Goal: Task Accomplishment & Management: Use online tool/utility

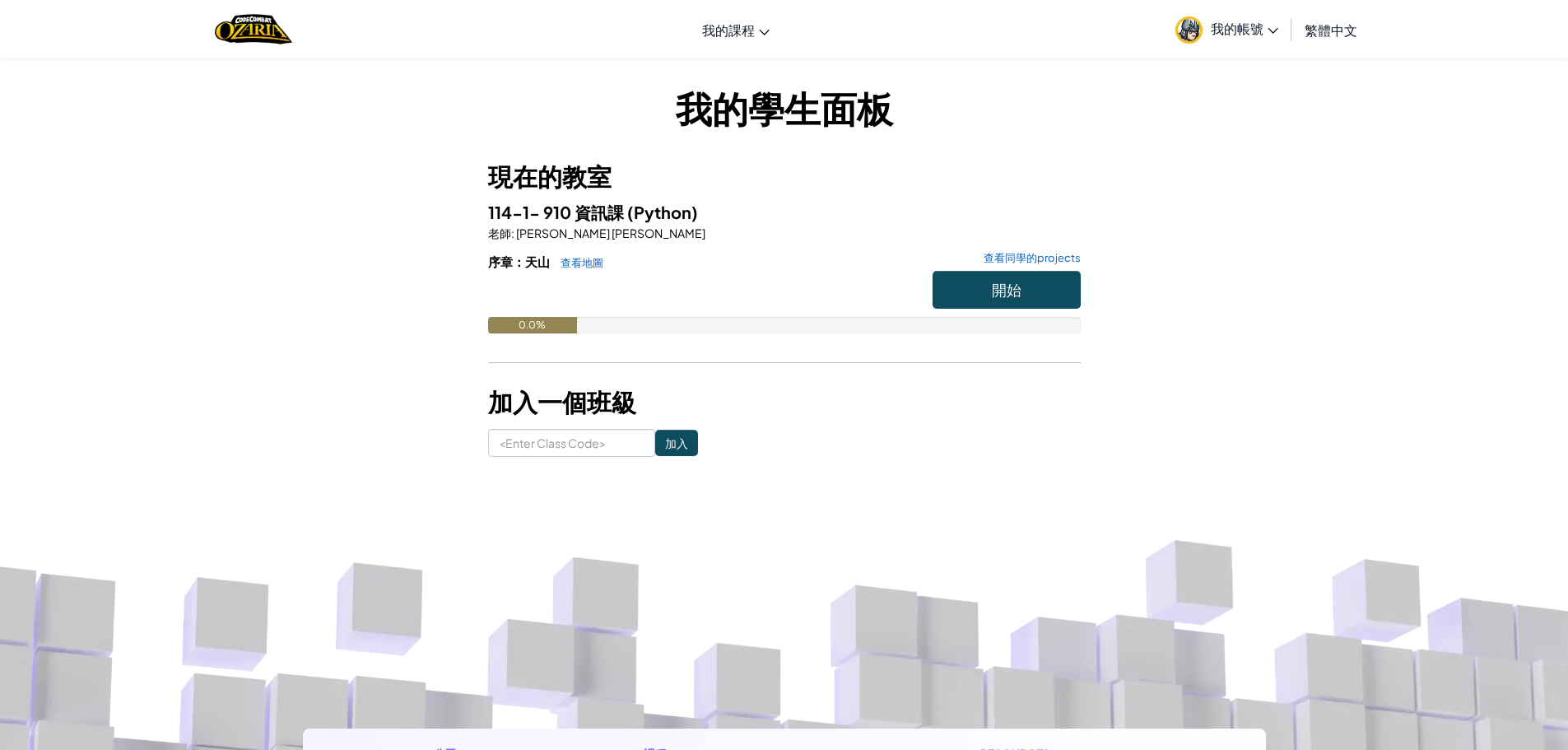
scroll to position [82, 0]
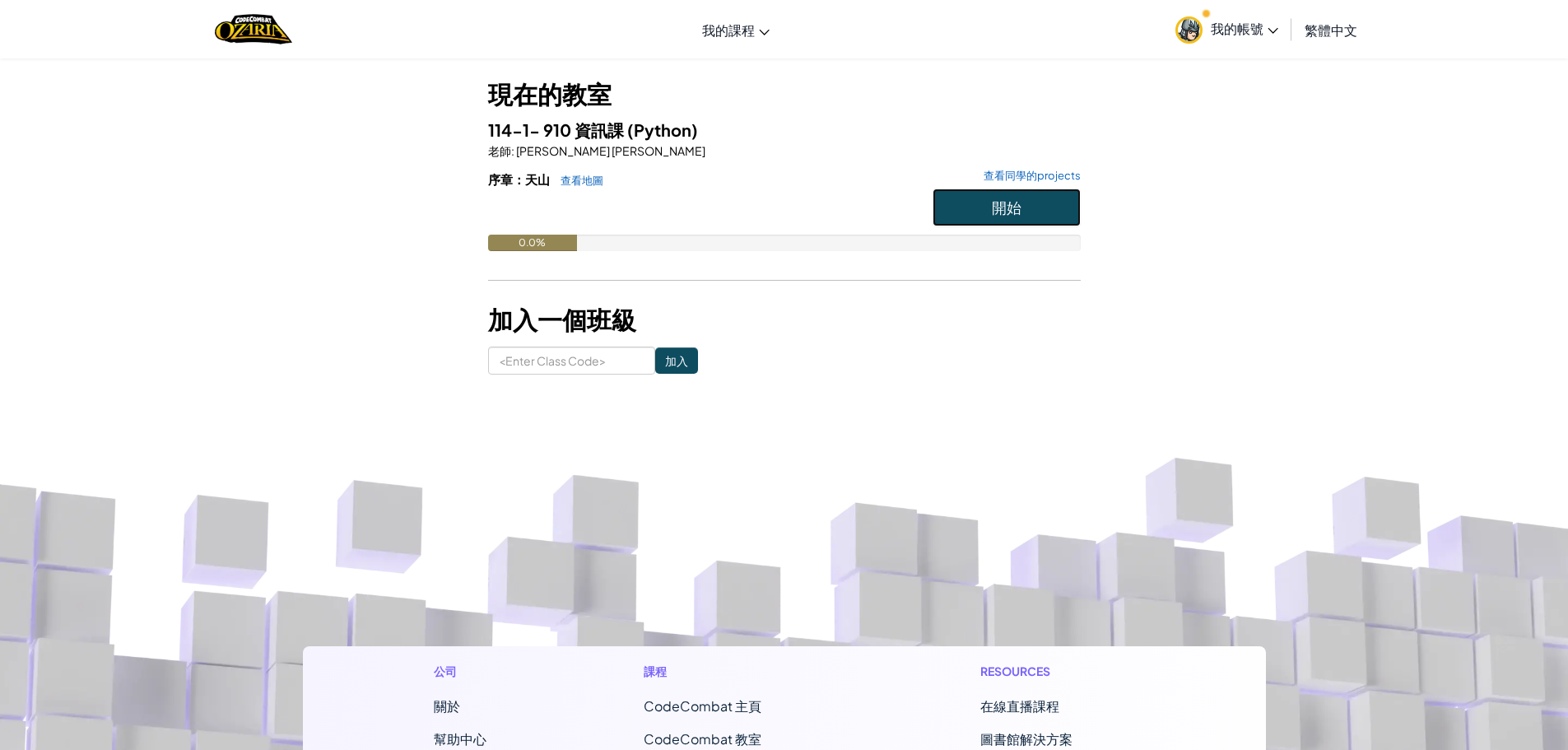
click at [1016, 200] on span "開始" at bounding box center [1007, 206] width 30 height 19
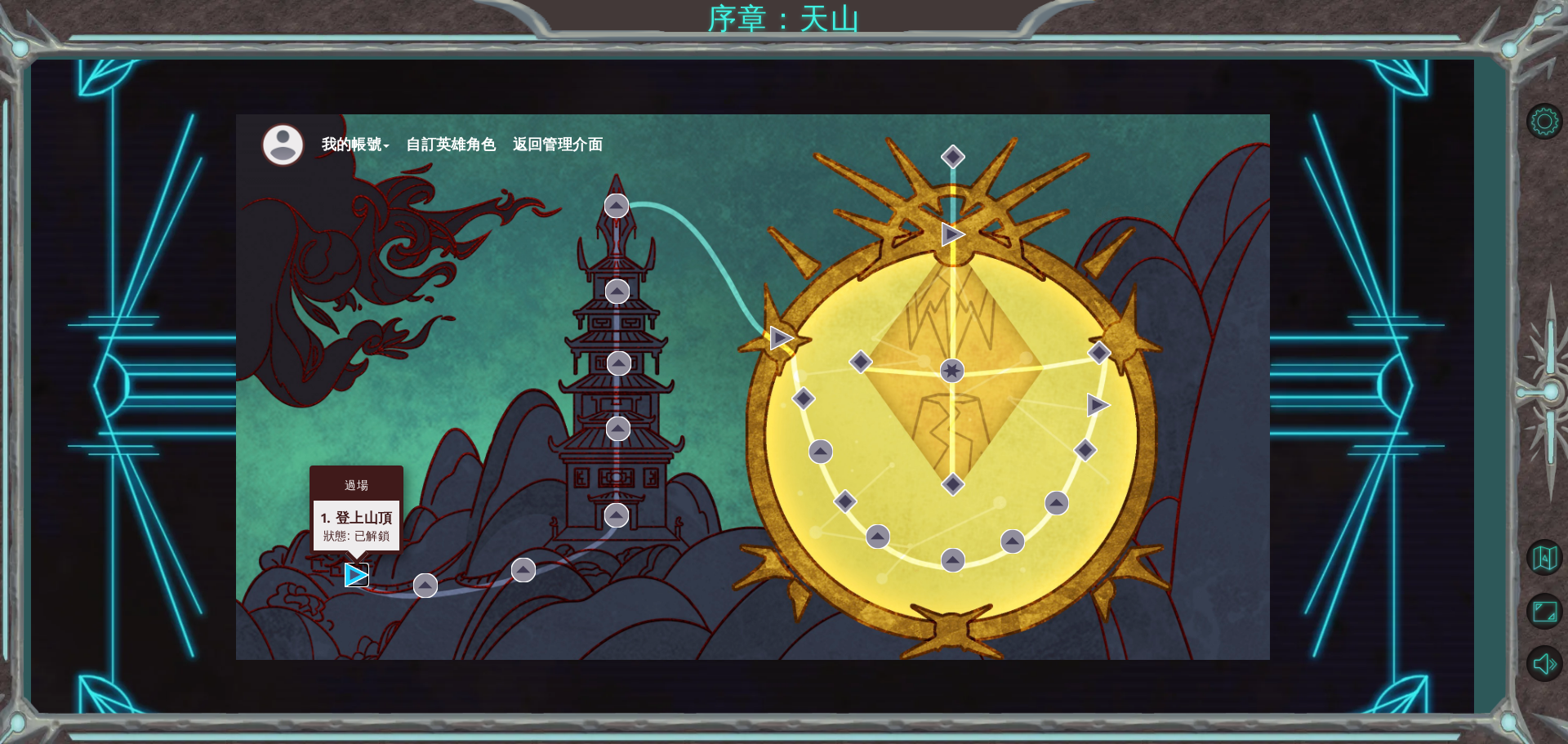
click at [365, 569] on img at bounding box center [357, 576] width 25 height 25
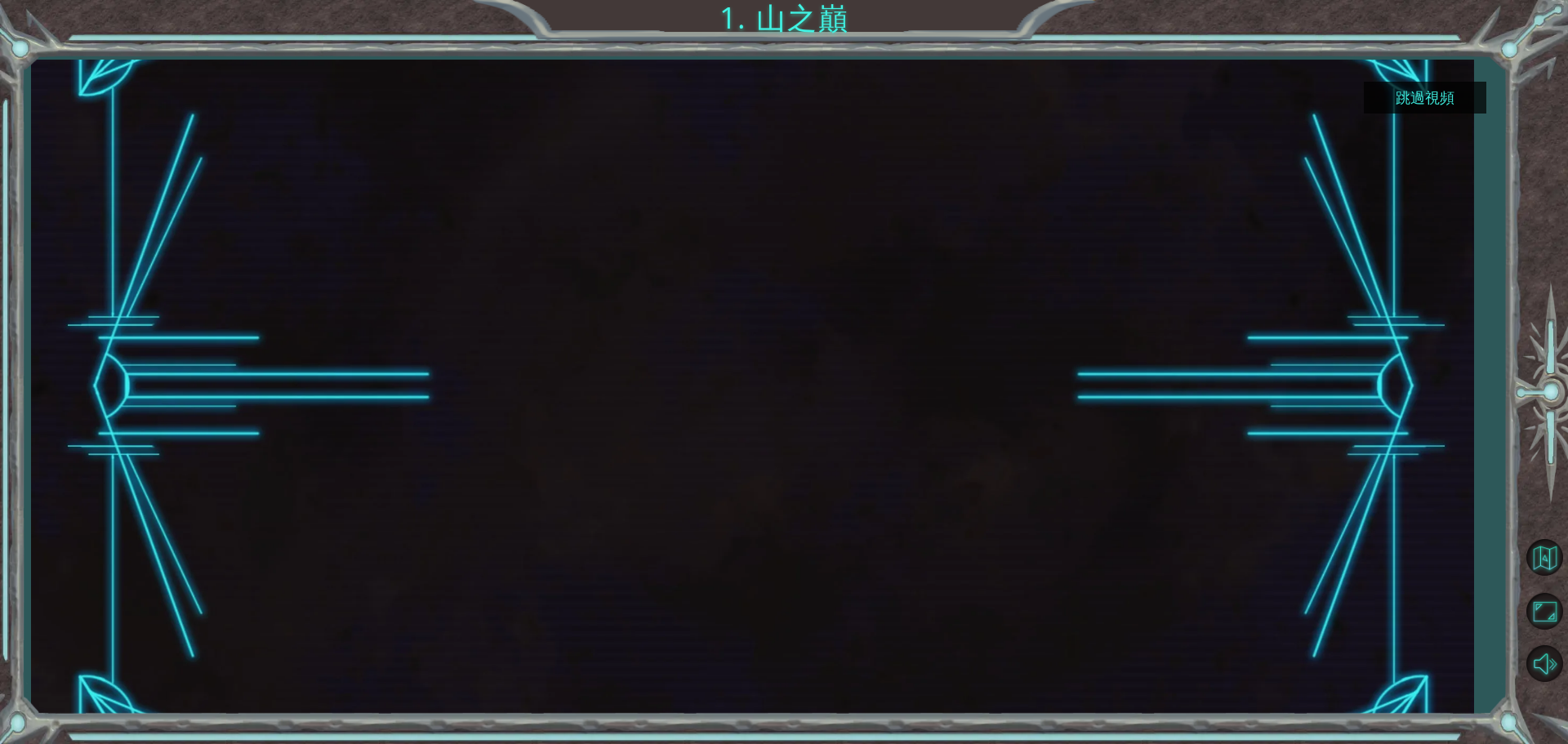
click at [1410, 89] on button "跳過視頻" at bounding box center [1425, 97] width 123 height 32
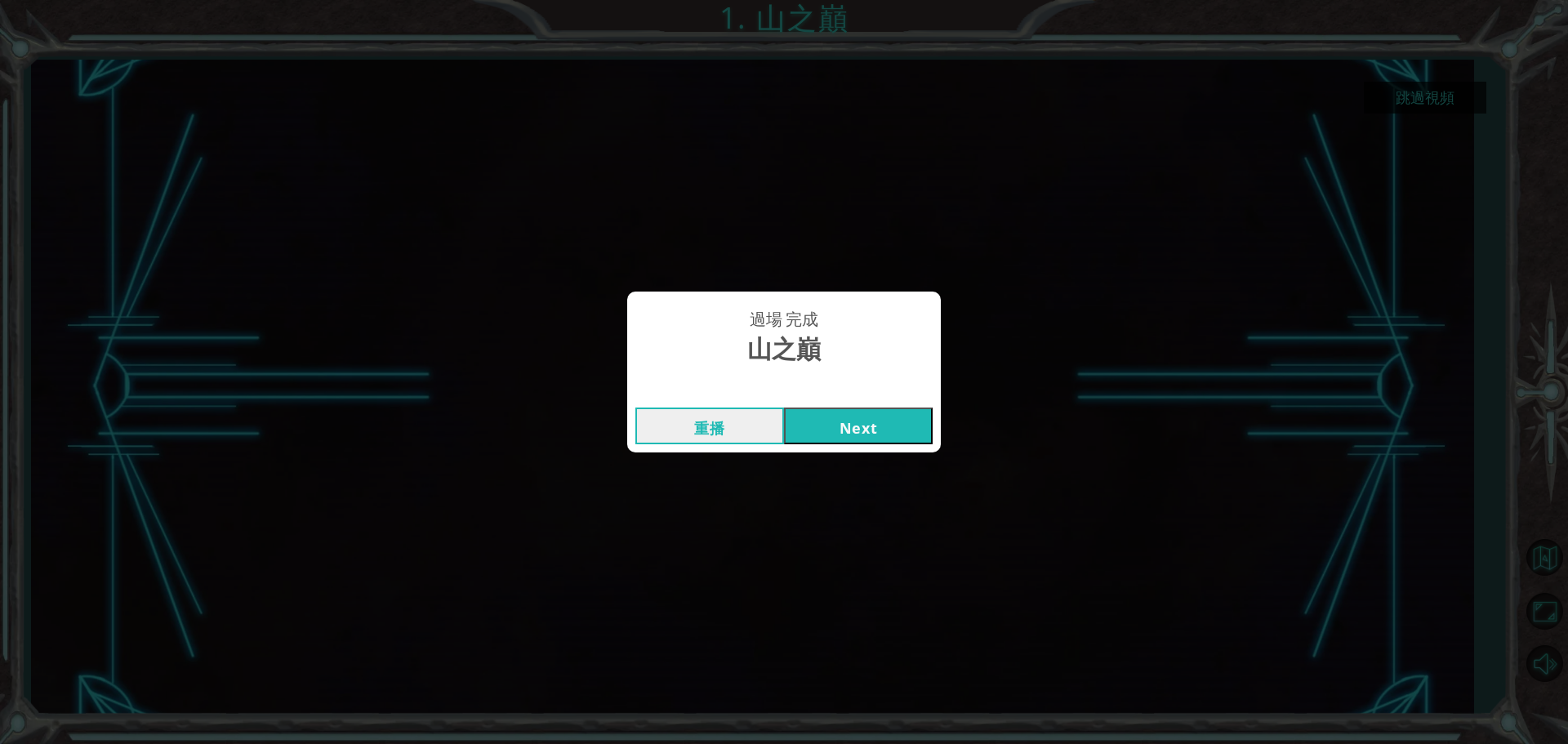
click at [906, 420] on button "Next" at bounding box center [858, 426] width 148 height 37
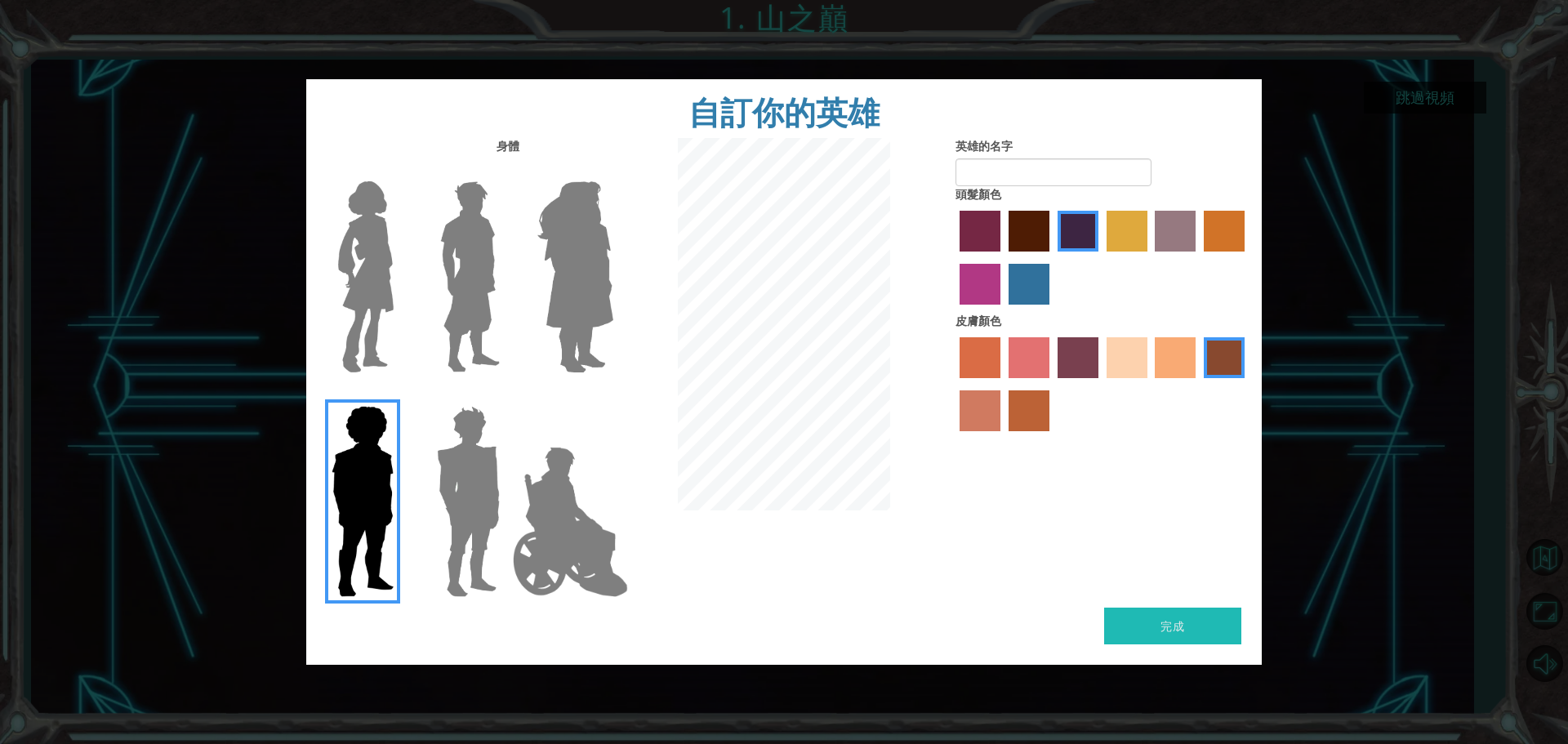
click at [462, 487] on img at bounding box center [468, 501] width 76 height 204
click at [506, 396] on input "Hero Garnet" at bounding box center [506, 396] width 0 height 0
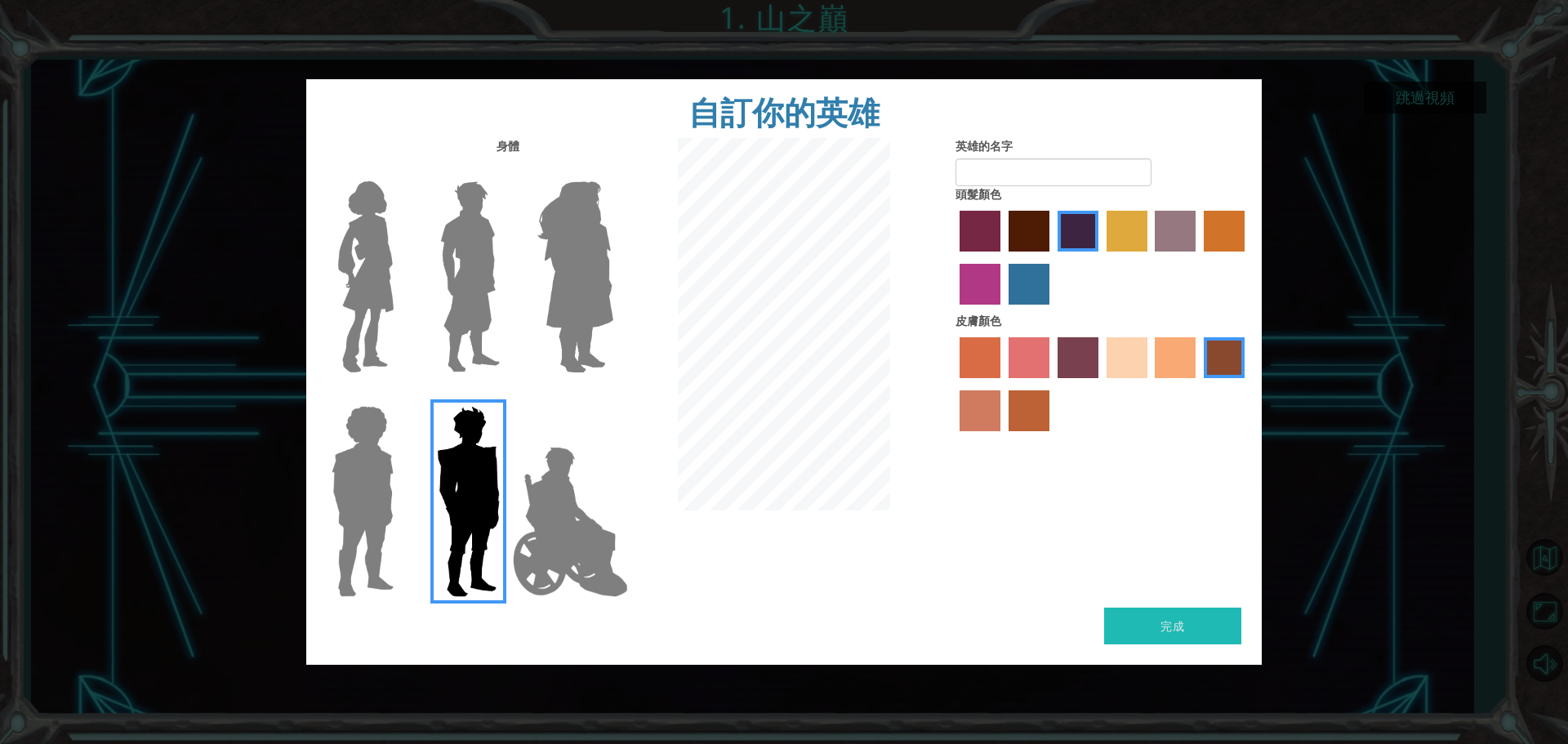
click at [555, 473] on img at bounding box center [570, 522] width 128 height 163
click at [612, 396] on input "Hero Jamie" at bounding box center [612, 396] width 0 height 0
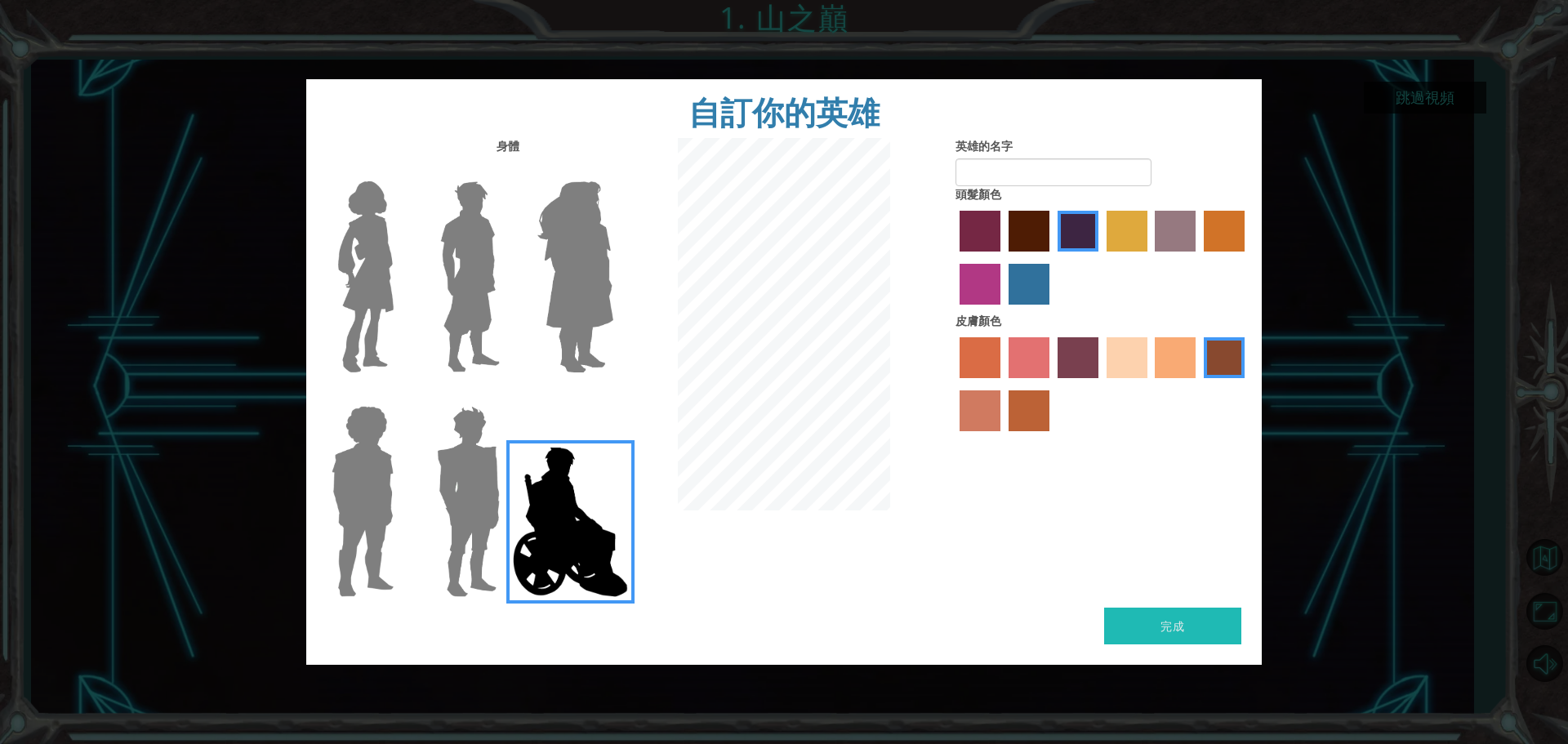
click at [559, 318] on img at bounding box center [574, 276] width 89 height 204
click at [612, 171] on input "Hero Amethyst" at bounding box center [612, 171] width 0 height 0
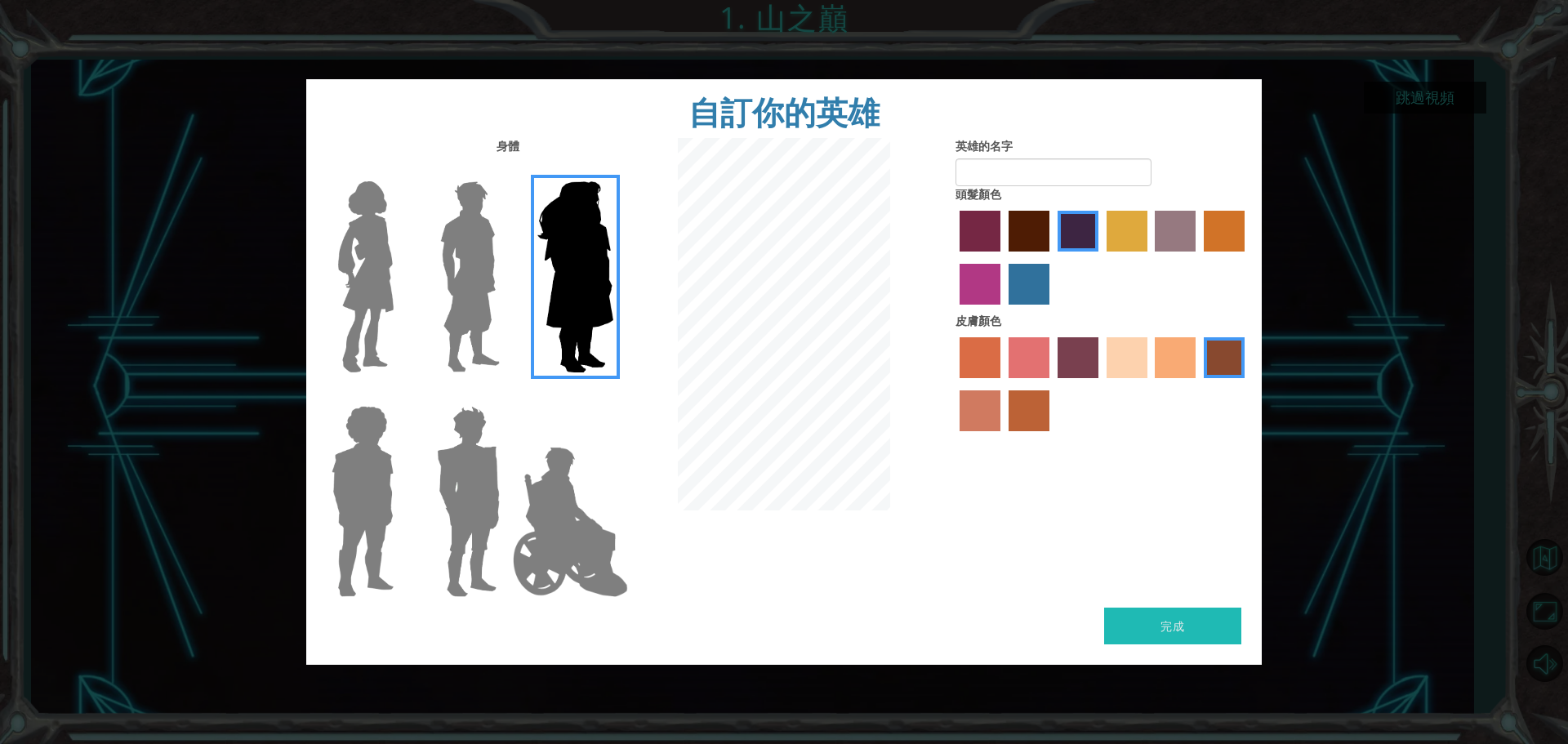
click at [477, 291] on img at bounding box center [469, 276] width 73 height 204
click at [506, 171] on input "Hero Lars" at bounding box center [506, 171] width 0 height 0
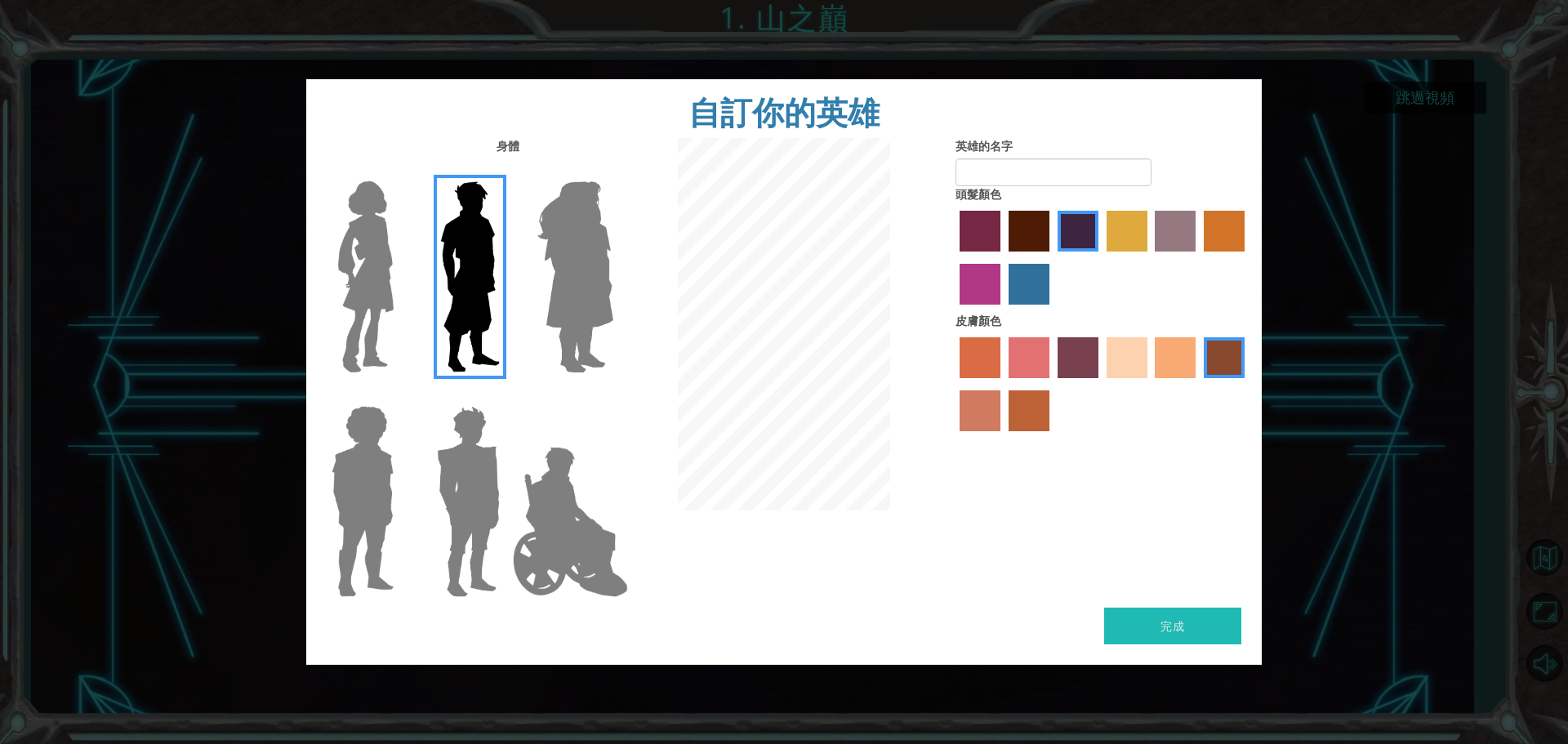
click at [392, 290] on img at bounding box center [366, 276] width 68 height 204
click at [400, 171] on input "Hero Connie" at bounding box center [400, 171] width 0 height 0
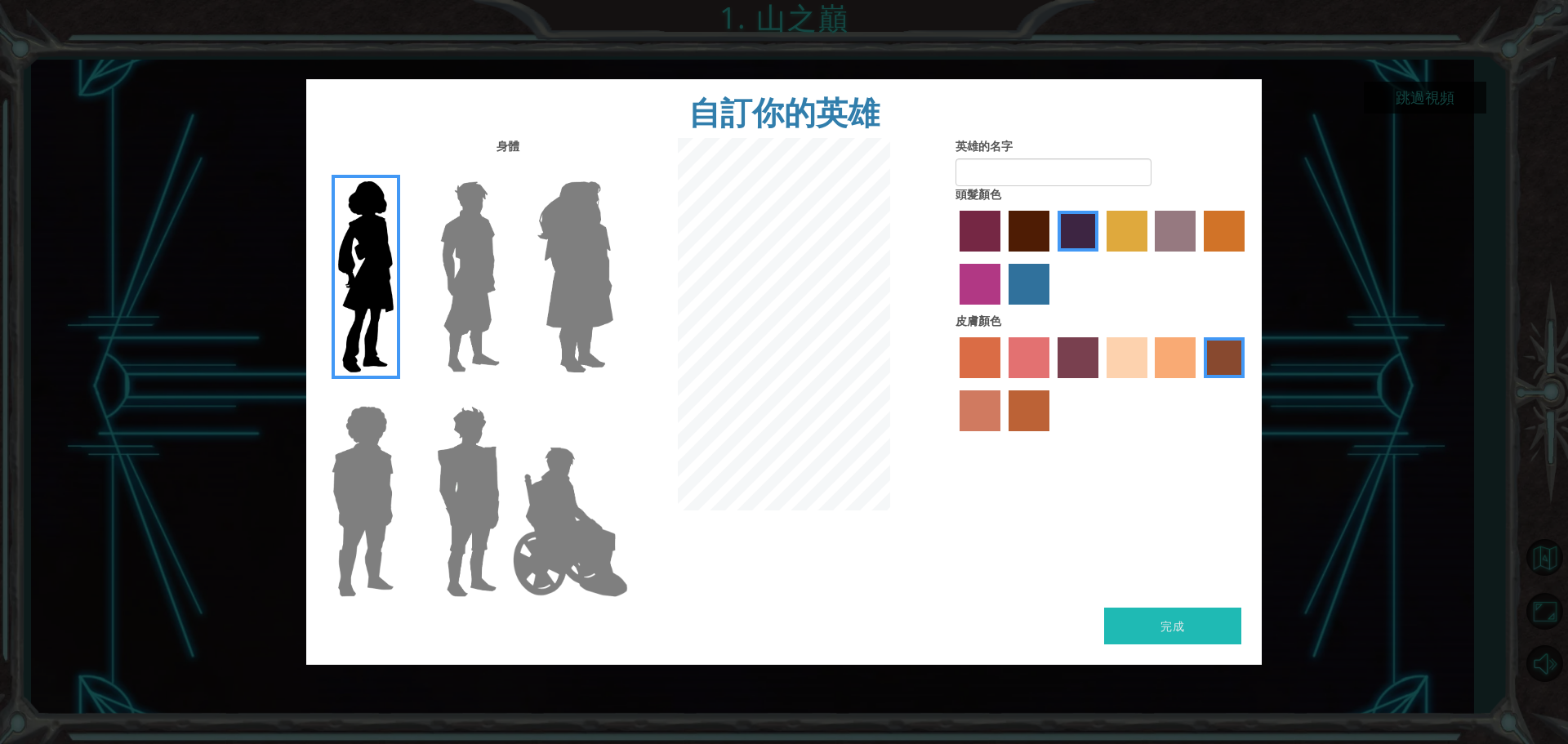
drag, startPoint x: 403, startPoint y: 461, endPoint x: 386, endPoint y: 460, distance: 17.0
click at [396, 461] on div at bounding box center [359, 496] width 106 height 225
click at [381, 459] on img at bounding box center [363, 501] width 75 height 204
click at [400, 396] on input "Hero Steven" at bounding box center [400, 396] width 0 height 0
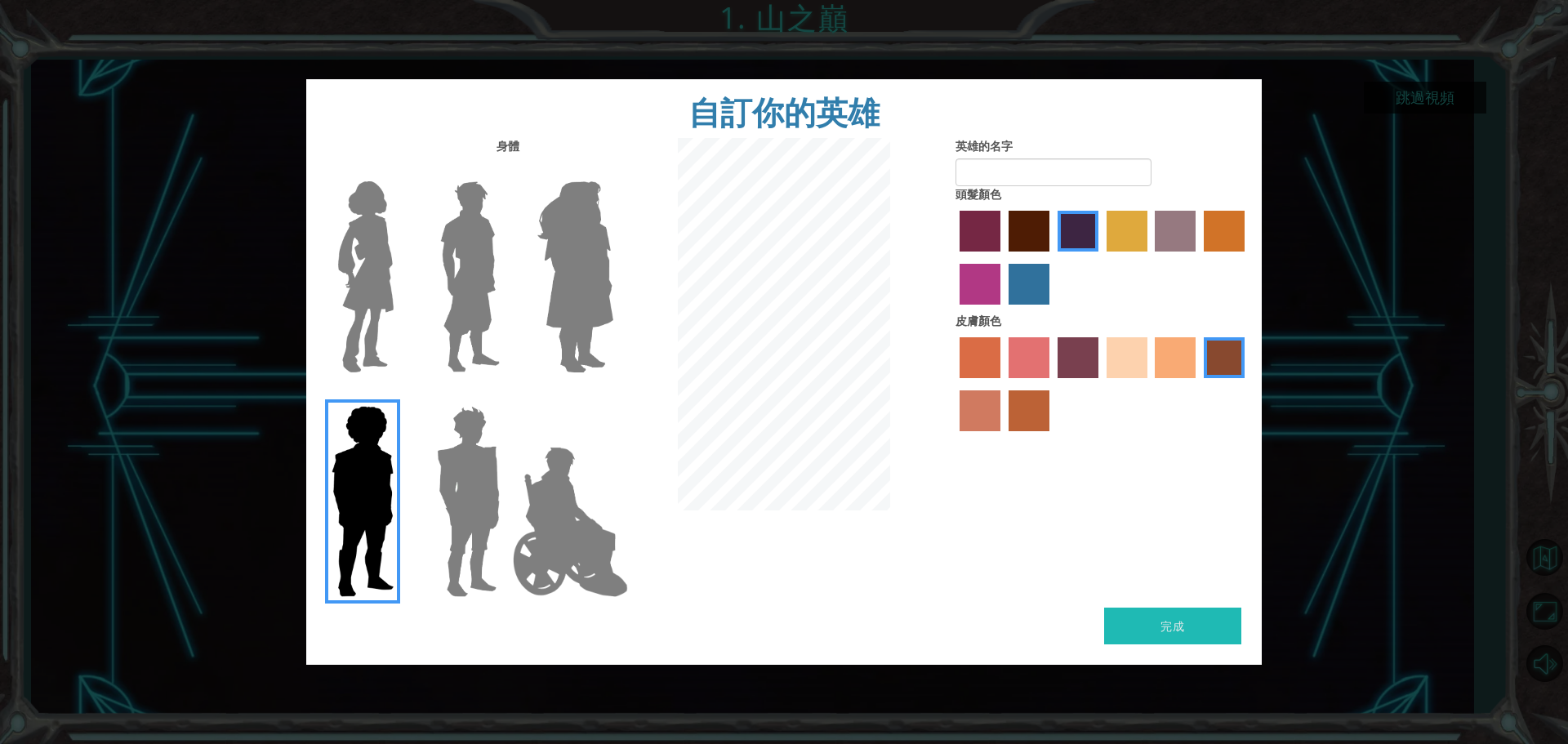
click at [451, 472] on img at bounding box center [468, 501] width 76 height 204
click at [506, 396] on input "Hero Garnet" at bounding box center [506, 396] width 0 height 0
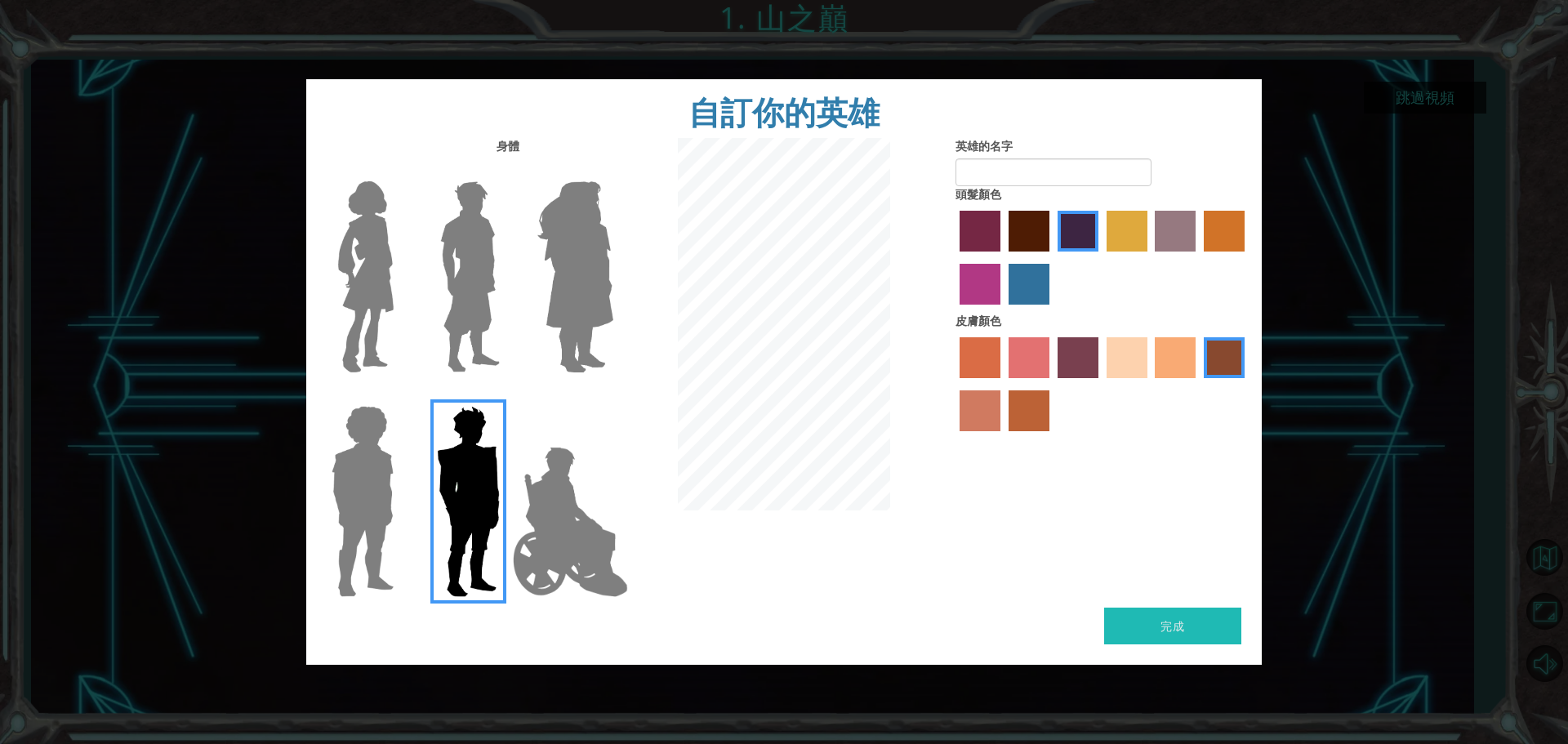
click at [462, 301] on img at bounding box center [469, 276] width 73 height 204
click at [506, 171] on input "Hero Lars" at bounding box center [506, 171] width 0 height 0
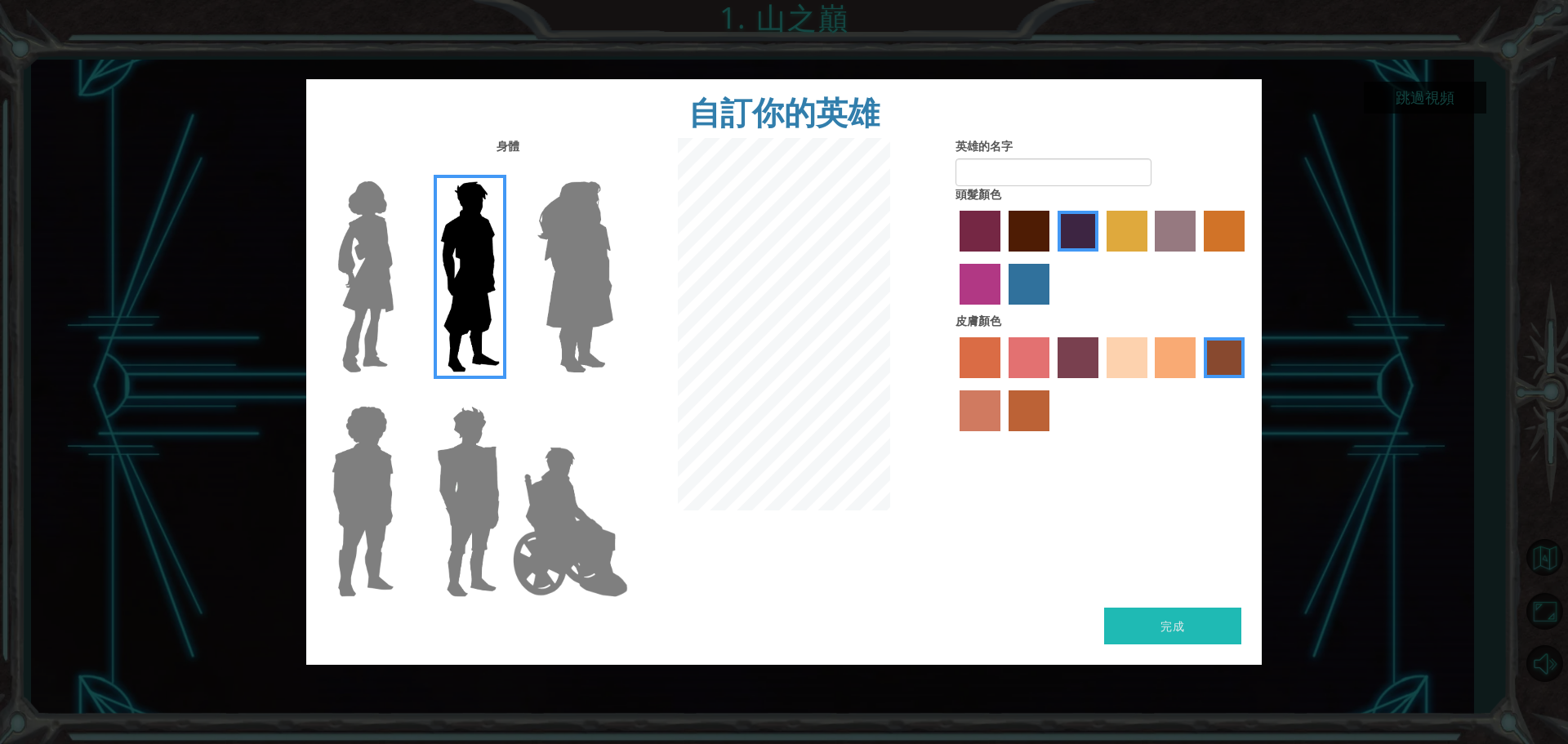
click at [483, 451] on img at bounding box center [468, 501] width 76 height 204
click at [506, 396] on input "Hero Garnet" at bounding box center [506, 396] width 0 height 0
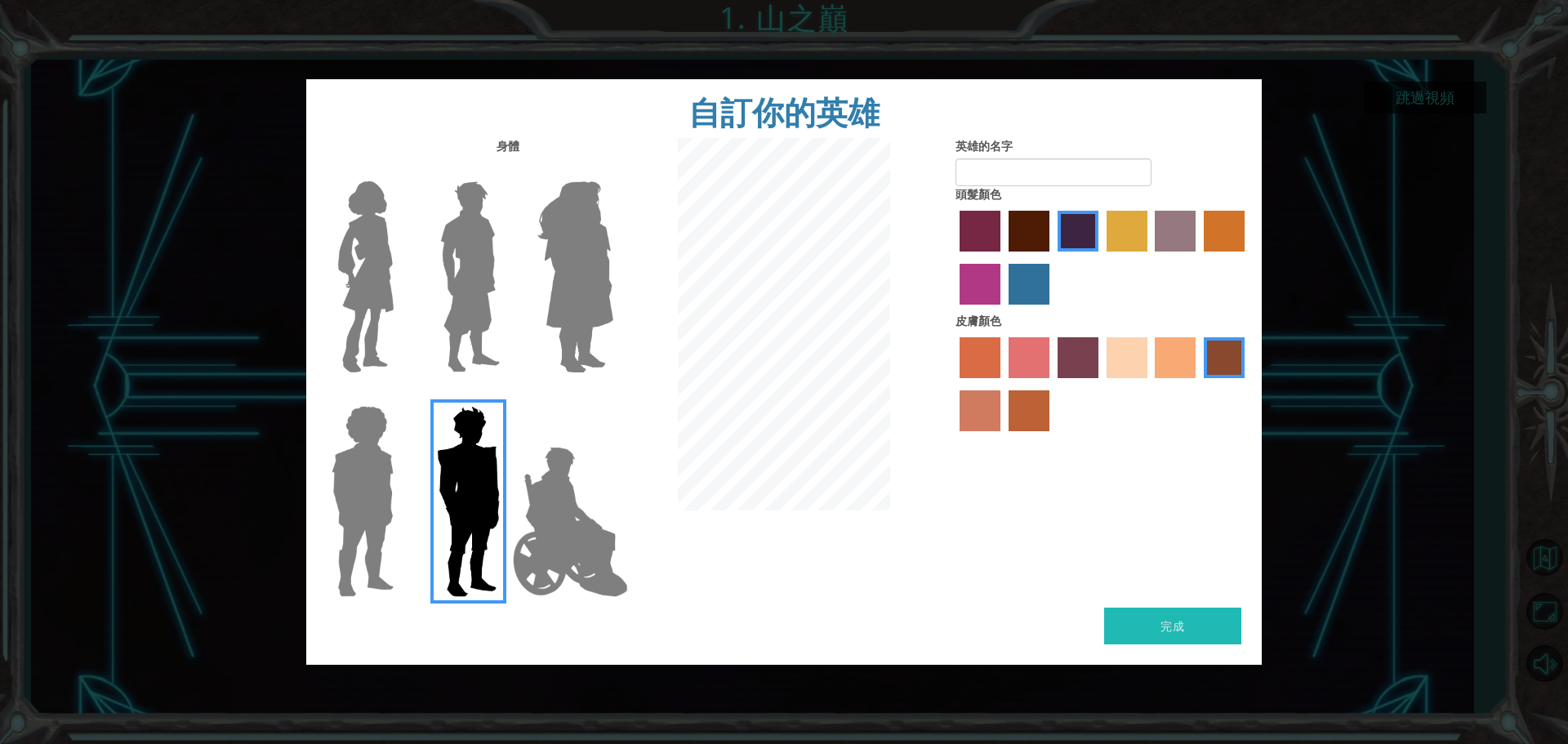
click at [468, 307] on img at bounding box center [469, 276] width 73 height 204
click at [506, 171] on input "Hero Lars" at bounding box center [506, 171] width 0 height 0
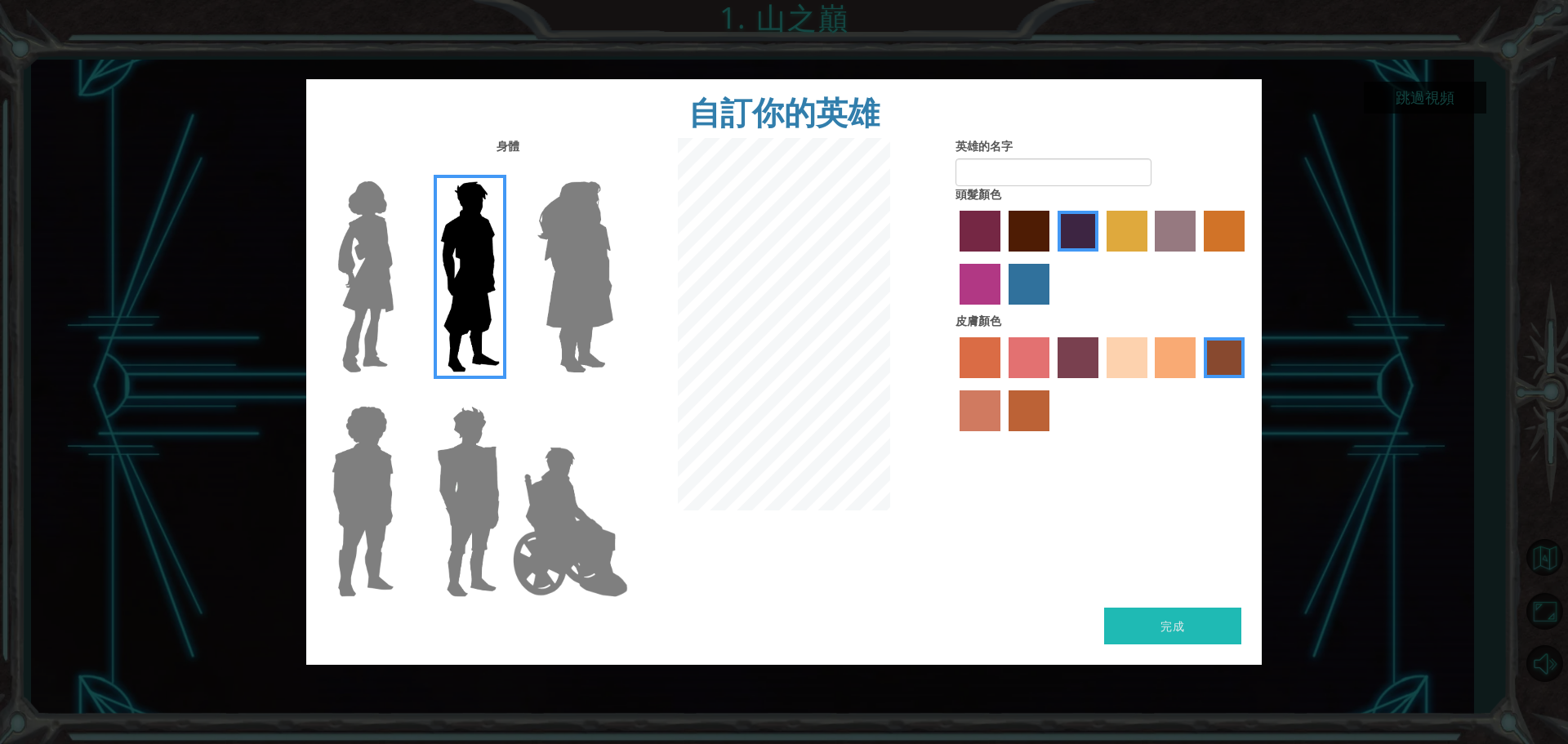
click at [1025, 279] on label "lachmara hair color" at bounding box center [1029, 284] width 41 height 41
click at [1002, 311] on input "lachmara hair color" at bounding box center [1002, 311] width 0 height 0
click at [962, 237] on label "paprika hair color" at bounding box center [980, 231] width 41 height 41
click at [954, 257] on input "paprika hair color" at bounding box center [954, 257] width 0 height 0
click at [1064, 228] on label "hot purple hair color" at bounding box center [1078, 231] width 41 height 41
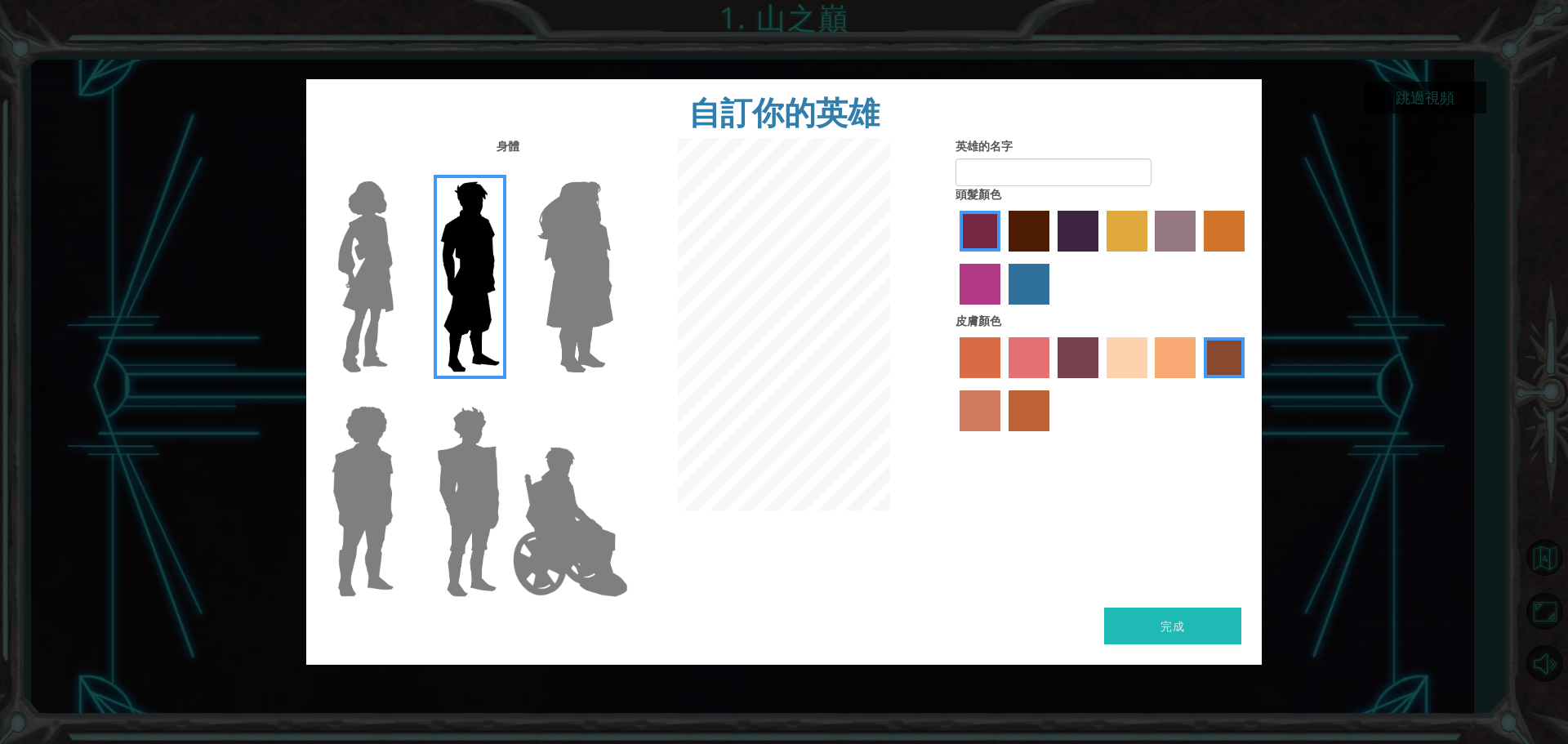
click at [1051, 257] on input "hot purple hair color" at bounding box center [1051, 257] width 0 height 0
click at [1023, 361] on label "froly skin color" at bounding box center [1029, 358] width 41 height 41
click at [1002, 384] on input "froly skin color" at bounding box center [1002, 384] width 0 height 0
click at [962, 350] on label "sorbus skin color" at bounding box center [980, 358] width 41 height 41
click at [954, 384] on input "sorbus skin color" at bounding box center [954, 384] width 0 height 0
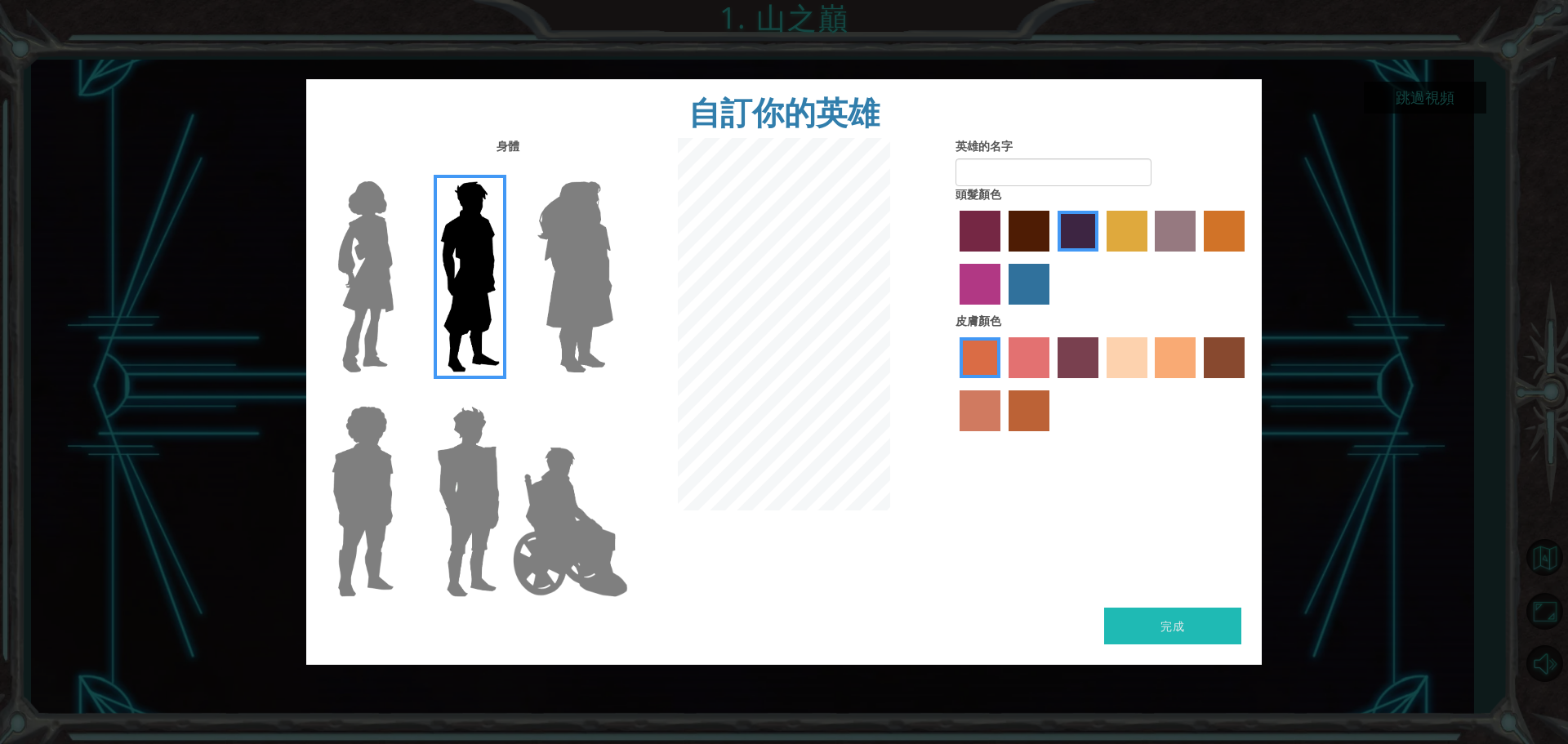
click at [1125, 356] on label "sandy beach skin color" at bounding box center [1127, 358] width 41 height 41
click at [1101, 384] on input "sandy beach skin color" at bounding box center [1101, 384] width 0 height 0
click at [1177, 631] on button "完成" at bounding box center [1172, 626] width 137 height 37
click at [1125, 166] on input "英雄的名字" at bounding box center [1052, 173] width 196 height 28
type input "[PERSON_NAME]"
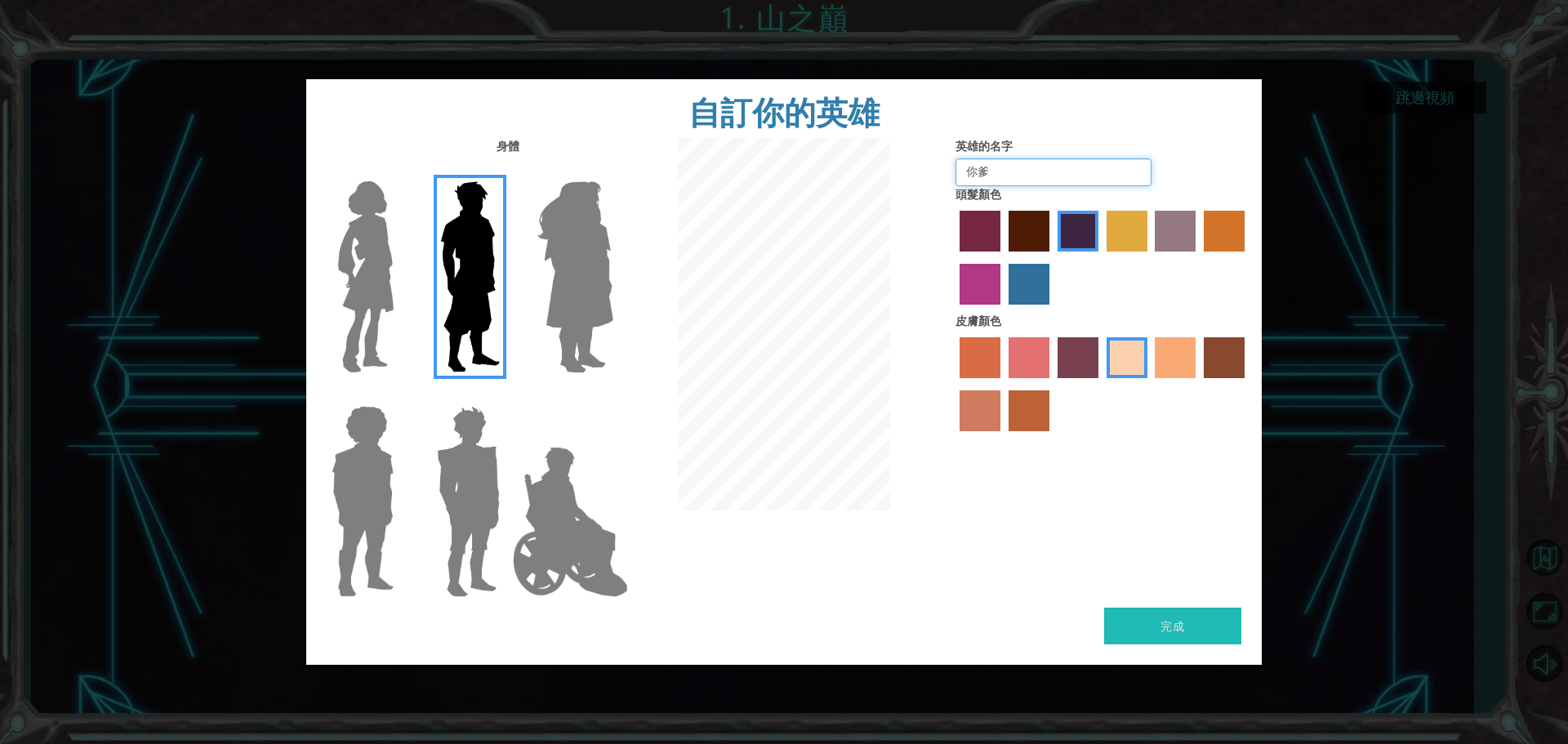
type input "你爹"
click at [902, 243] on div at bounding box center [783, 326] width 318 height 376
click at [1036, 172] on input "你爹" at bounding box center [1052, 173] width 196 height 28
drag, startPoint x: 1217, startPoint y: 506, endPoint x: 1230, endPoint y: 515, distance: 15.8
click at [1224, 509] on div "身體 英雄的名字 你爹 頭髮顏色 皮膚顏色" at bounding box center [783, 372] width 955 height 469
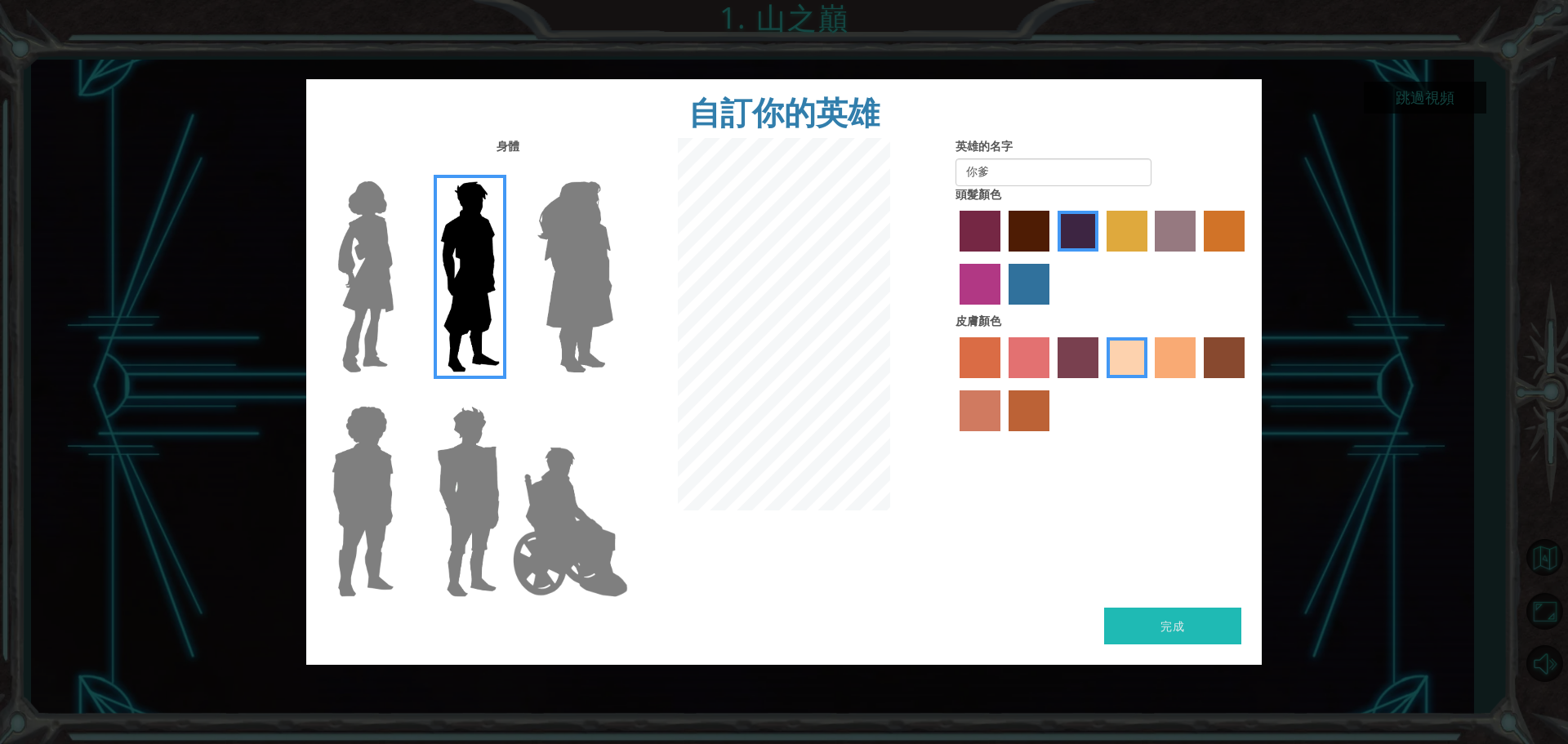
click at [1192, 614] on button "完成" at bounding box center [1172, 626] width 137 height 37
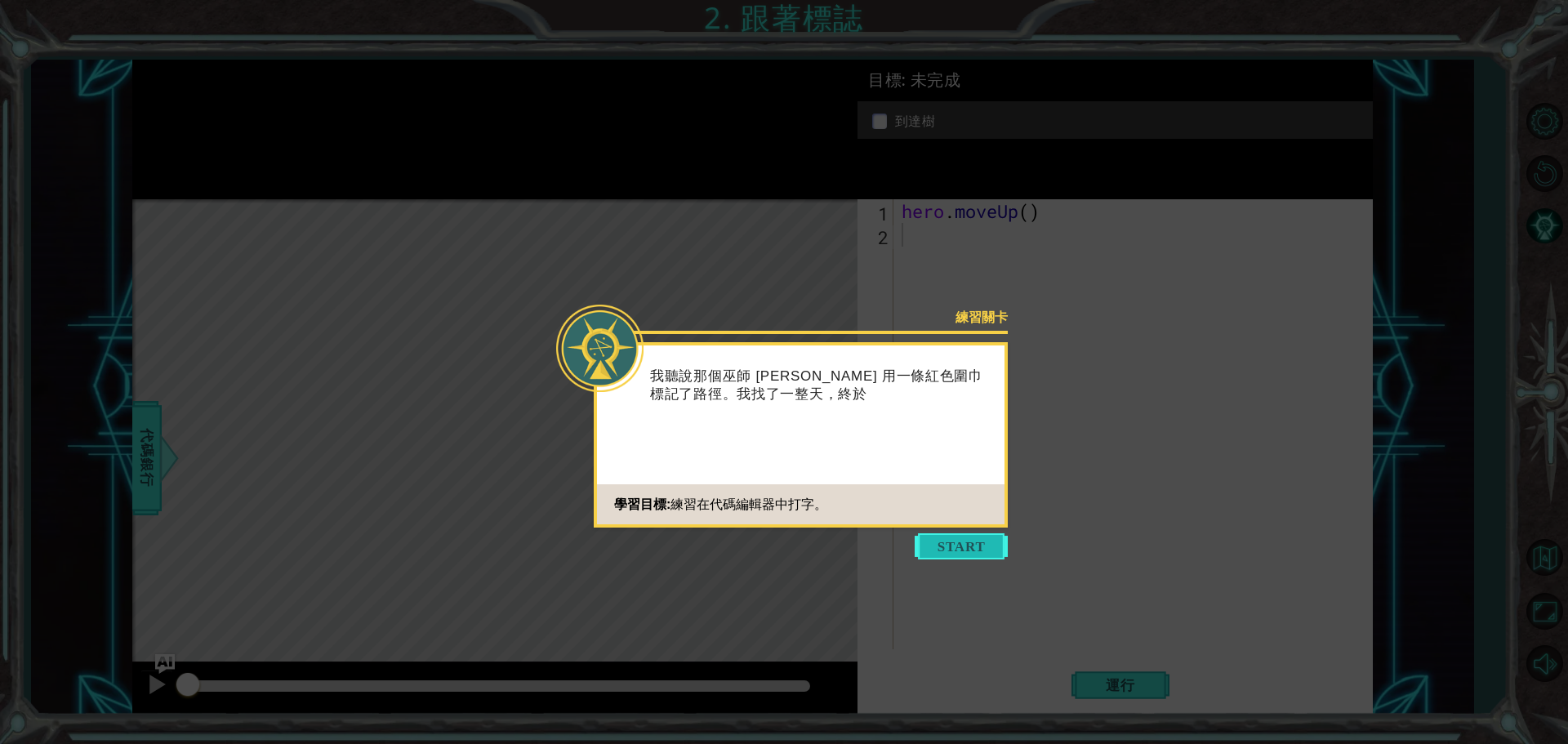
click at [952, 548] on button "Start" at bounding box center [961, 547] width 93 height 26
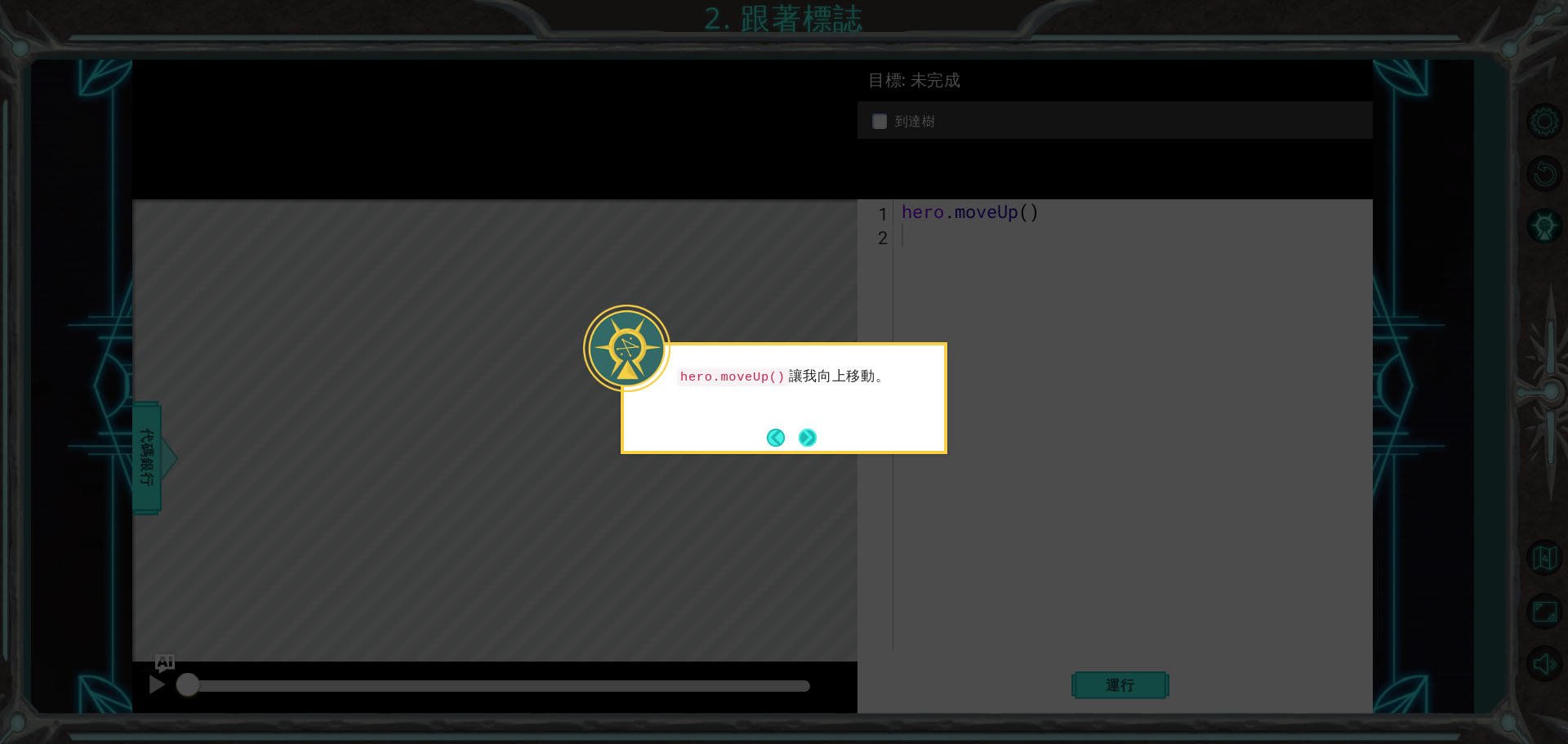
click at [815, 445] on button "Next" at bounding box center [808, 438] width 18 height 18
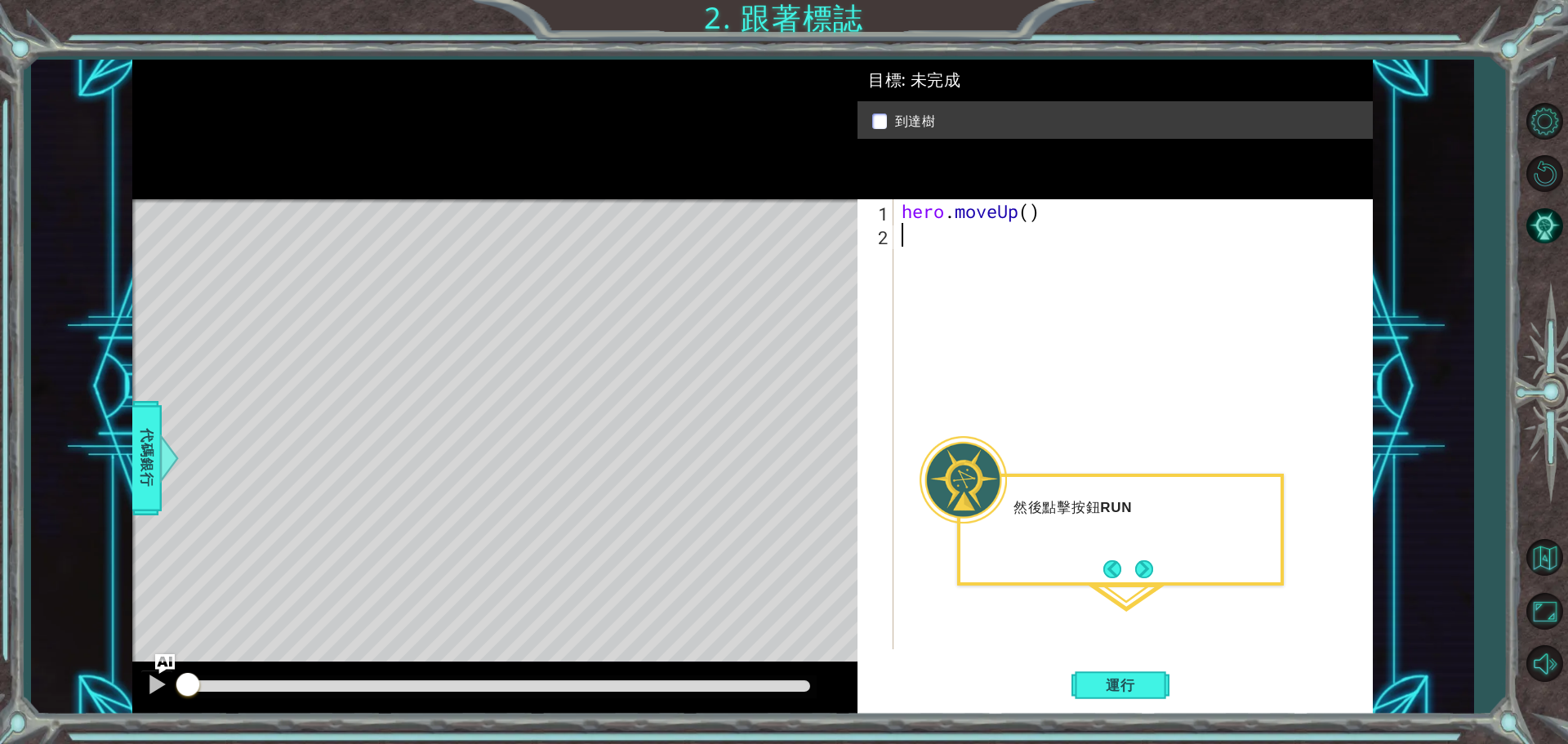
click at [1008, 587] on div "hero . moveUp ( )" at bounding box center [1137, 447] width 478 height 497
click at [1028, 218] on div "hero . moveUp ( )" at bounding box center [1137, 447] width 478 height 497
type textarea "2"
click at [1151, 683] on span "運行" at bounding box center [1120, 685] width 62 height 17
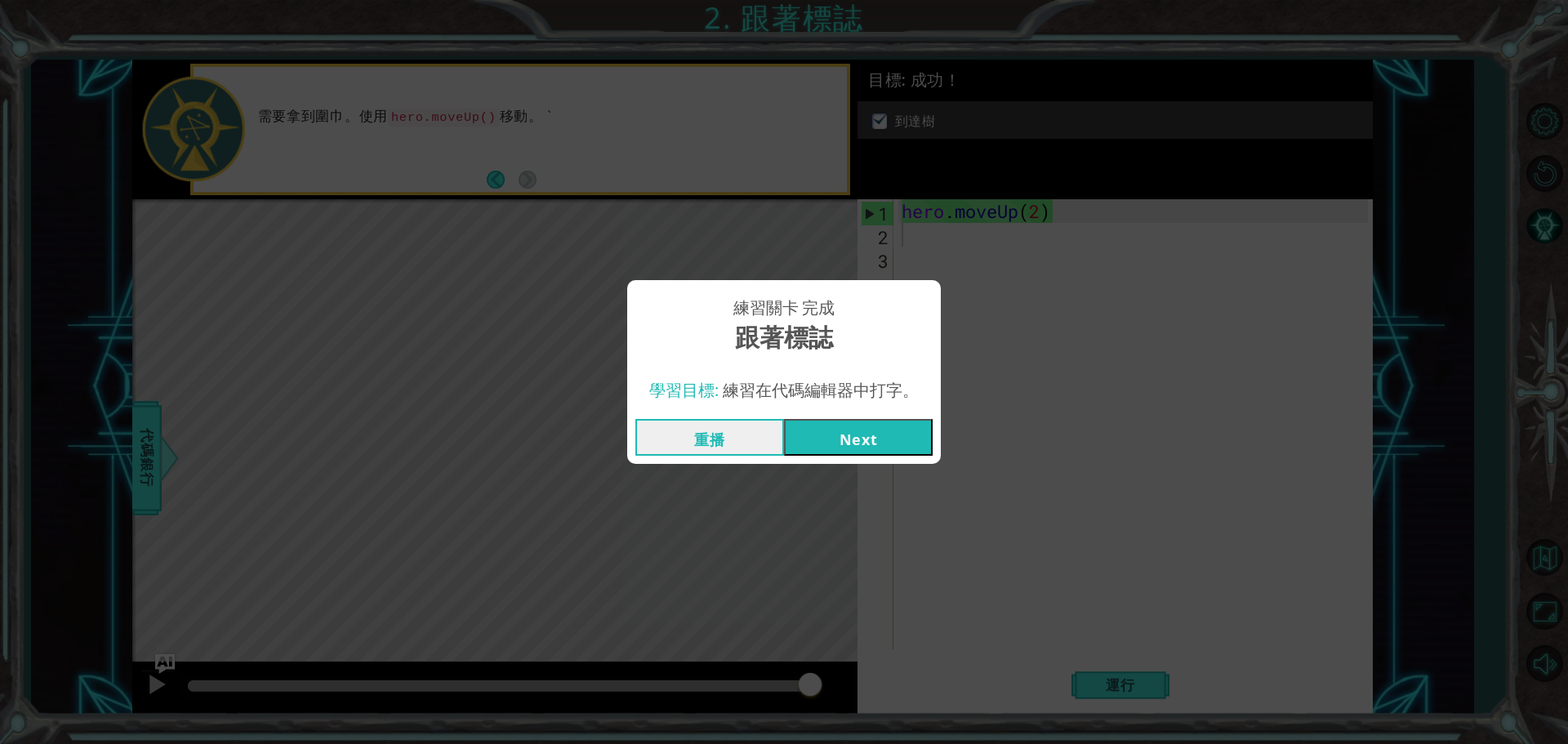
click at [853, 438] on button "Next" at bounding box center [858, 438] width 148 height 37
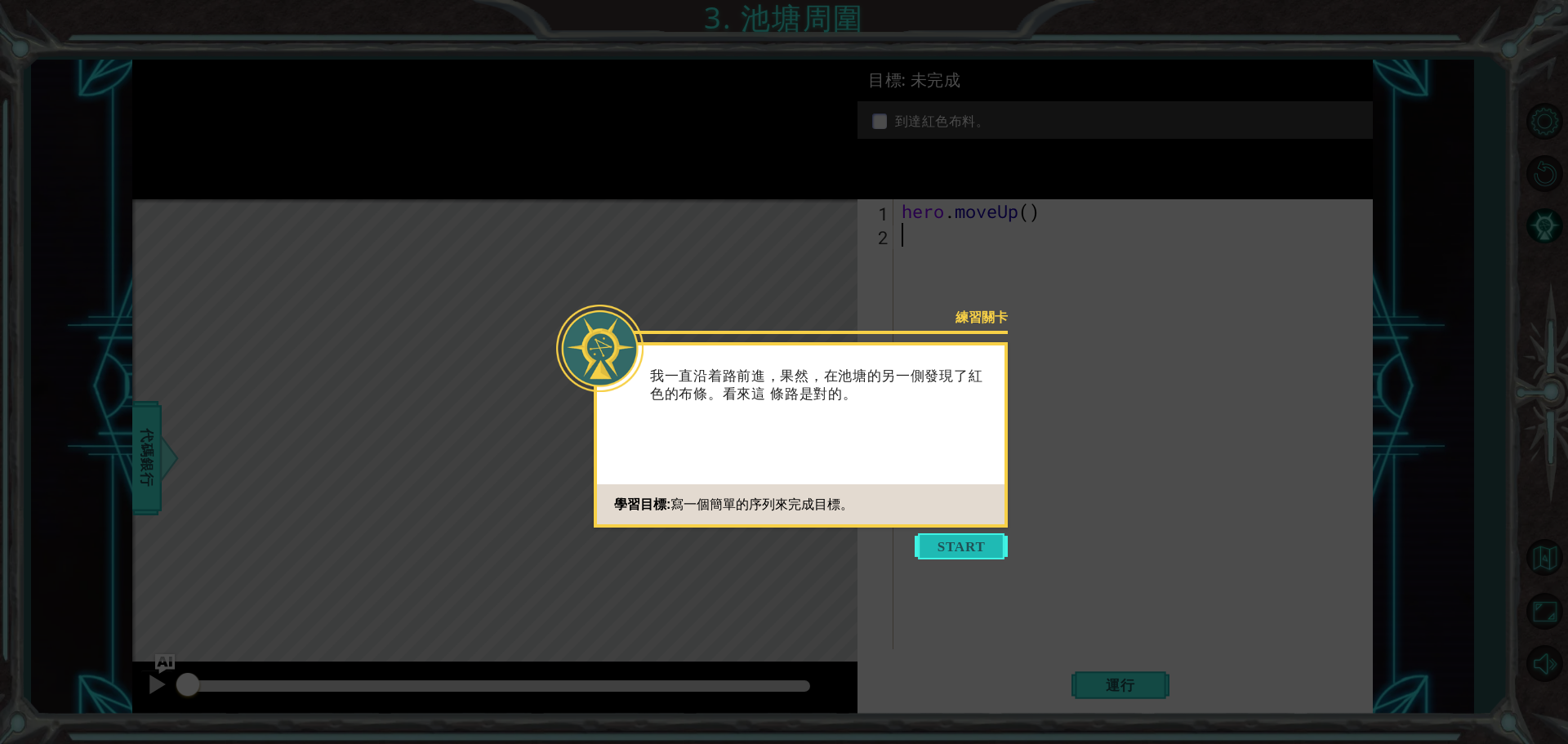
click at [942, 546] on button "Start" at bounding box center [961, 547] width 93 height 26
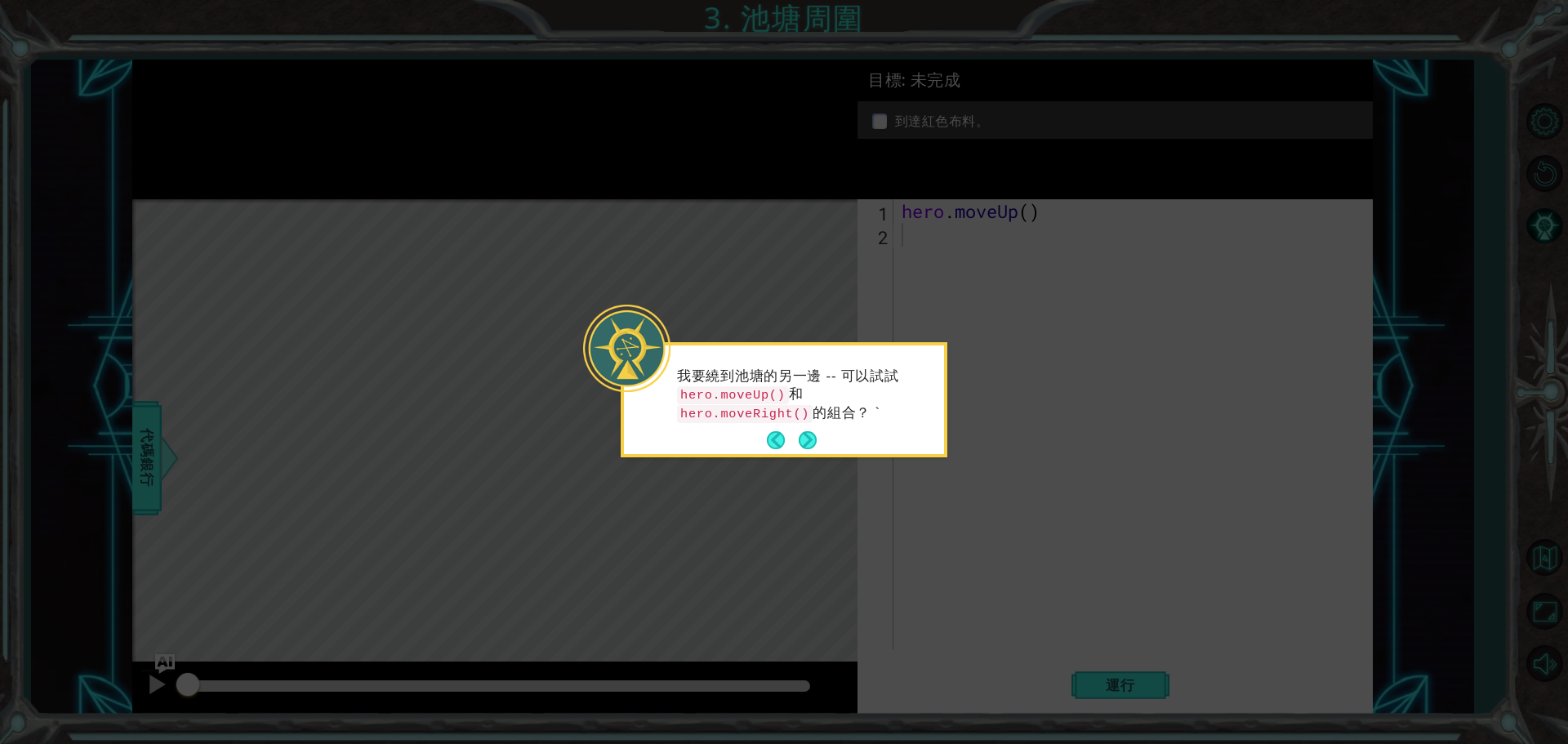
click at [756, 397] on code "hero.moveUp()" at bounding box center [733, 395] width 112 height 18
click at [809, 432] on button "Next" at bounding box center [808, 440] width 18 height 18
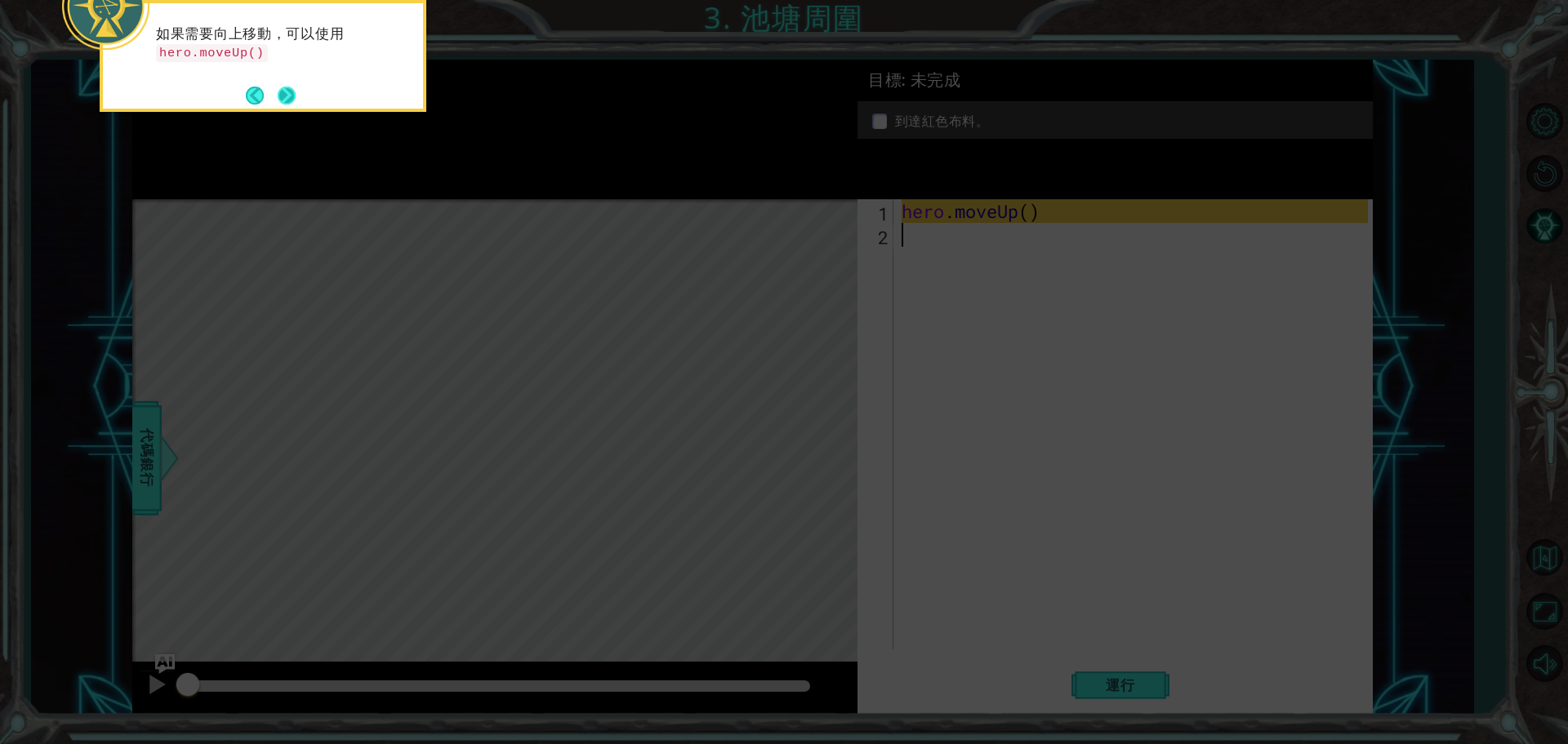
click at [290, 89] on button "Next" at bounding box center [287, 95] width 18 height 18
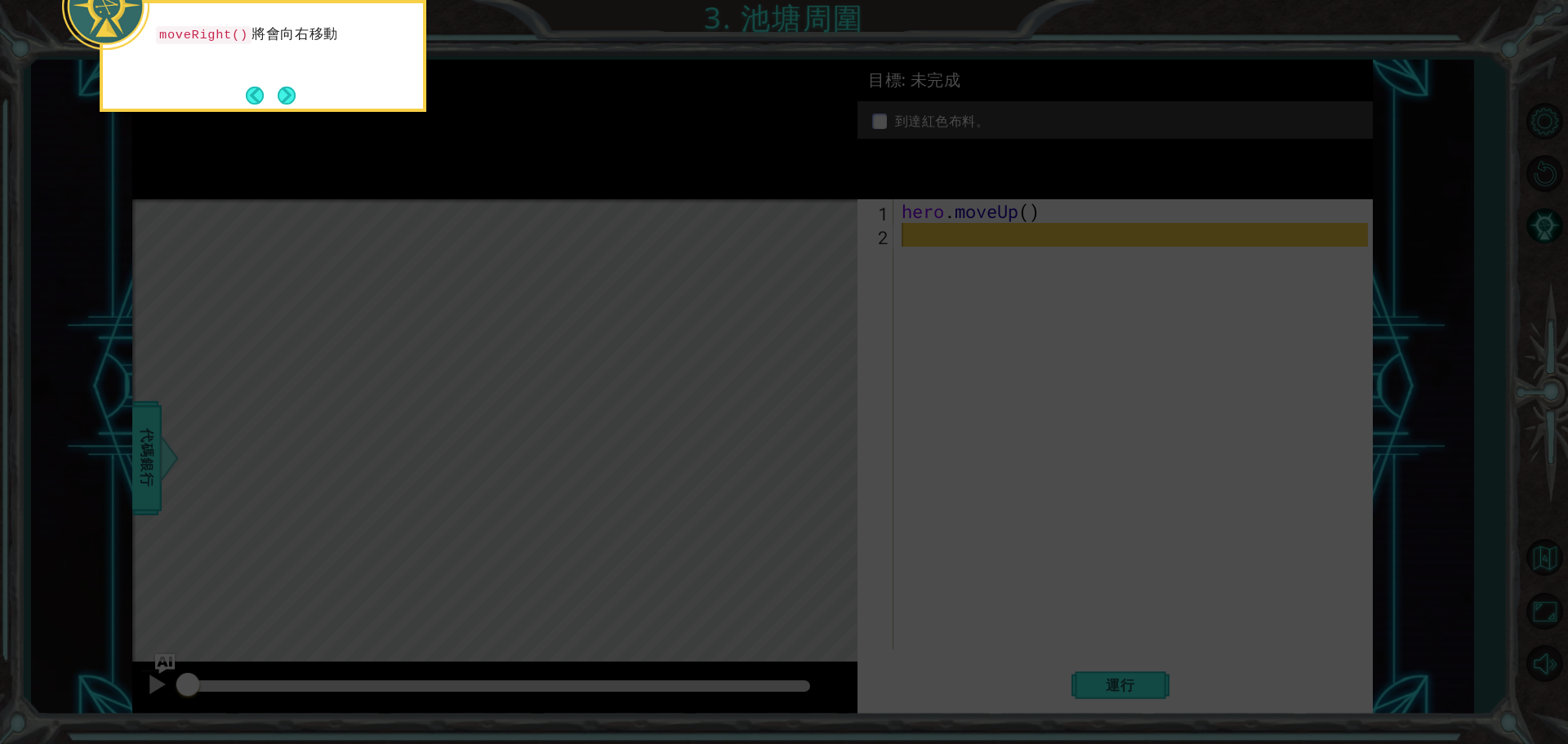
click at [290, 89] on button "Next" at bounding box center [287, 96] width 18 height 18
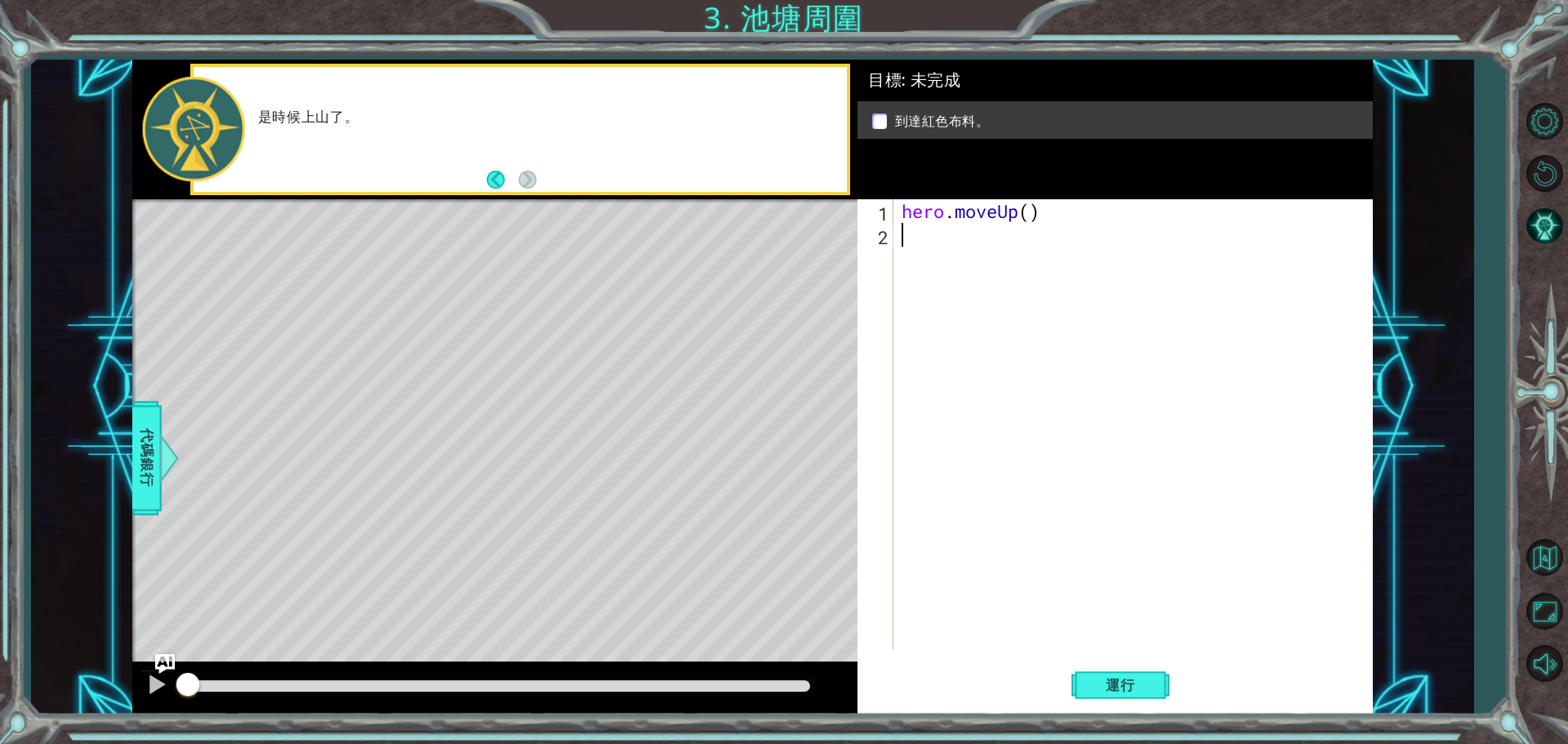
click at [609, 201] on div at bounding box center [495, 201] width 725 height 4
click at [501, 183] on button "Back" at bounding box center [502, 180] width 32 height 18
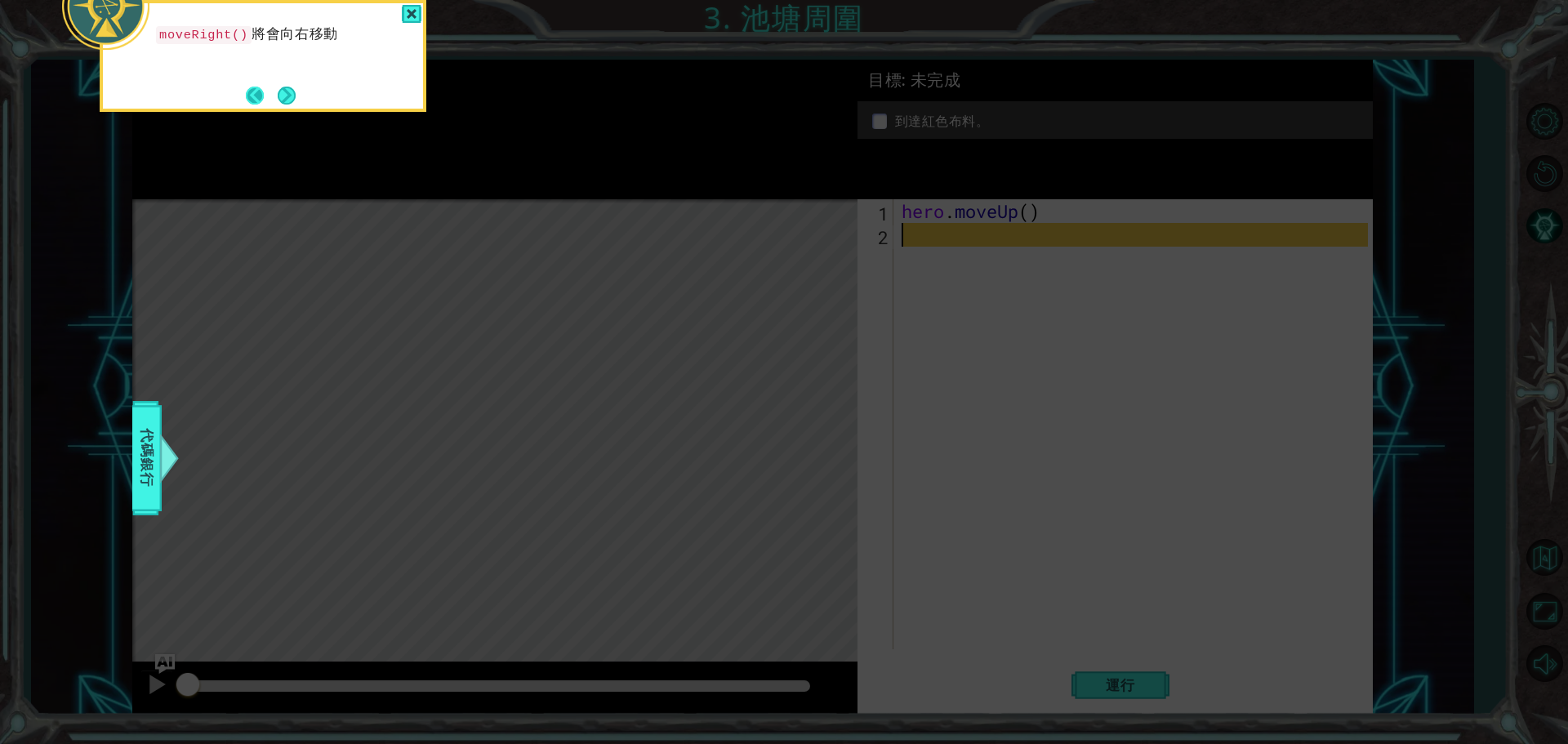
click at [253, 89] on button "Back" at bounding box center [261, 96] width 32 height 18
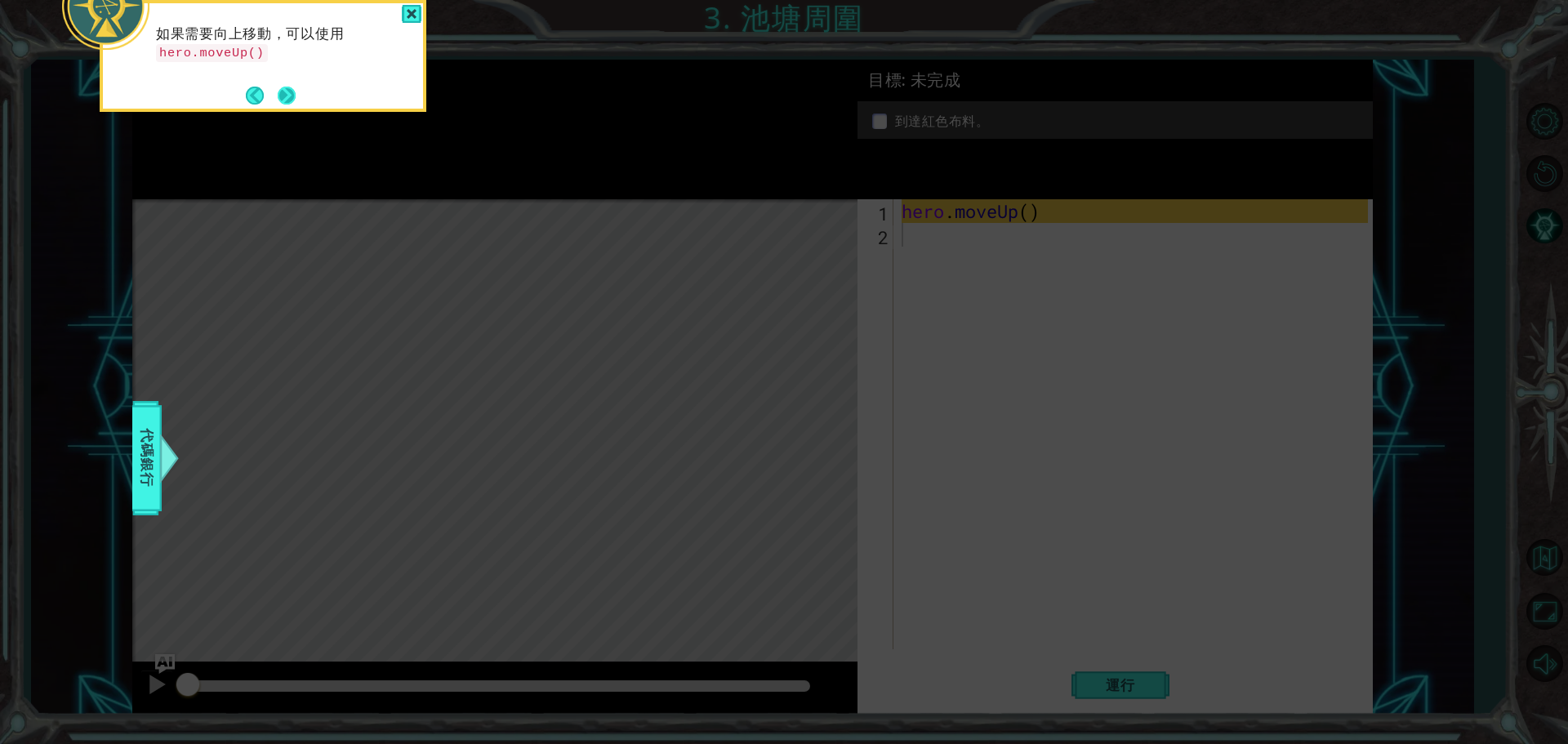
click at [285, 101] on button "Next" at bounding box center [287, 96] width 18 height 18
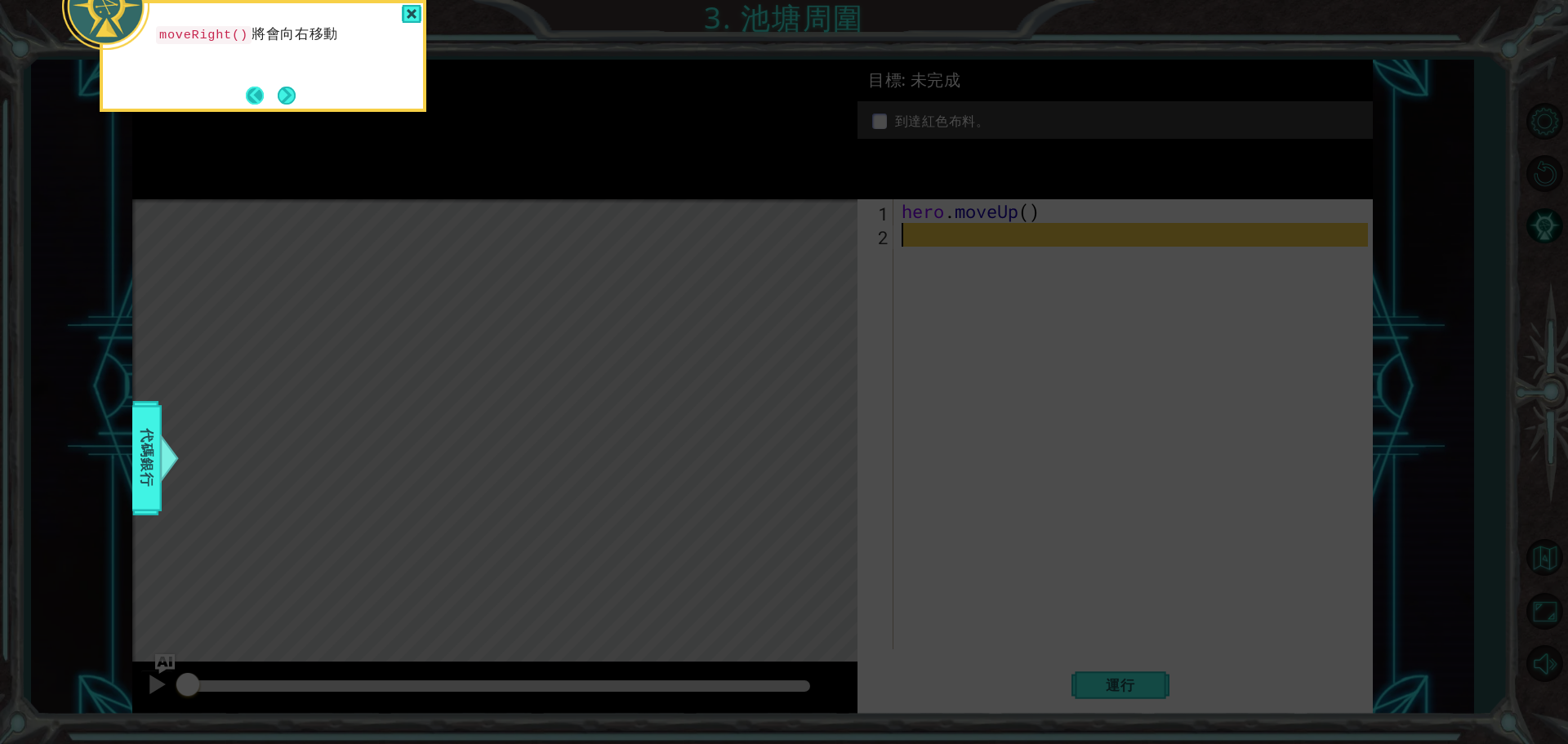
click at [251, 102] on button "Back" at bounding box center [261, 96] width 32 height 18
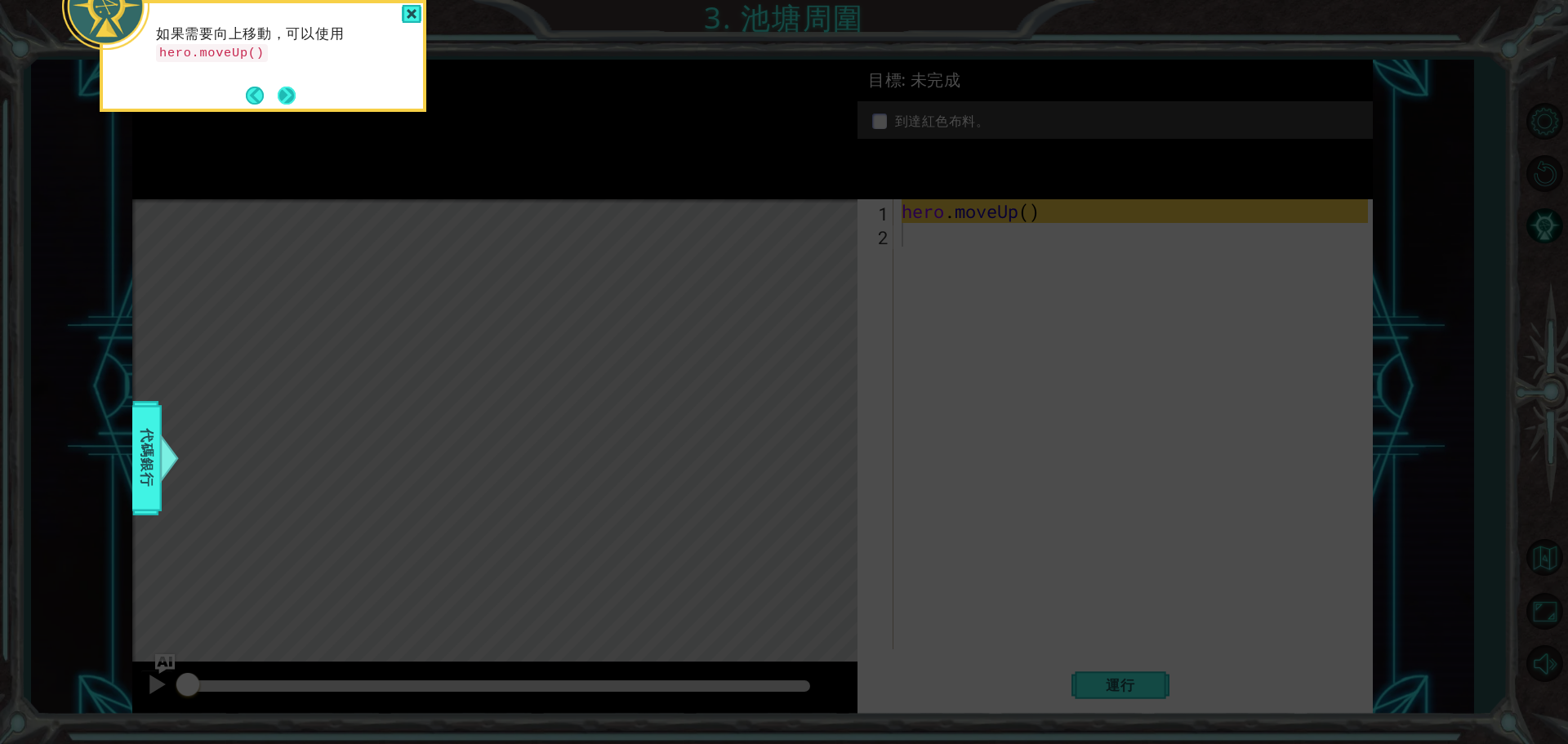
click at [283, 100] on button "Next" at bounding box center [287, 96] width 18 height 18
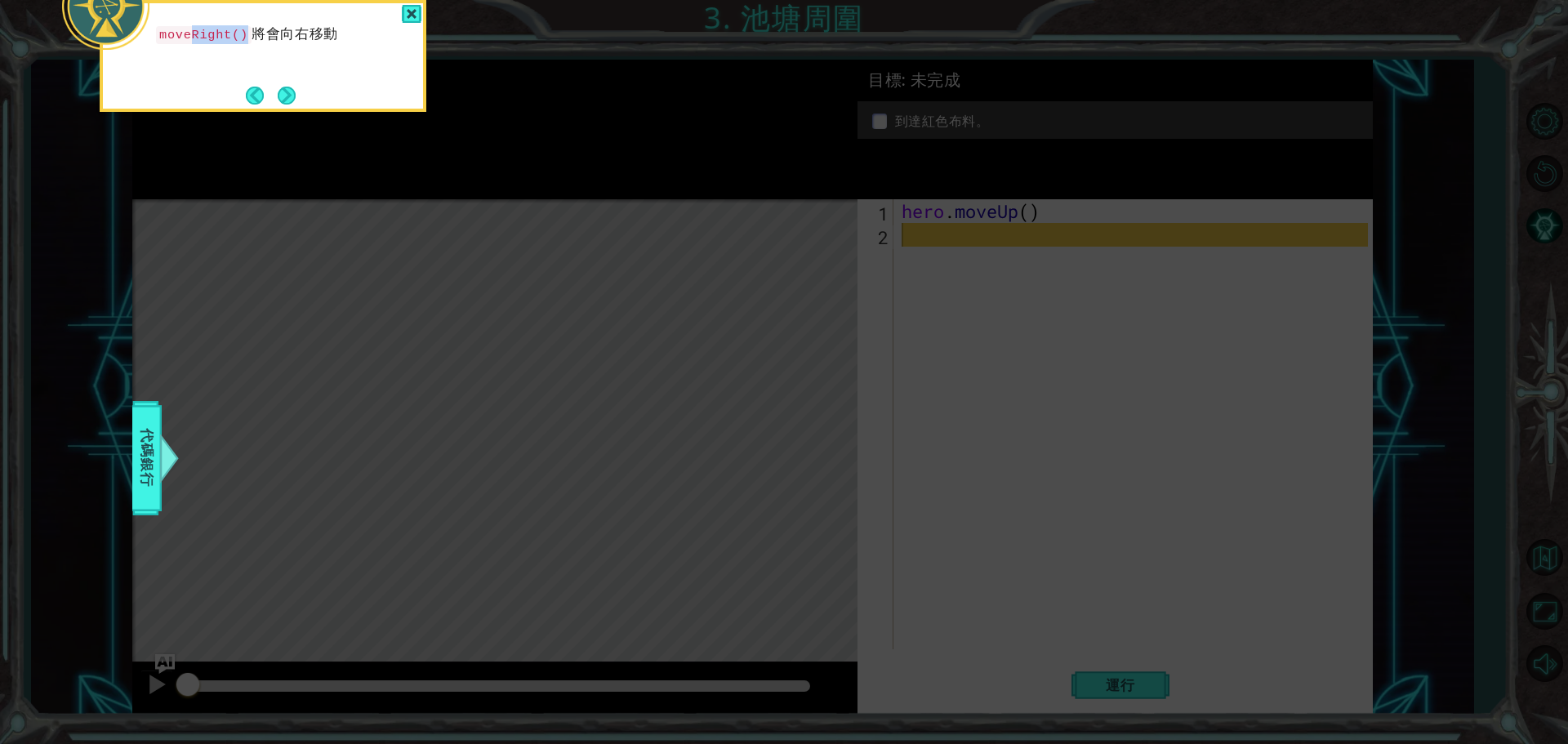
drag, startPoint x: 191, startPoint y: 36, endPoint x: 243, endPoint y: 43, distance: 52.5
click at [243, 43] on div "moveRight() 將會向右移動" at bounding box center [262, 42] width 320 height 65
click at [215, 46] on div "moveRight() 將會向右移動" at bounding box center [262, 42] width 320 height 65
click at [175, 55] on div "moveRight() 將會向右移動" at bounding box center [262, 42] width 320 height 65
drag, startPoint x: 239, startPoint y: 32, endPoint x: 161, endPoint y: 30, distance: 78.0
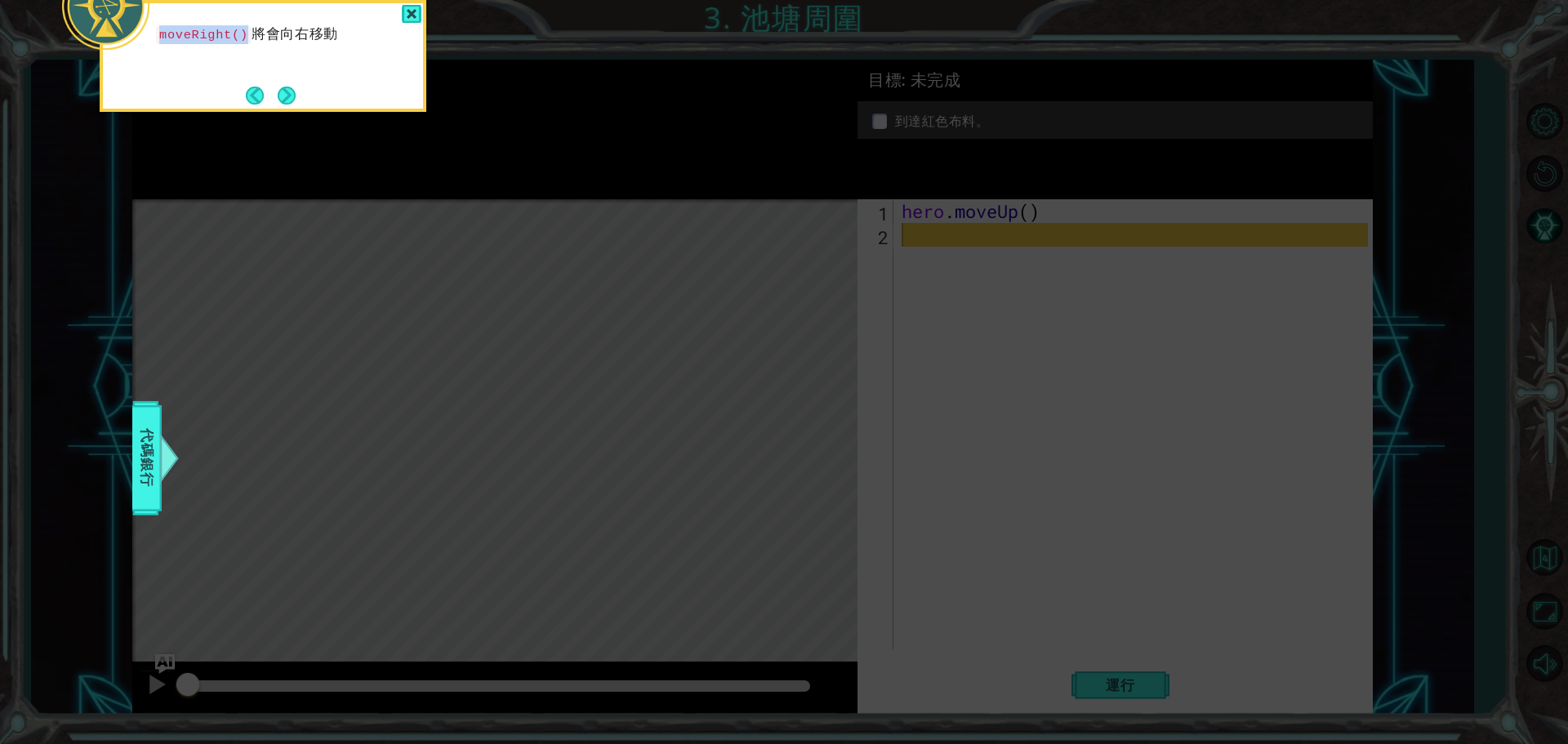
click at [161, 30] on code "moveRight()" at bounding box center [203, 35] width 96 height 18
copy code "moveRight()"
click at [415, 15] on div at bounding box center [411, 14] width 19 height 18
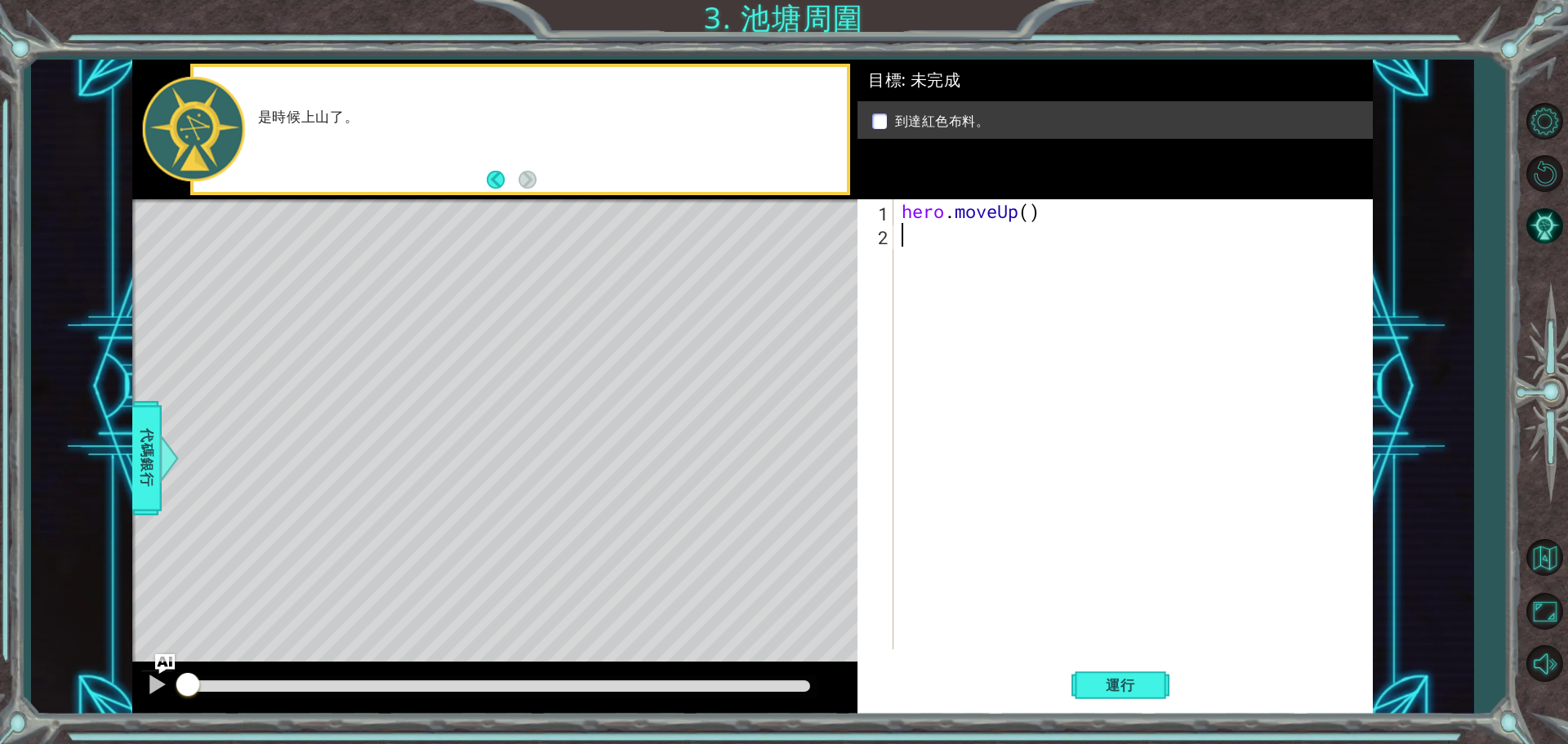
paste textarea "moveRight()"
drag, startPoint x: 1049, startPoint y: 213, endPoint x: 896, endPoint y: 218, distance: 153.1
click at [896, 218] on div "moveRight() 1 2 3 hero . moveUp ( ) moveRight ( ) ההההההההההההההההההההההההההההה…" at bounding box center [1113, 424] width 510 height 450
type textarea "hero.moveUp()"
paste textarea "Code Area"
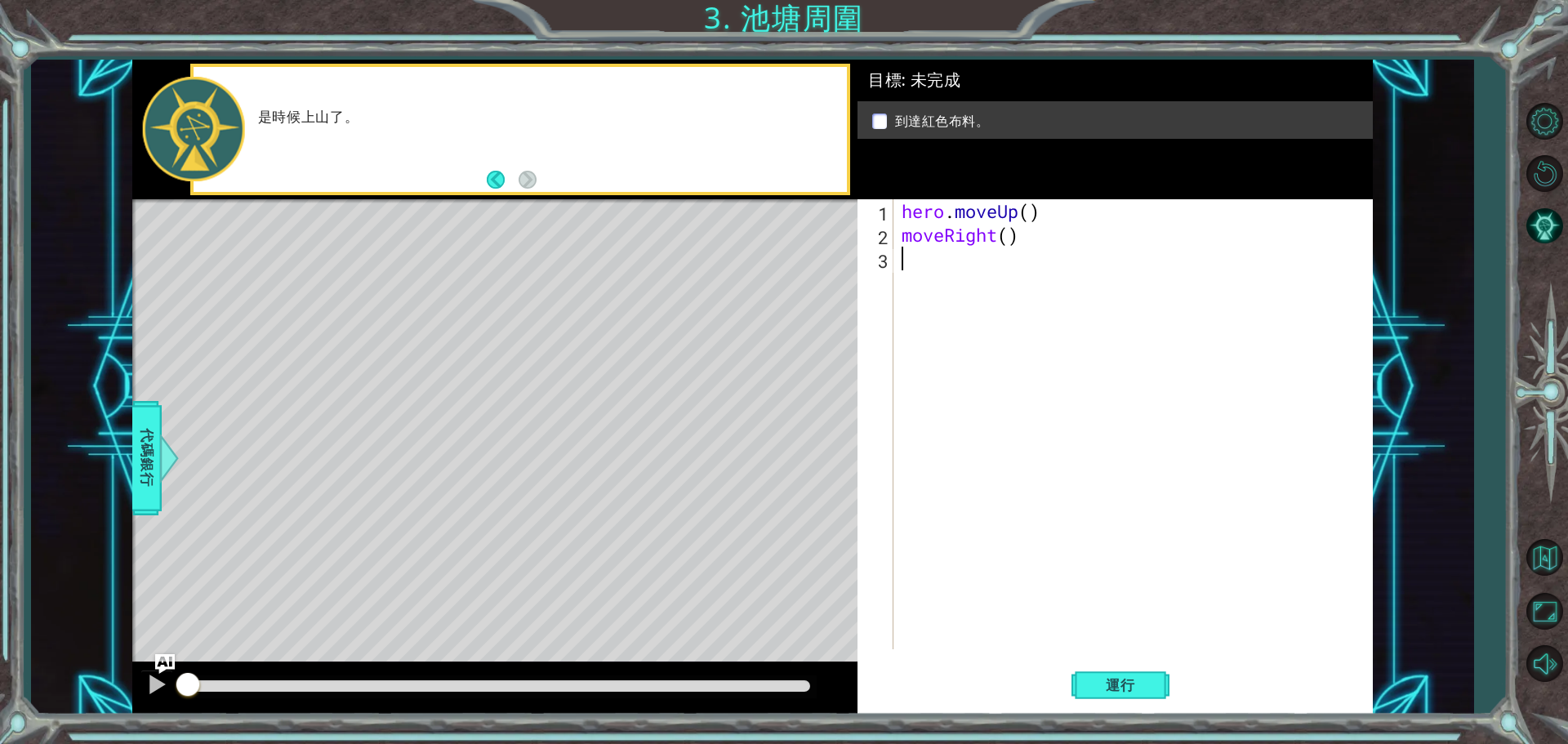
paste textarea "hero.moveUp()"
click at [1029, 261] on div "hero . moveUp ( ) moveRight ( ) hero . moveUp ( )" at bounding box center [1137, 447] width 478 height 497
click at [1144, 688] on span "運行" at bounding box center [1120, 685] width 62 height 17
type textarea "hero.moveUp(2)"
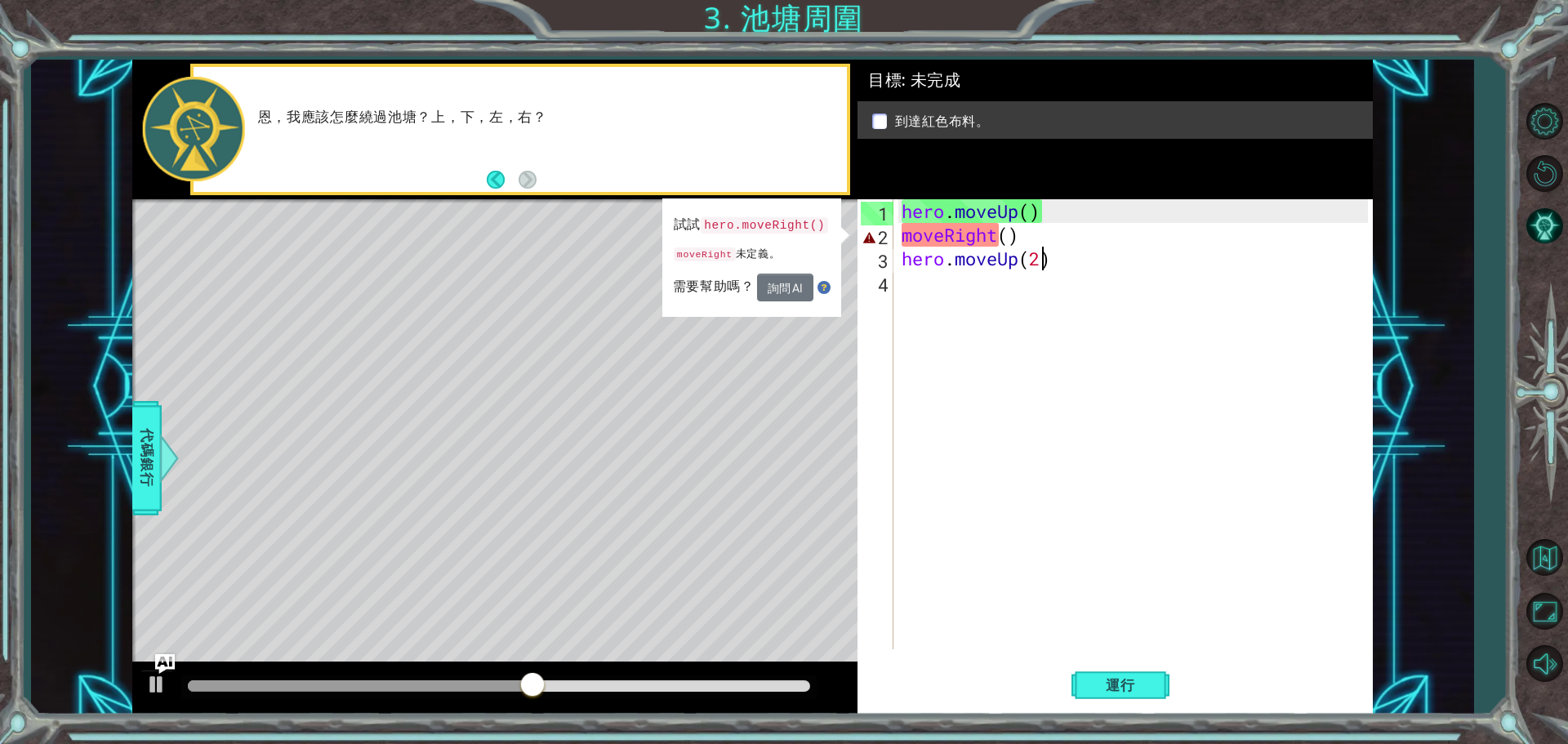
click at [1042, 362] on div "hero . moveUp ( ) moveRight ( ) hero . moveUp ( 2 )" at bounding box center [1137, 447] width 478 height 497
drag, startPoint x: 458, startPoint y: 115, endPoint x: 487, endPoint y: 116, distance: 29.0
click at [486, 116] on p "恩，我應該怎麼繞過池塘？上，下，左，右？" at bounding box center [546, 118] width 578 height 18
click at [1037, 240] on div "hero . moveUp ( ) moveRight ( ) hero . moveUp ( 2 )" at bounding box center [1137, 447] width 478 height 497
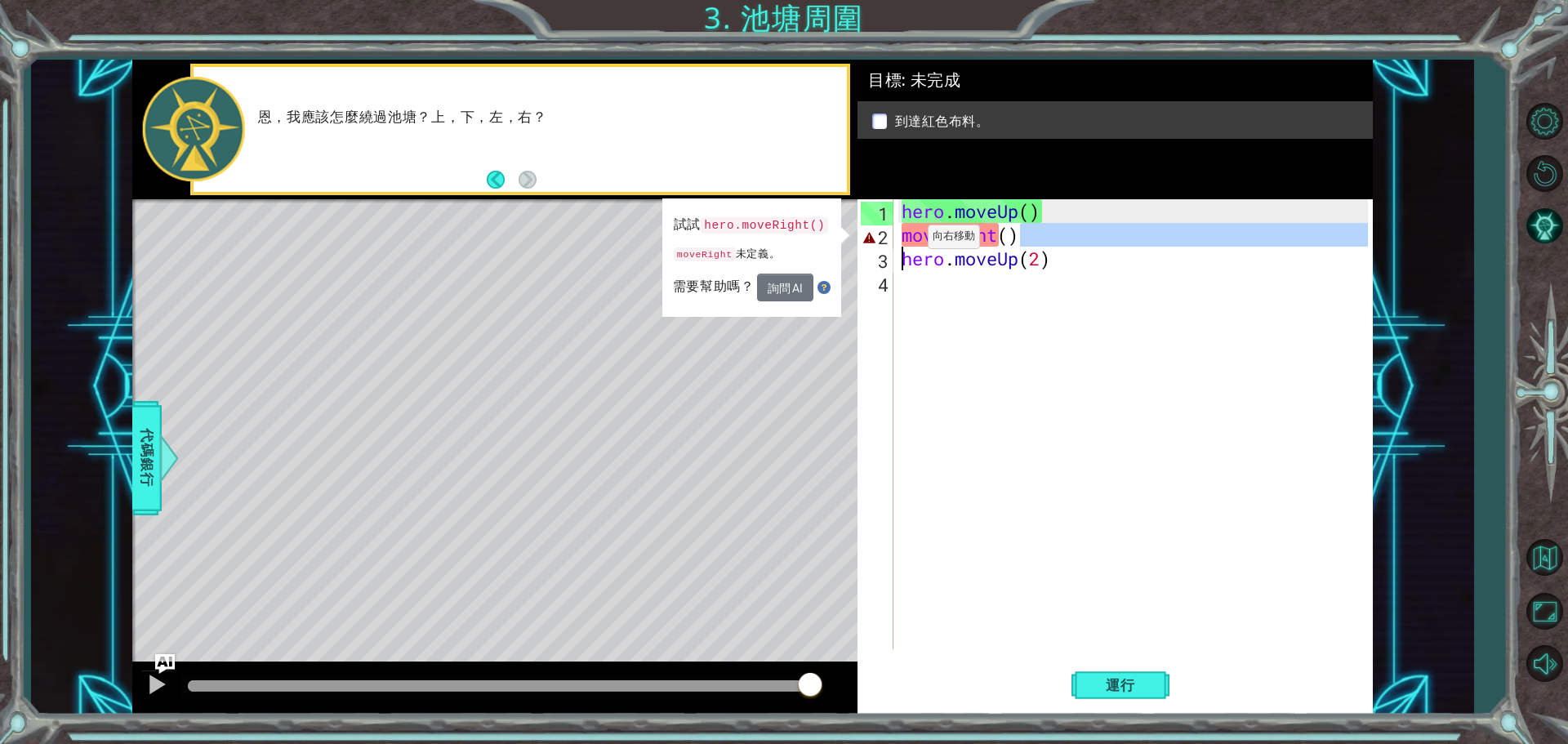
drag, startPoint x: 1053, startPoint y: 243, endPoint x: 863, endPoint y: 248, distance: 190.1
click at [863, 248] on div "moveRight() 1 2 3 4 hero . moveUp ( ) moveRight ( ) hero . moveUp ( 2 ) ההההההה…" at bounding box center [1113, 424] width 510 height 450
click at [812, 223] on code "hero.moveRight()" at bounding box center [764, 225] width 128 height 18
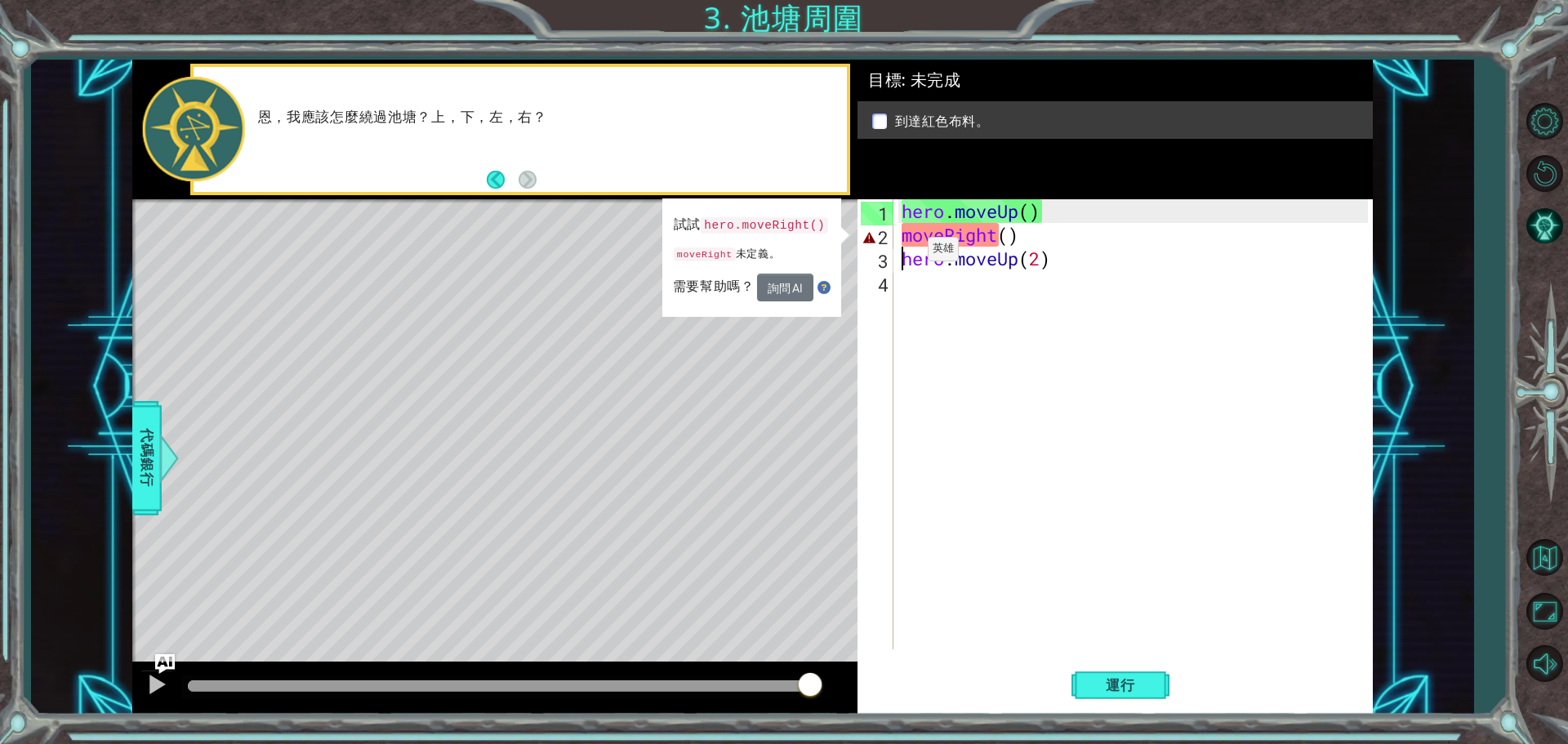
click at [812, 223] on code "hero.moveRight()" at bounding box center [764, 225] width 128 height 18
drag, startPoint x: 812, startPoint y: 224, endPoint x: 782, endPoint y: 228, distance: 30.3
click at [782, 228] on code "hero.moveRight()" at bounding box center [766, 225] width 128 height 18
click at [780, 228] on code "hero.moveRight()" at bounding box center [766, 225] width 128 height 18
click at [780, 228] on code "hero.moveRight()" at bounding box center [764, 226] width 127 height 18
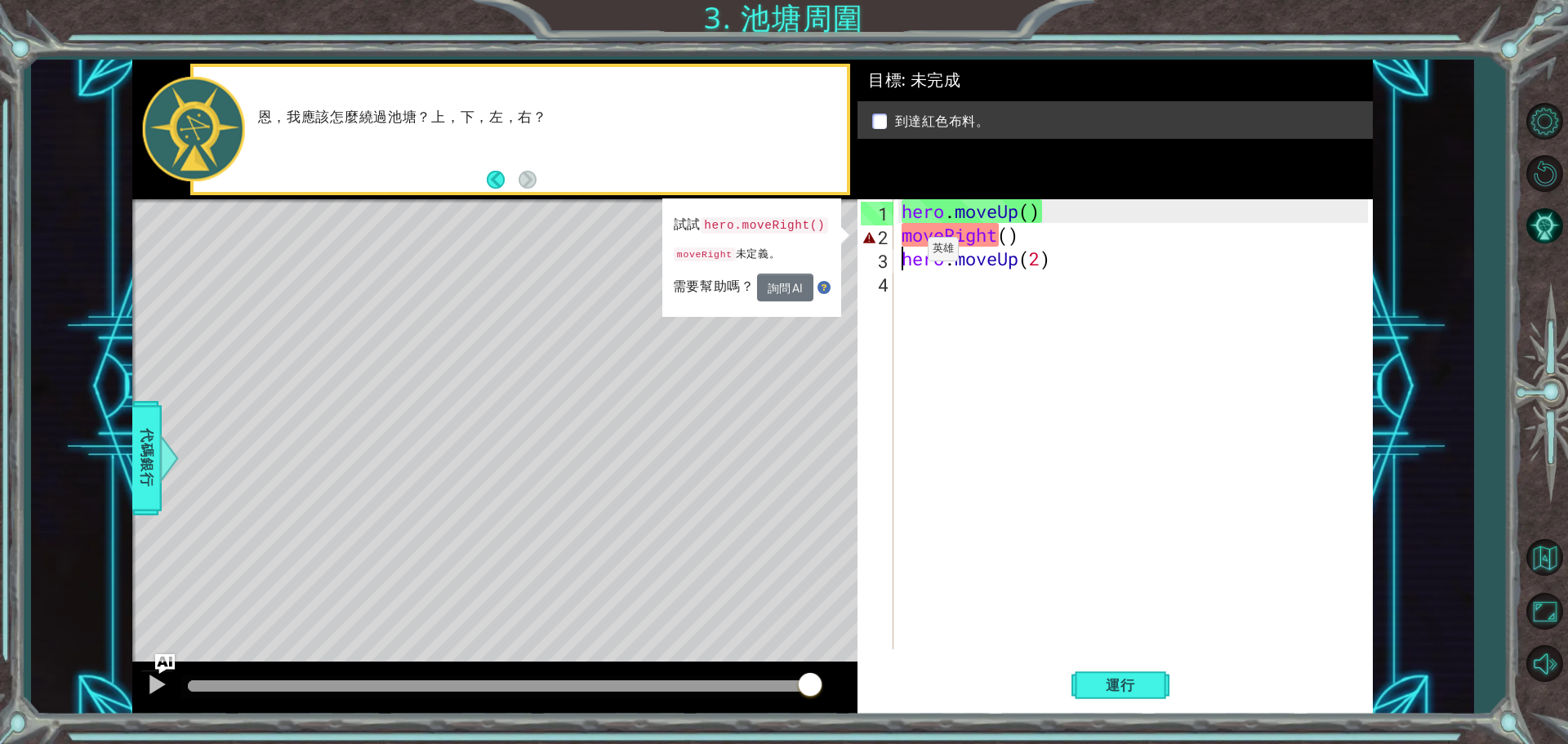
click at [782, 227] on code "hero.moveRight()" at bounding box center [764, 225] width 127 height 17
click at [782, 226] on code "hero.moveRight()" at bounding box center [764, 225] width 127 height 17
click at [782, 226] on code "hero.moveRight()" at bounding box center [764, 226] width 127 height 18
click at [782, 226] on code "hero.moveRight()" at bounding box center [764, 225] width 127 height 17
click at [782, 226] on code "hero.moveRight()" at bounding box center [766, 225] width 128 height 18
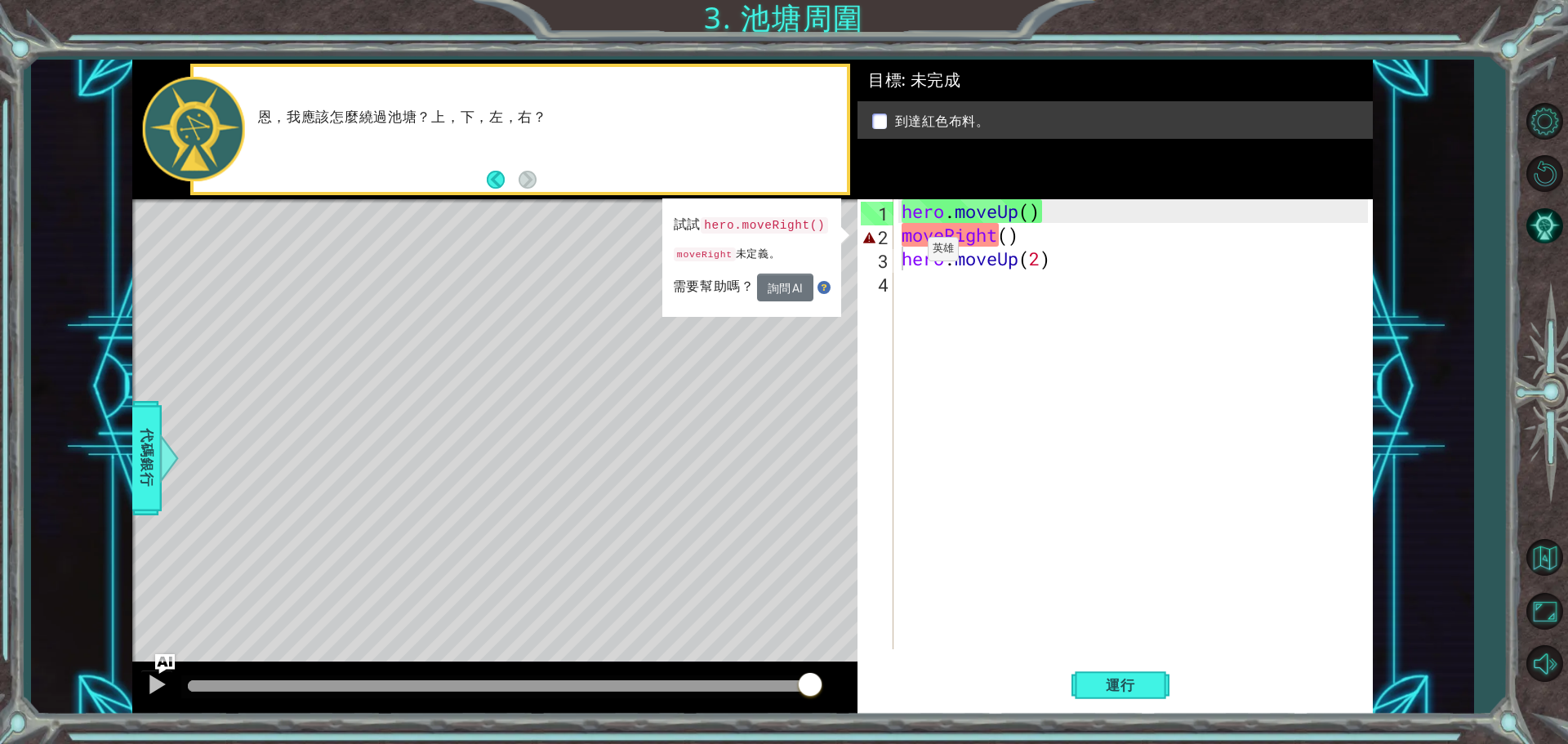
click at [713, 226] on code "hero.moveRight()" at bounding box center [766, 225] width 128 height 18
click at [713, 225] on code "hero.moveRight()" at bounding box center [766, 225] width 128 height 18
click at [1017, 238] on div "hero . moveUp ( ) moveRight ( ) hero . moveUp ( 2 )" at bounding box center [1137, 447] width 478 height 497
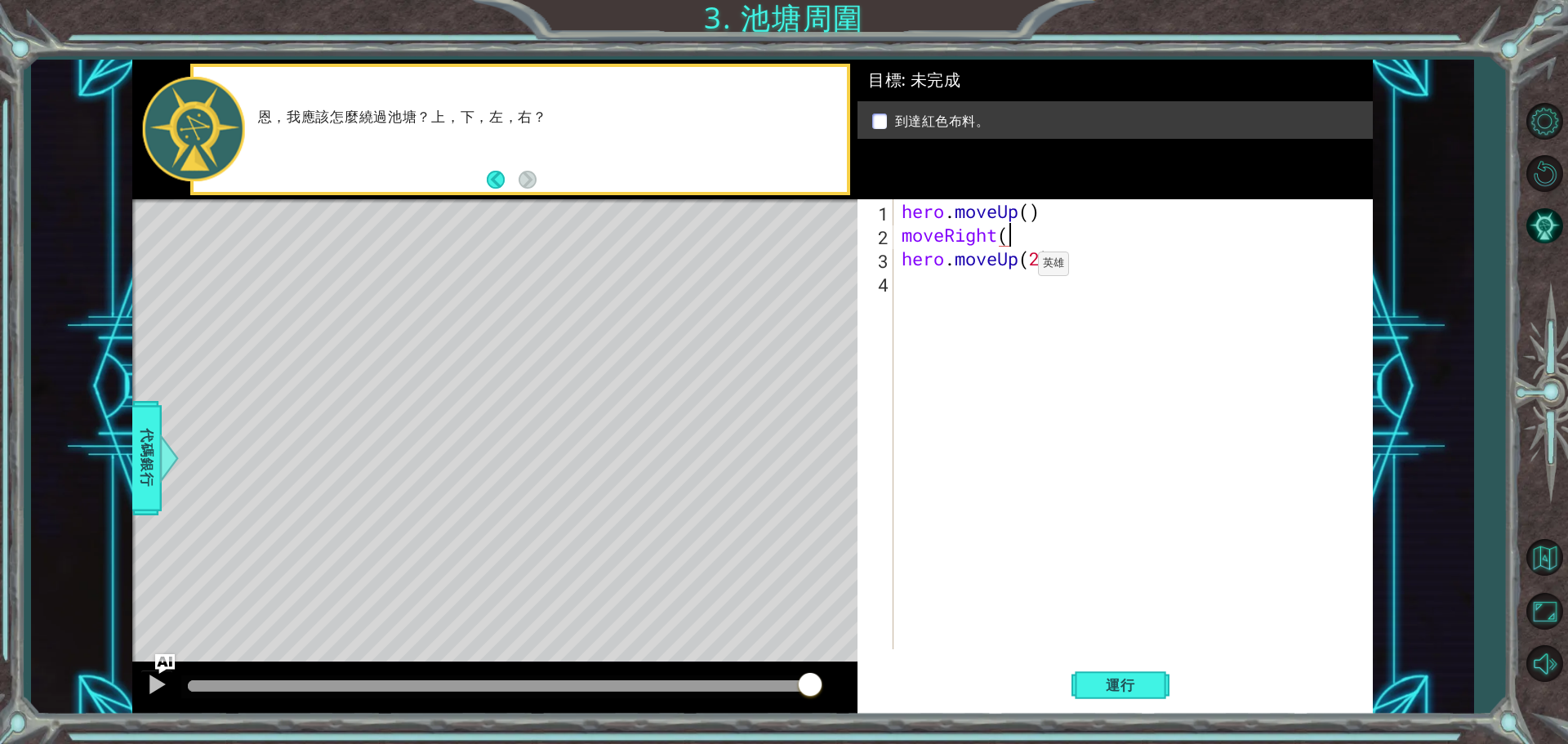
type textarea "moveRight"
click at [143, 438] on span "代碼銀行" at bounding box center [147, 459] width 26 height 100
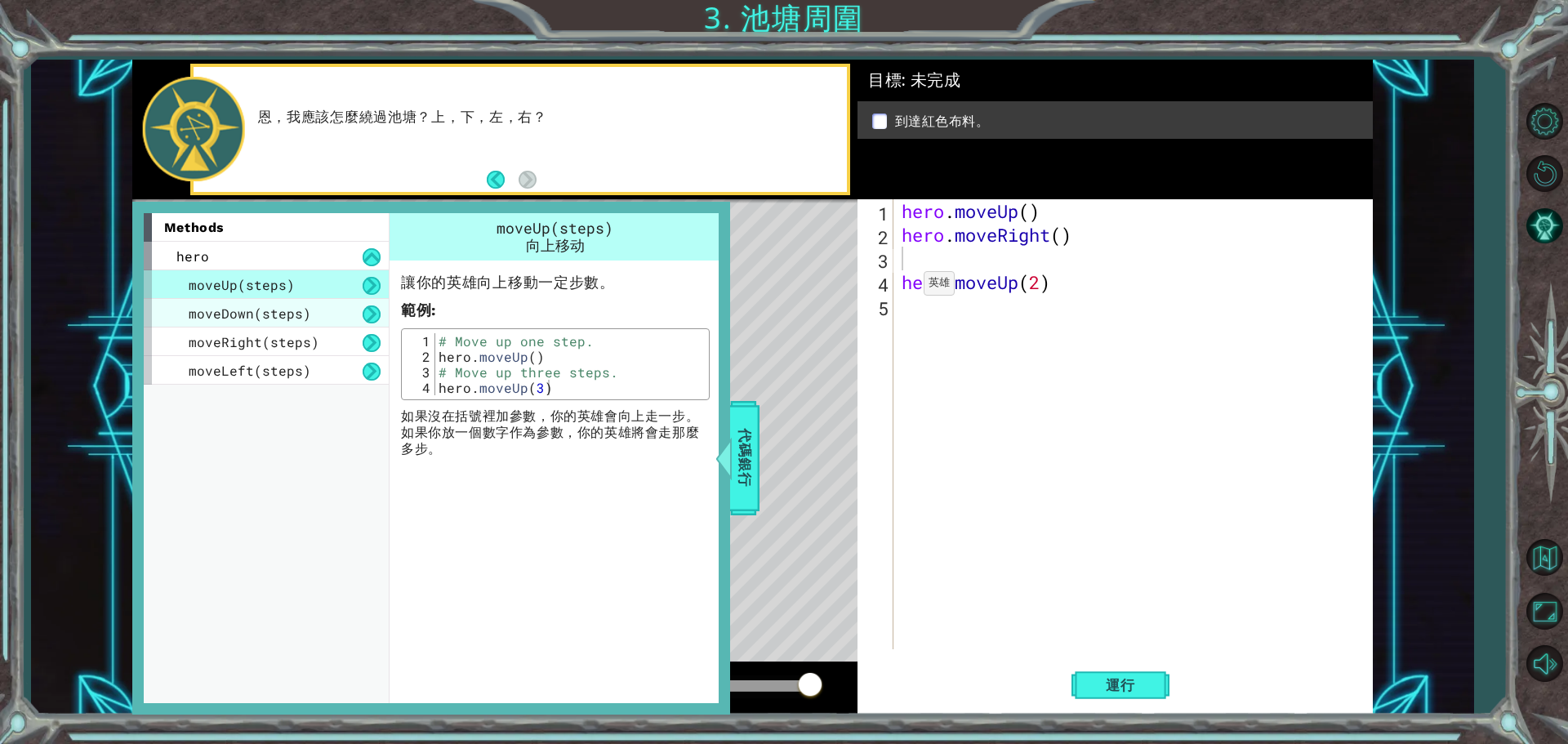
click at [241, 314] on span "moveDown(steps)" at bounding box center [250, 313] width 123 height 18
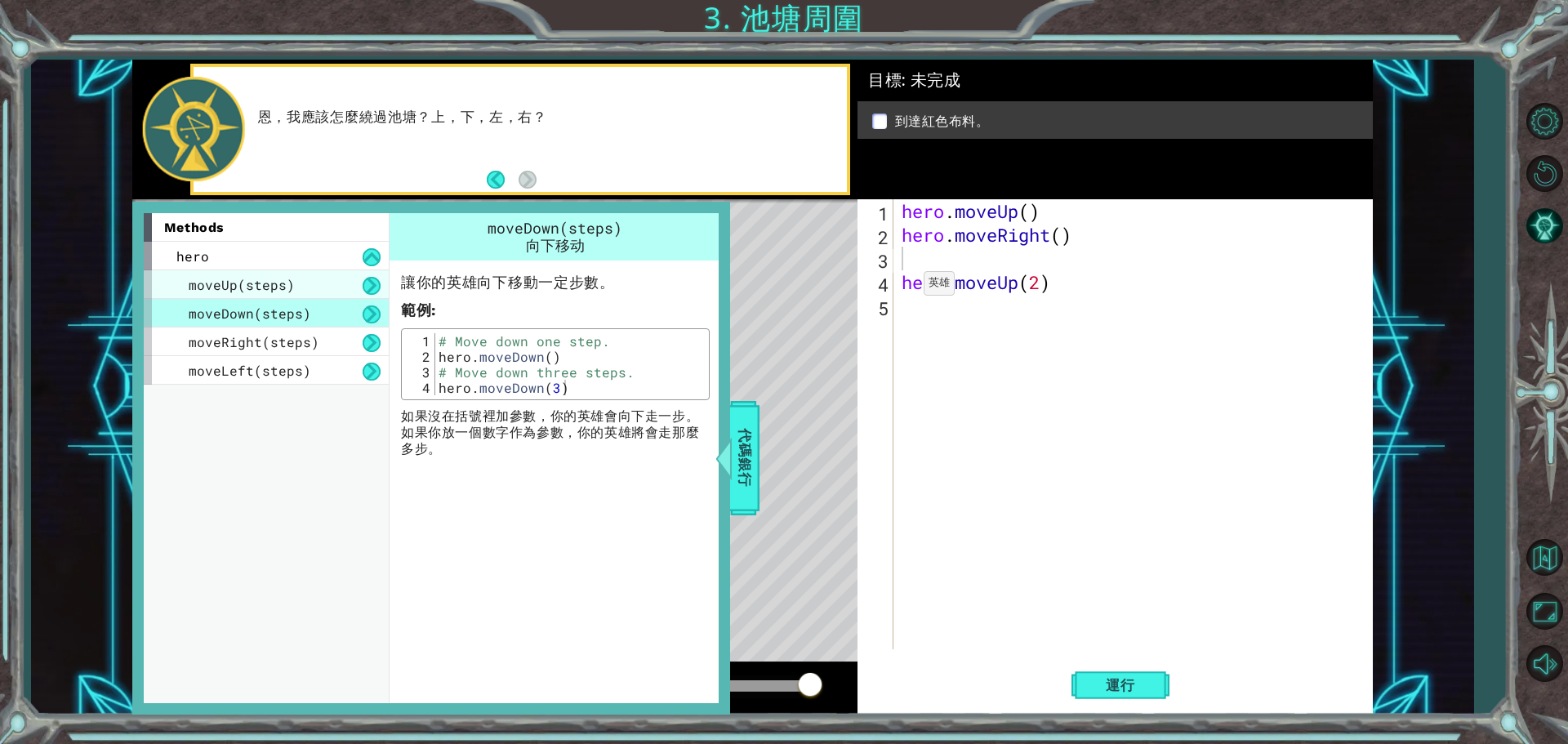
click at [260, 287] on span "moveUp(steps)" at bounding box center [241, 285] width 106 height 18
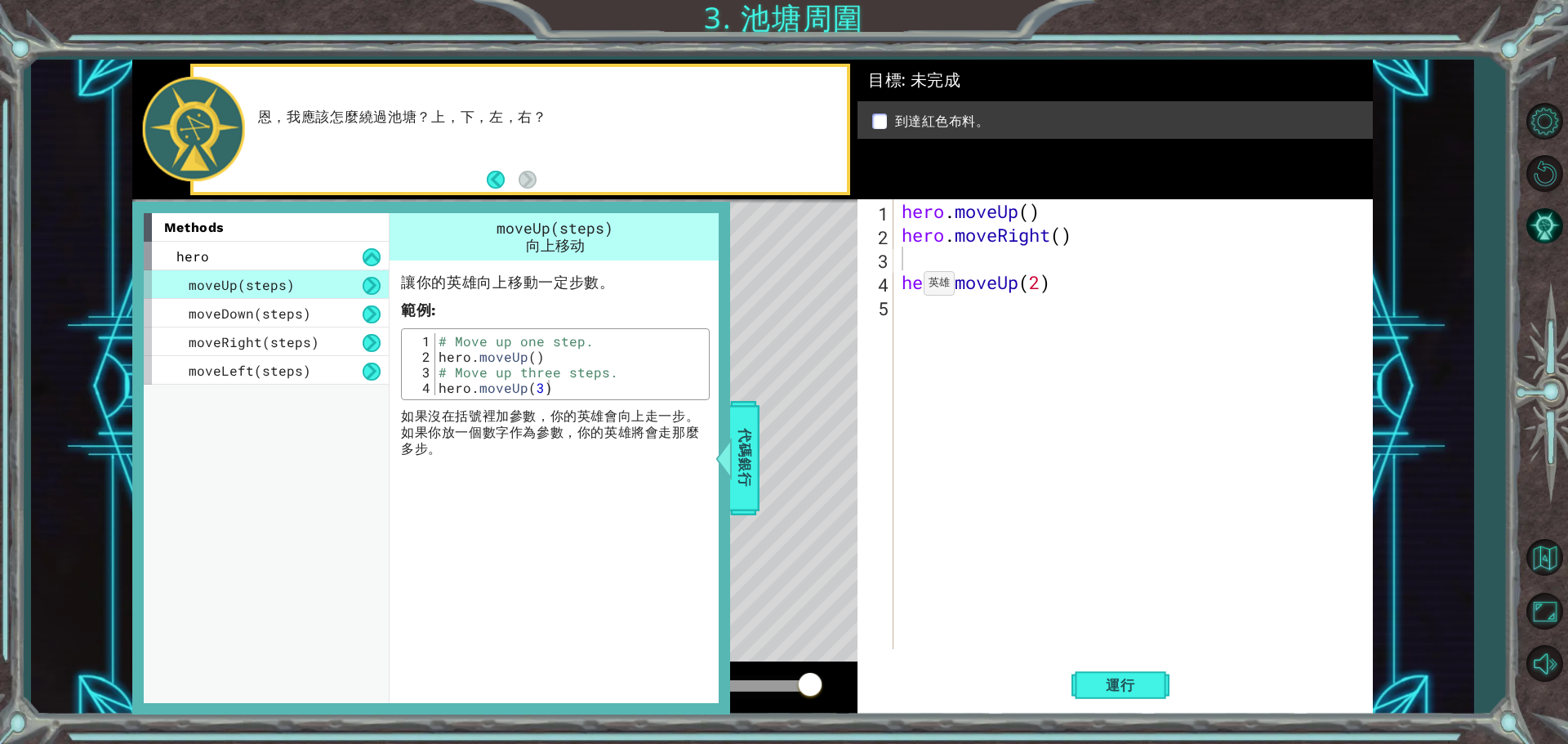
drag, startPoint x: 607, startPoint y: 222, endPoint x: 568, endPoint y: 227, distance: 39.3
click at [574, 224] on span "moveUp(steps)" at bounding box center [554, 228] width 117 height 19
drag, startPoint x: 554, startPoint y: 232, endPoint x: 540, endPoint y: 232, distance: 14.0
click at [552, 232] on span "moveUp(steps)" at bounding box center [554, 228] width 117 height 19
drag, startPoint x: 538, startPoint y: 232, endPoint x: 529, endPoint y: 232, distance: 9.0
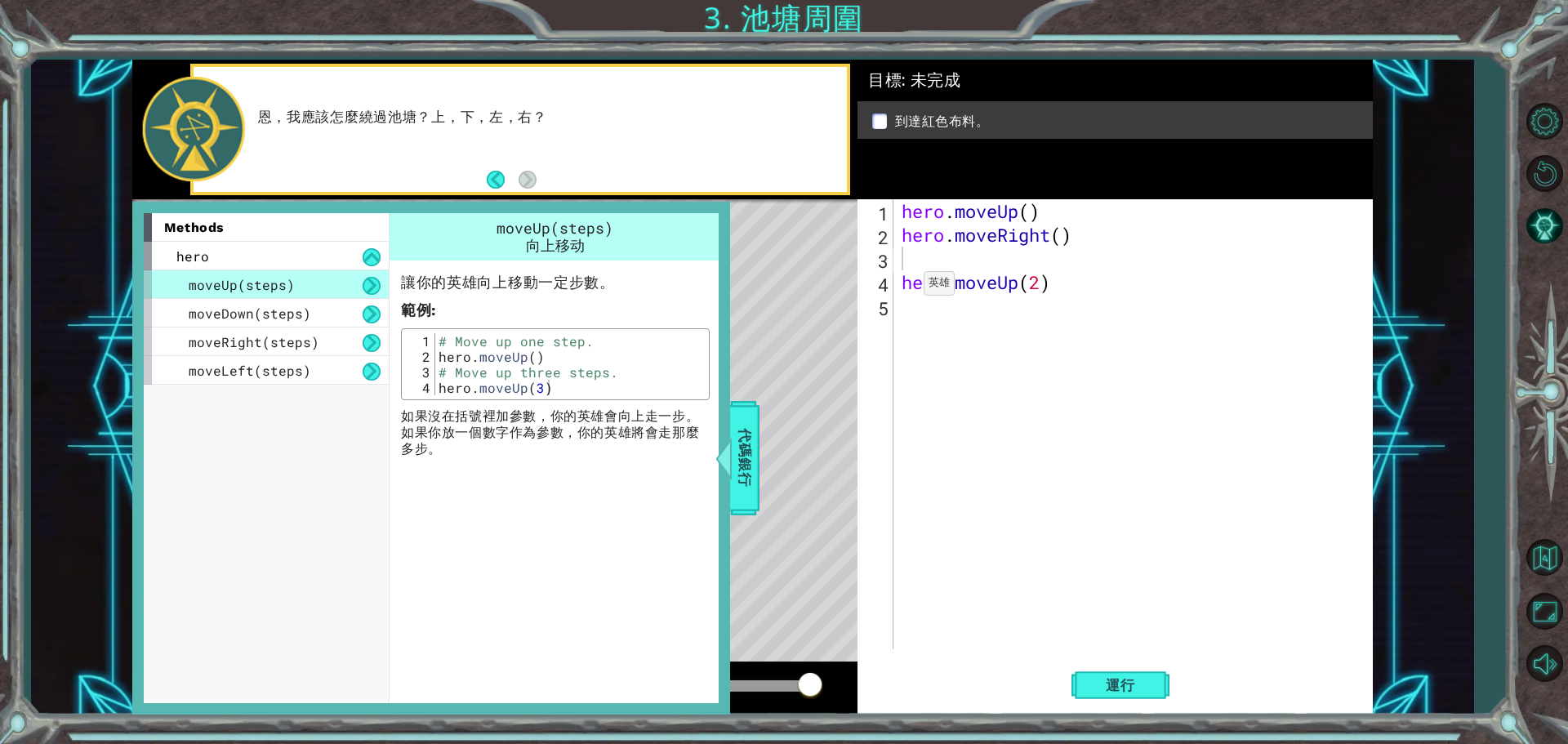
click at [536, 232] on span "moveUp(steps)" at bounding box center [554, 228] width 117 height 19
drag, startPoint x: 529, startPoint y: 232, endPoint x: 662, endPoint y: 225, distance: 133.2
click at [548, 229] on span "moveUp(steps)" at bounding box center [554, 228] width 117 height 19
click at [958, 354] on div "hero . moveUp ( ) hero . moveRight ( ) hero . moveUp ( 2 )" at bounding box center [1137, 447] width 478 height 497
drag, startPoint x: 1048, startPoint y: 208, endPoint x: 906, endPoint y: 209, distance: 142.0
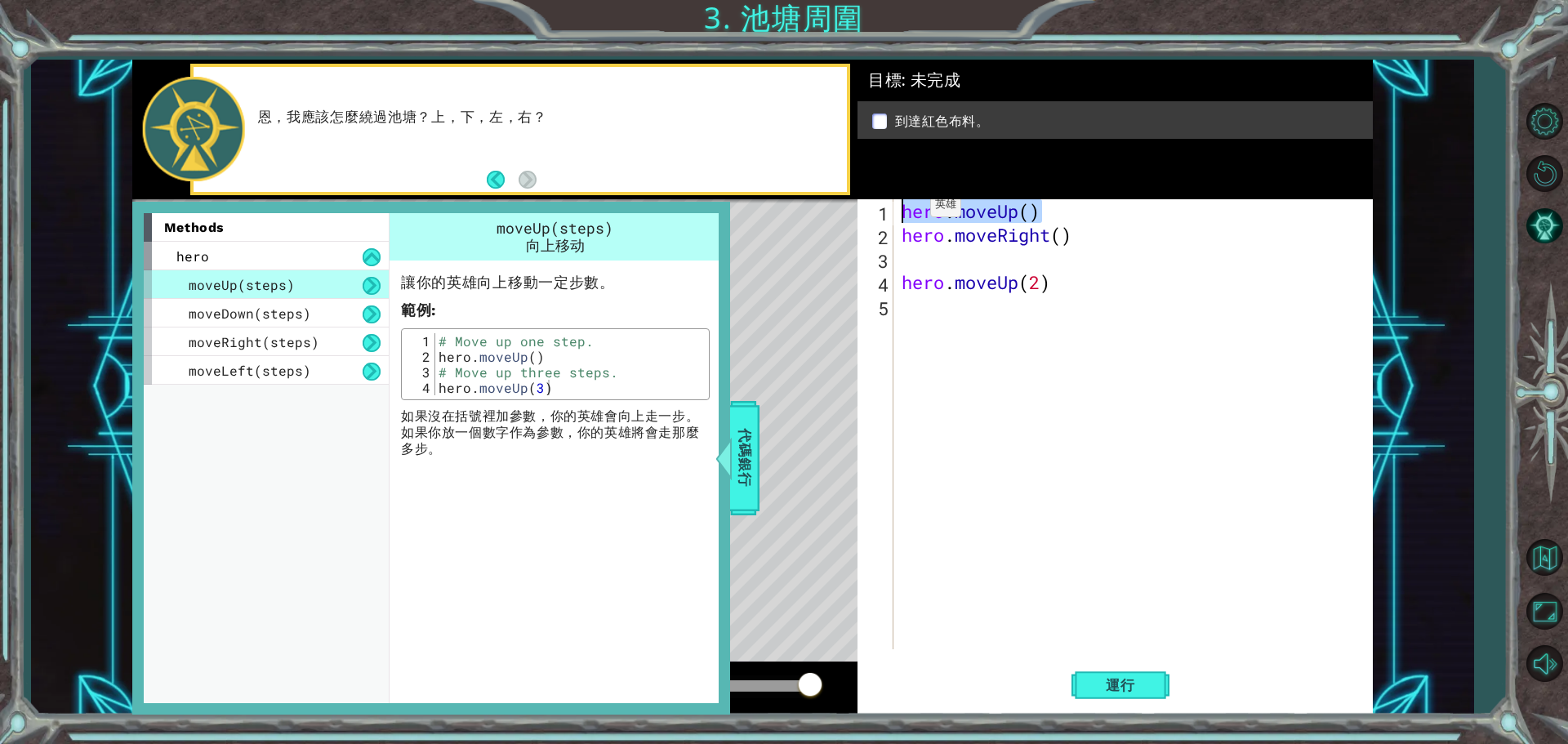
click at [906, 209] on div "hero . moveUp ( ) hero . moveRight ( ) hero . moveUp ( 2 )" at bounding box center [1137, 447] width 478 height 497
type textarea "hero.moveUp()"
drag, startPoint x: 913, startPoint y: 270, endPoint x: 902, endPoint y: 261, distance: 14.2
click at [902, 261] on div "hero . moveUp ( ) hero . moveRight ( ) hero . moveUp ( 2 )" at bounding box center [1137, 447] width 478 height 497
paste textarea "hero.moveUp()"
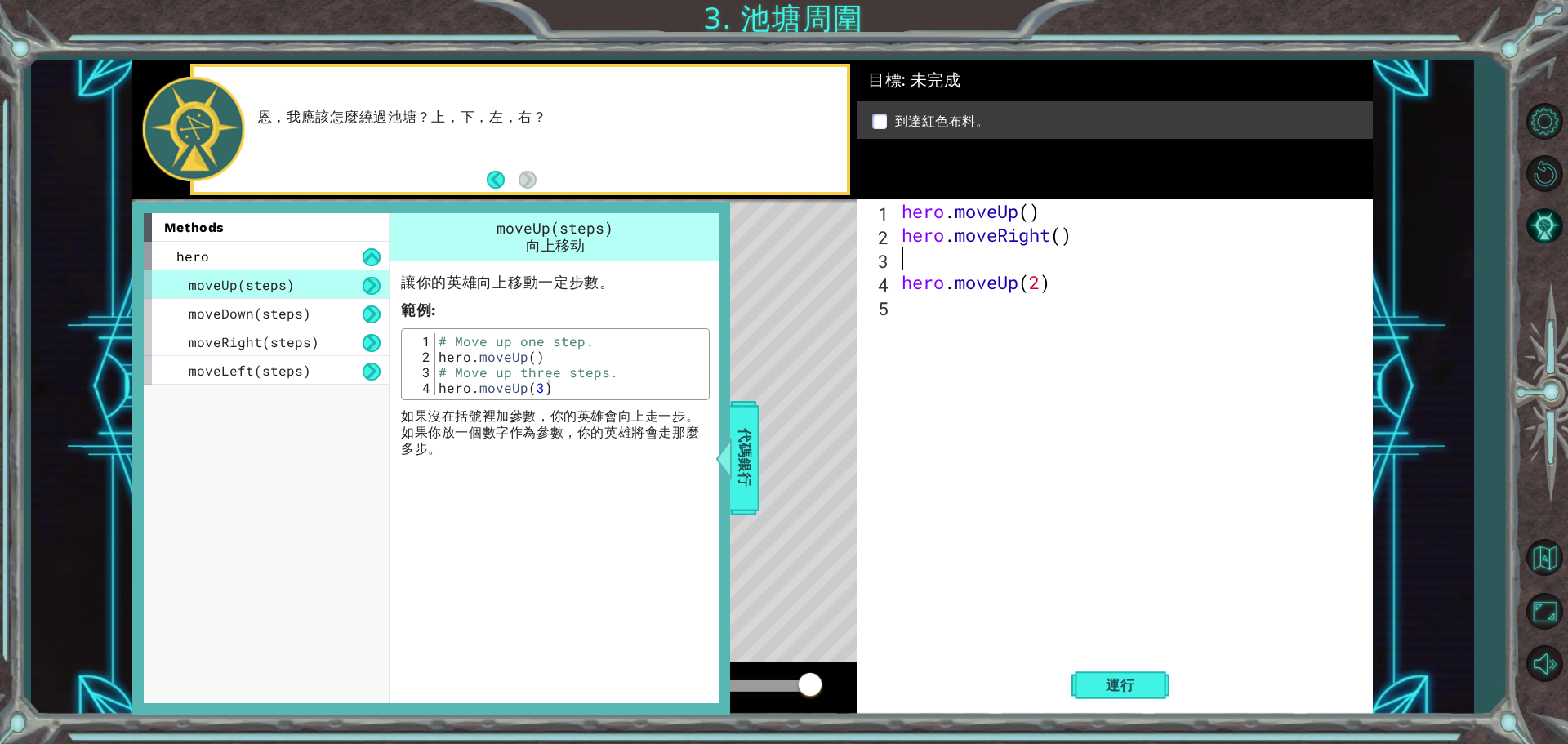
type textarea "hero.moveUp()"
click at [1142, 683] on span "運行" at bounding box center [1120, 685] width 62 height 17
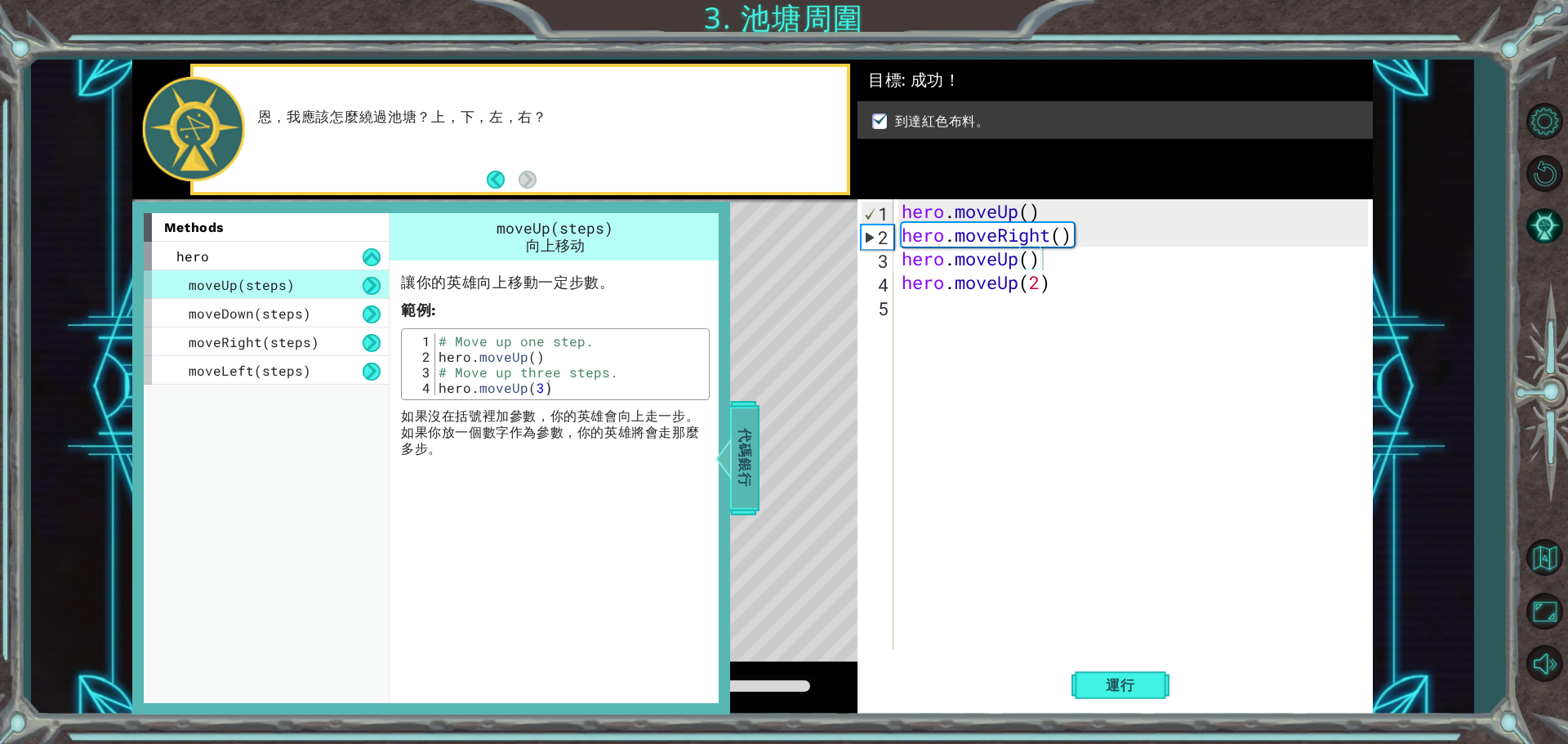
click at [754, 444] on span "代碼銀行" at bounding box center [745, 459] width 26 height 100
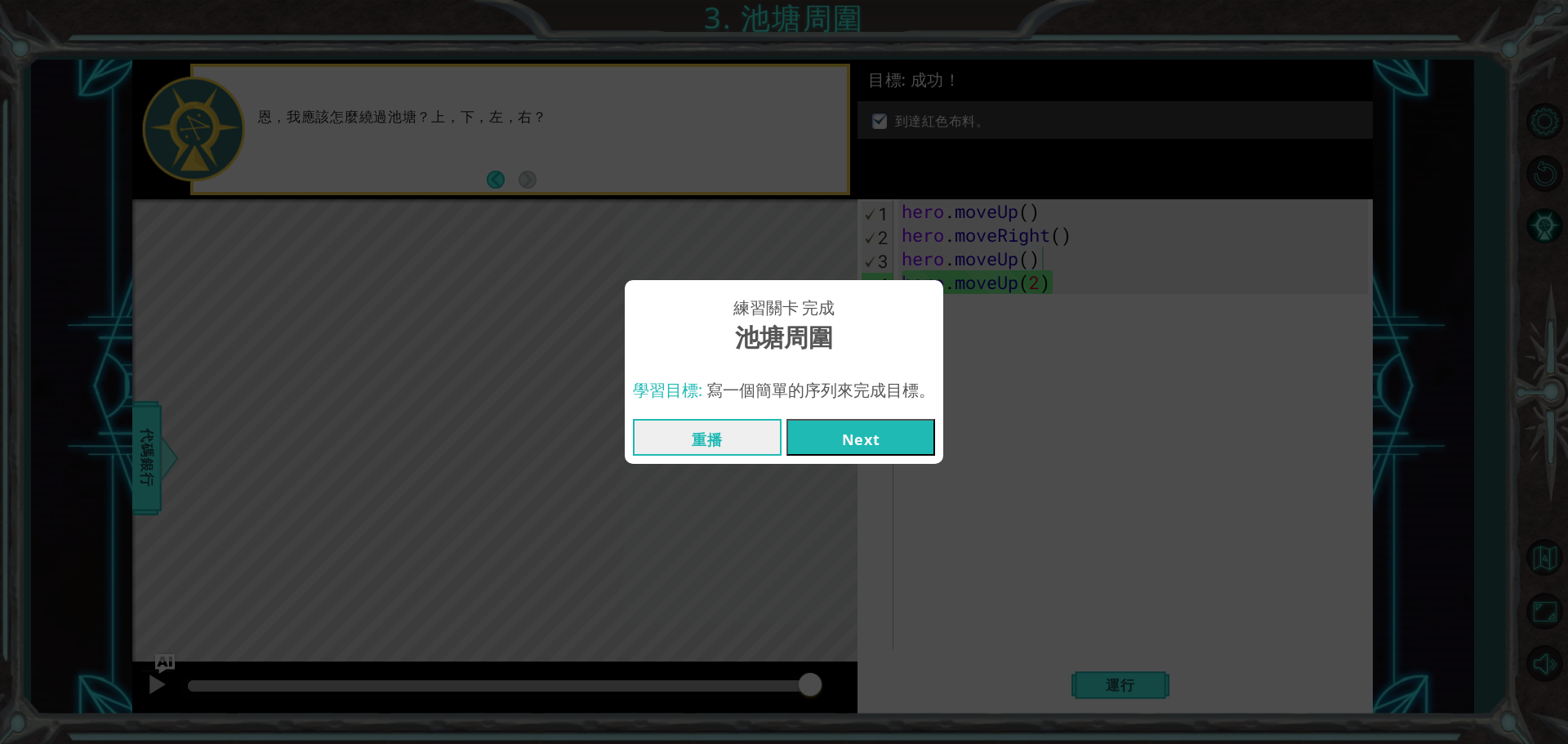
click at [811, 436] on button "Next" at bounding box center [860, 438] width 148 height 37
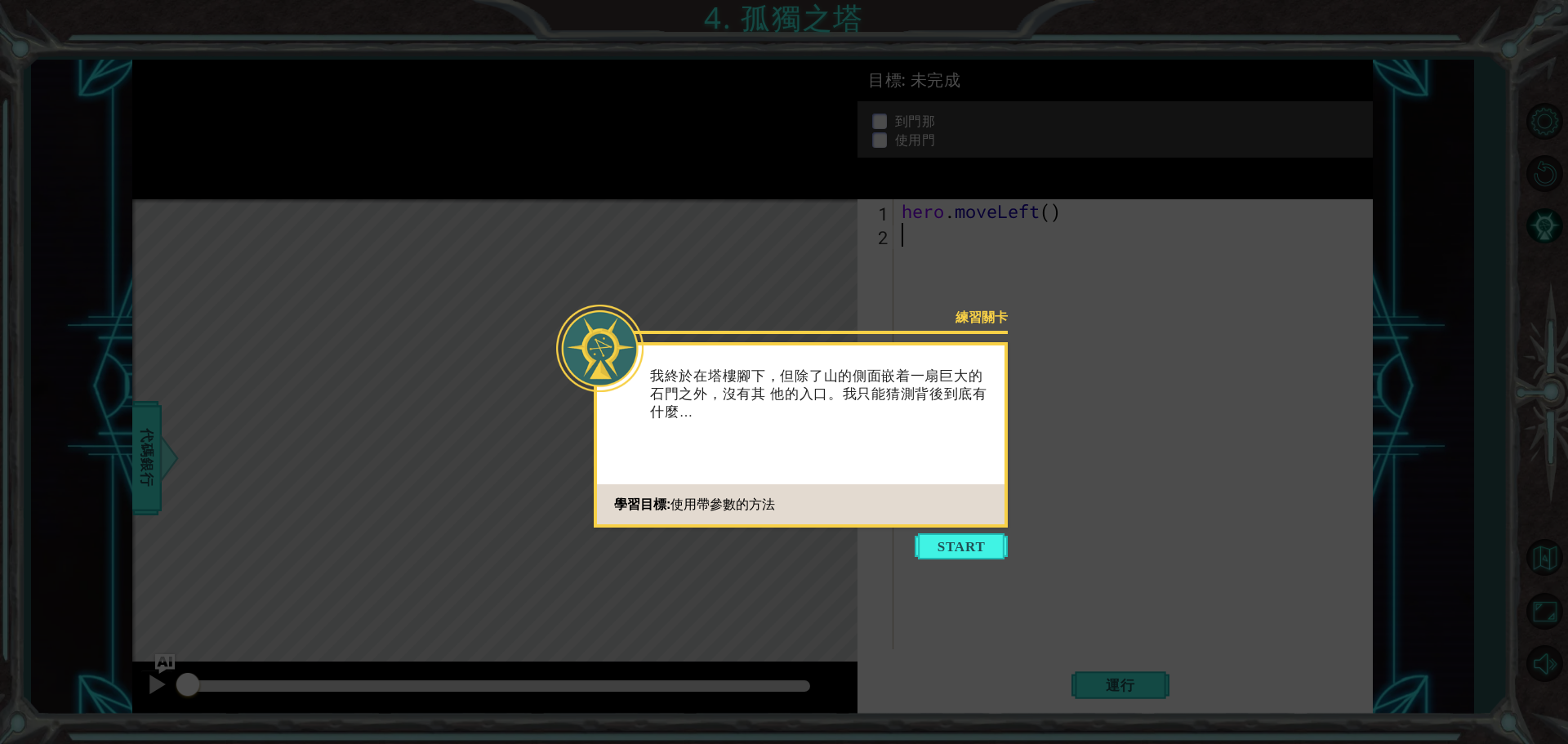
click at [971, 547] on button "Start" at bounding box center [961, 547] width 93 height 26
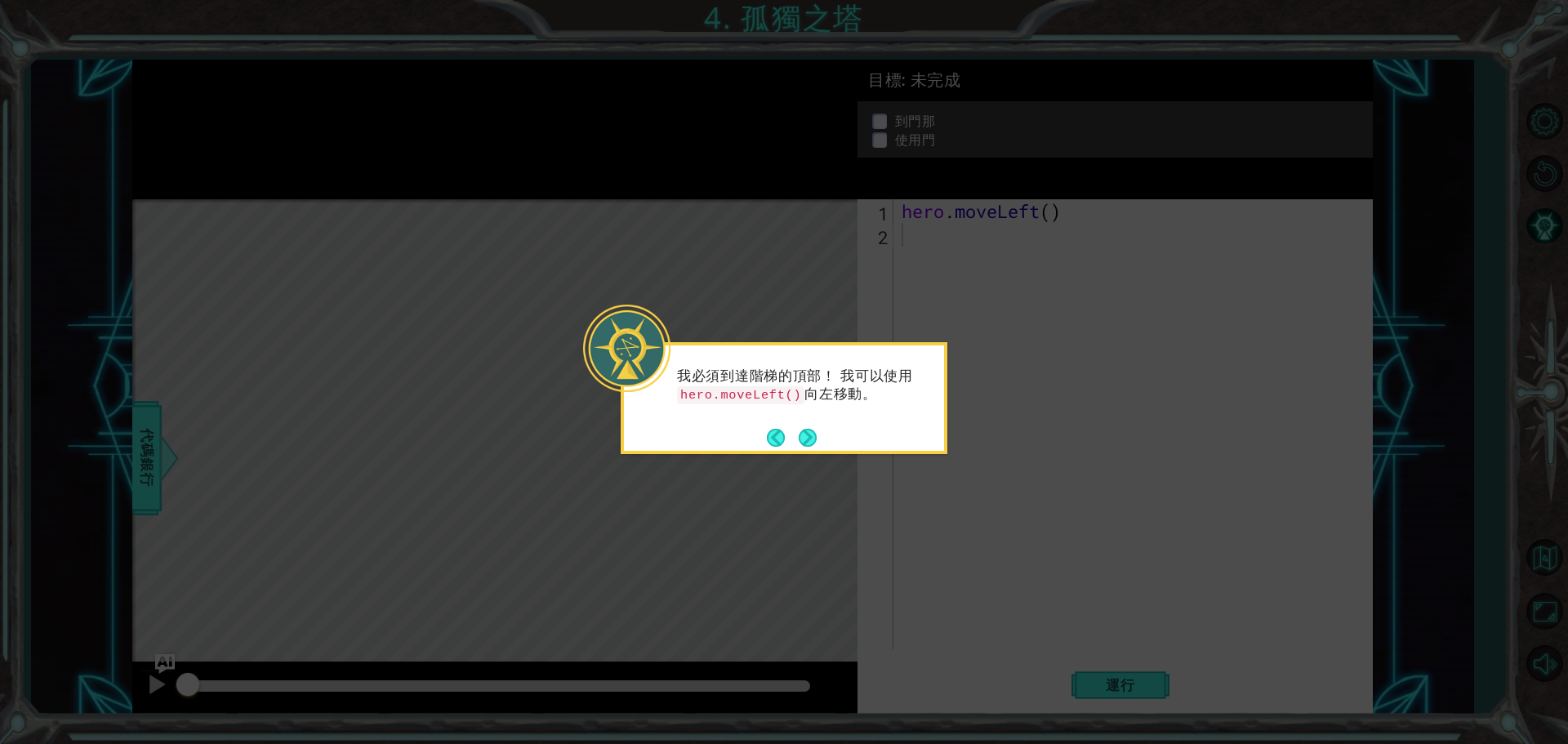
click at [817, 420] on div "我必須到達階梯的頂部！ 我可以使用 hero.moveLeft() 向左移動。" at bounding box center [783, 393] width 320 height 83
click at [809, 429] on button "Next" at bounding box center [808, 438] width 18 height 18
click at [766, 436] on div "怎麼打開門？ 也許可以試試 hero." at bounding box center [784, 398] width 326 height 112
click at [776, 431] on button "Back" at bounding box center [782, 438] width 32 height 18
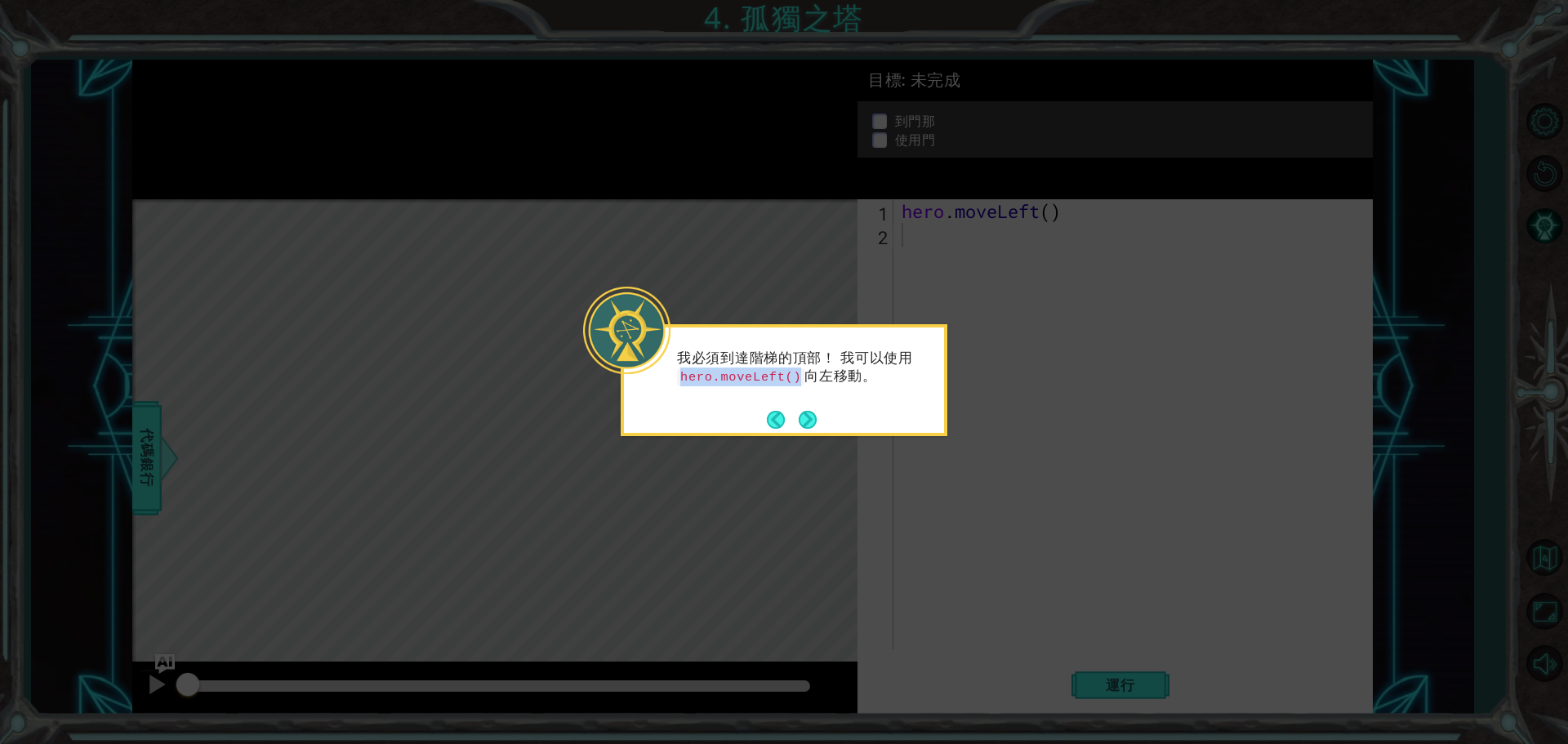
drag, startPoint x: 793, startPoint y: 378, endPoint x: 679, endPoint y: 372, distance: 114.2
click at [679, 372] on code "hero.moveLeft()" at bounding box center [740, 377] width 127 height 18
copy code "hero.moveLeft()"
click at [806, 422] on button "Next" at bounding box center [808, 418] width 18 height 18
click at [806, 420] on button "Next" at bounding box center [808, 418] width 18 height 18
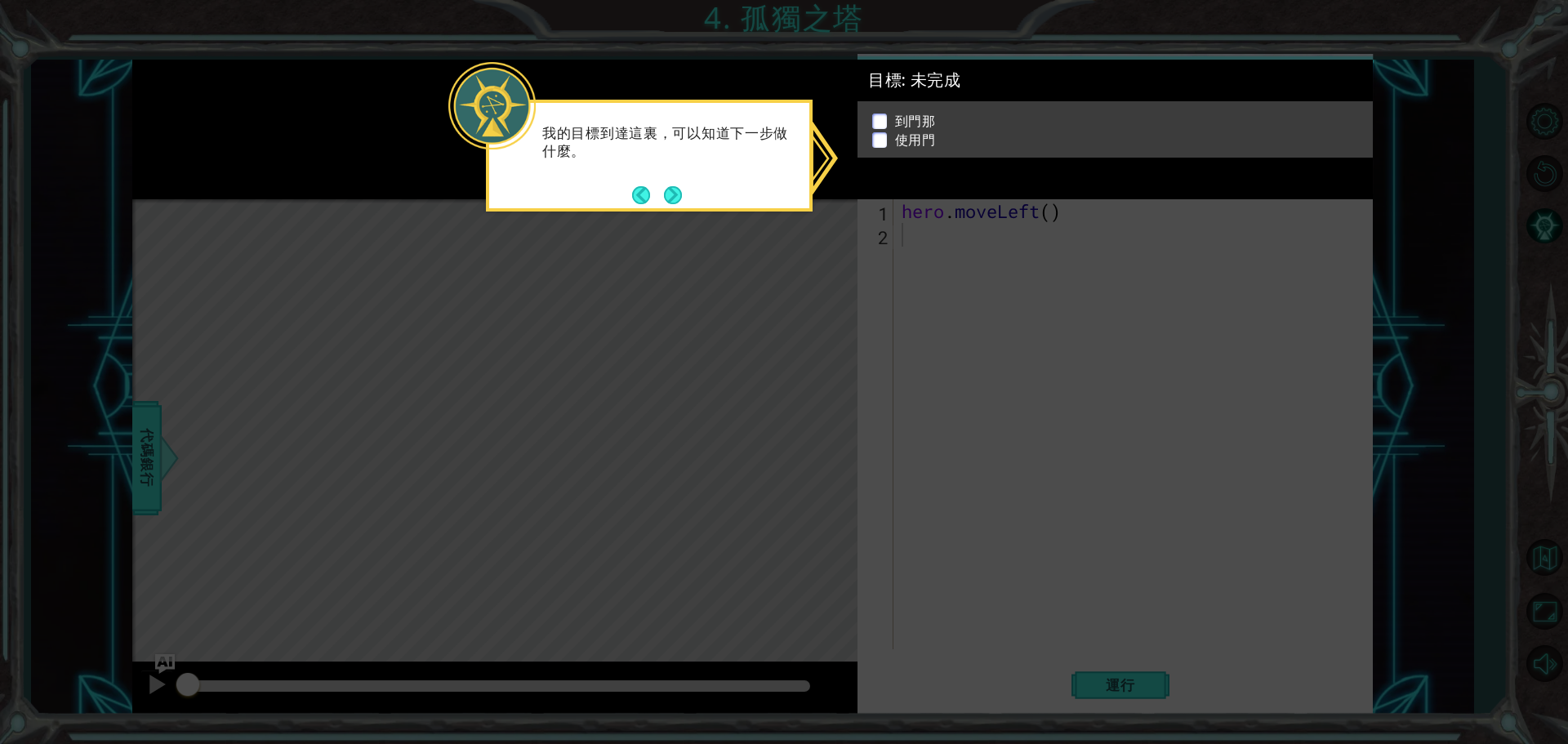
click at [878, 327] on icon at bounding box center [784, 372] width 1568 height 744
click at [879, 115] on div "到門那 使用門" at bounding box center [1115, 137] width 516 height 56
click at [877, 136] on p at bounding box center [879, 132] width 15 height 16
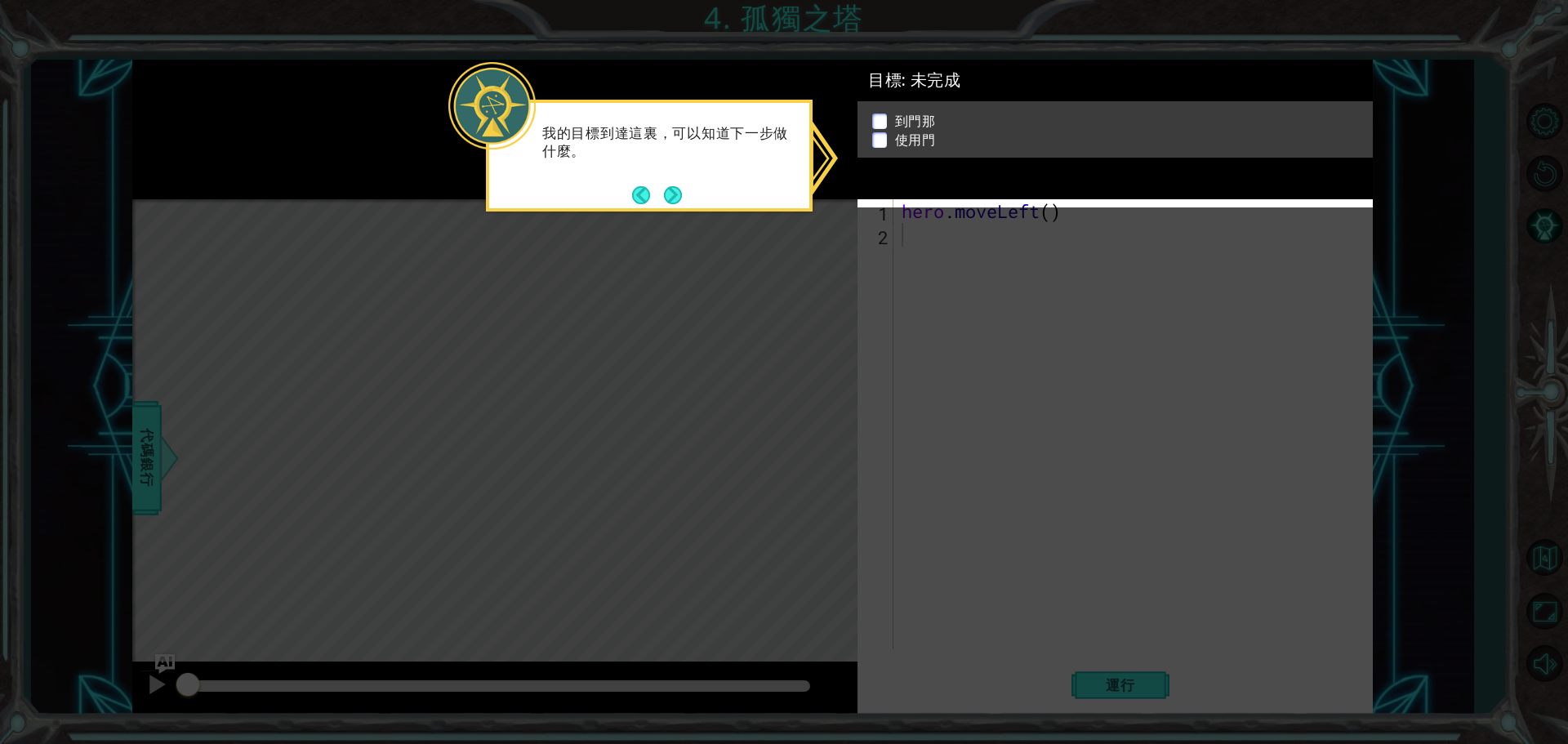
click at [875, 137] on p at bounding box center [879, 145] width 15 height 16
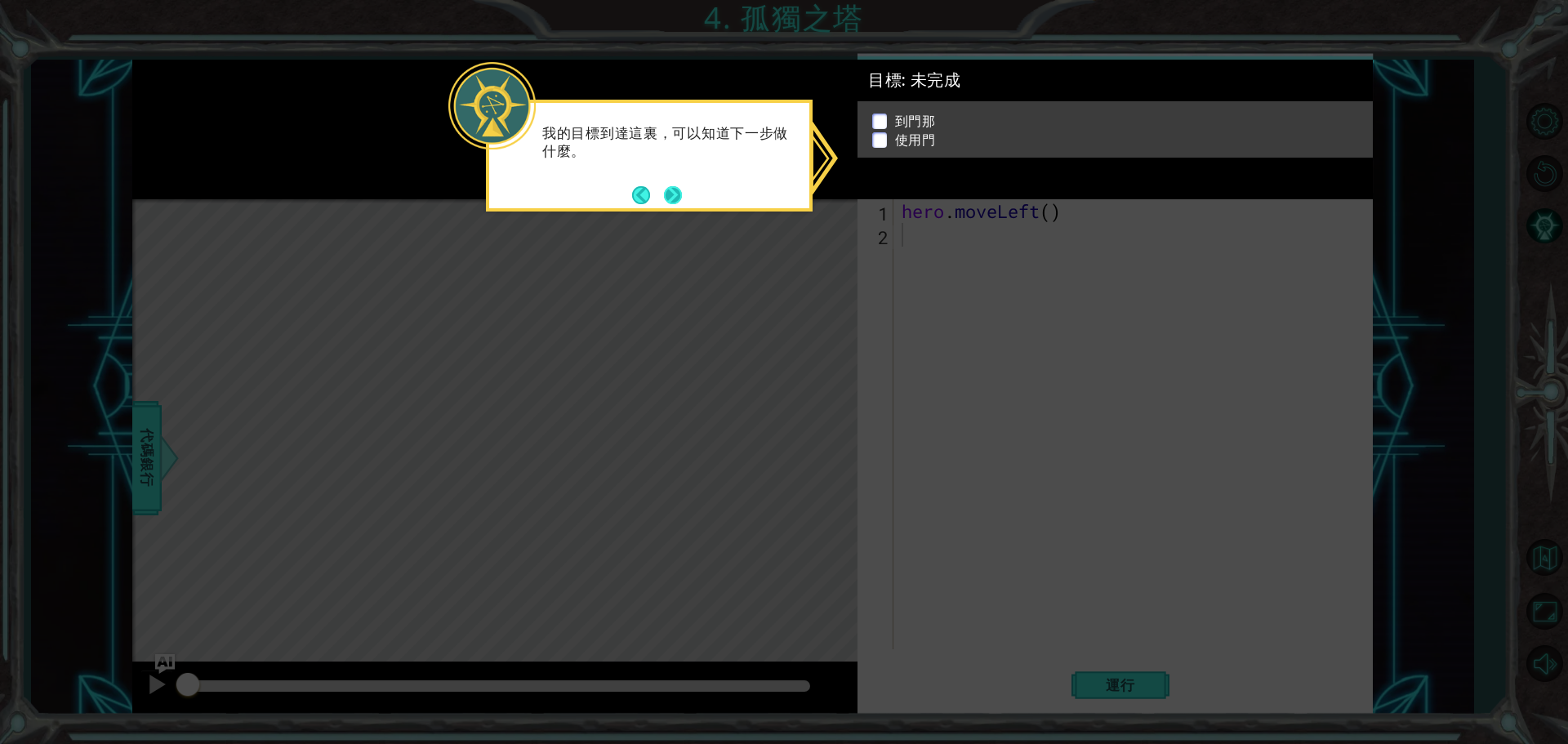
click at [672, 197] on button "Next" at bounding box center [673, 195] width 18 height 18
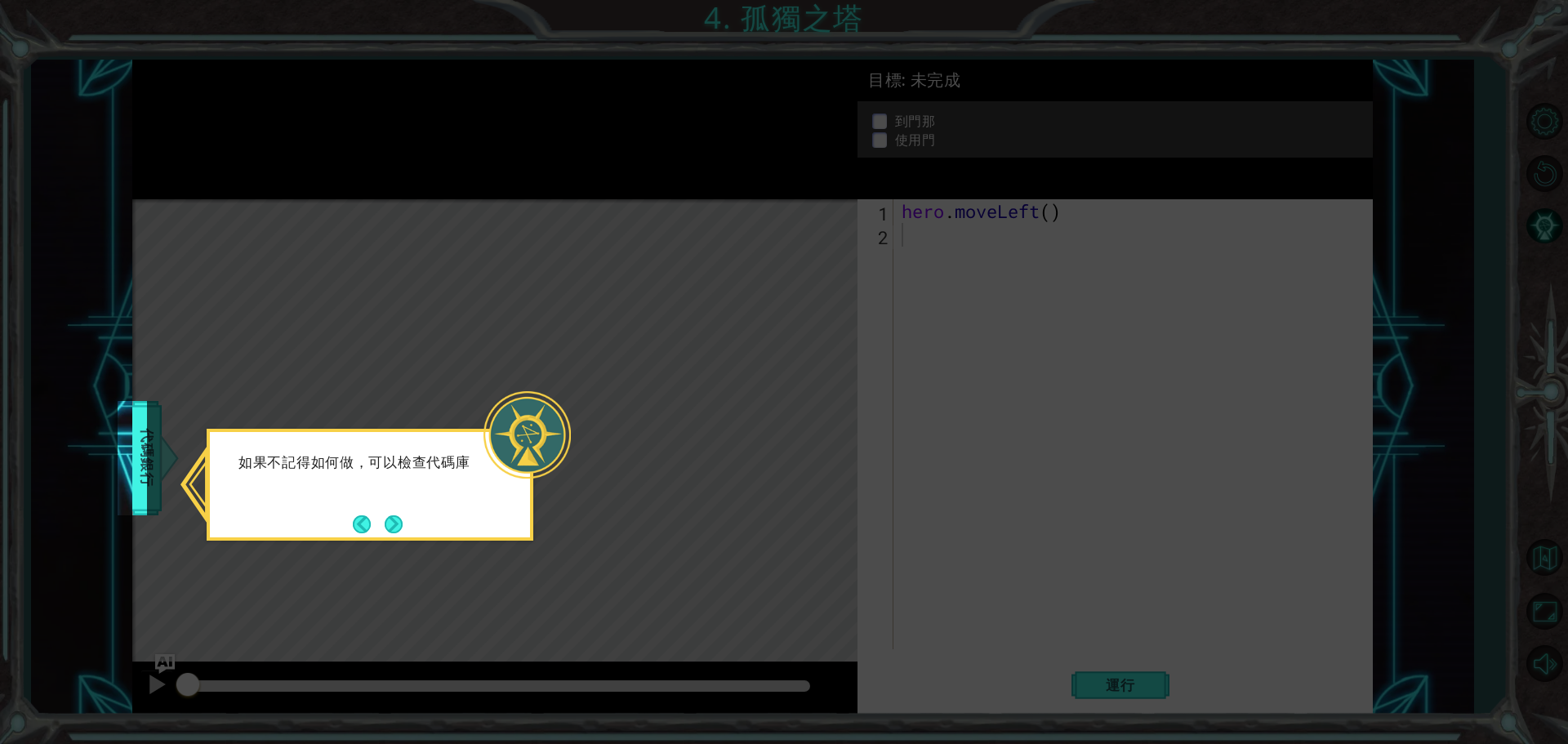
click at [149, 477] on body "1 ההההההההההההההההההההההההההההההההההההההההההההההההההההההההההההההההההההההההההההה…" at bounding box center [784, 372] width 1568 height 744
click at [153, 474] on span "代碼銀行" at bounding box center [139, 459] width 26 height 100
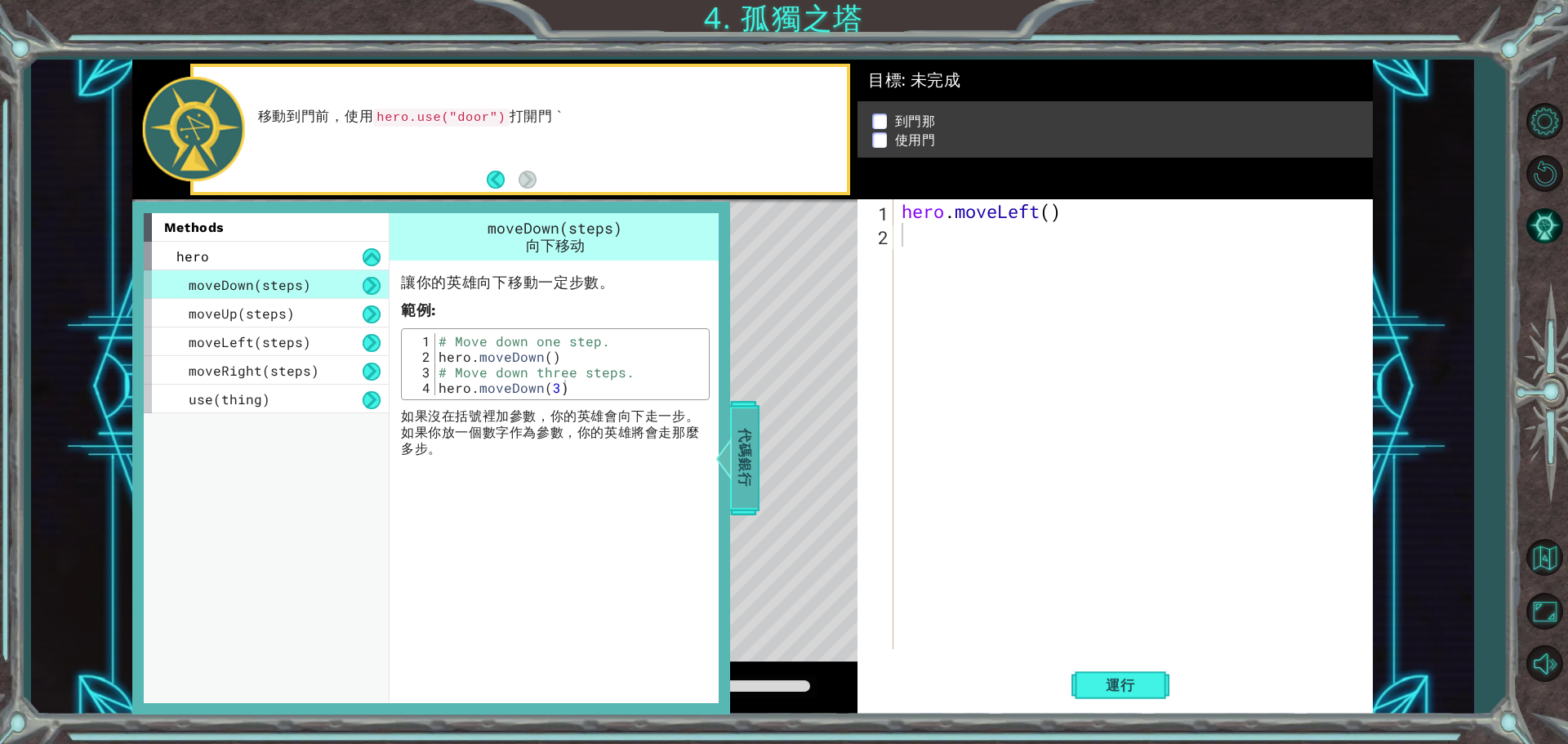
click at [741, 446] on span "代碼銀行" at bounding box center [745, 459] width 26 height 100
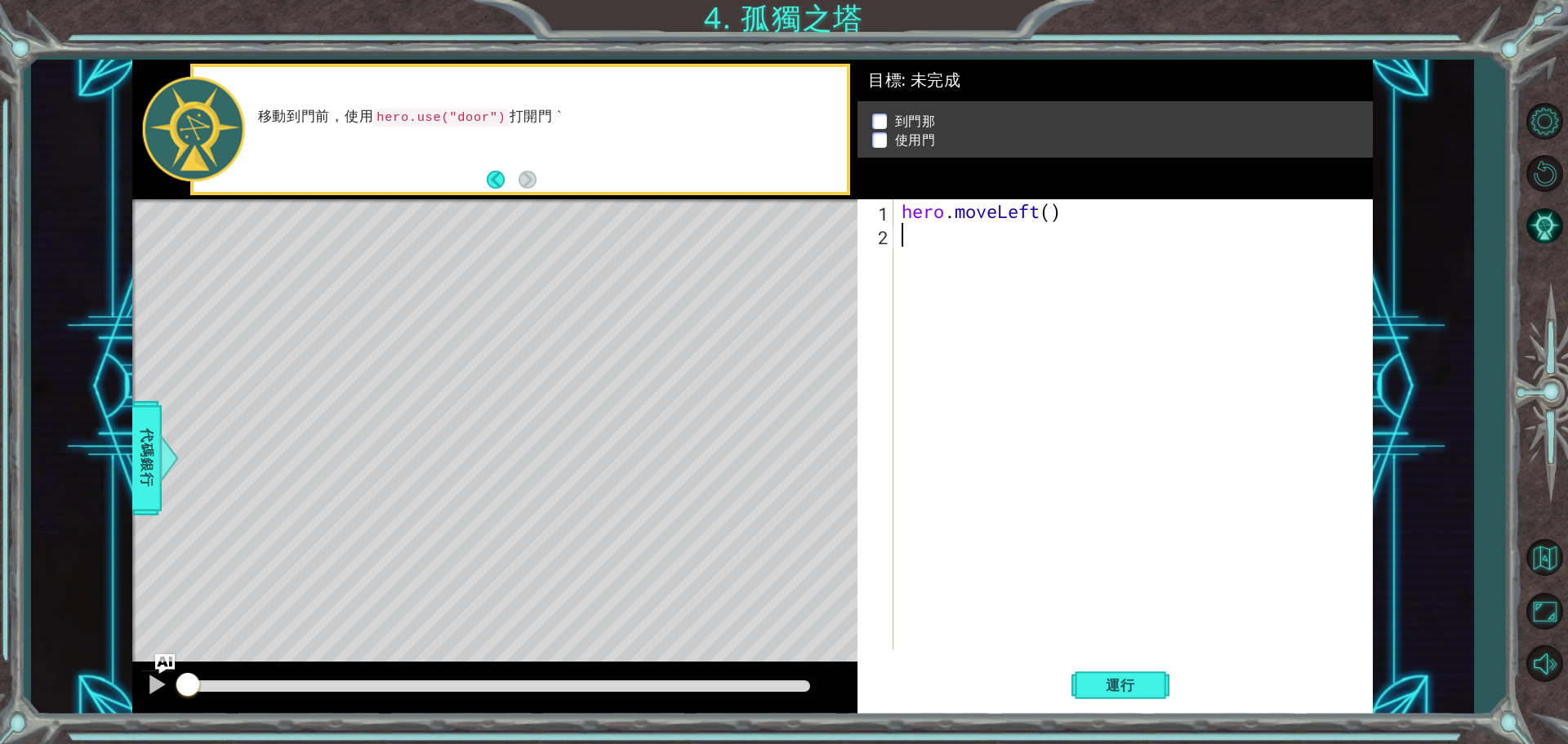
drag, startPoint x: 909, startPoint y: 234, endPoint x: 1243, endPoint y: 262, distance: 335.2
click at [1243, 262] on div "hero . moveLeft ( )" at bounding box center [1137, 447] width 478 height 497
click at [1048, 214] on div "hero . moveLeft ( )" at bounding box center [1137, 447] width 478 height 497
type textarea "2"
click at [1048, 309] on div "hero . moveLeft ( 2 )" at bounding box center [1137, 447] width 478 height 497
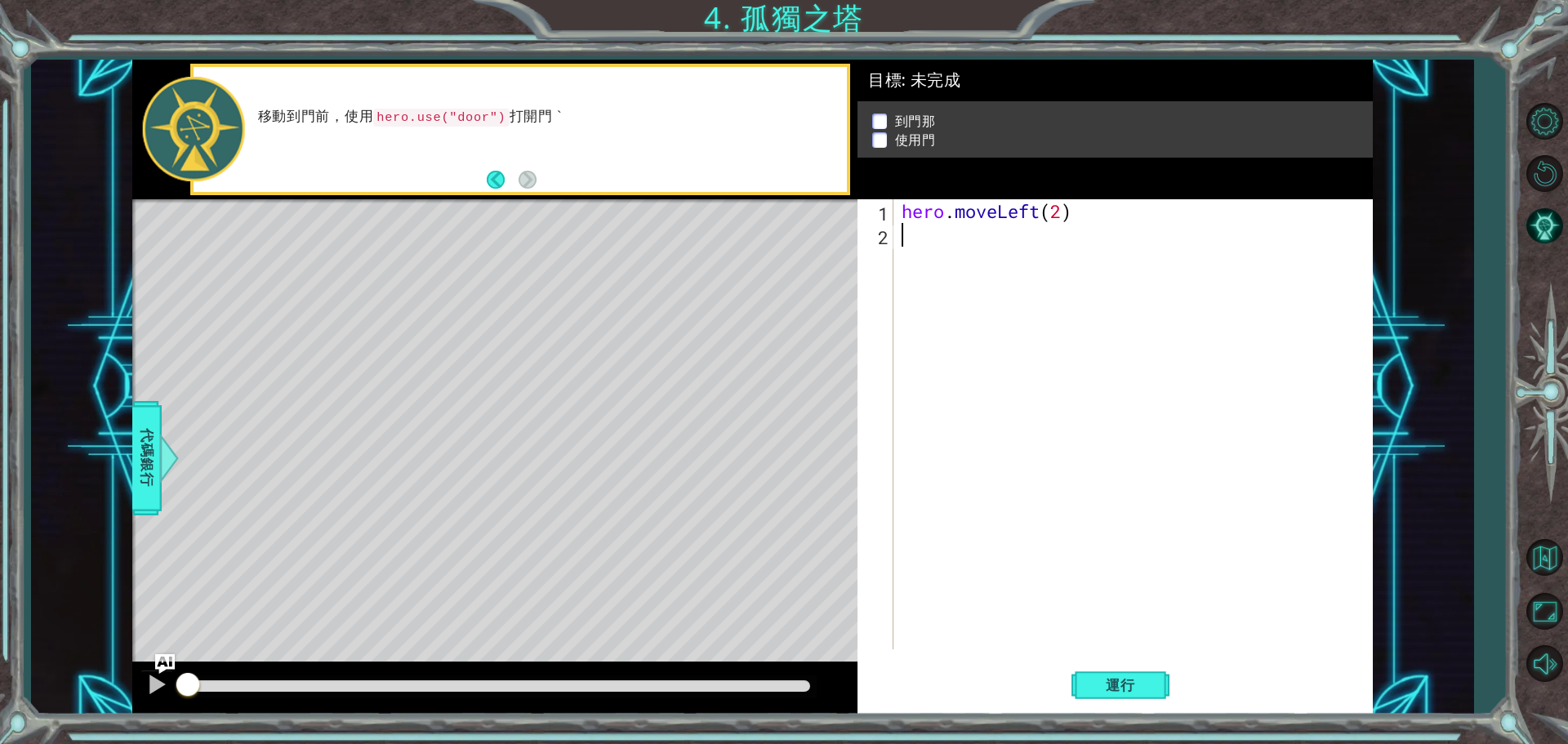
click at [150, 463] on span "代碼銀行" at bounding box center [138, 459] width 26 height 100
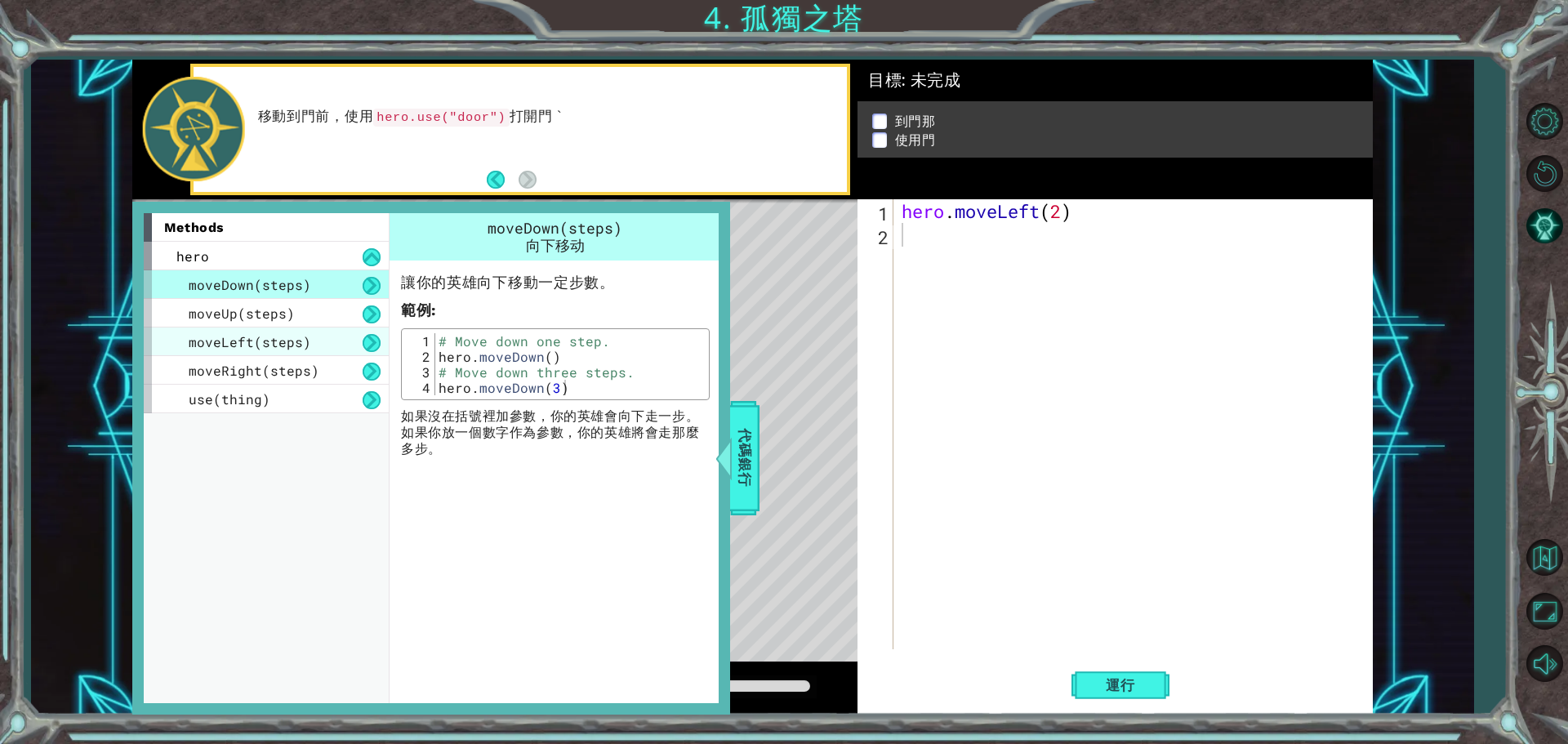
click at [247, 340] on span "moveLeft(steps)" at bounding box center [250, 342] width 123 height 18
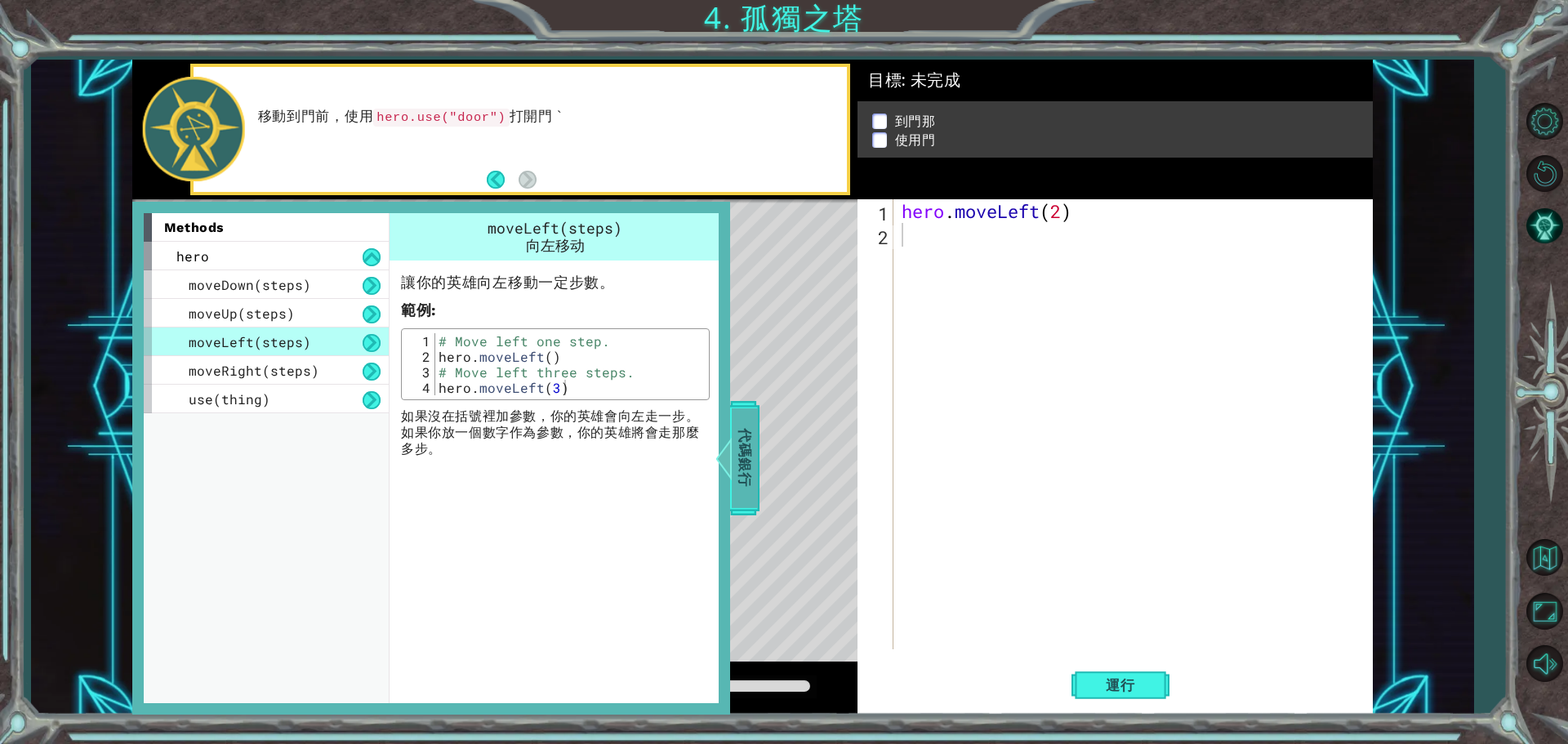
click at [740, 429] on span "代碼銀行" at bounding box center [753, 459] width 26 height 100
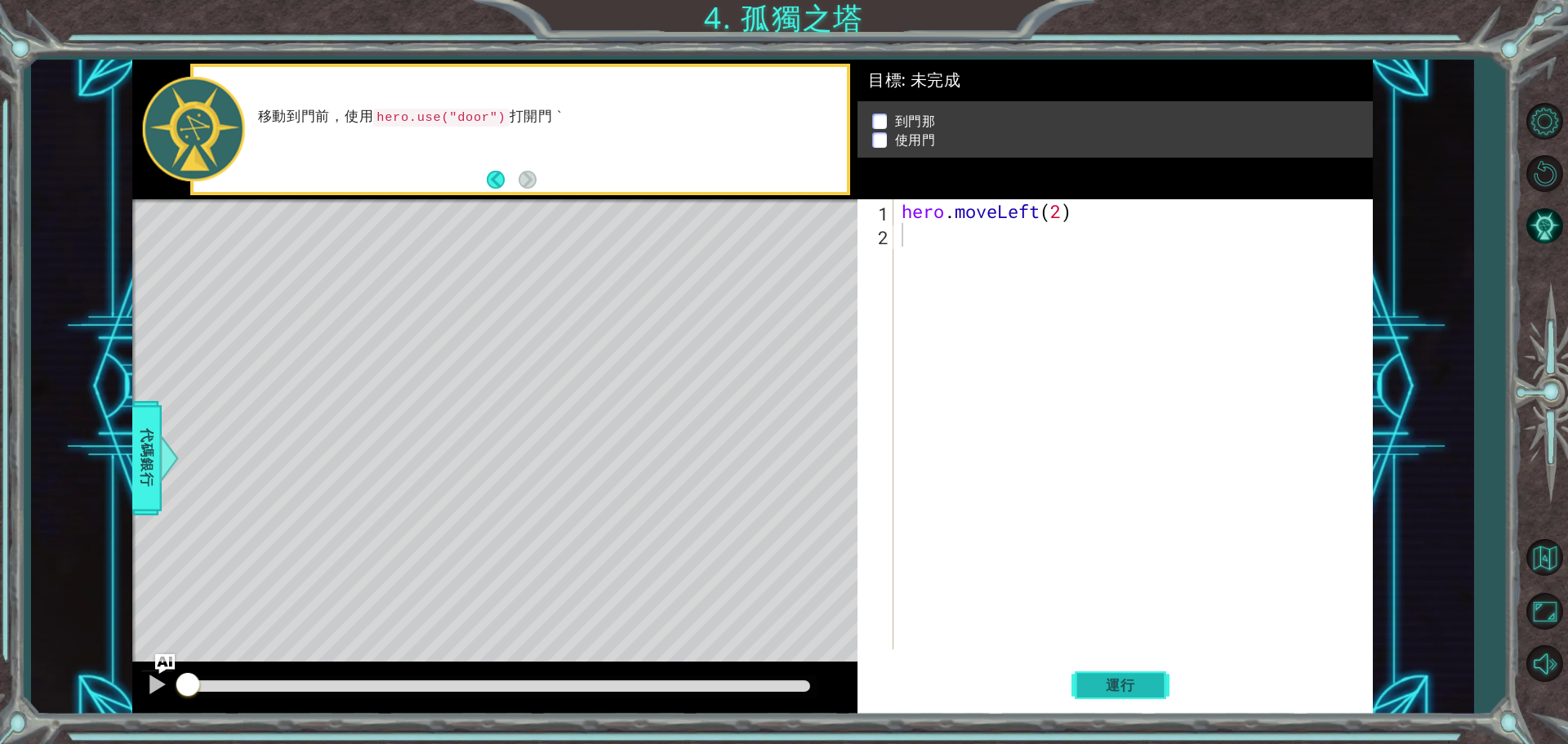
click at [1131, 694] on button "運行" at bounding box center [1121, 684] width 98 height 52
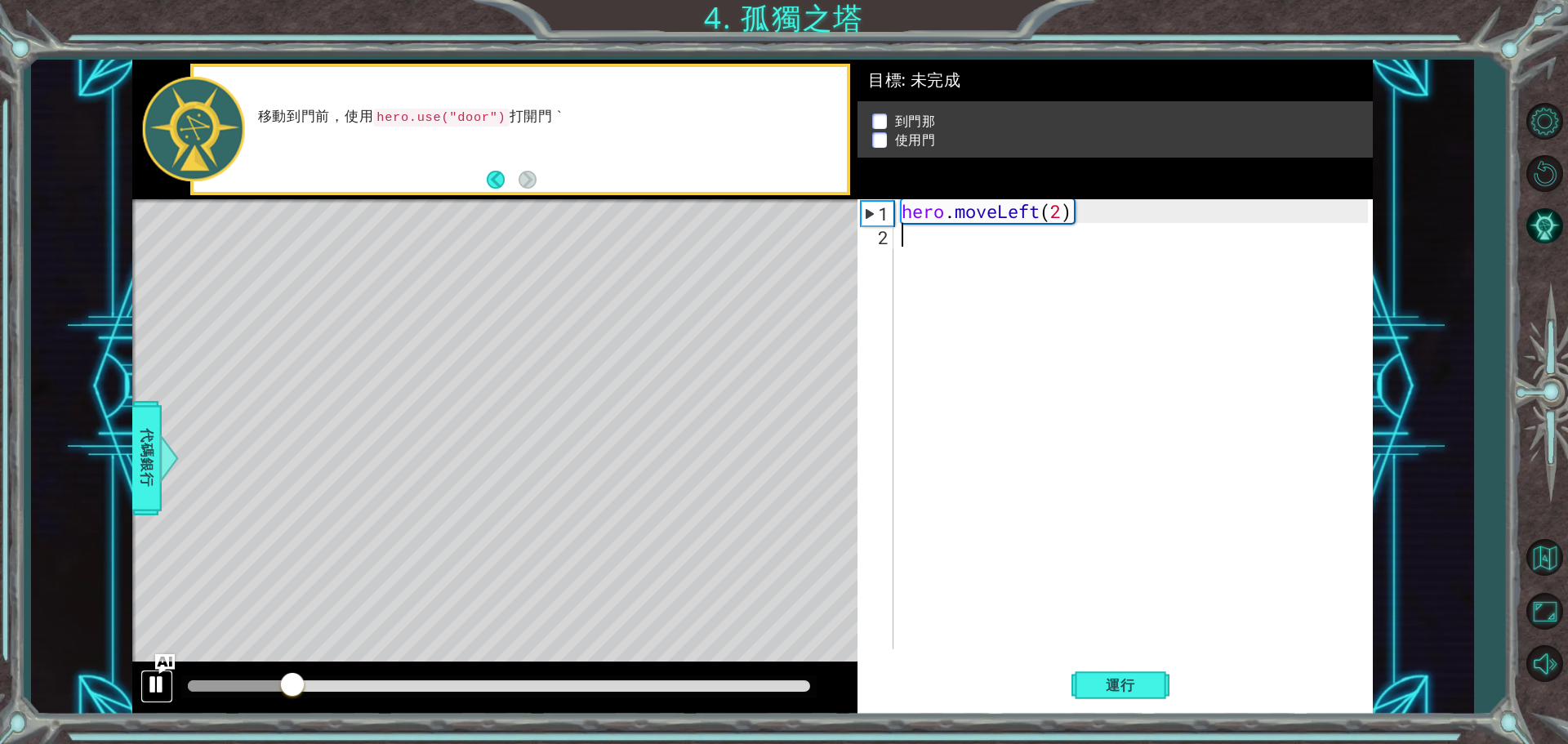
click at [153, 674] on div at bounding box center [157, 684] width 21 height 21
click at [148, 469] on span "代碼銀行" at bounding box center [142, 459] width 26 height 100
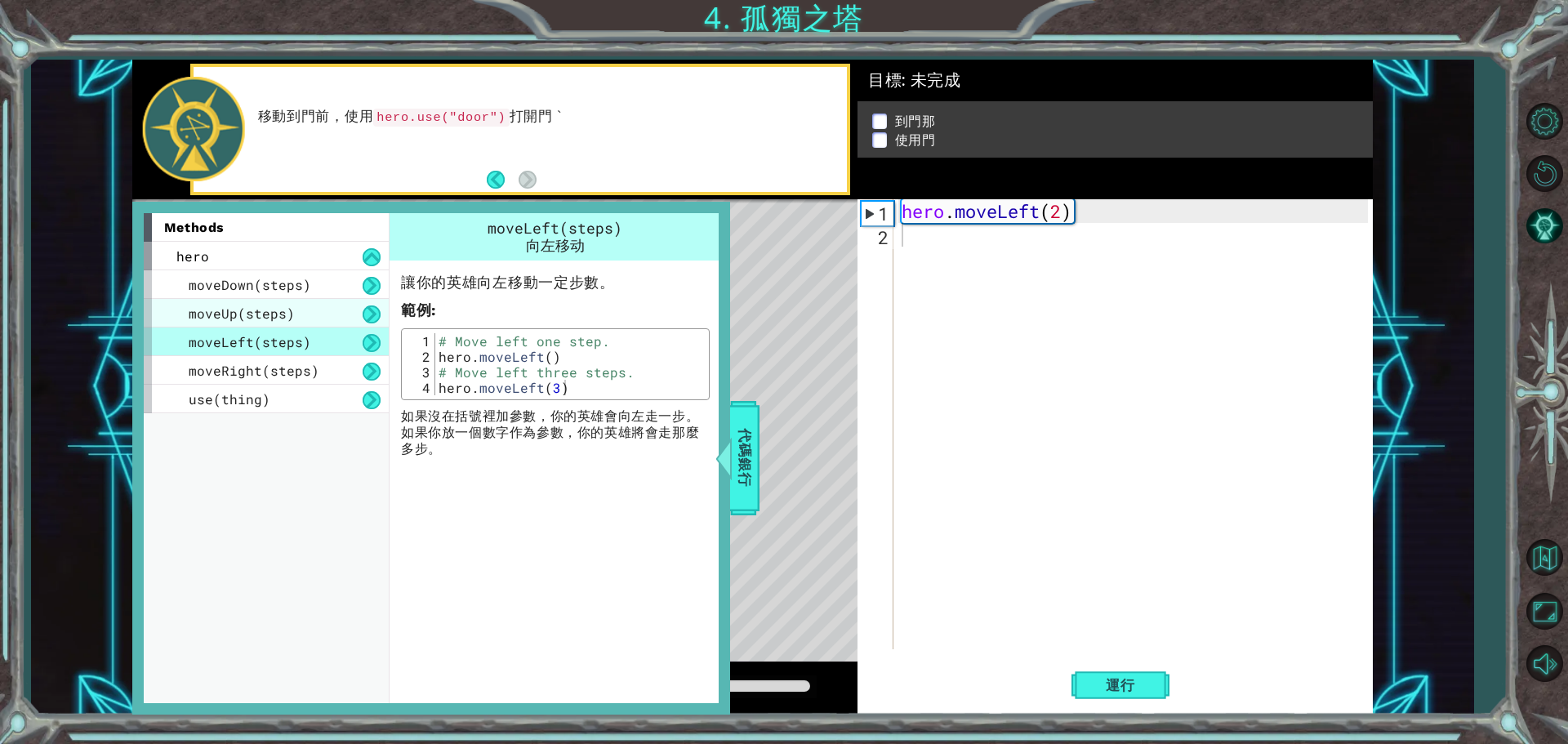
click at [246, 309] on span "moveUp(steps)" at bounding box center [241, 313] width 106 height 18
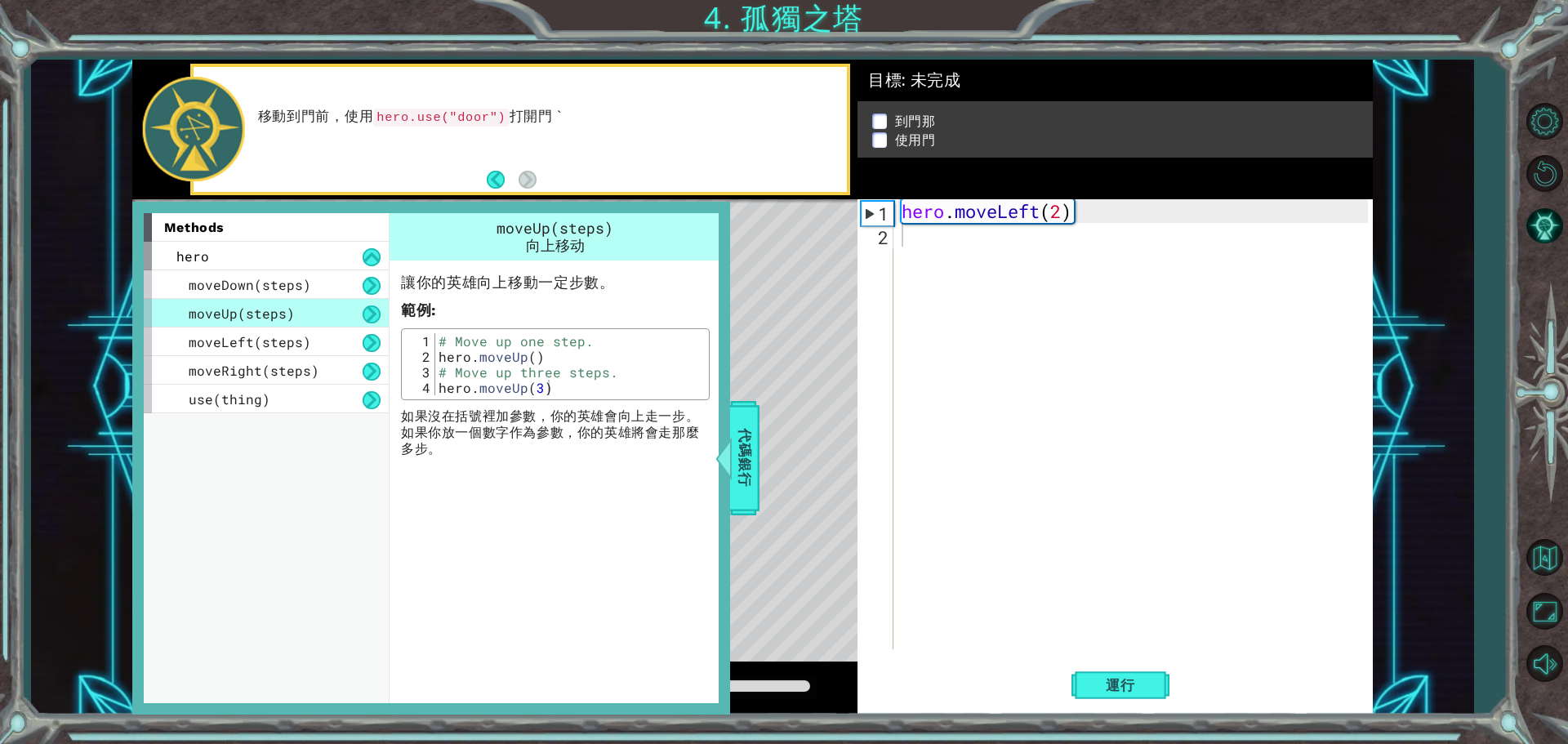
click at [602, 230] on span "moveUp(steps)" at bounding box center [554, 228] width 117 height 19
click at [926, 238] on div "hero . moveLeft ( 2 )" at bounding box center [1137, 447] width 478 height 497
type textarea "ㄩ"
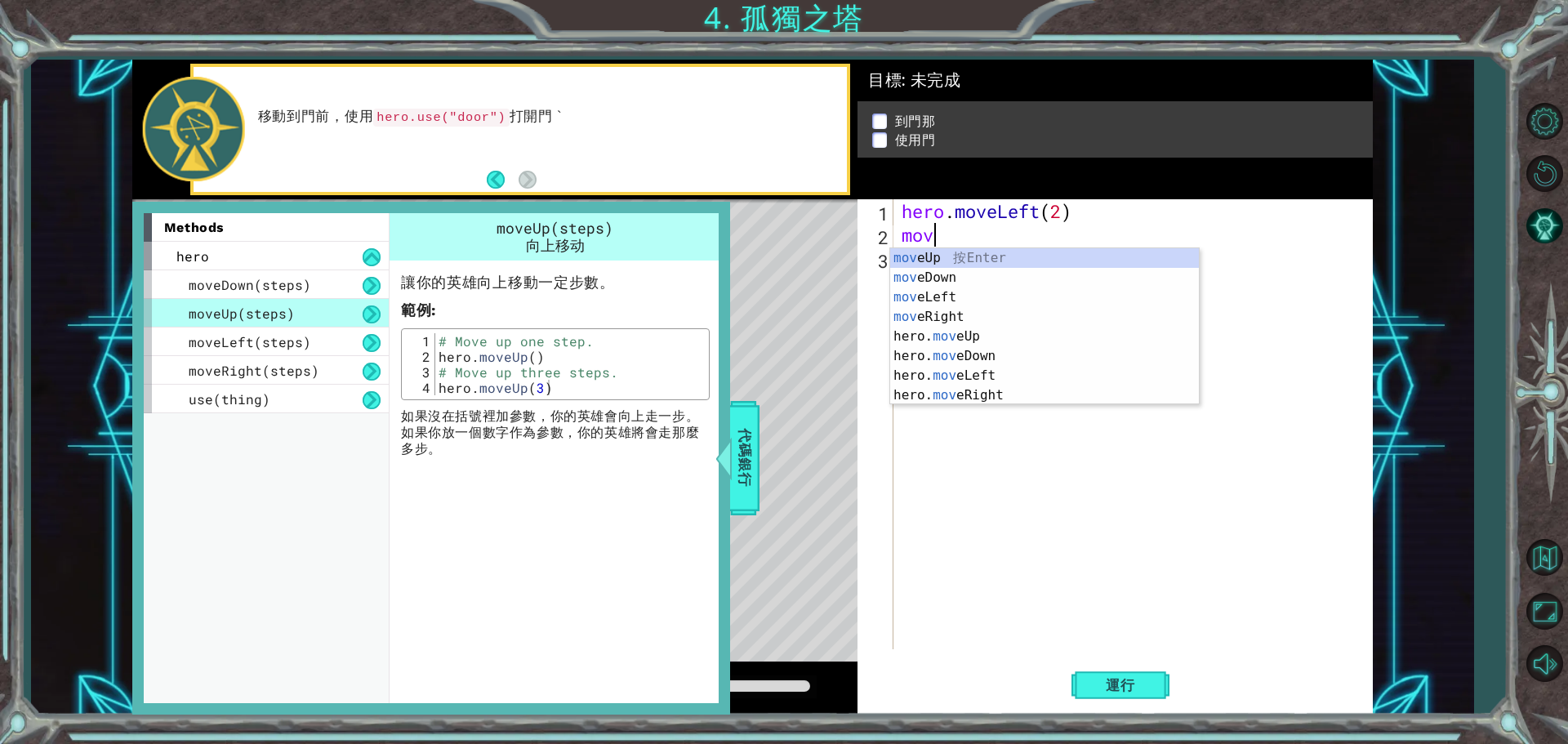
type textarea "move"
click at [935, 261] on div "move Up 按 Enter move Down 按 Enter move Left 按 Enter move Right 按 Enter hero. mo…" at bounding box center [1044, 346] width 309 height 196
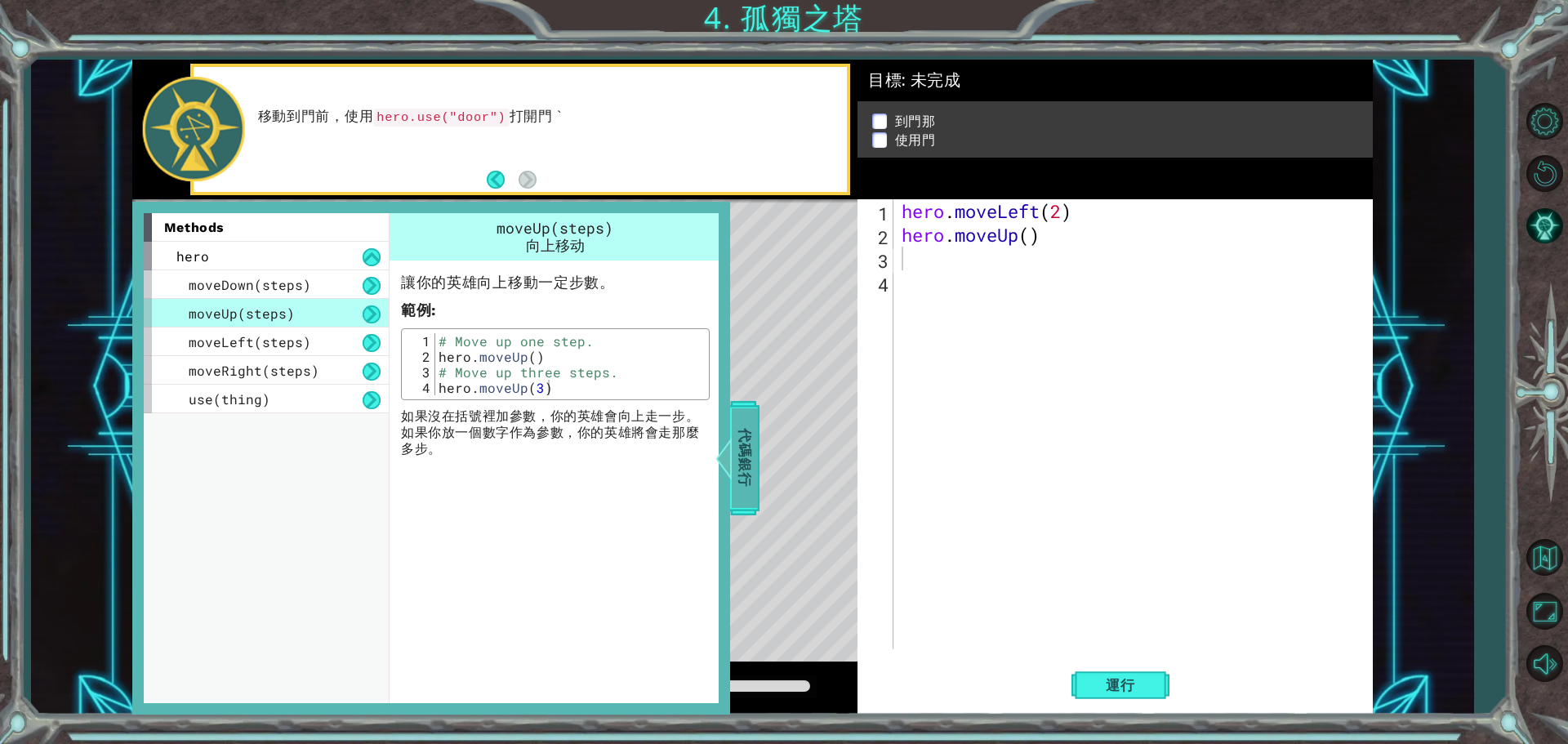
click at [751, 445] on span "代碼銀行" at bounding box center [738, 459] width 26 height 100
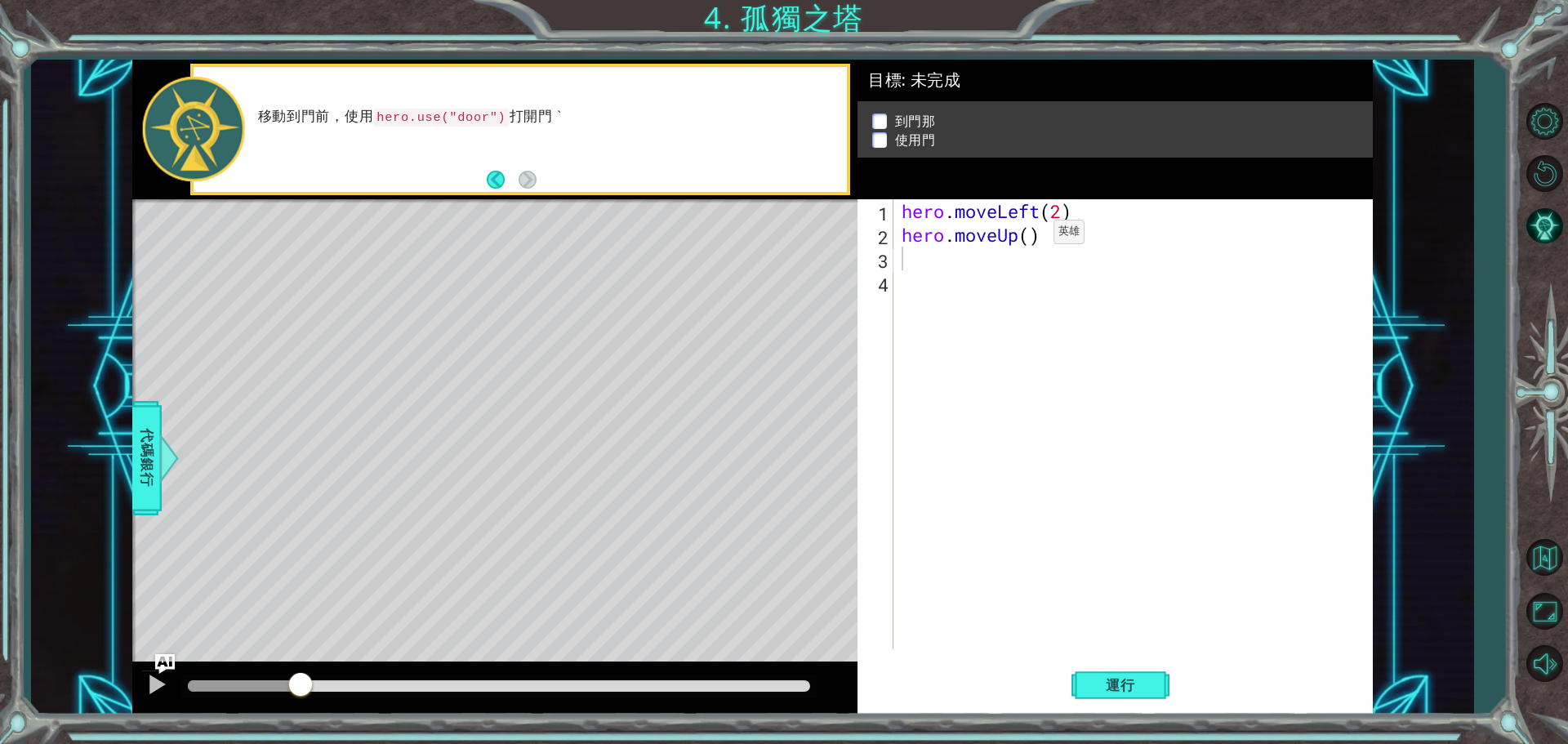
click at [1029, 236] on div "hero . moveLeft ( 2 ) hero . moveUp ( )" at bounding box center [1137, 447] width 478 height 497
type textarea "hero.moveUp(2)"
click at [1030, 373] on div "hero . moveLeft ( 2 ) hero . moveUp ( 2 )" at bounding box center [1137, 447] width 478 height 497
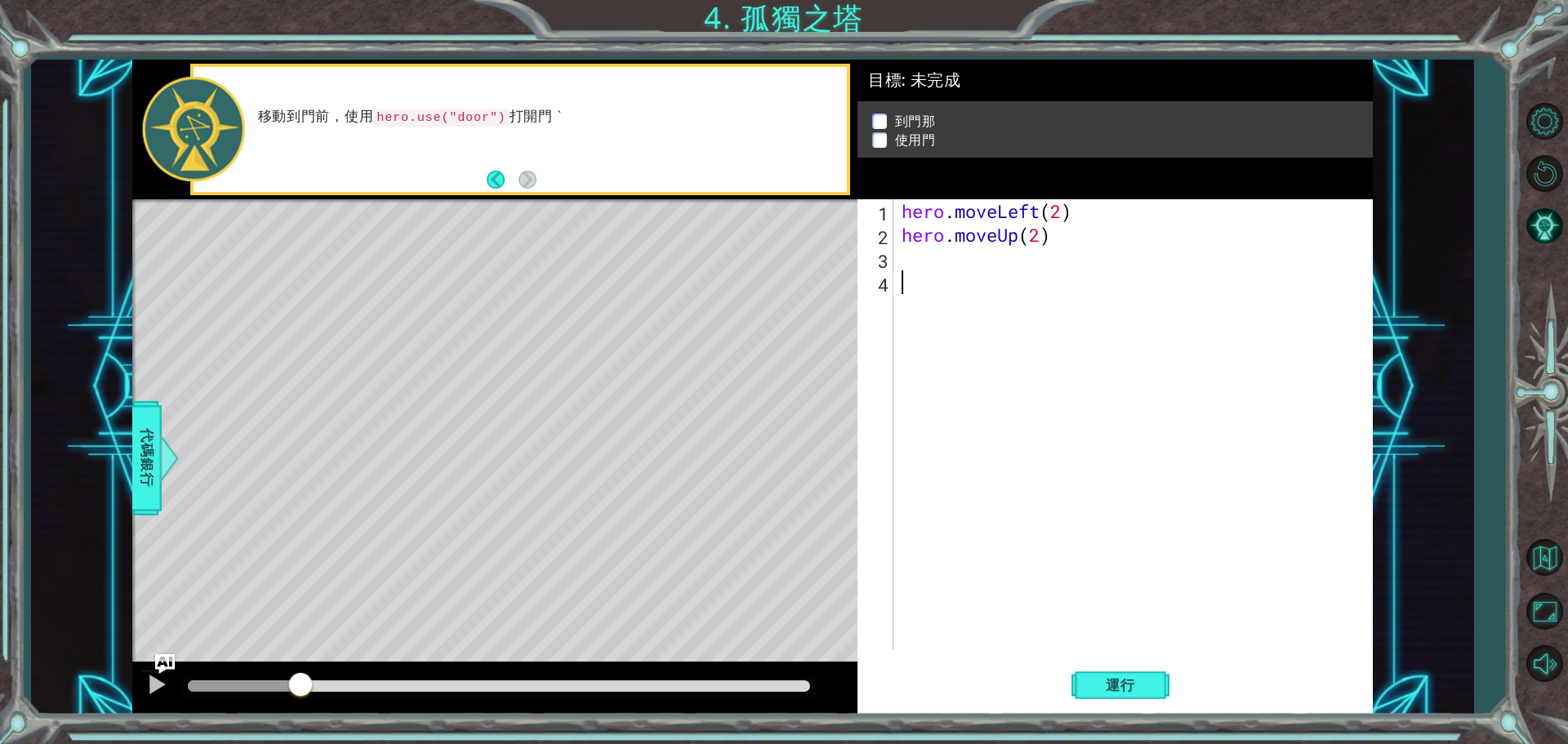
click at [908, 257] on div "hero . moveLeft ( 2 ) hero . moveUp ( 2 )" at bounding box center [1137, 447] width 478 height 497
click at [159, 469] on div at bounding box center [154, 458] width 20 height 49
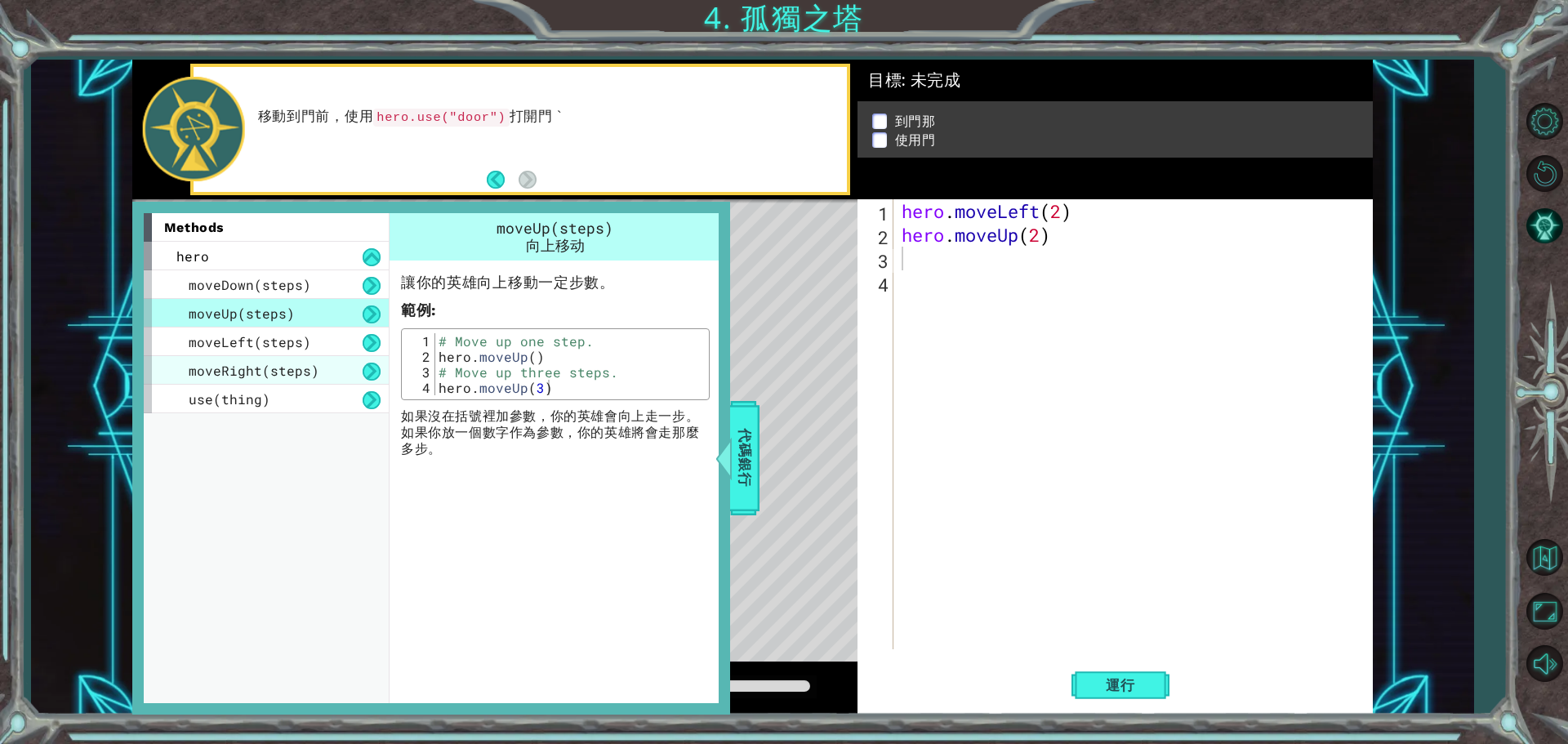
click at [281, 382] on div "moveRight(steps)" at bounding box center [266, 370] width 245 height 29
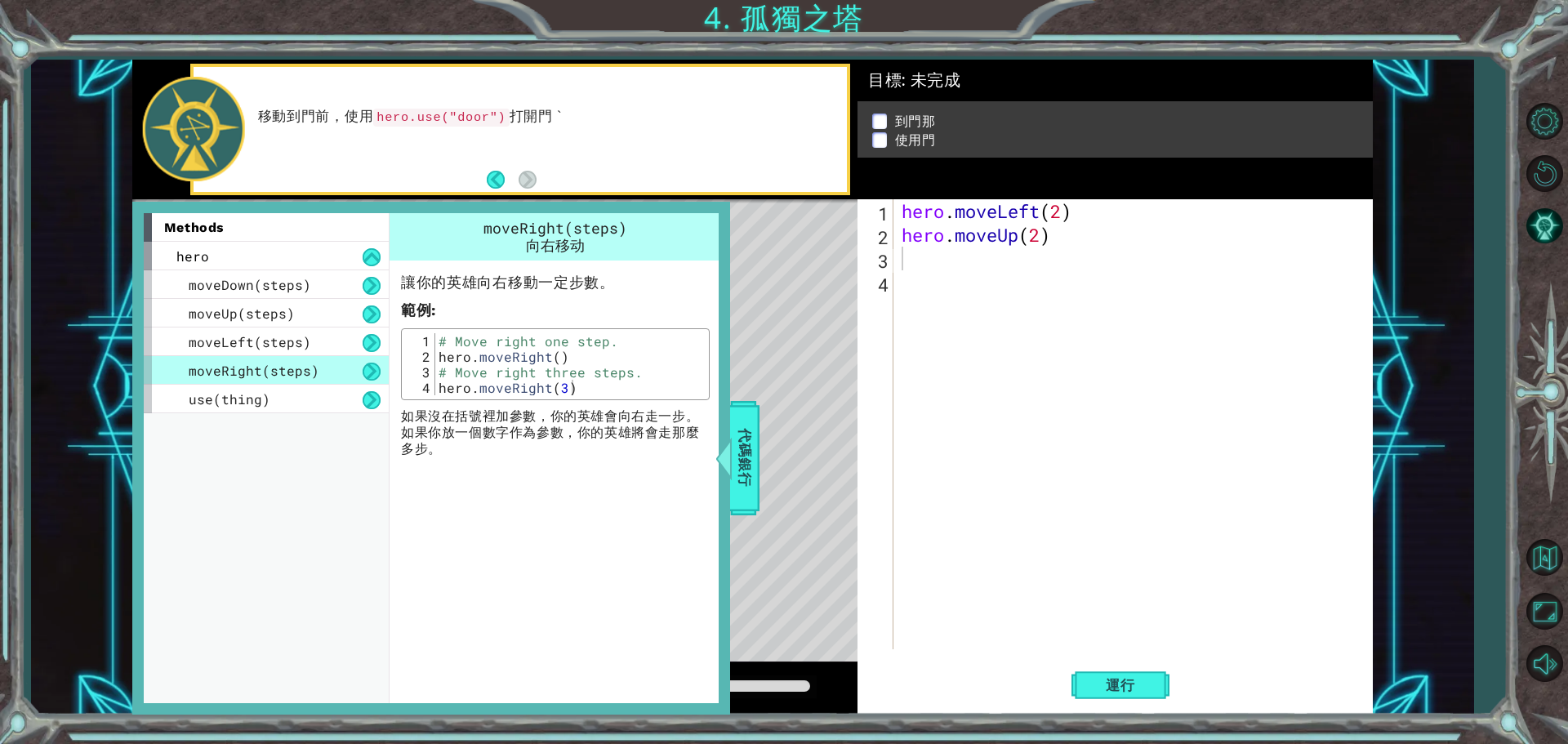
click at [289, 361] on span "moveRight(steps)" at bounding box center [253, 370] width 131 height 18
click at [274, 400] on div "use(thing)" at bounding box center [266, 399] width 245 height 29
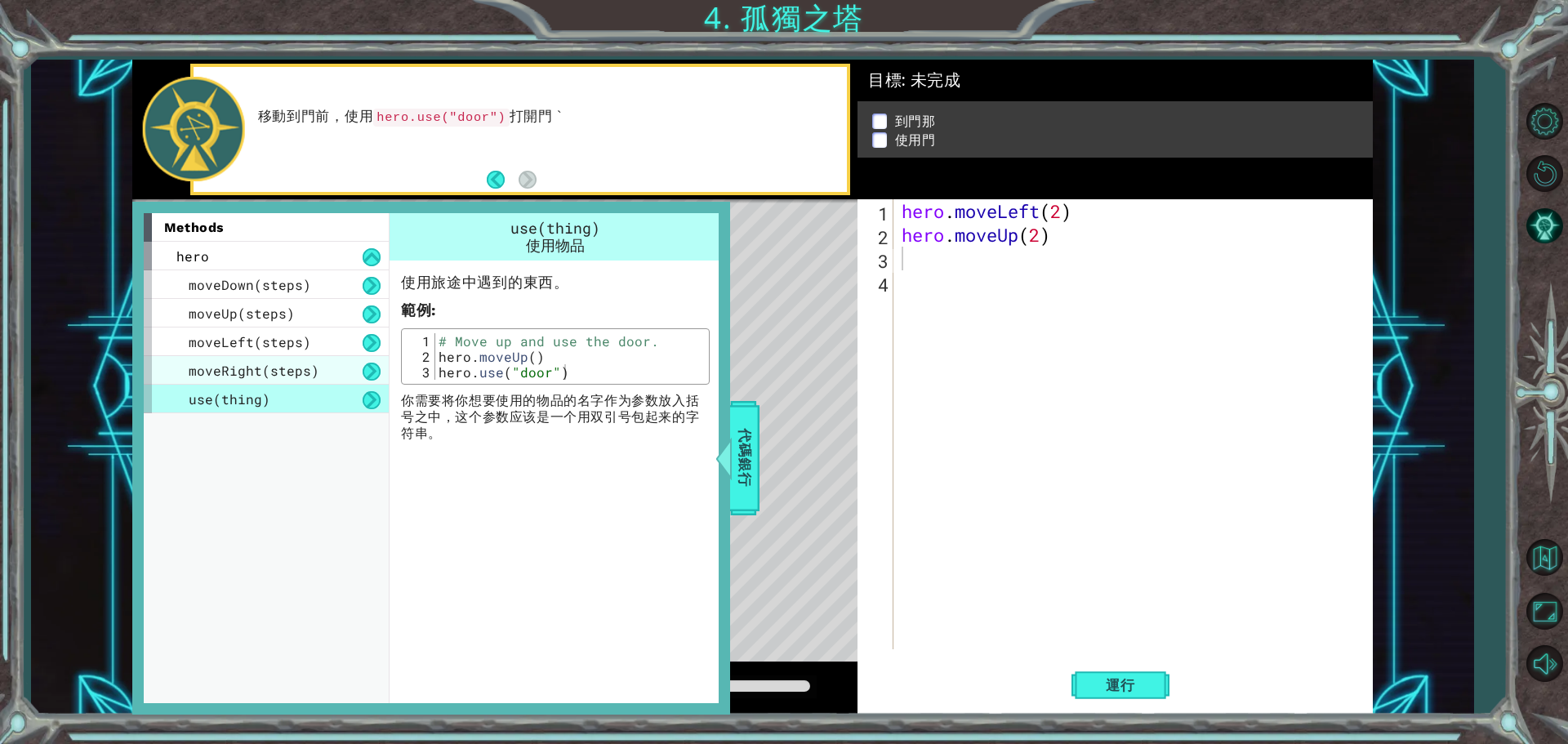
click at [279, 364] on span "moveRight(steps)" at bounding box center [253, 370] width 131 height 18
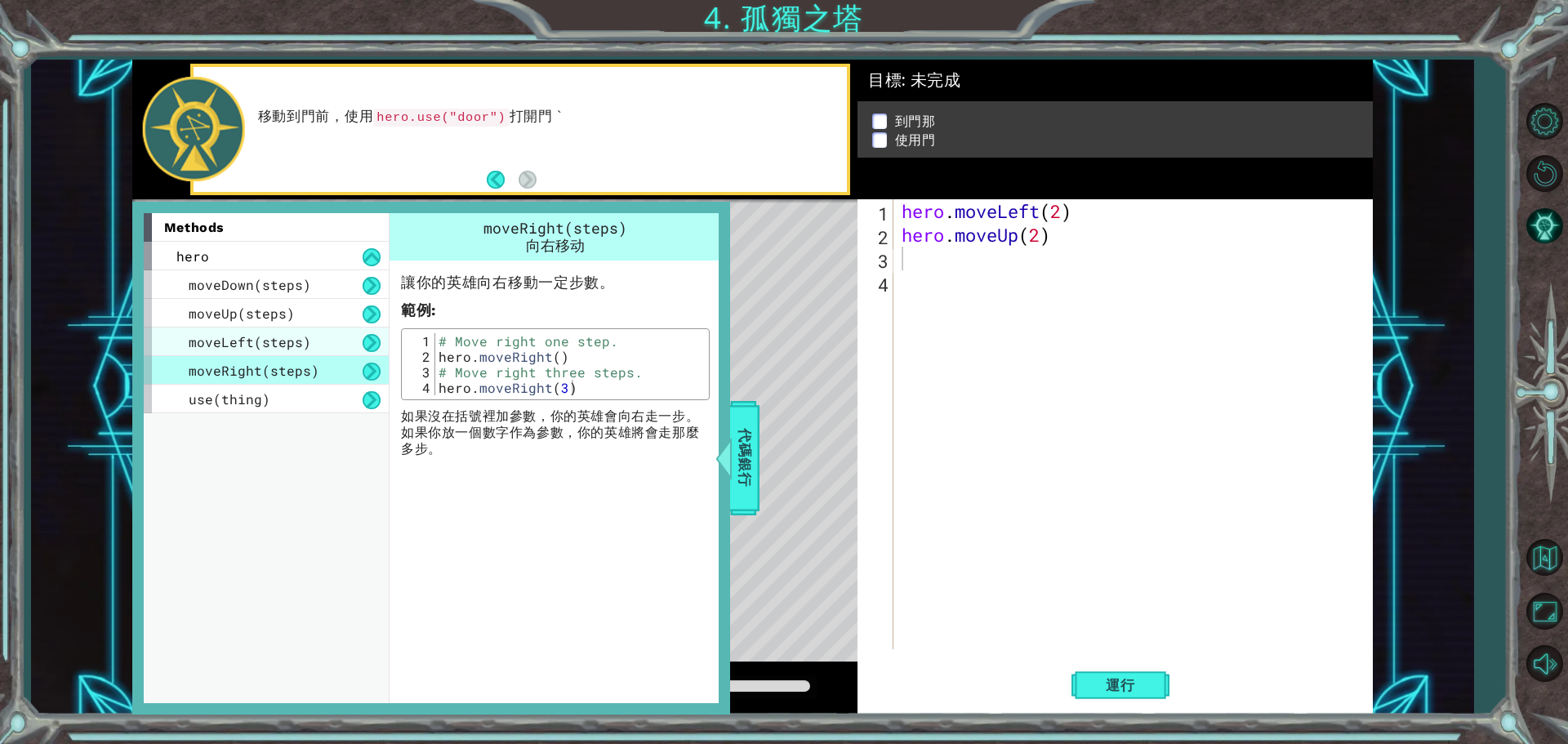
click at [284, 341] on span "moveLeft(steps)" at bounding box center [250, 342] width 123 height 18
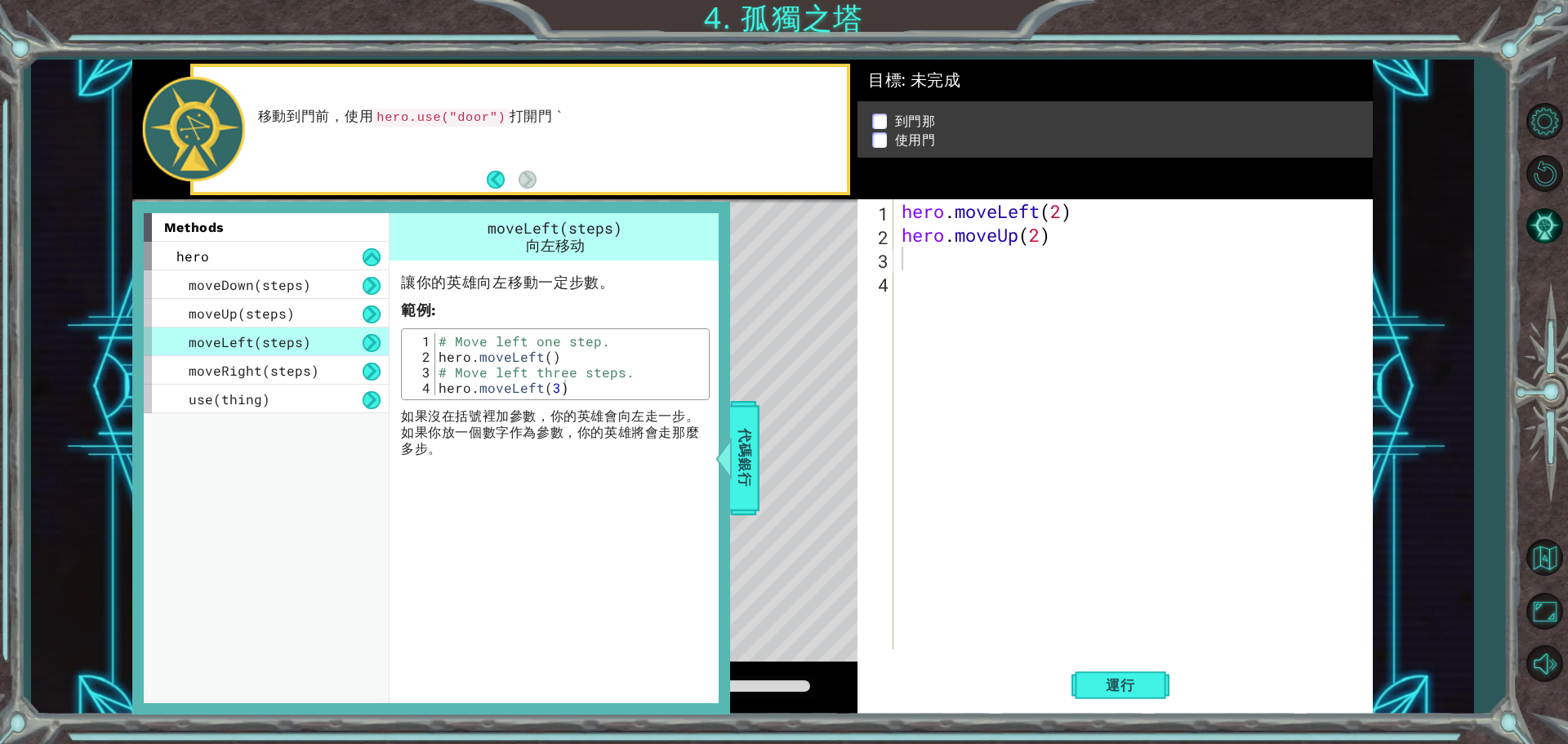
drag, startPoint x: 605, startPoint y: 226, endPoint x: 644, endPoint y: 236, distance: 40.3
click at [606, 230] on span "moveLeft(steps)" at bounding box center [555, 228] width 135 height 19
click at [907, 257] on div "hero . moveLeft ( 2 ) hero . moveUp ( 2 )" at bounding box center [1137, 447] width 478 height 497
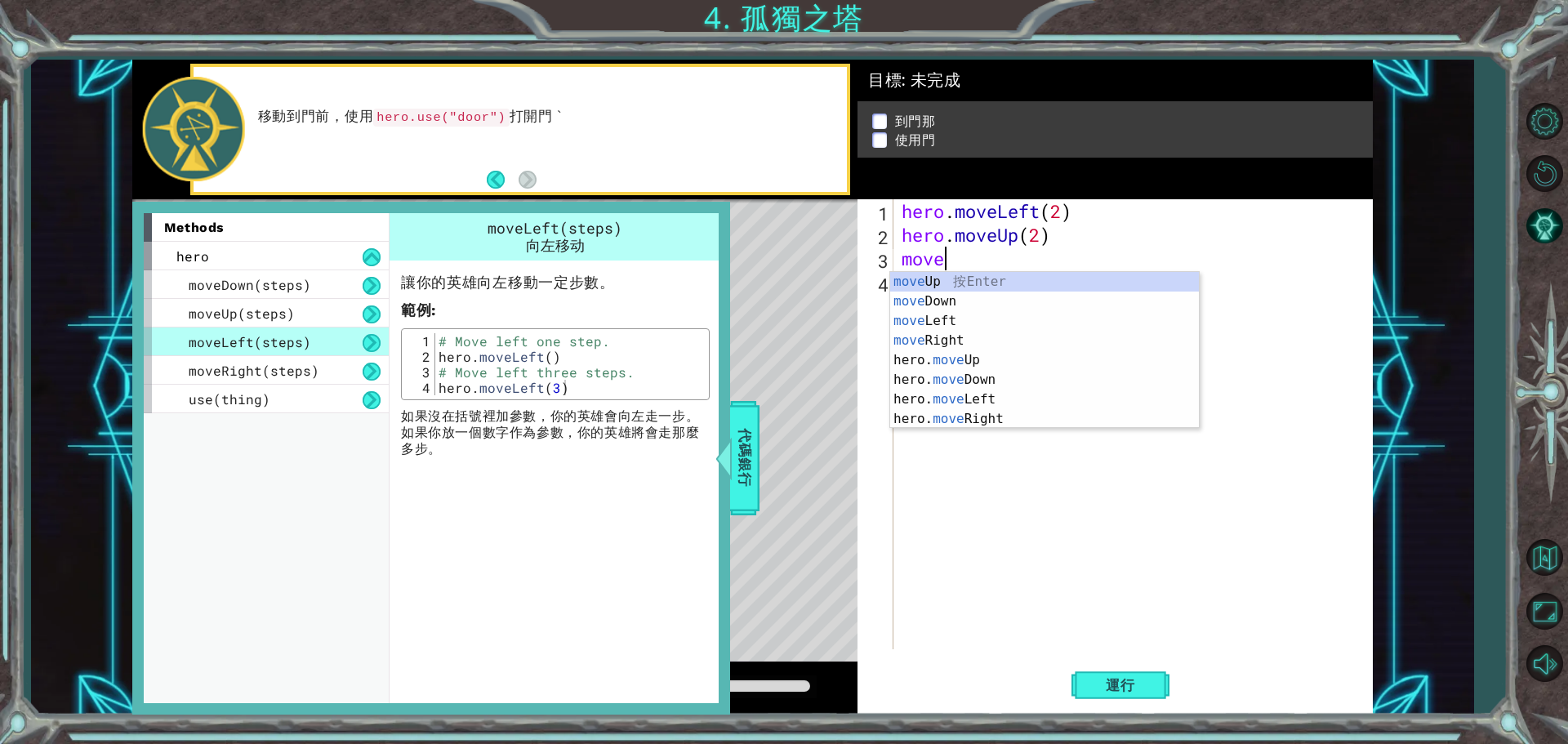
scroll to position [0, 1]
type textarea "movel"
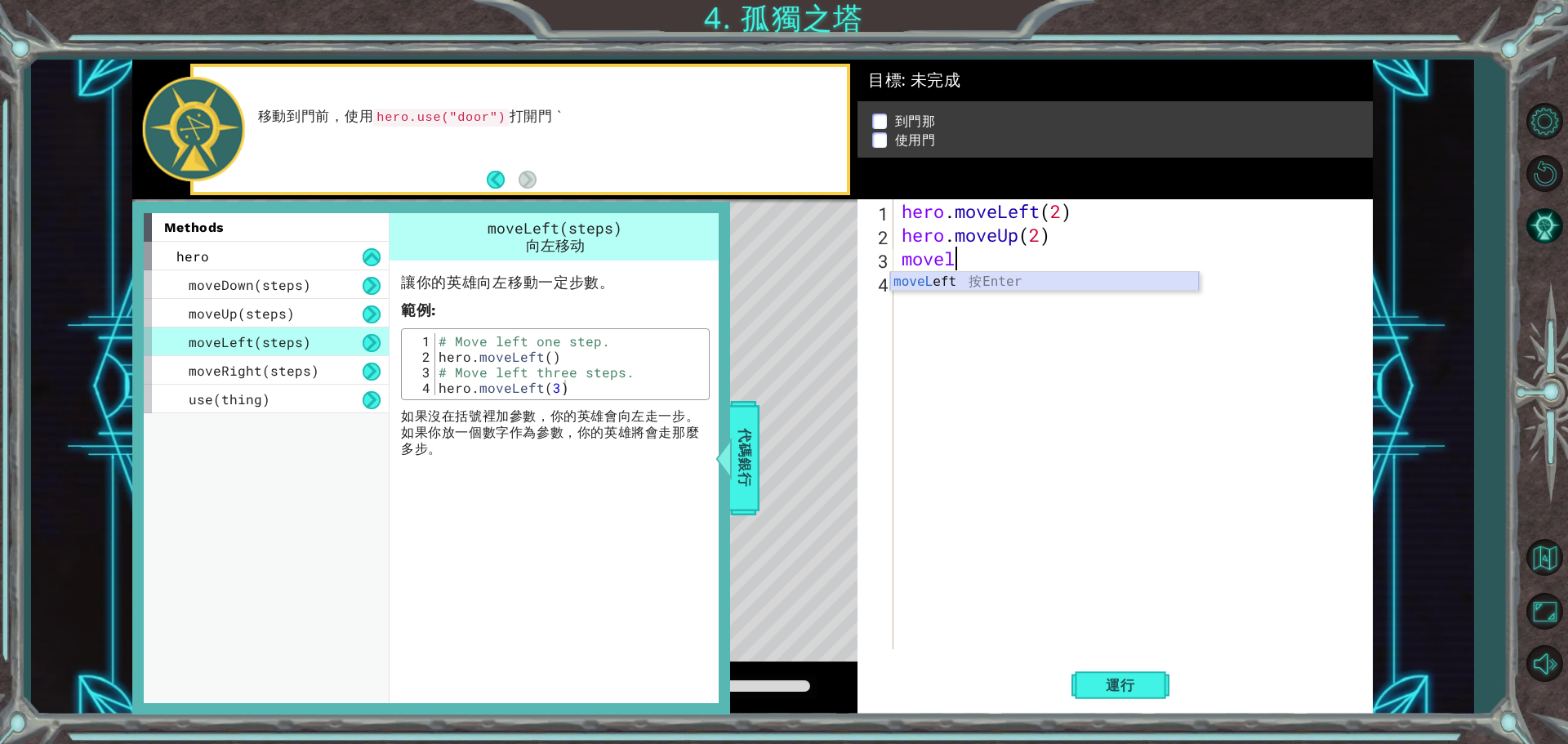
click at [935, 283] on div "moveL eft 按 Enter" at bounding box center [1044, 301] width 309 height 59
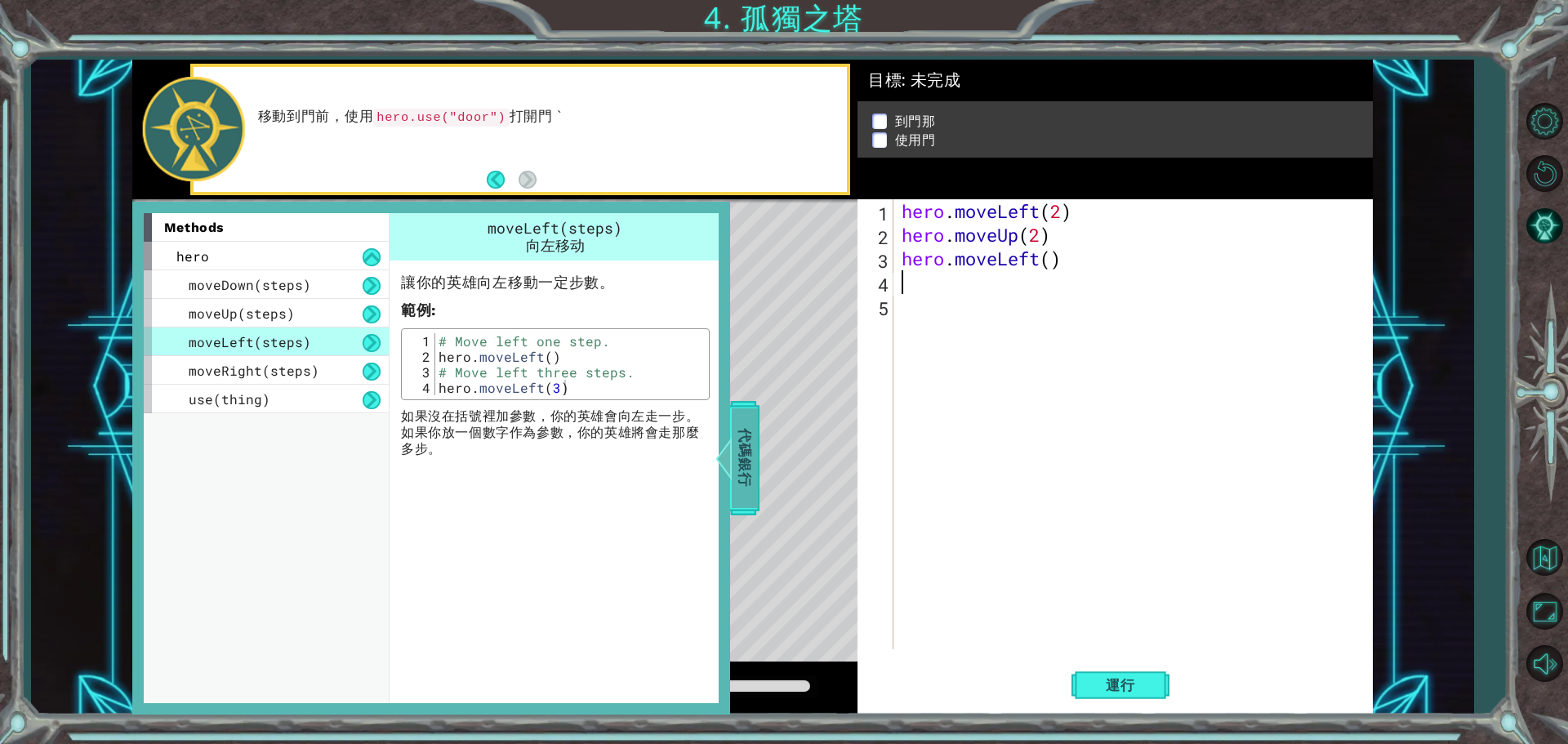
click at [743, 440] on span "代碼銀行" at bounding box center [745, 459] width 26 height 100
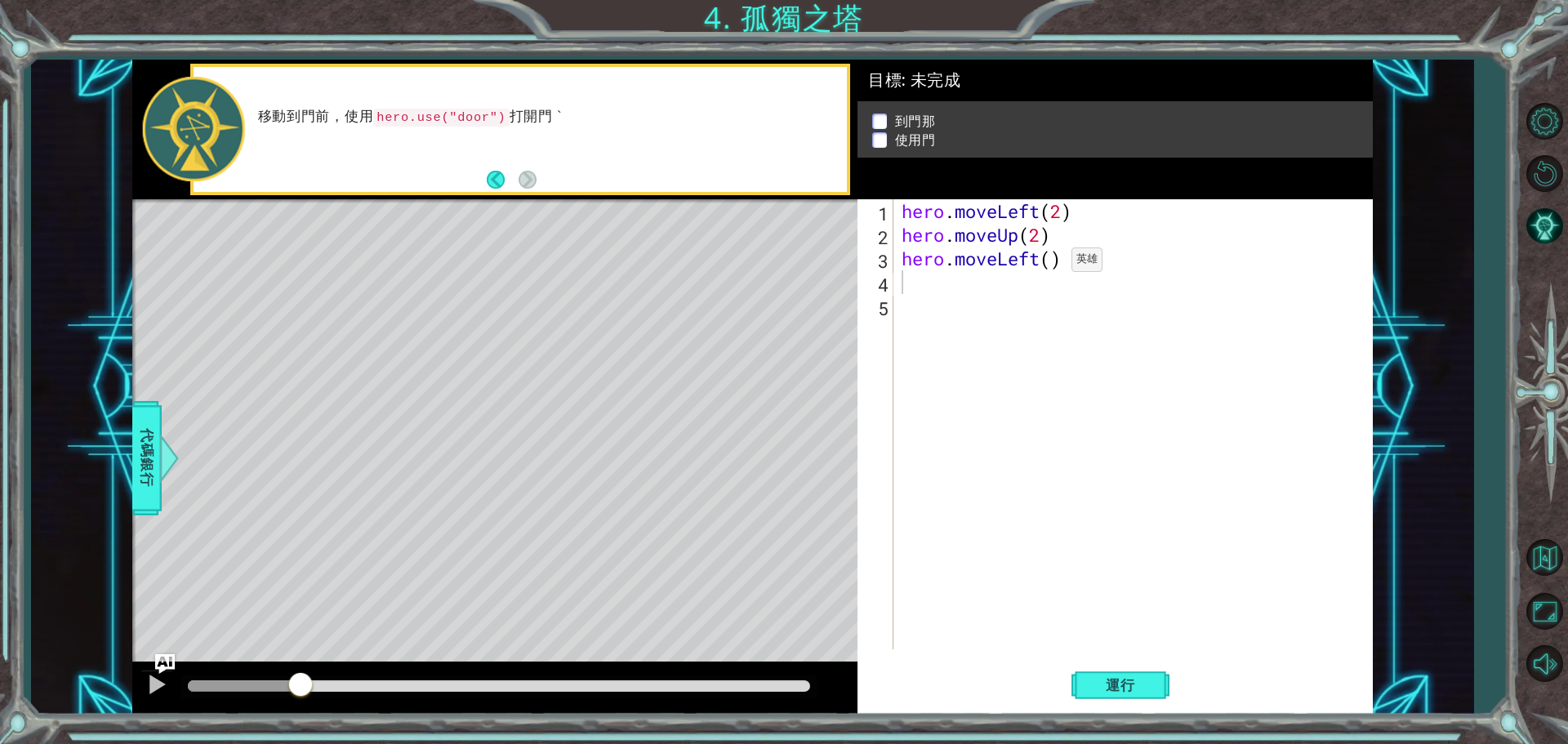
click at [1047, 264] on div "hero . moveLeft ( 2 ) hero . moveUp ( 2 ) hero . moveLeft ( )" at bounding box center [1137, 447] width 478 height 497
click at [1048, 260] on div "hero . moveLeft ( 2 ) hero . moveUp ( 2 ) hero . moveLeft ( )" at bounding box center [1137, 447] width 478 height 497
type textarea "hero.moveLeft(2)"
click at [918, 291] on div "hero . moveLeft ( 2 ) hero . moveUp ( 2 ) hero . moveLeft ( 2 )" at bounding box center [1137, 447] width 478 height 497
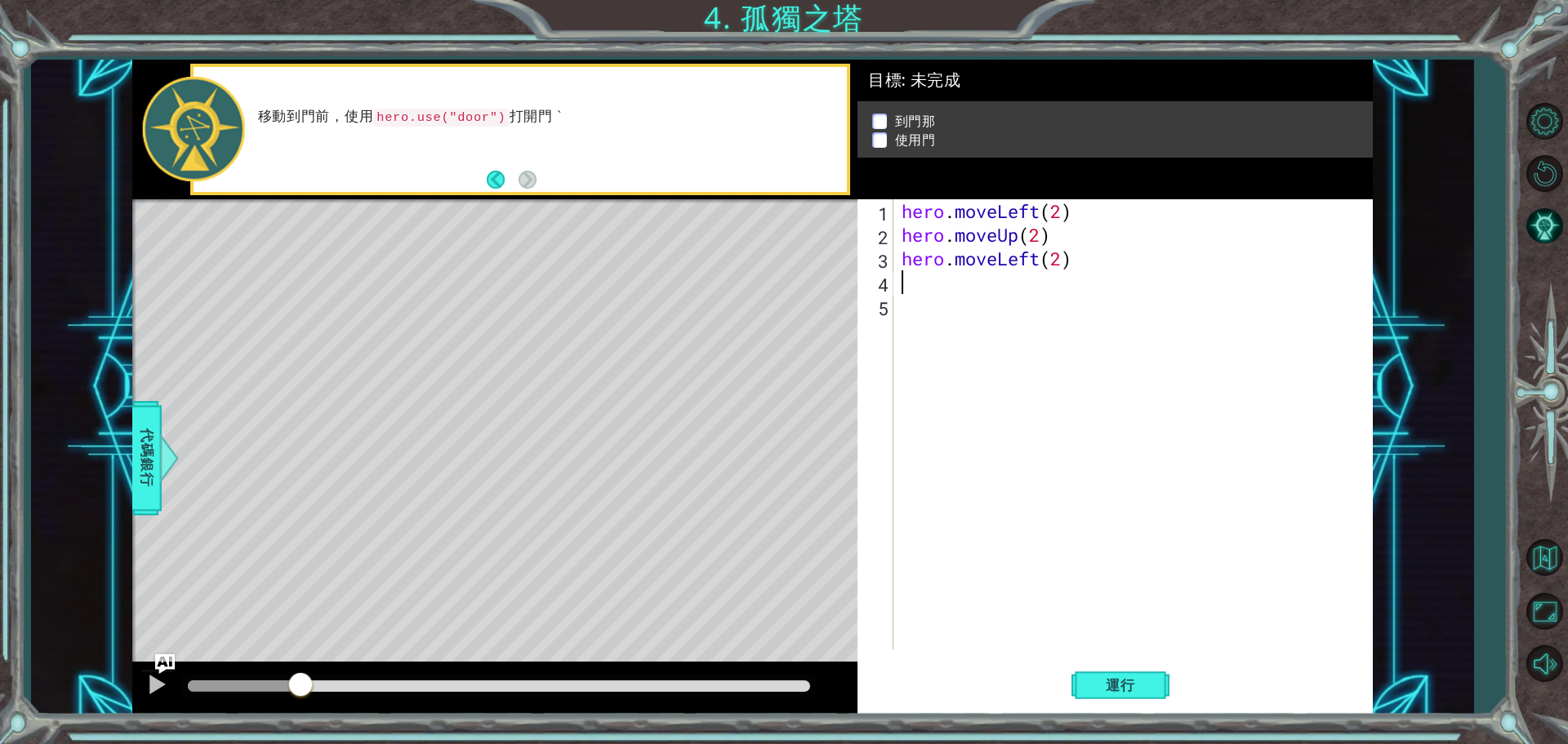
scroll to position [0, 0]
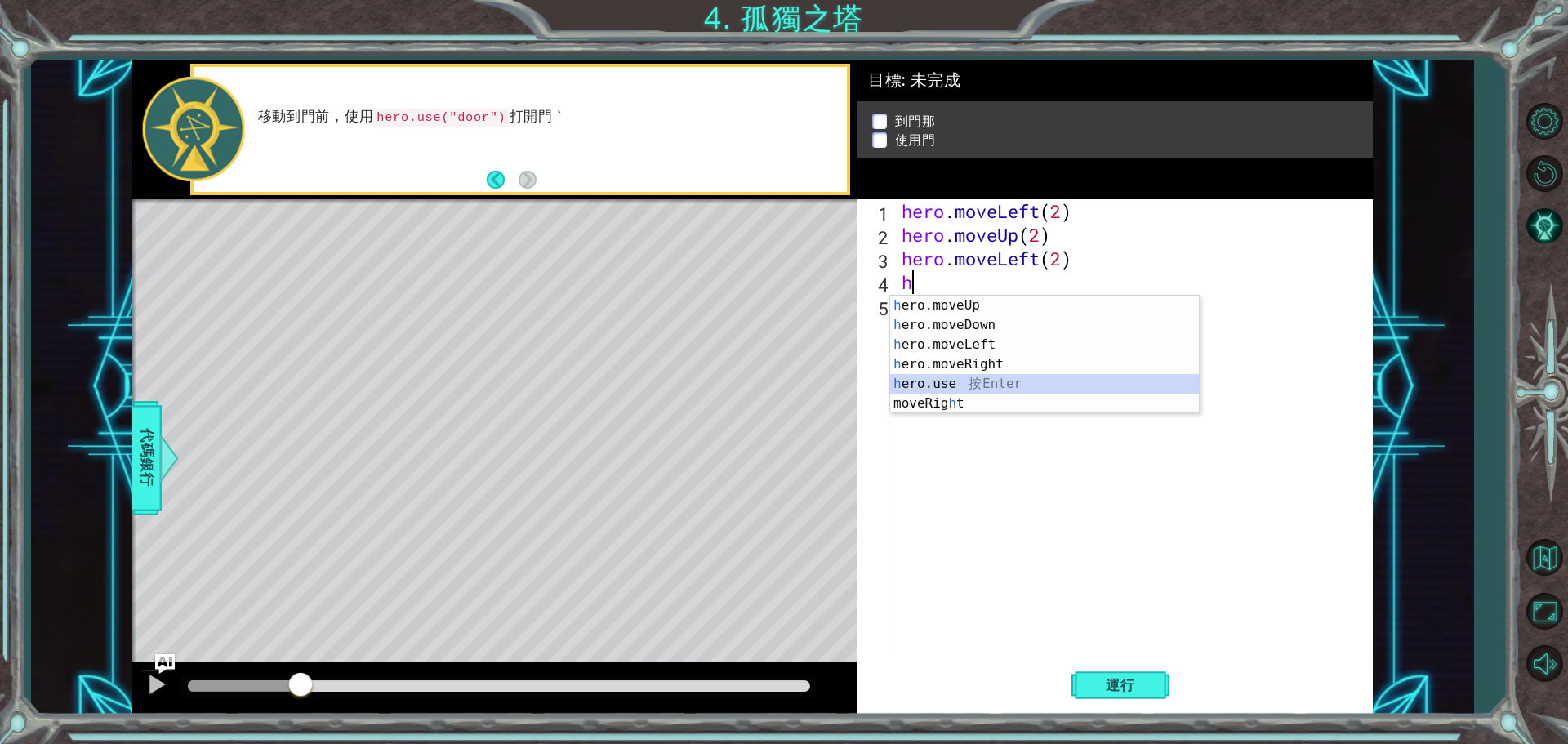
click at [937, 384] on div "h ero.moveUp 按 Enter h ero.moveDown 按 Enter h ero.moveLeft 按 Enter h ero.moveRi…" at bounding box center [1044, 374] width 309 height 157
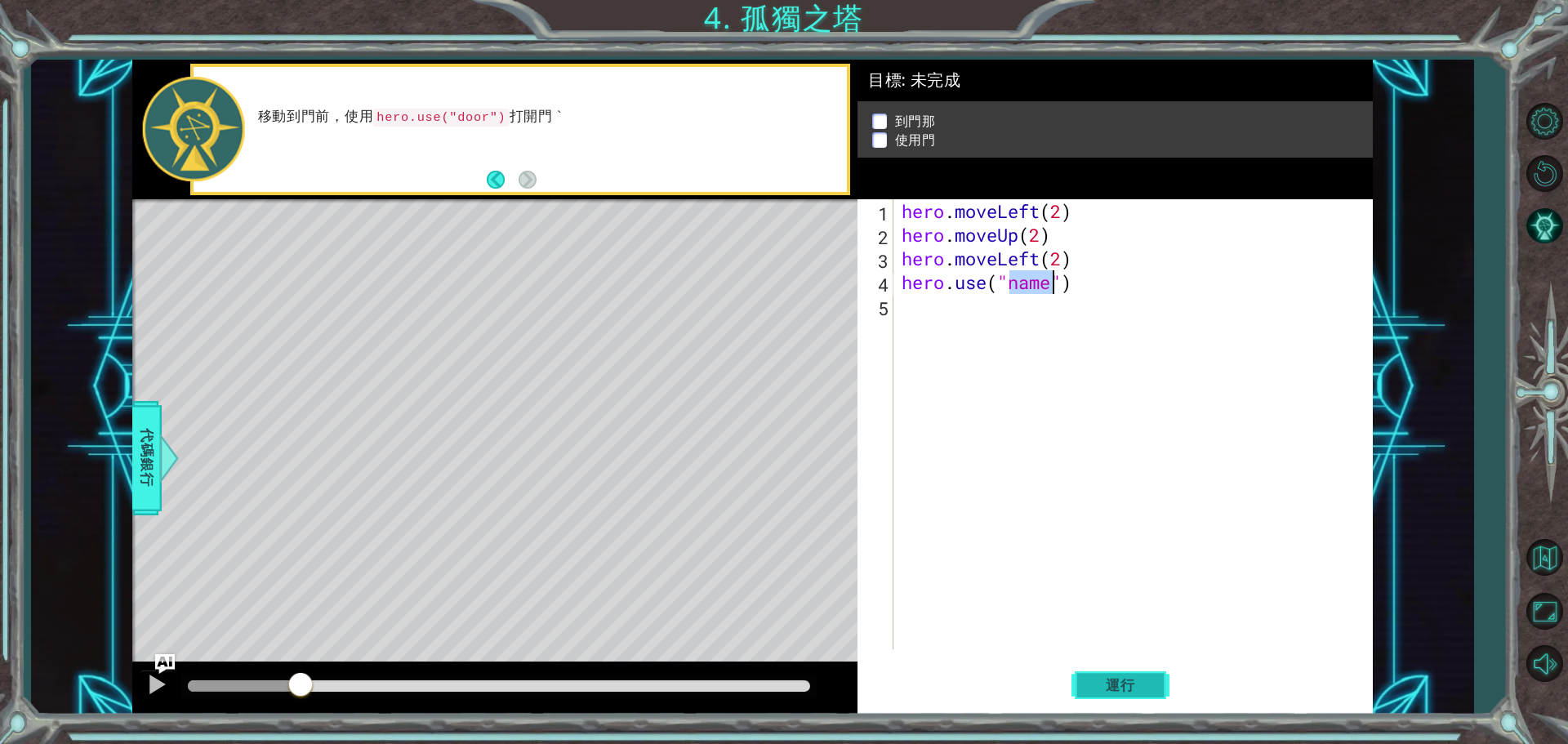
type textarea "hero.use("name")"
click at [1144, 683] on span "運行" at bounding box center [1120, 685] width 62 height 17
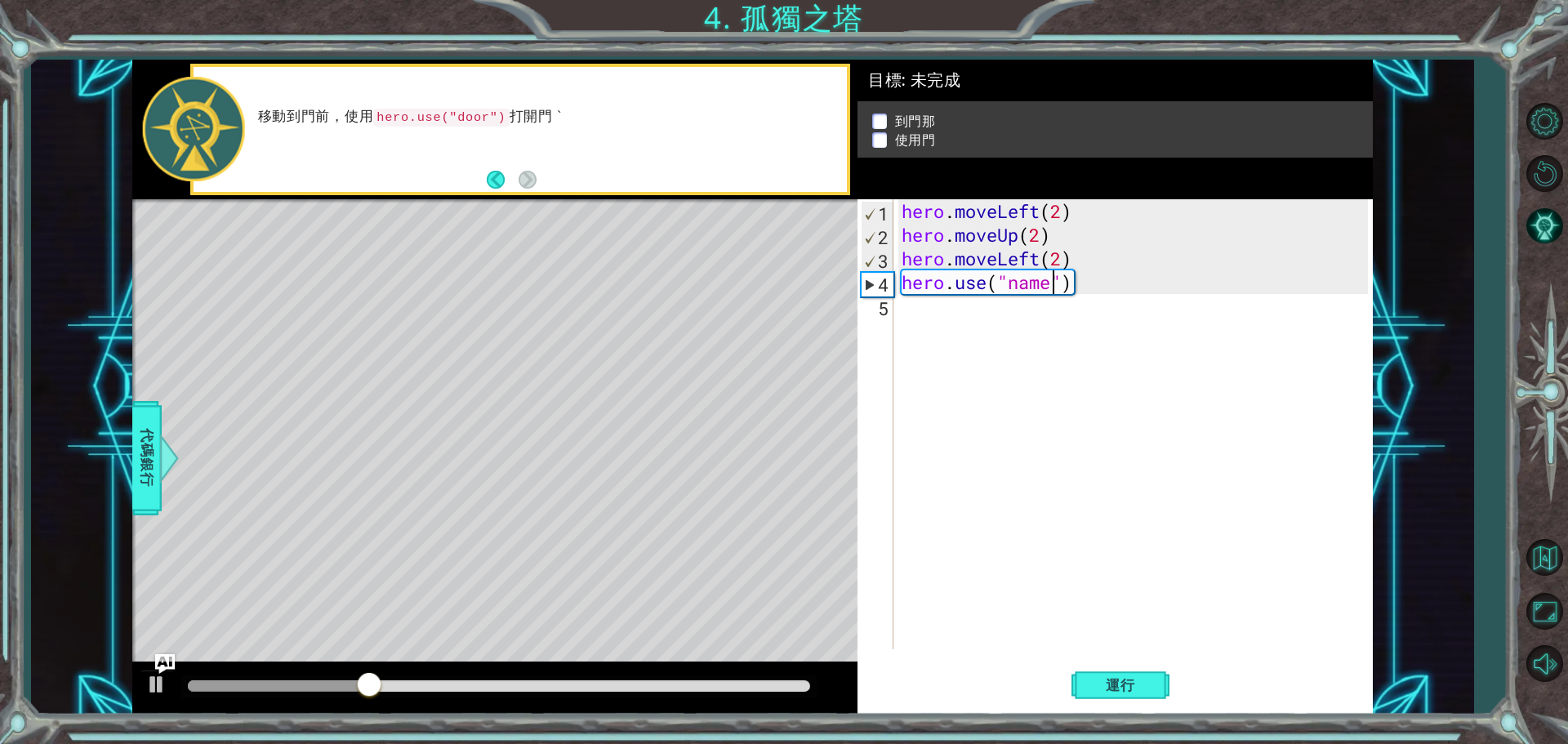
click at [1063, 361] on div "hero . moveLeft ( 2 ) hero . moveUp ( 2 ) hero . moveLeft ( 2 ) hero . use ( "n…" at bounding box center [1137, 447] width 478 height 497
click at [155, 678] on div at bounding box center [157, 684] width 21 height 21
click at [1095, 679] on span "運行" at bounding box center [1120, 685] width 62 height 17
click at [1039, 268] on div "hero . moveLeft ( 2 ) hero . moveUp ( 2 ) hero . moveLeft ( 2 ) hero . use ( "n…" at bounding box center [1137, 447] width 478 height 497
drag, startPoint x: 1036, startPoint y: 265, endPoint x: 892, endPoint y: 268, distance: 144.0
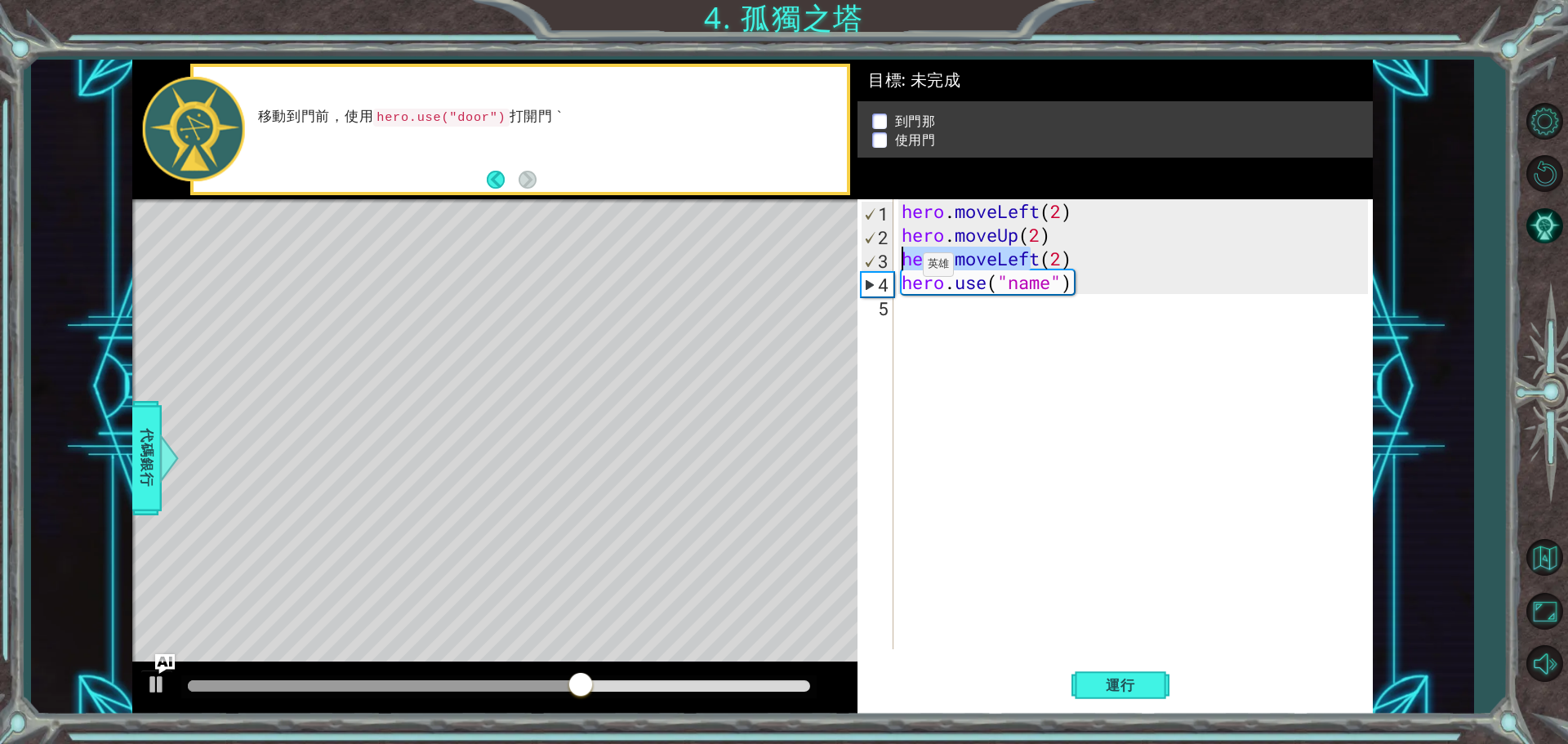
click at [892, 268] on div "hero.moveLeft(2) 1 2 3 4 5 hero . moveLeft ( 2 ) hero . moveUp ( 2 ) hero . mov…" at bounding box center [1113, 424] width 510 height 450
click at [944, 264] on div "hero . moveLeft ( 2 ) hero . moveUp ( 2 ) t ( 2 ) hero . use ( "name" )" at bounding box center [1137, 447] width 478 height 497
type textarea "t"
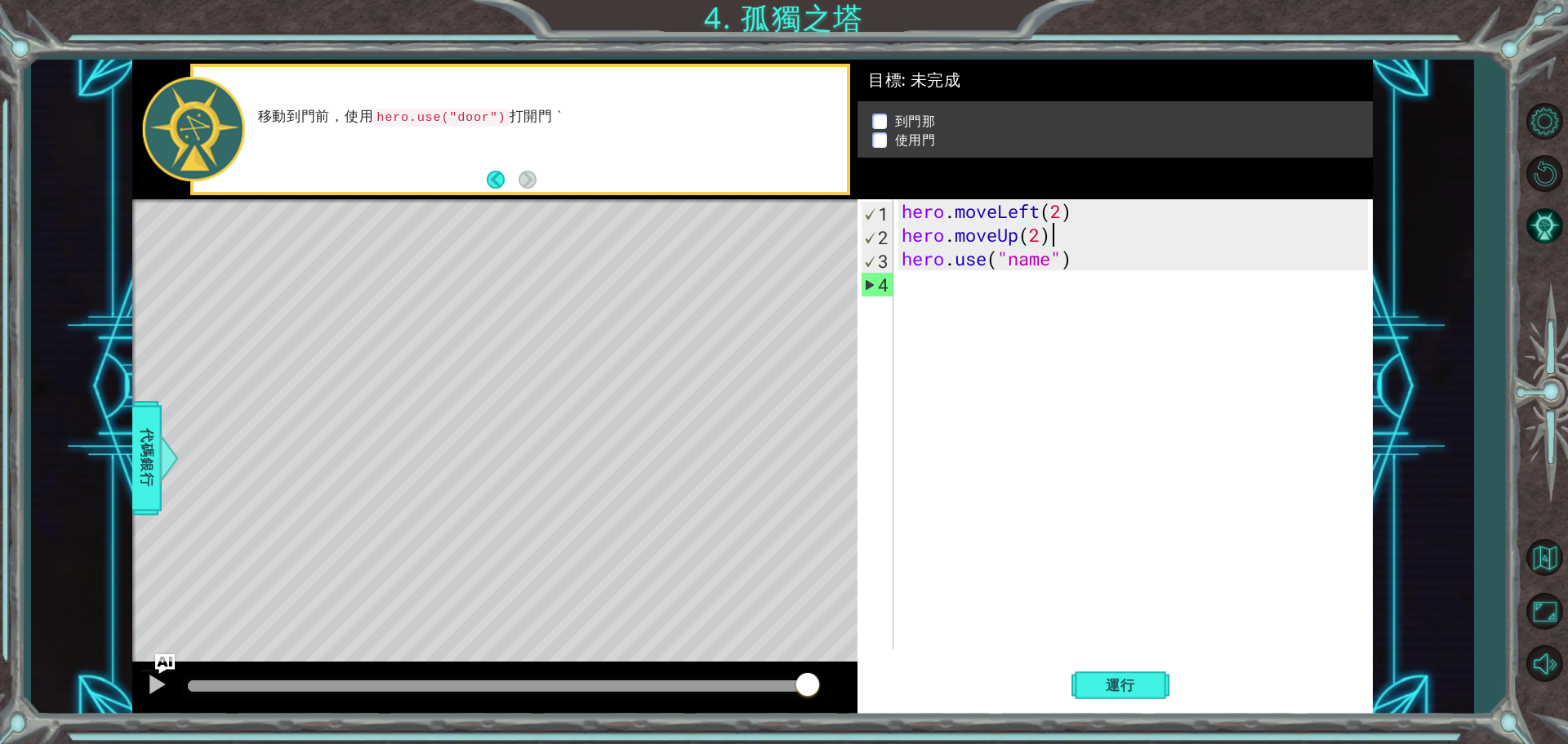
click at [1077, 259] on div "hero . moveLeft ( 2 ) hero . moveUp ( 2 ) hero . use ( "name" )" at bounding box center [1137, 447] width 478 height 497
type textarea "hero.use("name")"
drag, startPoint x: 1076, startPoint y: 261, endPoint x: 910, endPoint y: 265, distance: 166.0
click at [910, 265] on div "hero . moveLeft ( 2 ) hero . moveUp ( 2 ) hero . use ( "name" )" at bounding box center [1137, 447] width 478 height 497
click at [928, 346] on div "hero . moveLeft ( 2 ) hero . moveUp ( 2 ) hero . use ( "name" )" at bounding box center [1137, 447] width 478 height 497
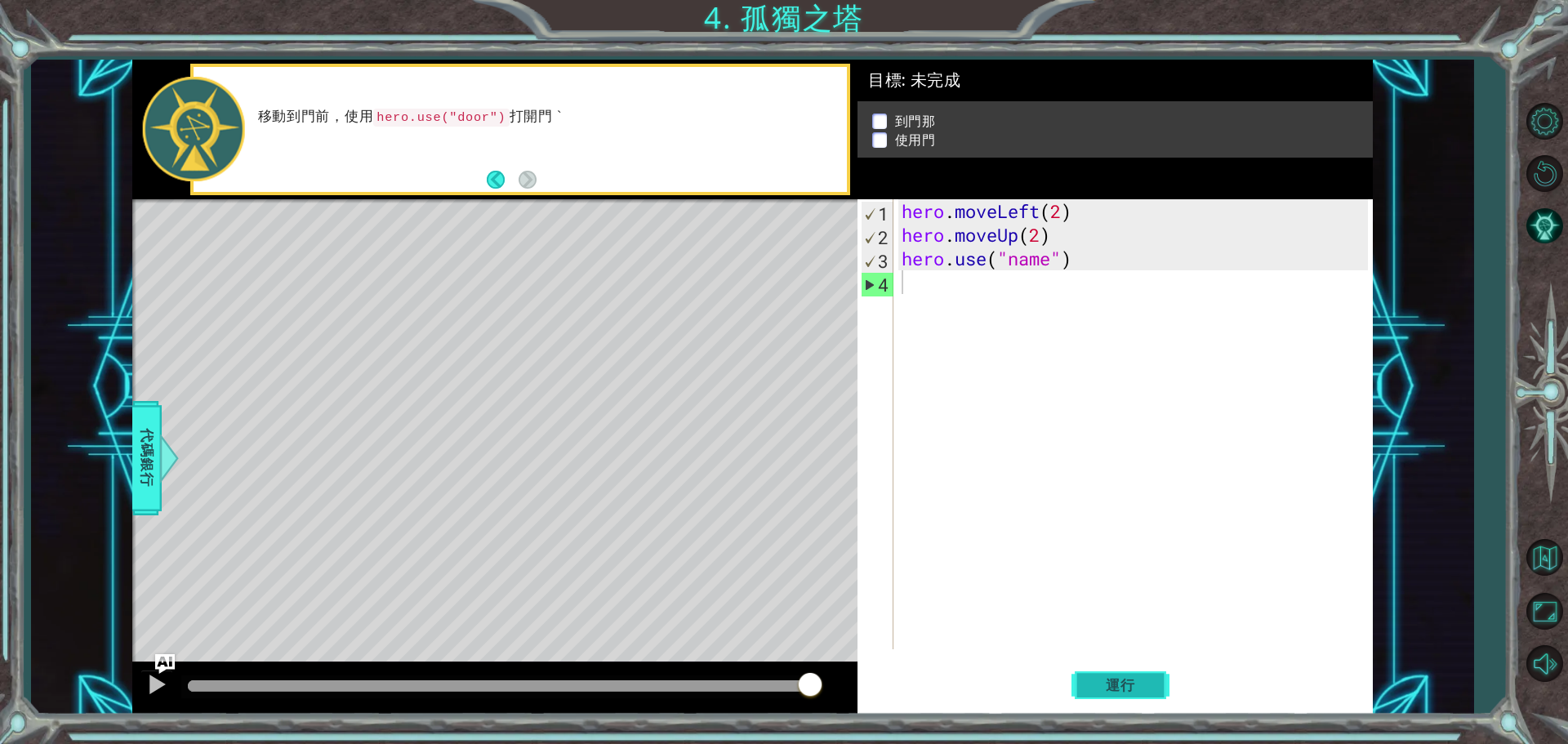
click at [1137, 679] on span "運行" at bounding box center [1120, 685] width 62 height 17
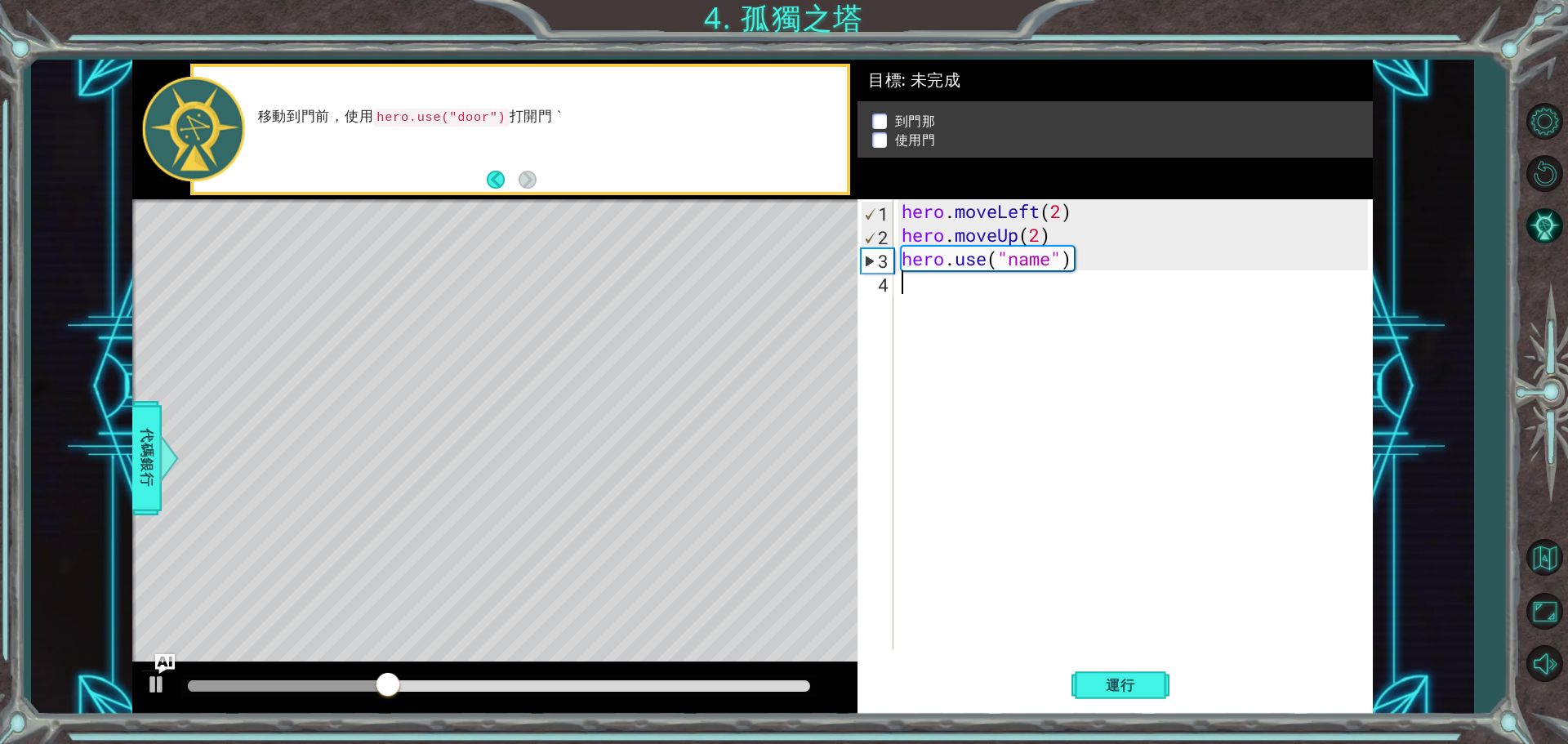
click at [1087, 268] on div "hero . moveLeft ( 2 ) hero . moveUp ( 2 ) hero . use ( "name" )" at bounding box center [1137, 447] width 478 height 497
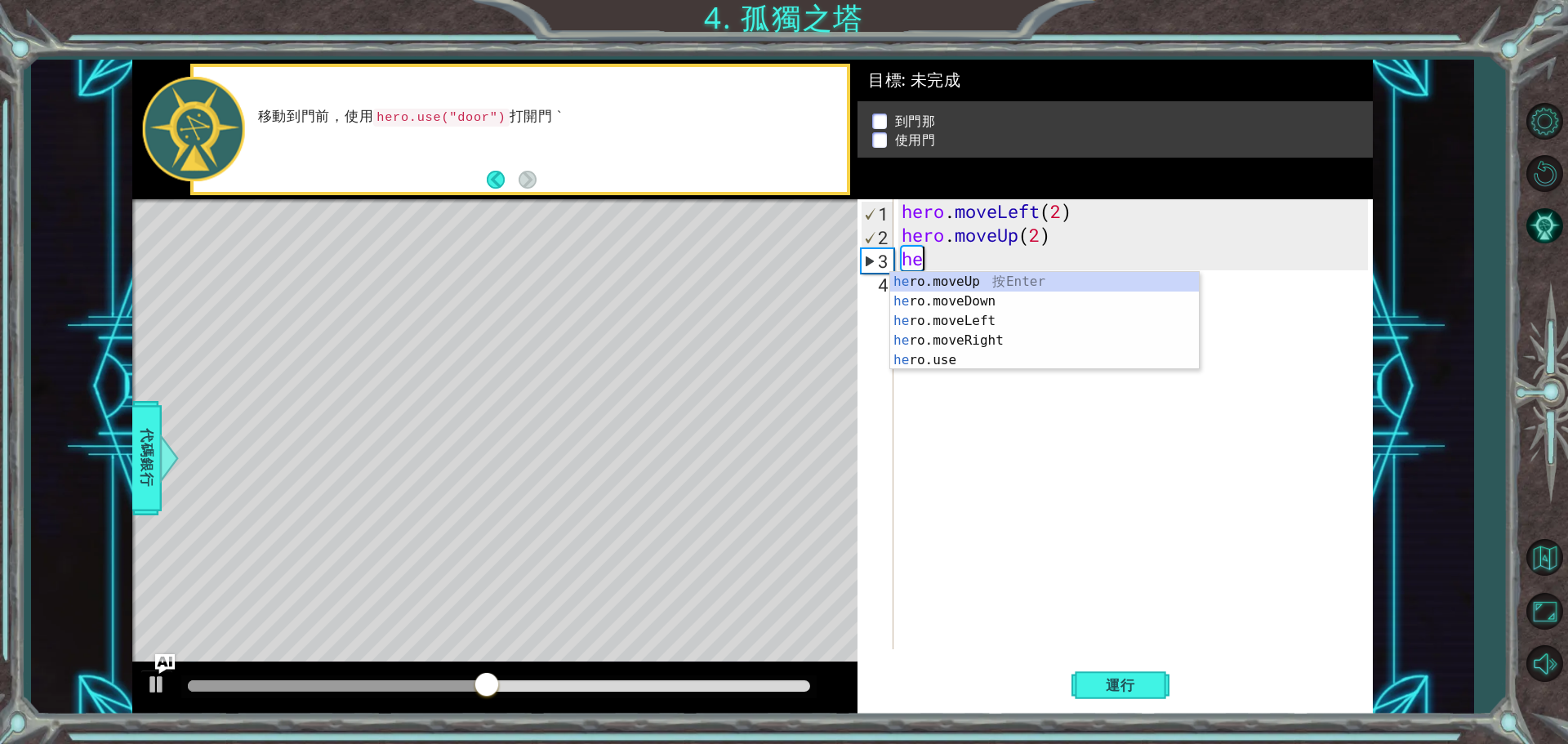
type textarea "h"
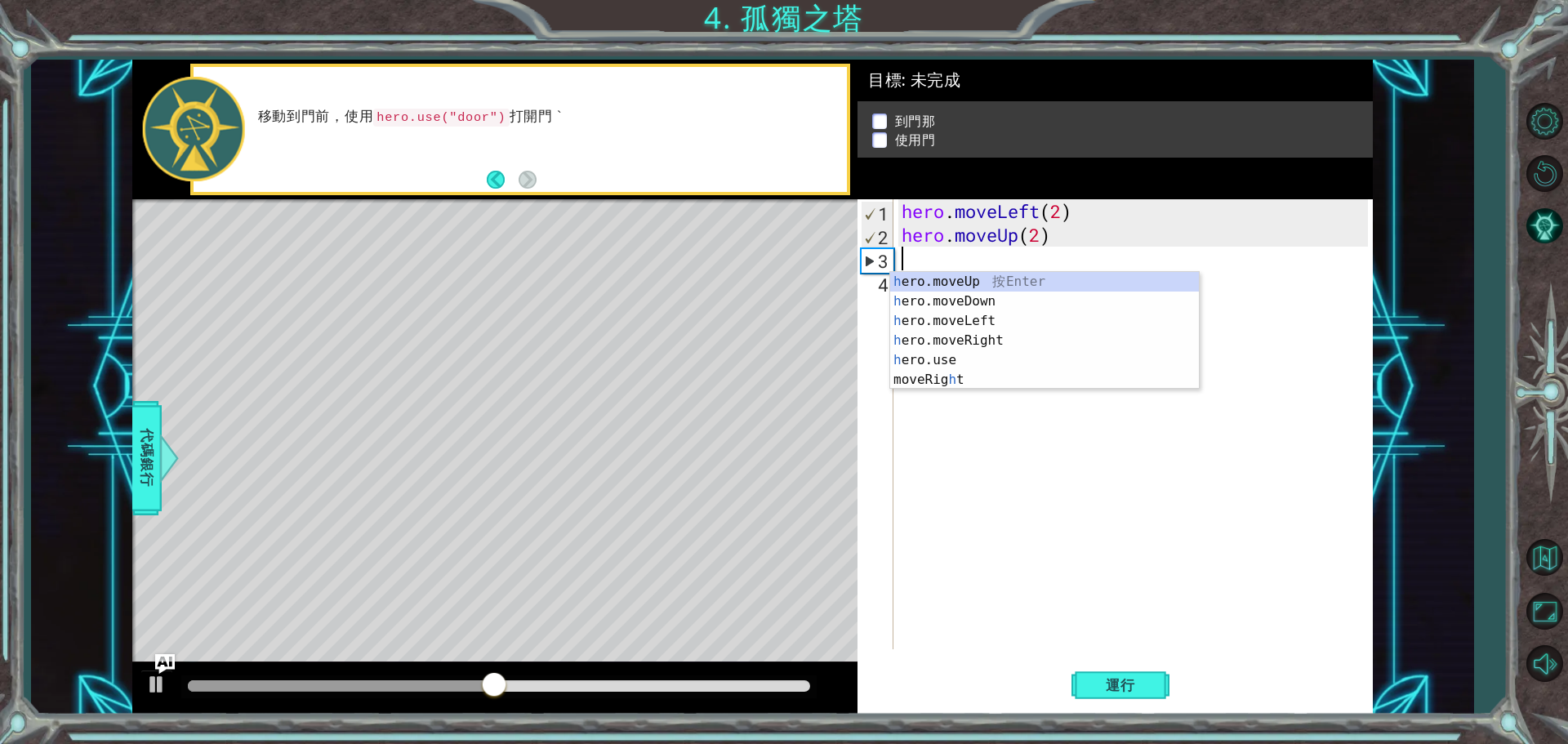
type textarea "hero.moveUp(2)"
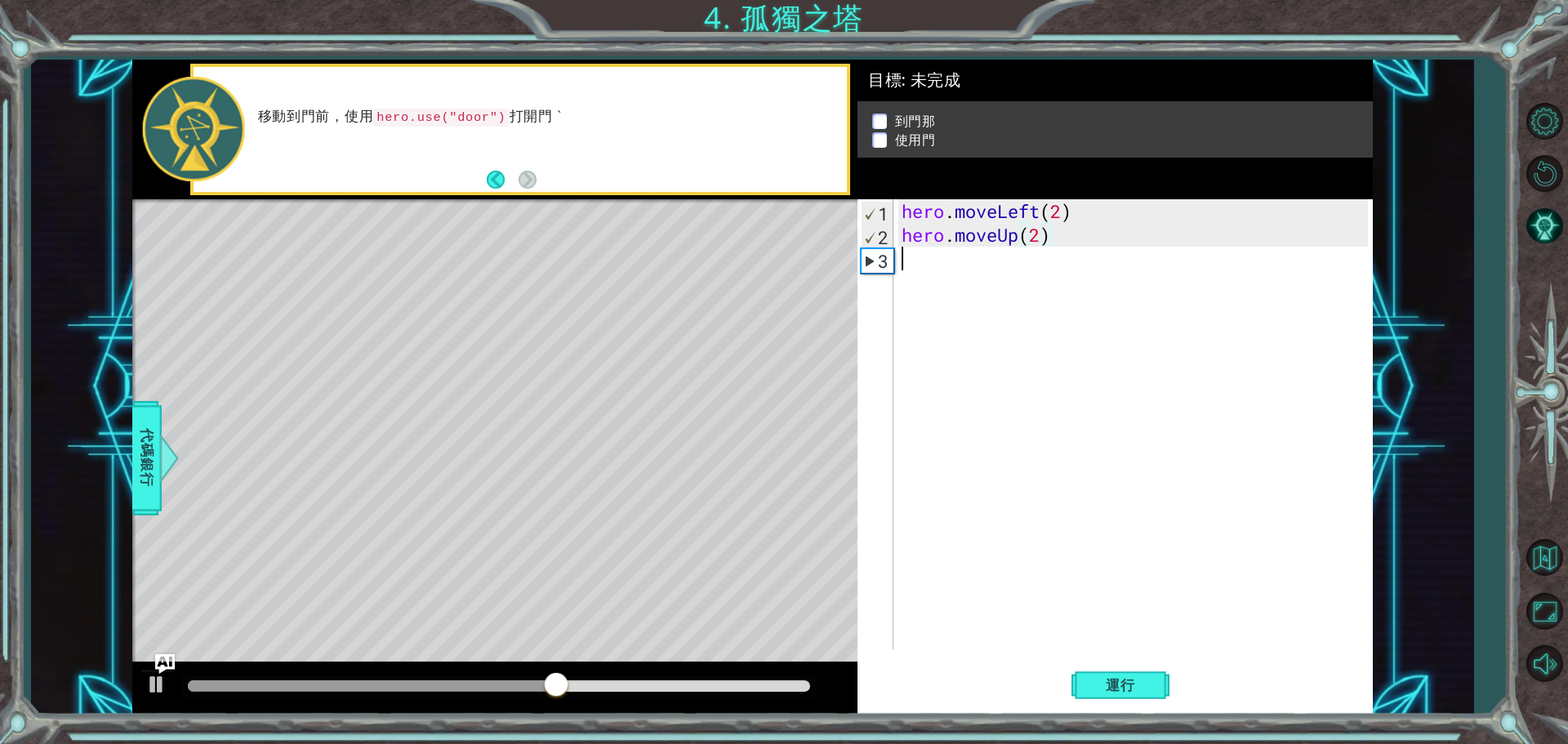
click at [927, 272] on div "hero . moveLeft ( 2 ) hero . moveUp ( 2 )" at bounding box center [1137, 447] width 478 height 497
click at [153, 472] on span "代碼銀行" at bounding box center [142, 459] width 26 height 100
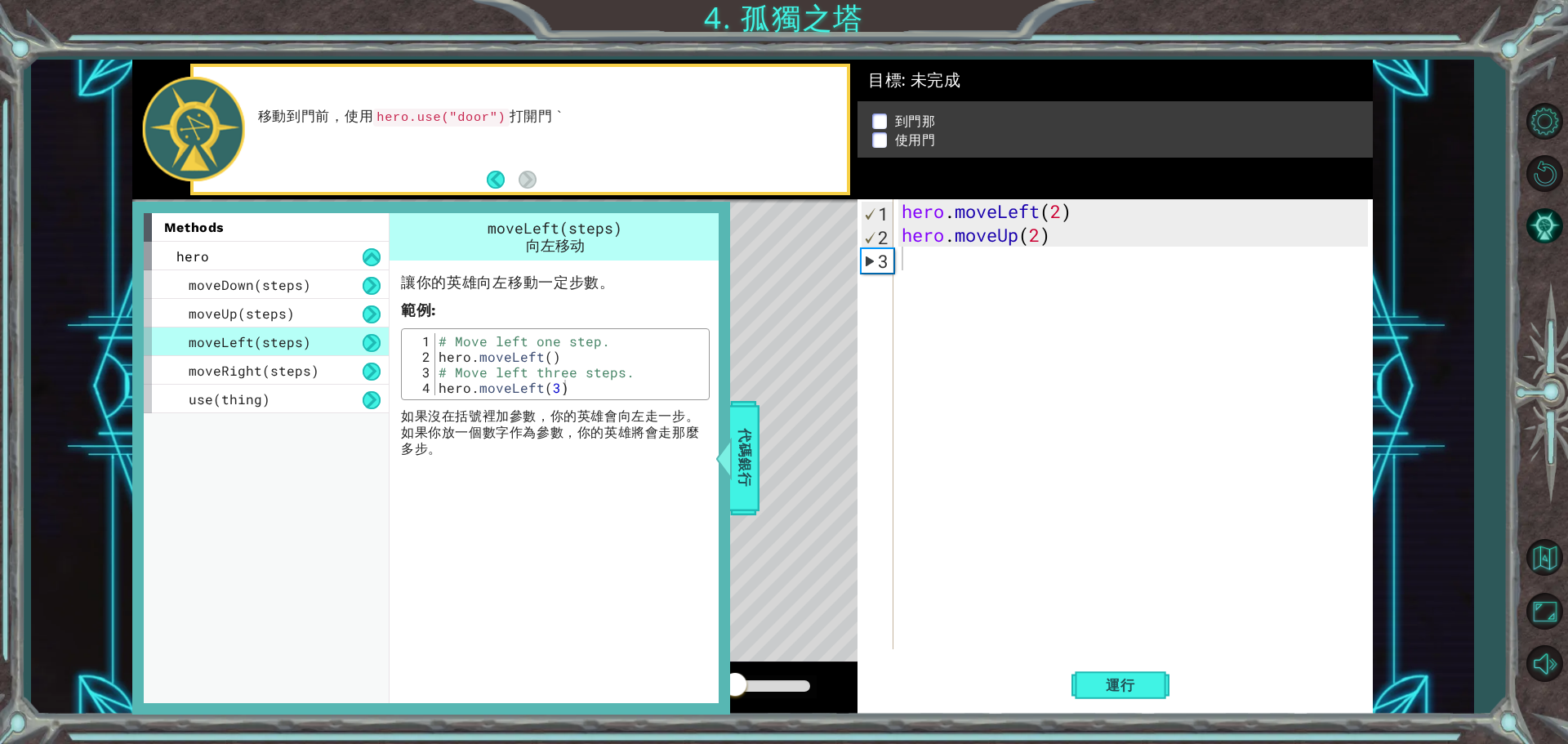
drag, startPoint x: 344, startPoint y: 111, endPoint x: 448, endPoint y: 117, distance: 104.2
click at [450, 112] on p "移動到門前，使用 hero.use("door") 打開門 `" at bounding box center [546, 117] width 578 height 18
drag, startPoint x: 437, startPoint y: 101, endPoint x: 238, endPoint y: 102, distance: 199.0
click at [365, 97] on div "移動到門前，使用 hero.use("door") 打開門 `" at bounding box center [520, 129] width 653 height 125
drag, startPoint x: 424, startPoint y: 100, endPoint x: 563, endPoint y: 207, distance: 175.4
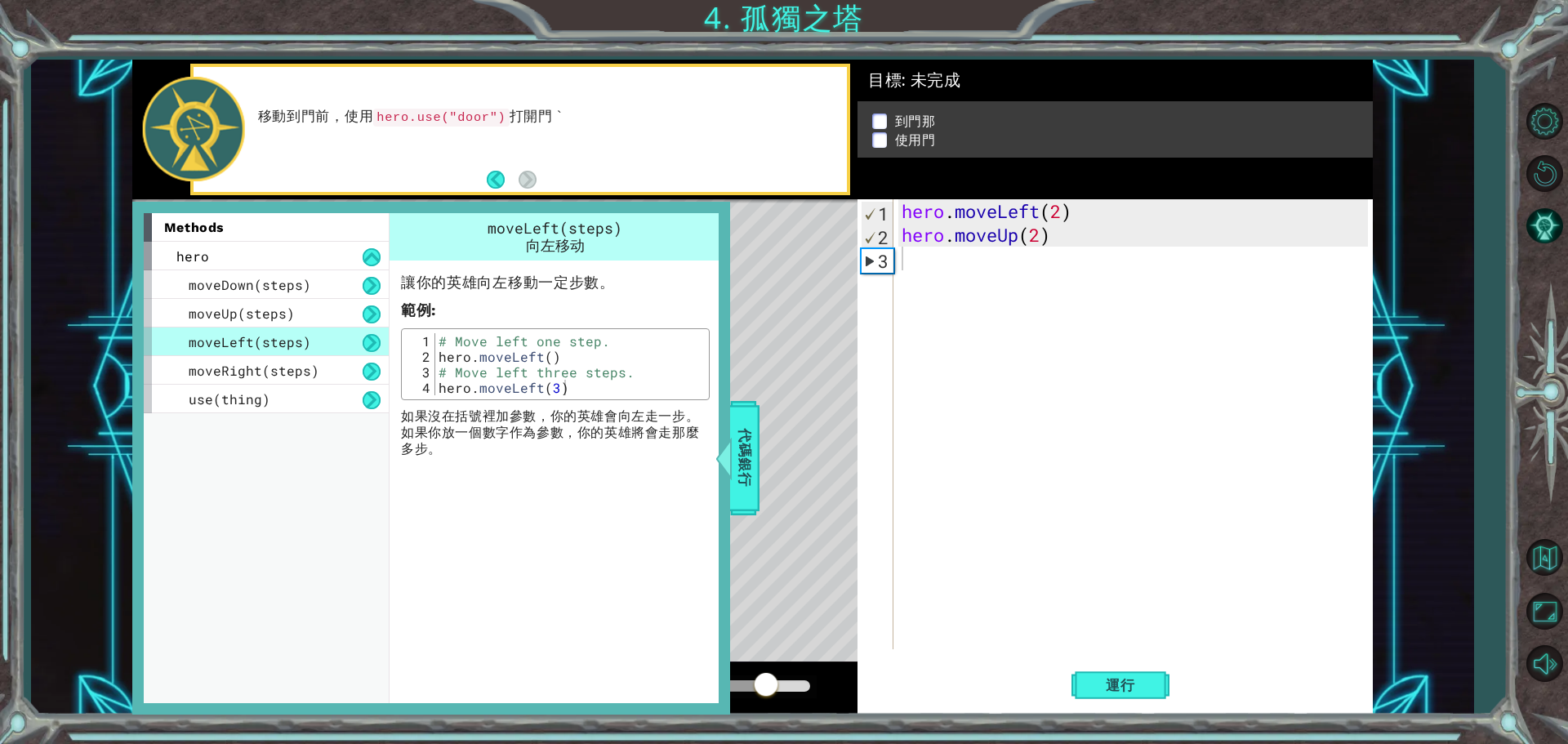
click at [471, 114] on div "移動到門前，使用 hero.use("door") 打開門 `" at bounding box center [546, 129] width 601 height 59
click at [738, 434] on span "代碼銀行" at bounding box center [745, 459] width 26 height 100
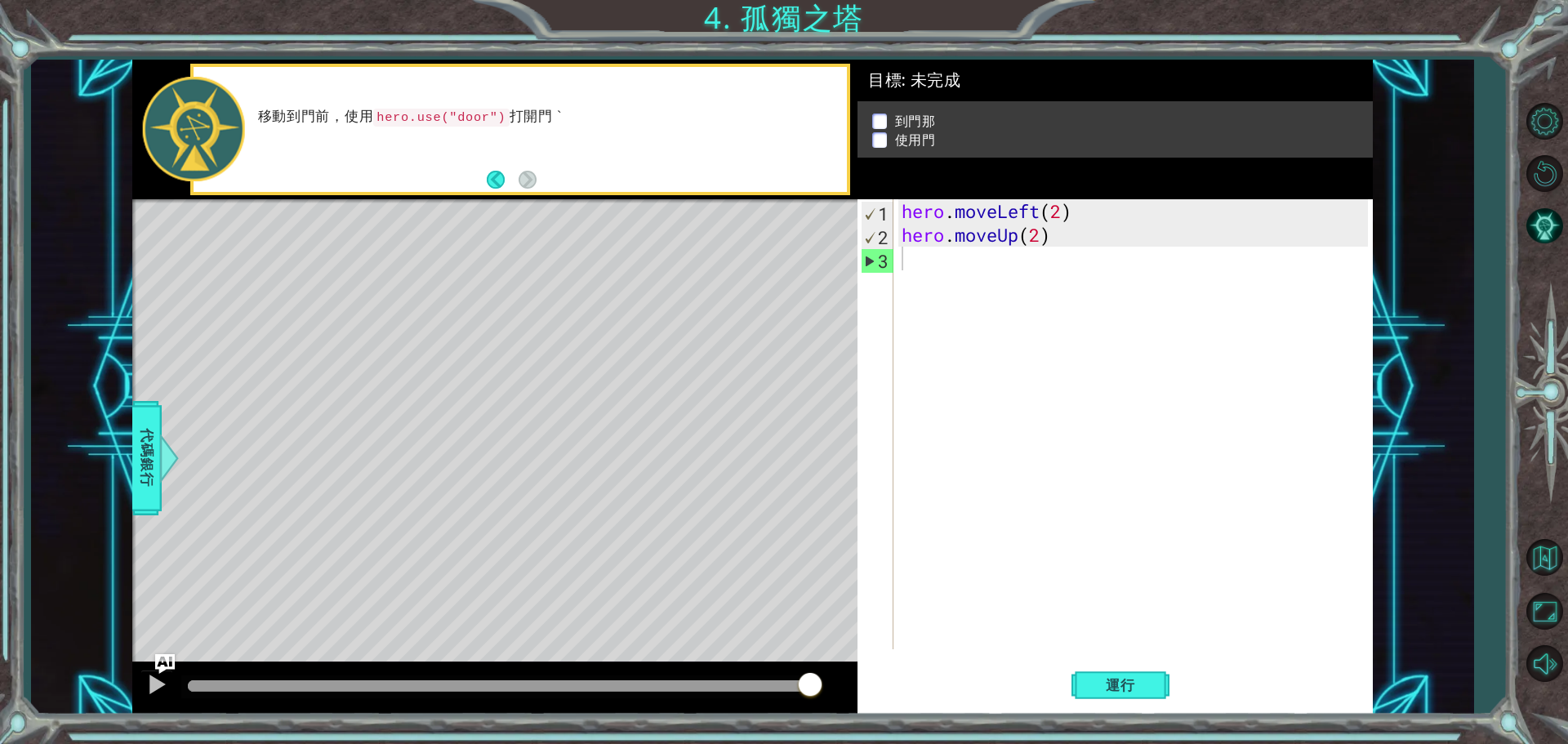
click at [588, 325] on div "Level Map" at bounding box center [510, 440] width 754 height 481
click at [160, 460] on div at bounding box center [161, 458] width 20 height 49
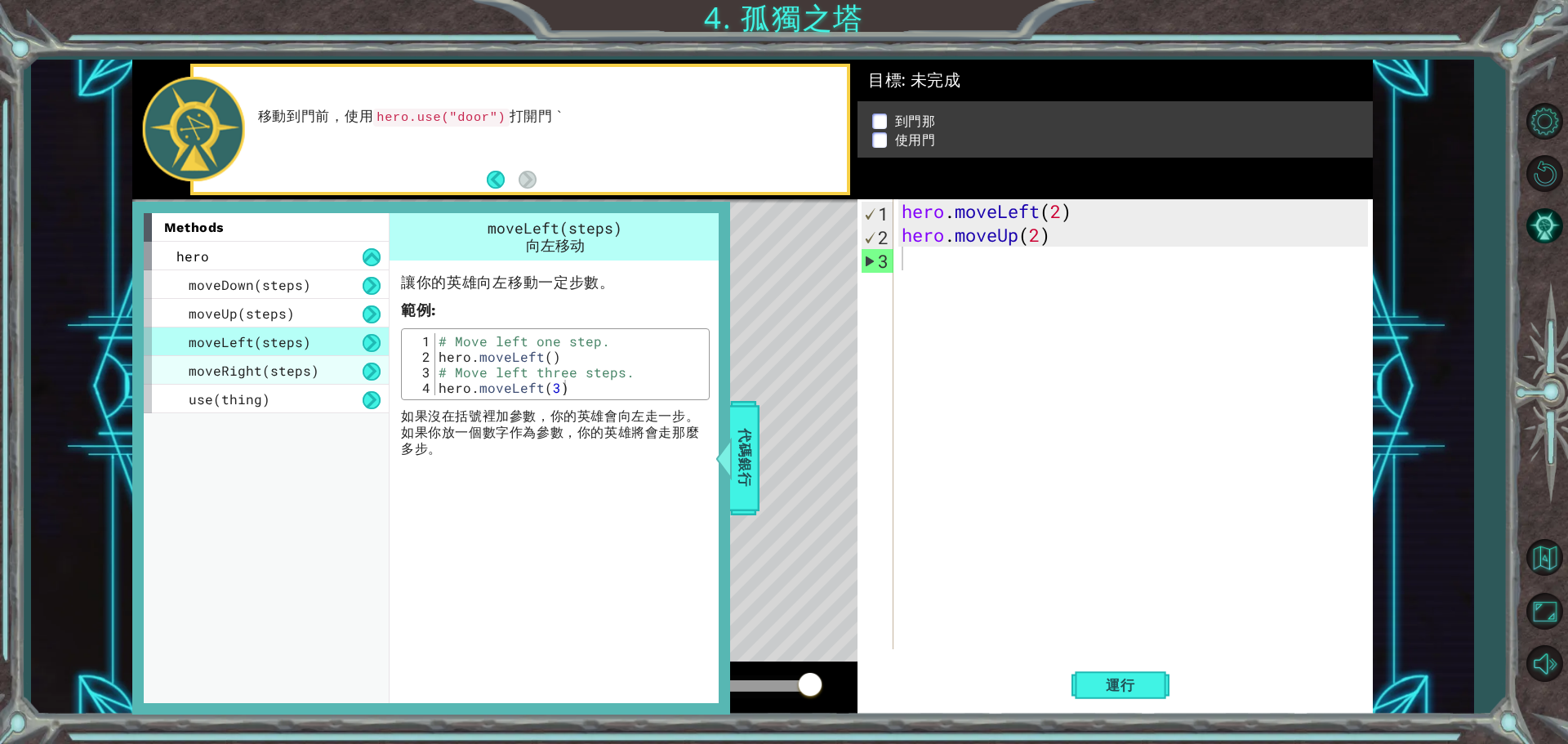
click at [313, 374] on span "moveRight(steps)" at bounding box center [253, 370] width 131 height 18
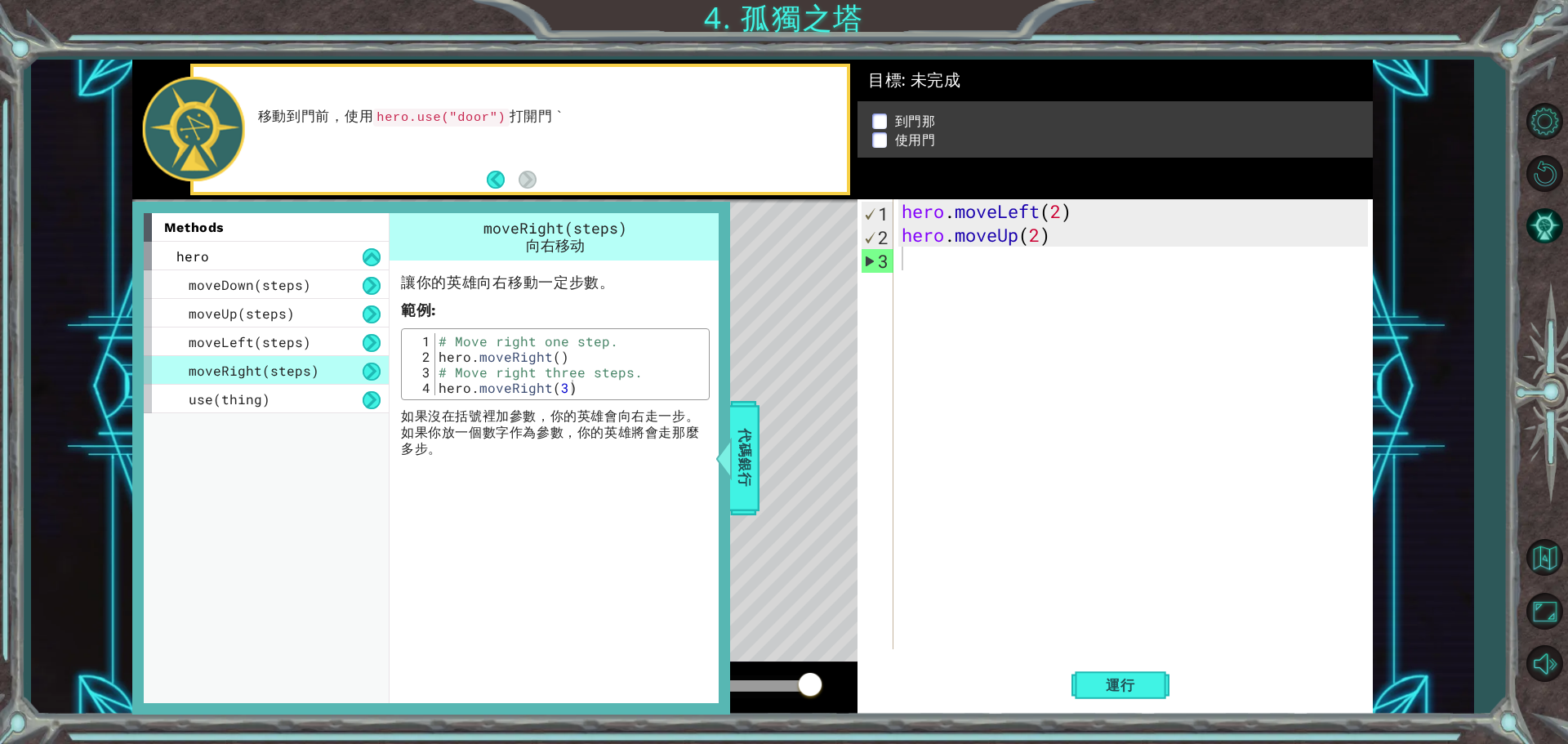
click at [588, 226] on span "moveRight(steps)" at bounding box center [555, 228] width 144 height 19
click at [920, 259] on div "hero . moveLeft ( 2 ) hero . moveUp ( 2 )" at bounding box center [1137, 447] width 478 height 497
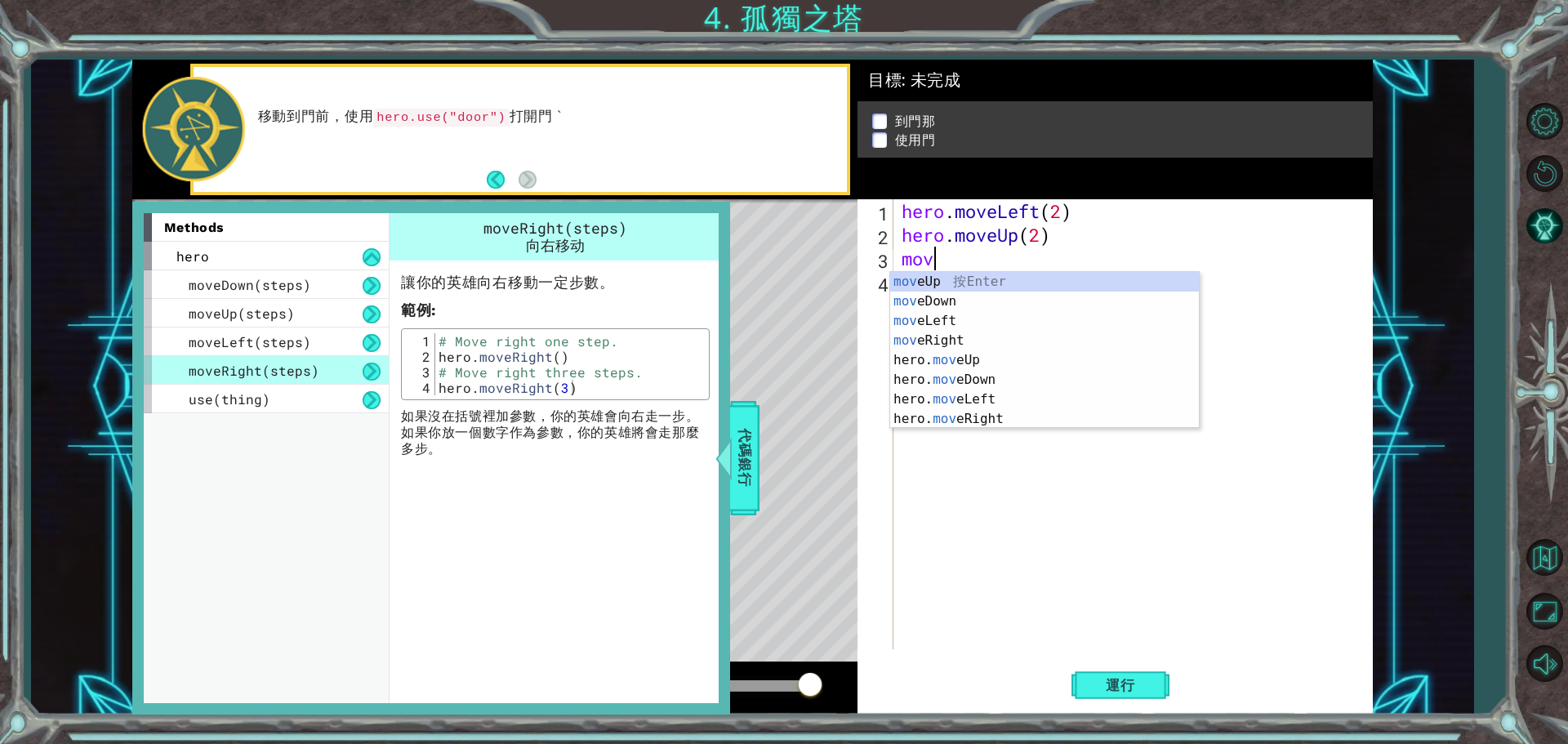
type textarea "move"
click at [974, 340] on div "move Up 按 Enter move Down 按 Enter move Left 按 Enter move Right 按 Enter hero. mo…" at bounding box center [1044, 369] width 309 height 196
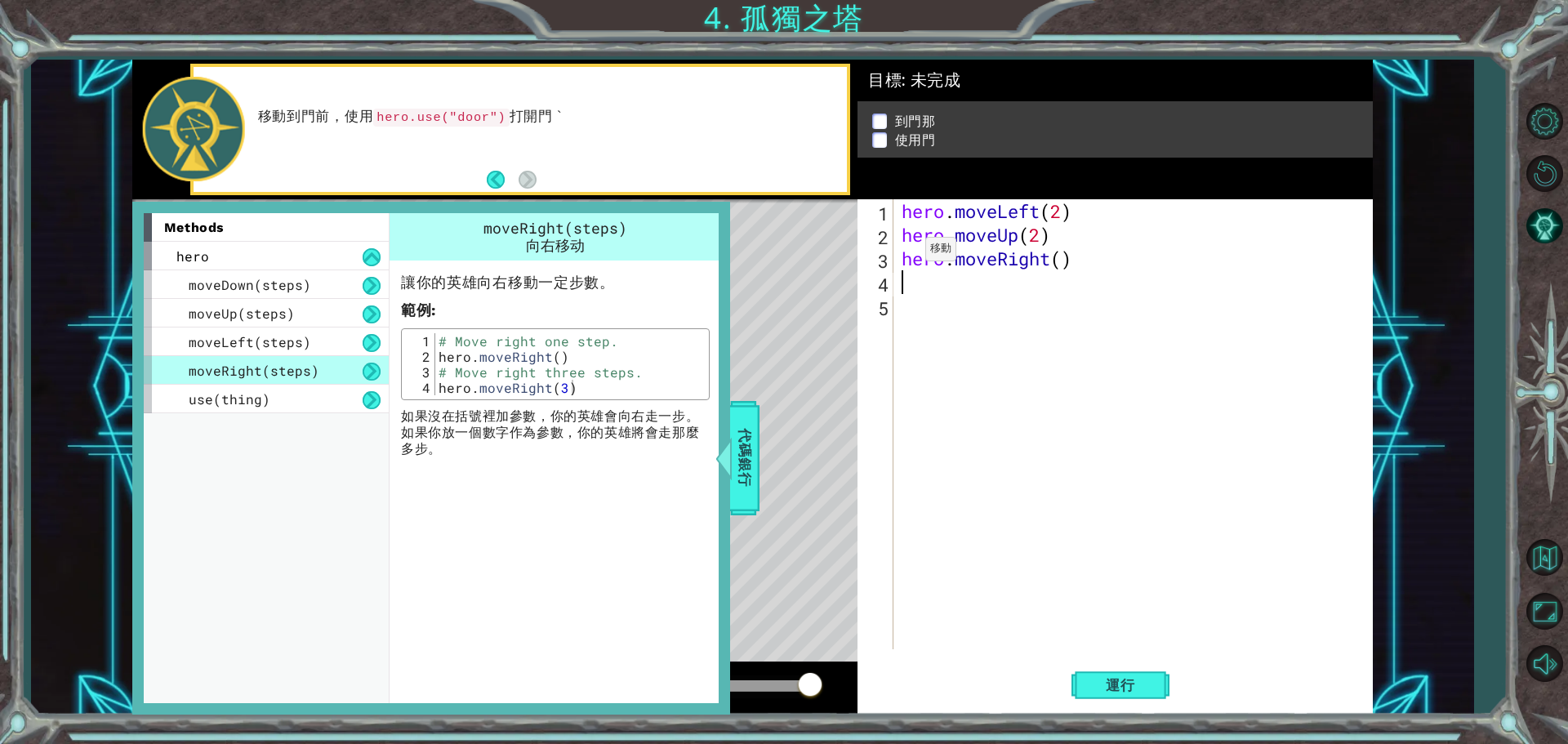
scroll to position [0, 0]
click at [740, 414] on span "代碼銀行" at bounding box center [738, 459] width 26 height 100
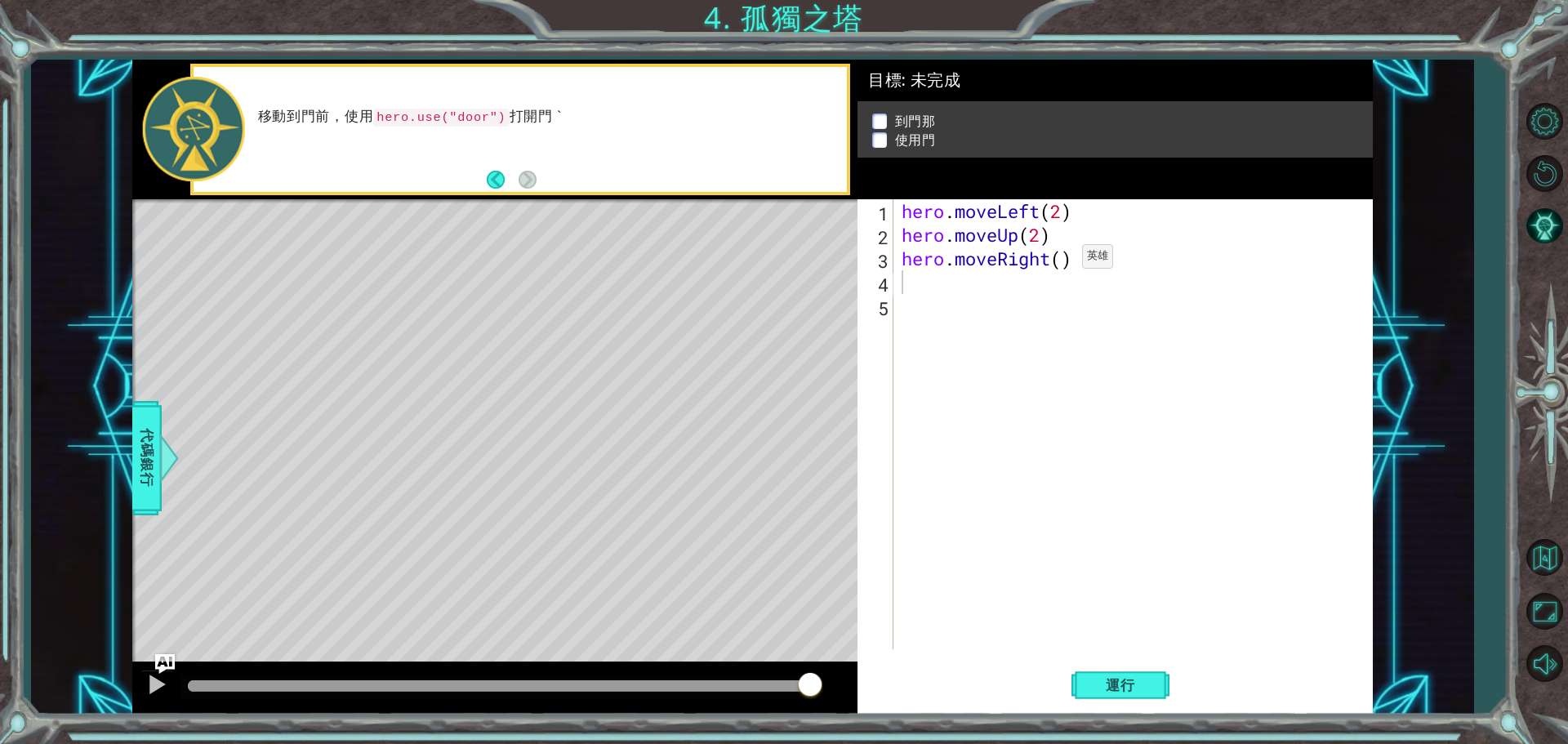
click at [1058, 261] on div "hero . moveLeft ( 2 ) hero . moveUp ( 2 ) hero . moveRight ( )" at bounding box center [1137, 447] width 478 height 497
click at [1064, 261] on div "hero . moveLeft ( 2 ) hero . moveUp ( 2 ) hero . moveRight ( )" at bounding box center [1137, 447] width 478 height 497
type textarea "hero.moveRight(2)"
click at [991, 290] on div "hero . moveLeft ( 2 ) hero . moveUp ( 2 ) hero . moveRight ( 2 )" at bounding box center [1137, 447] width 478 height 497
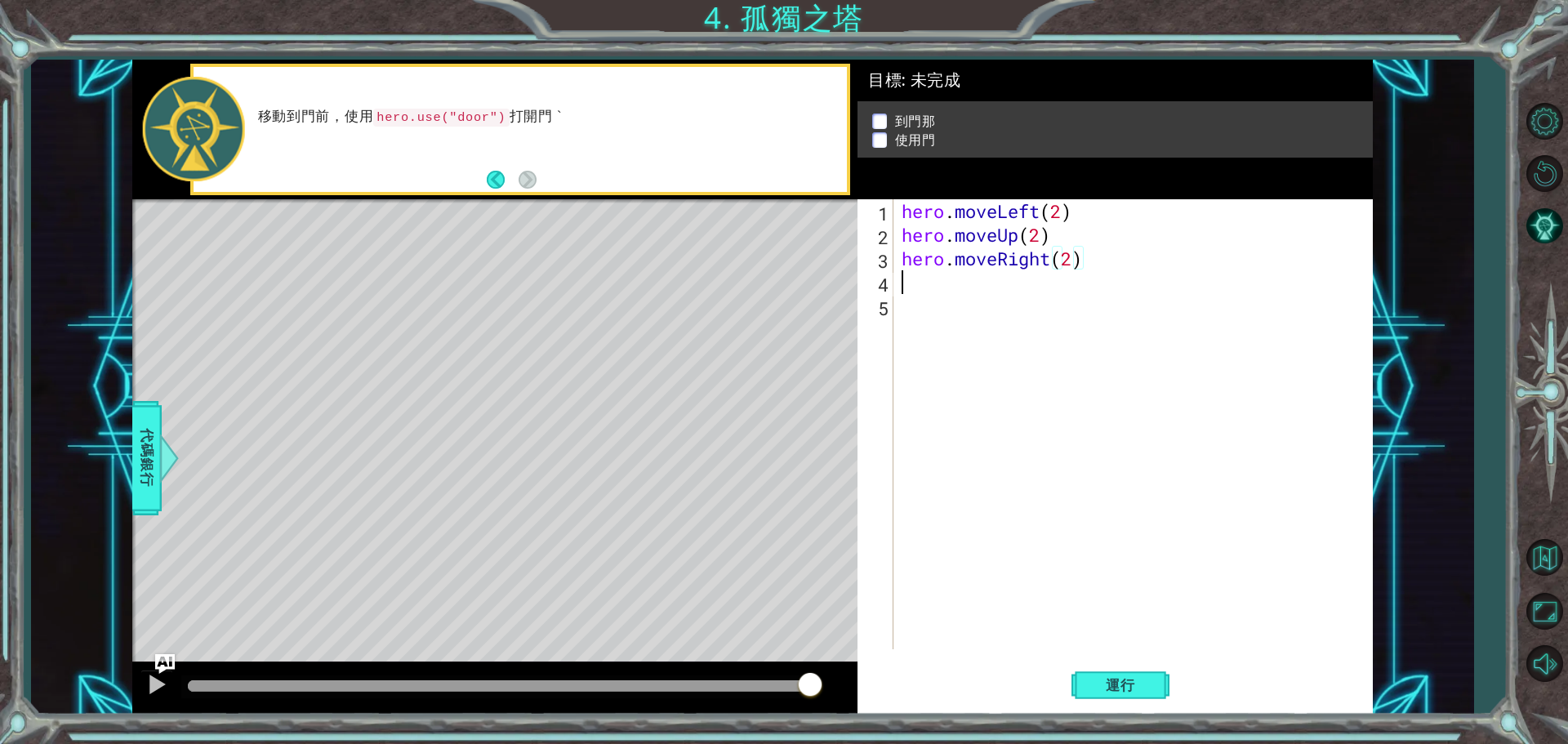
scroll to position [0, 0]
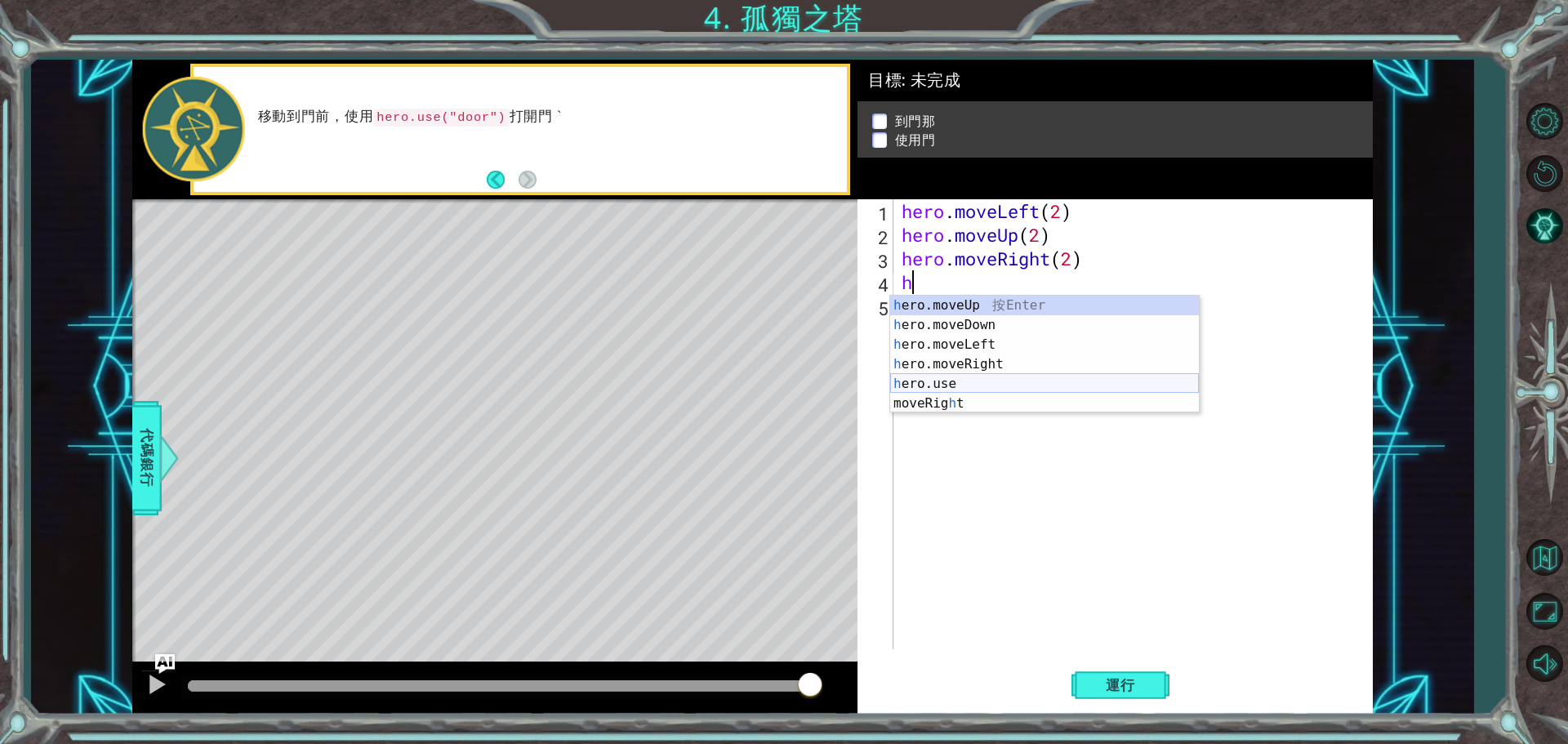
click at [982, 376] on div "h ero.moveUp 按 Enter h ero.moveDown 按 Enter h ero.moveLeft 按 Enter h ero.moveRi…" at bounding box center [1044, 374] width 309 height 157
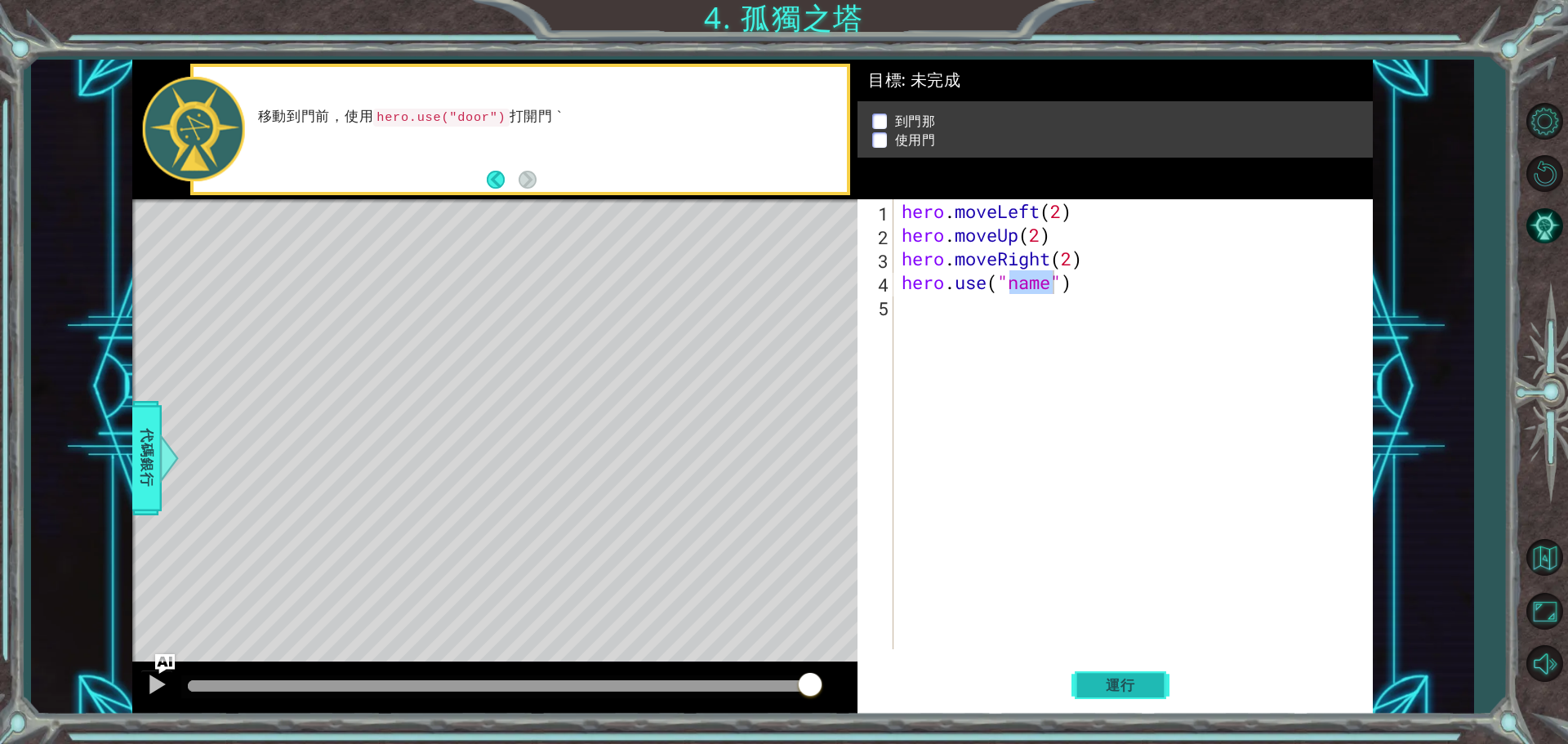
click at [1105, 682] on span "運行" at bounding box center [1120, 685] width 62 height 17
type textarea "hero.use("door")"
click at [1097, 690] on span "運行" at bounding box center [1120, 685] width 62 height 17
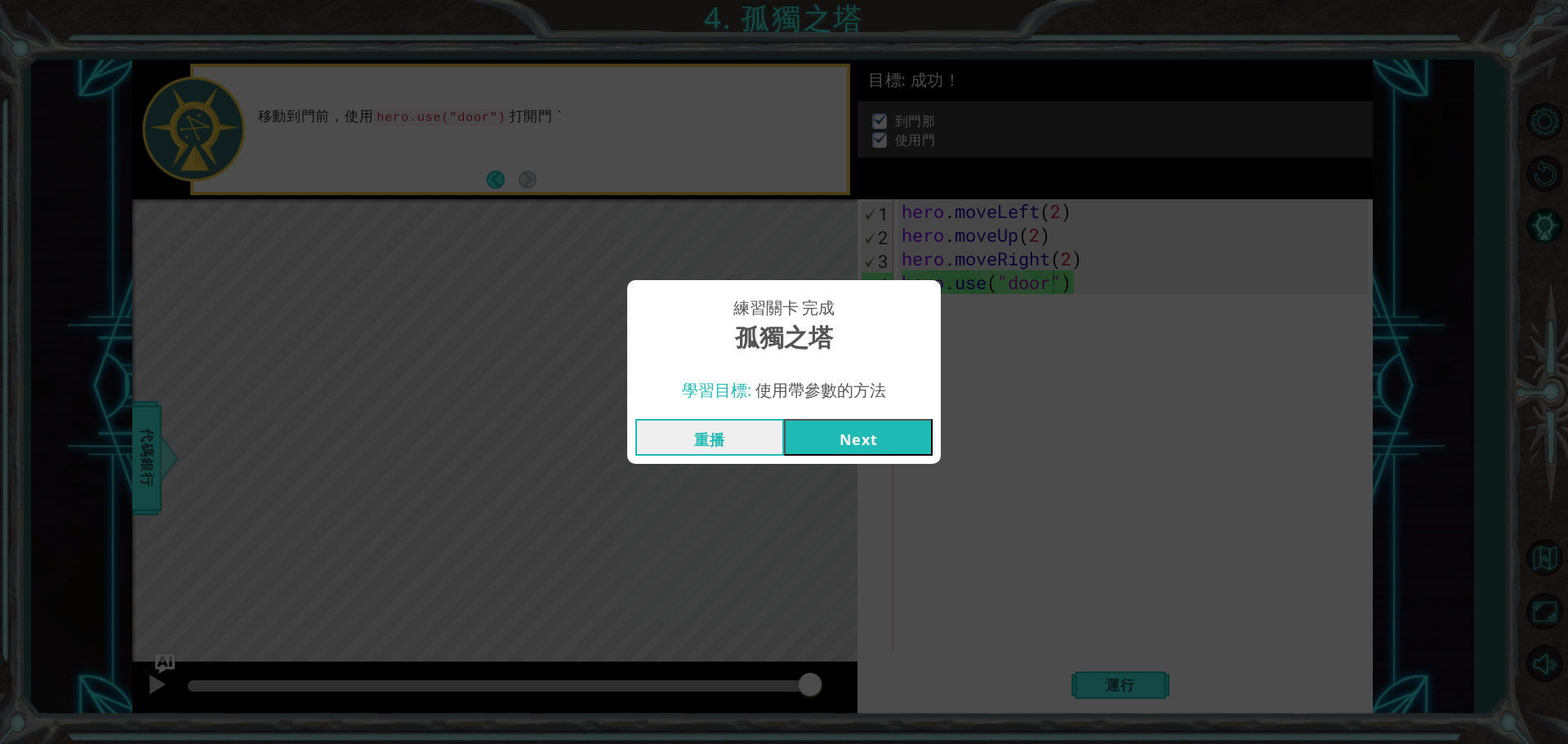
click at [869, 440] on button "Next" at bounding box center [858, 438] width 148 height 37
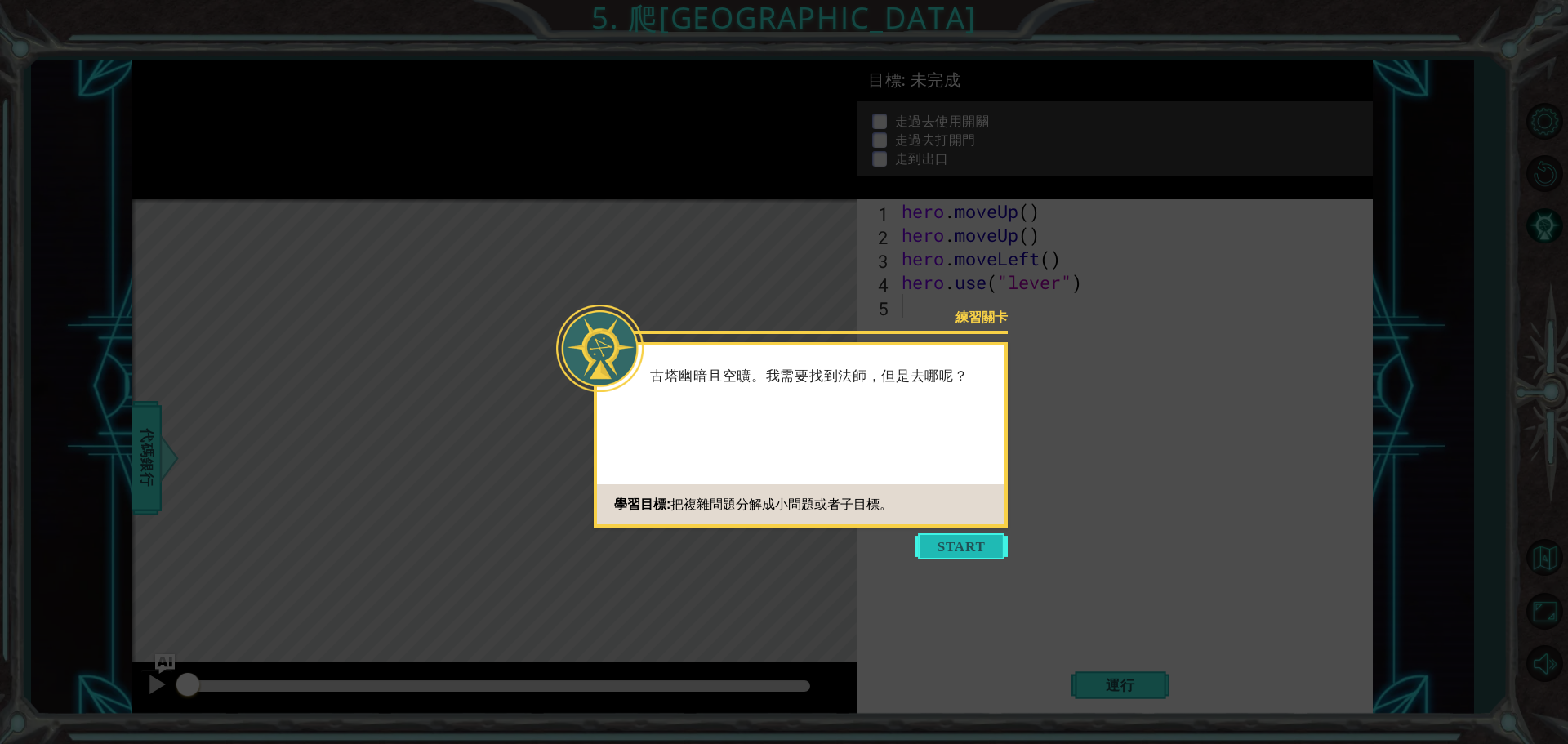
click at [953, 542] on button "Start" at bounding box center [961, 547] width 93 height 26
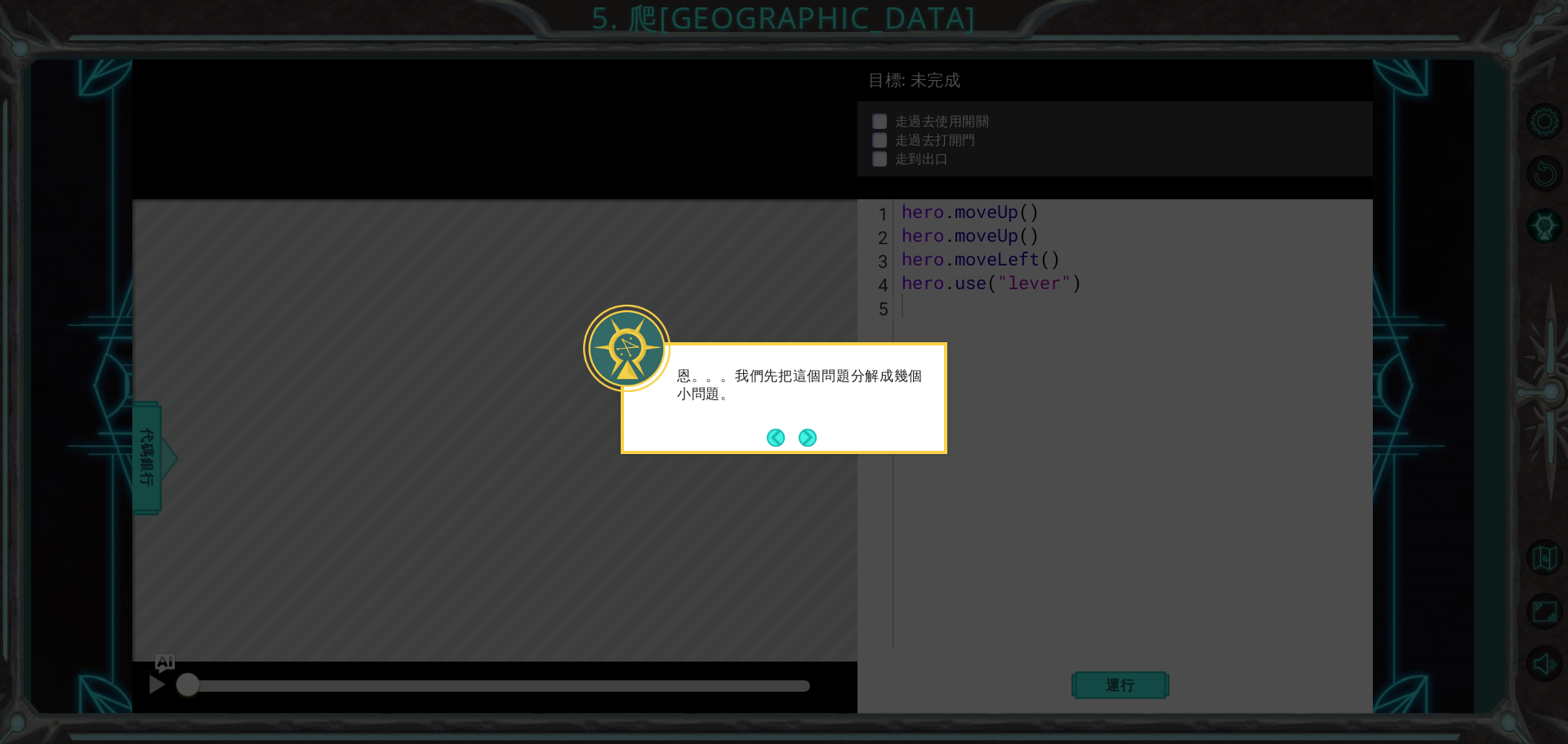
click at [830, 449] on div "恩。。。我們先把這個問題分解成幾個小問題。" at bounding box center [784, 398] width 326 height 112
click at [803, 433] on button "Next" at bounding box center [808, 438] width 18 height 18
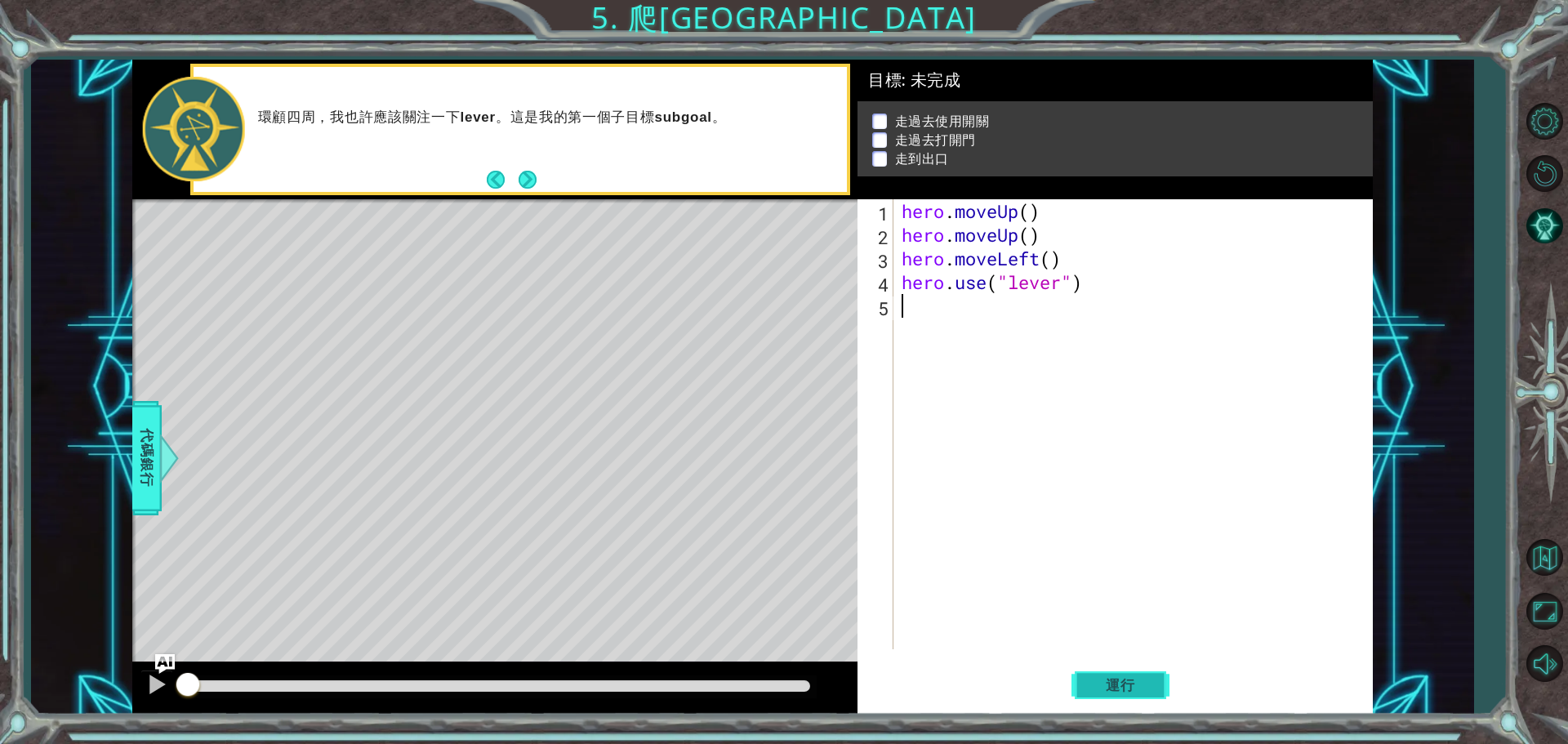
click at [1113, 672] on button "運行" at bounding box center [1121, 684] width 98 height 52
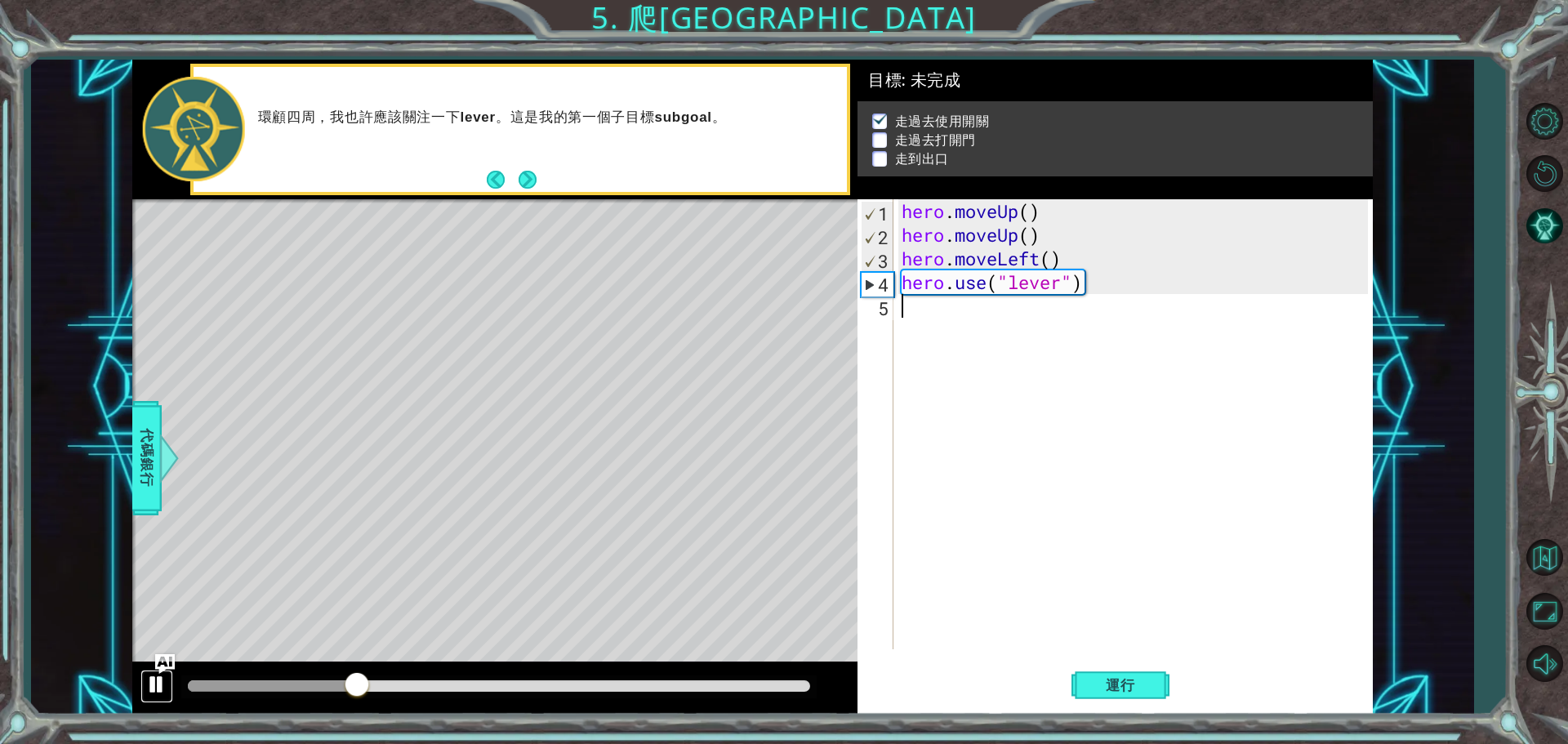
click at [161, 684] on div at bounding box center [157, 684] width 21 height 21
click at [146, 468] on span "代碼銀行" at bounding box center [147, 459] width 26 height 100
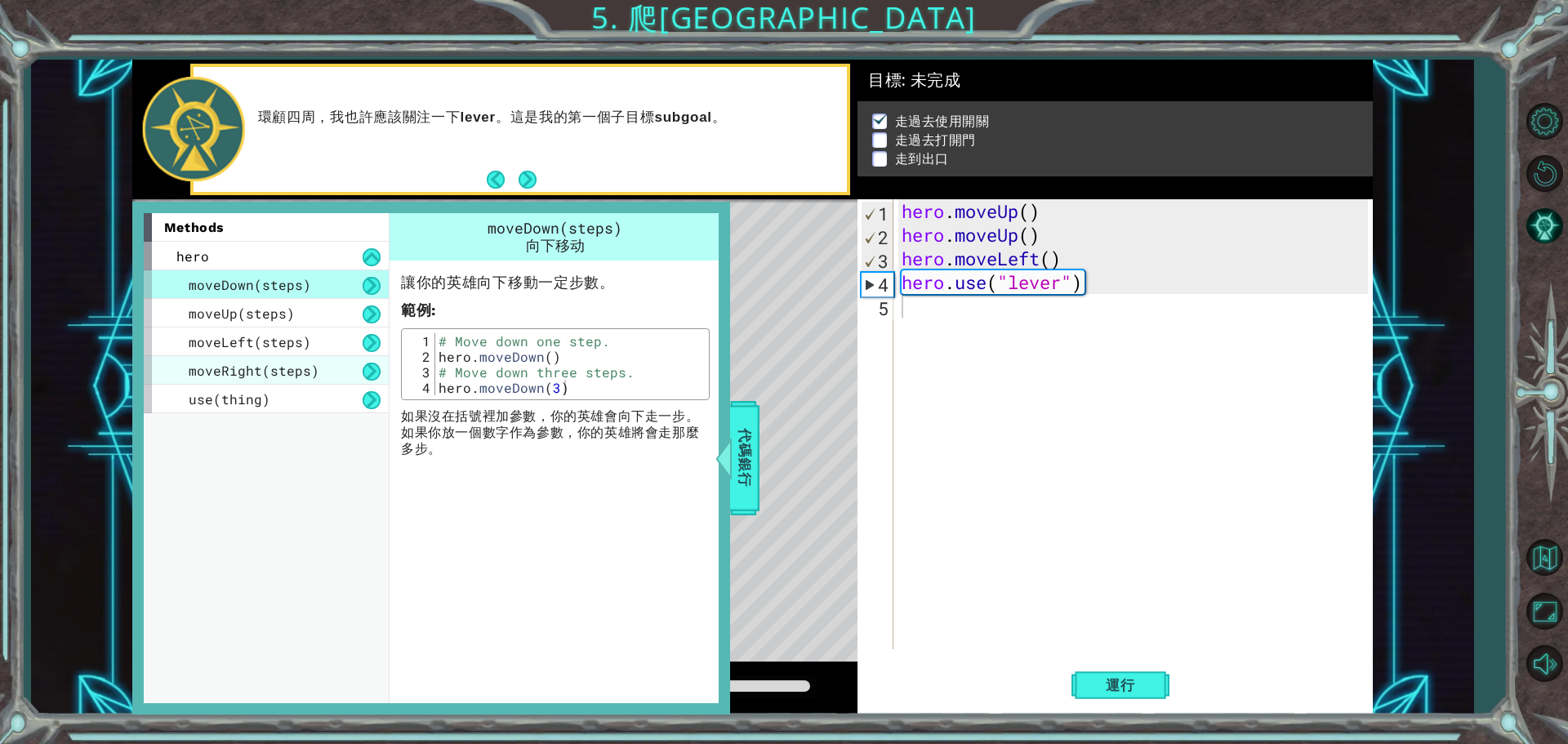
click at [233, 383] on div "moveDown(steps) moveUp(steps) moveLeft(steps) moveRight(steps) use(thing)" at bounding box center [266, 341] width 245 height 143
click at [237, 370] on span "moveRight(steps)" at bounding box center [253, 370] width 131 height 18
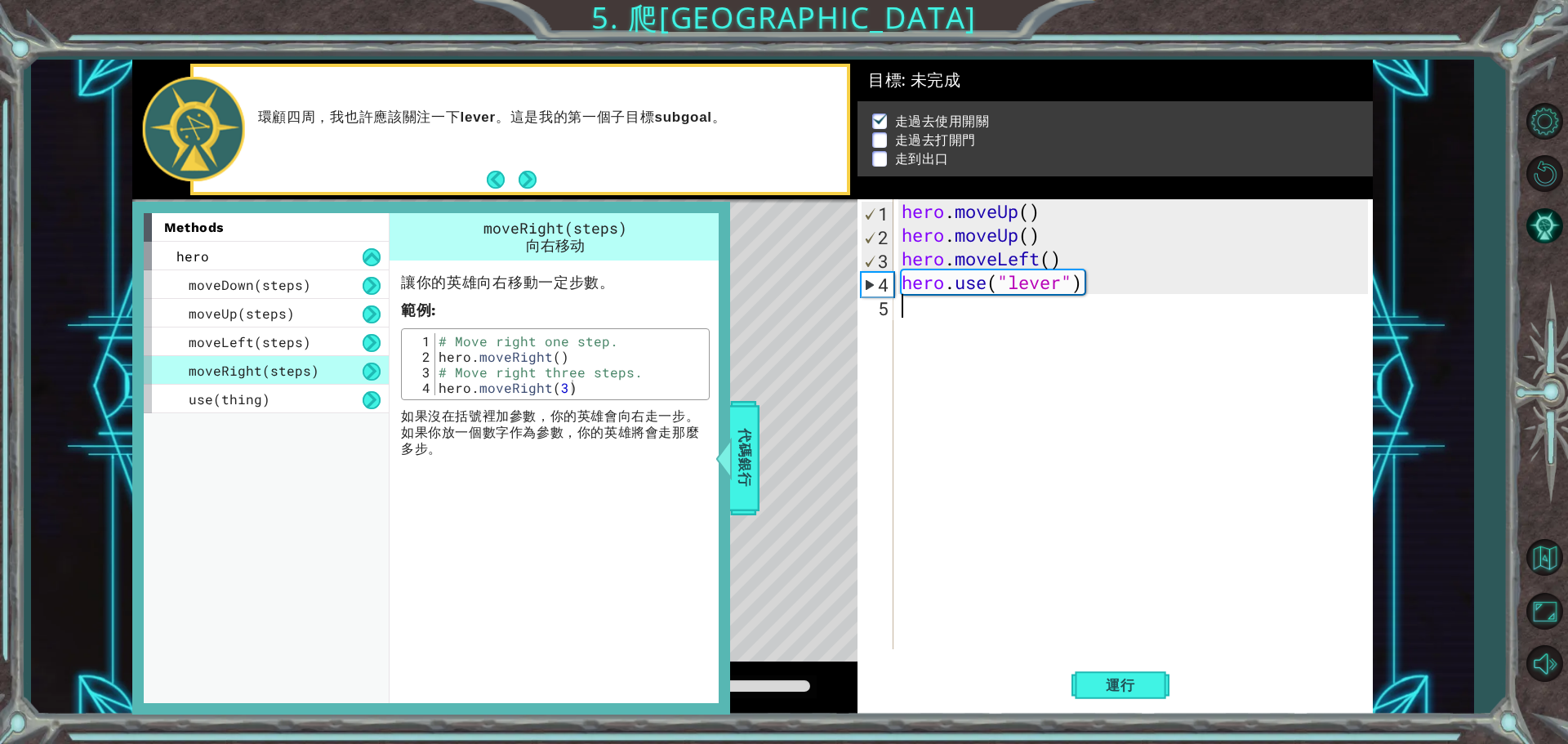
click at [930, 308] on div "hero . moveUp ( ) hero . moveUp ( ) hero . moveLeft ( ) hero . use ( "lever" )" at bounding box center [1137, 447] width 478 height 497
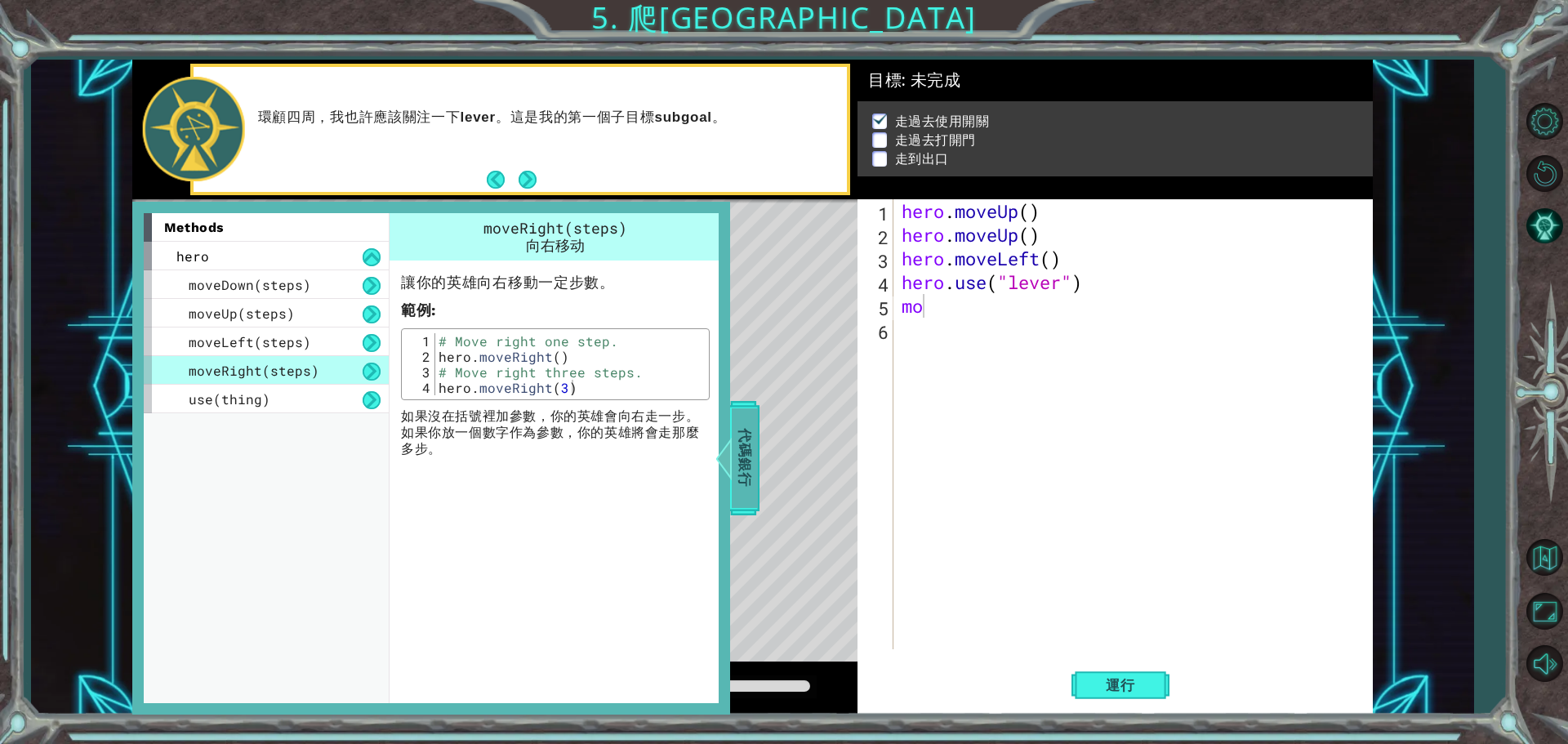
click at [752, 456] on span "代碼銀行" at bounding box center [745, 459] width 26 height 100
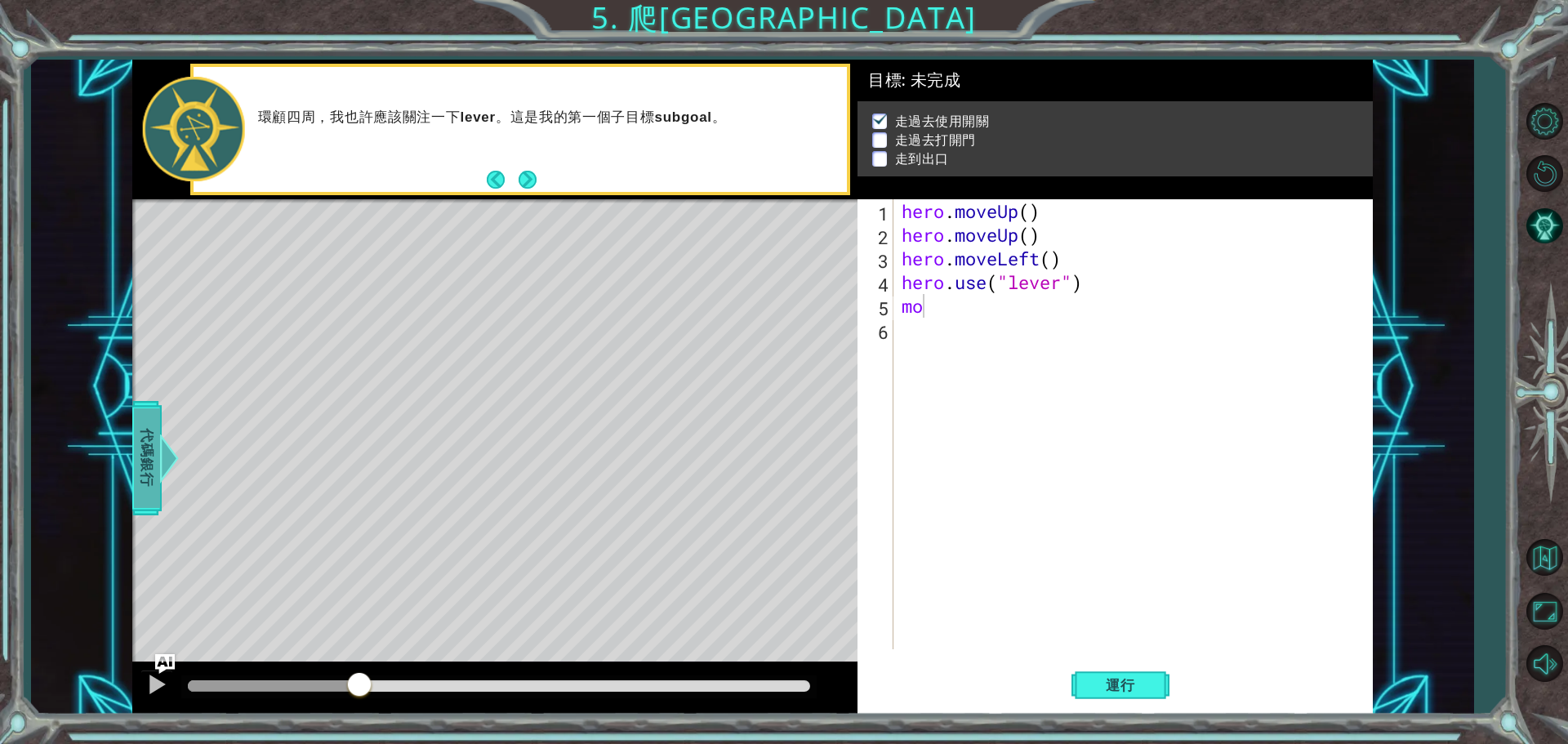
click at [152, 462] on span "代碼銀行" at bounding box center [147, 459] width 26 height 100
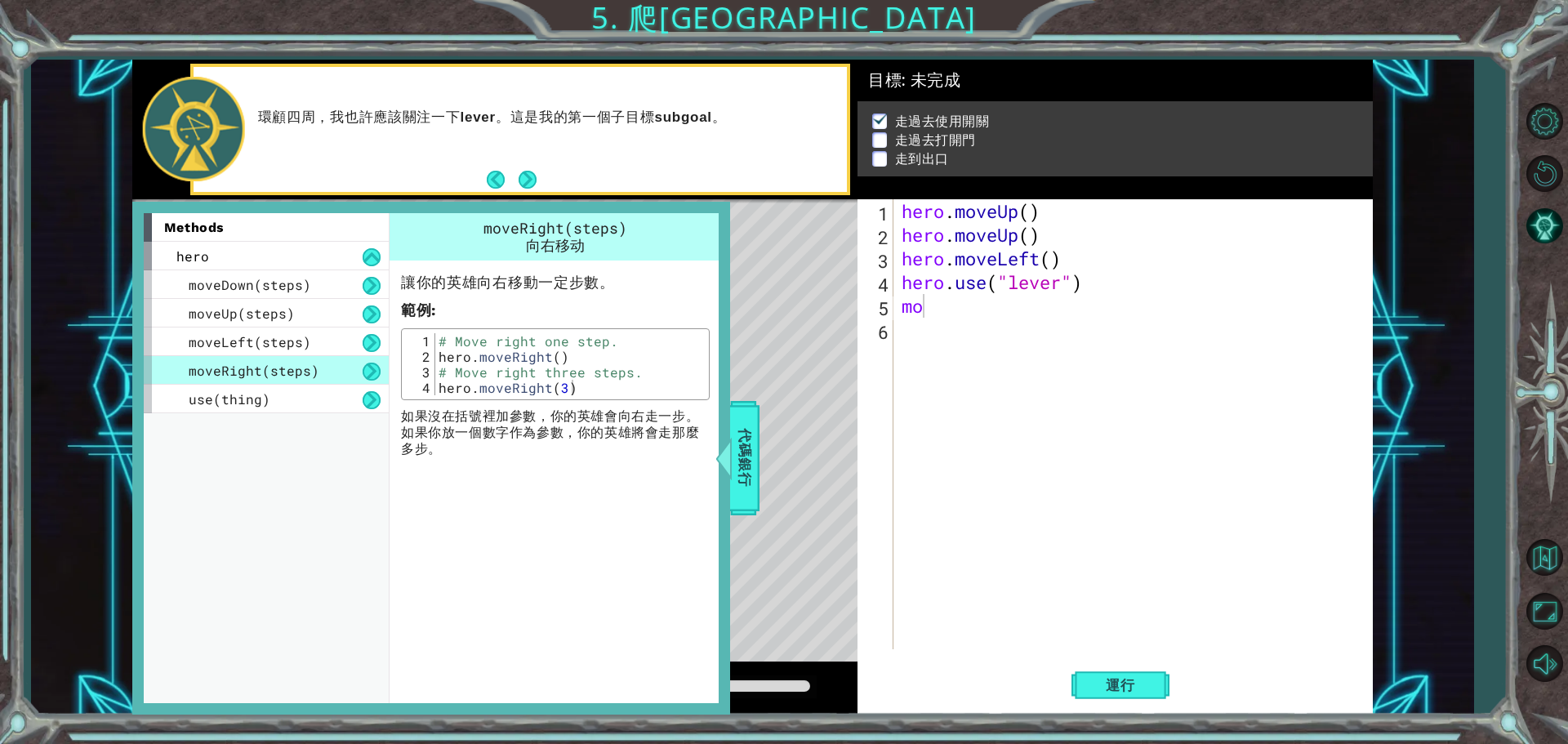
click at [936, 314] on div "hero . moveUp ( ) hero . moveUp ( ) hero . moveLeft ( ) hero . use ( "lever" ) …" at bounding box center [1137, 447] width 478 height 497
type textarea "mov"
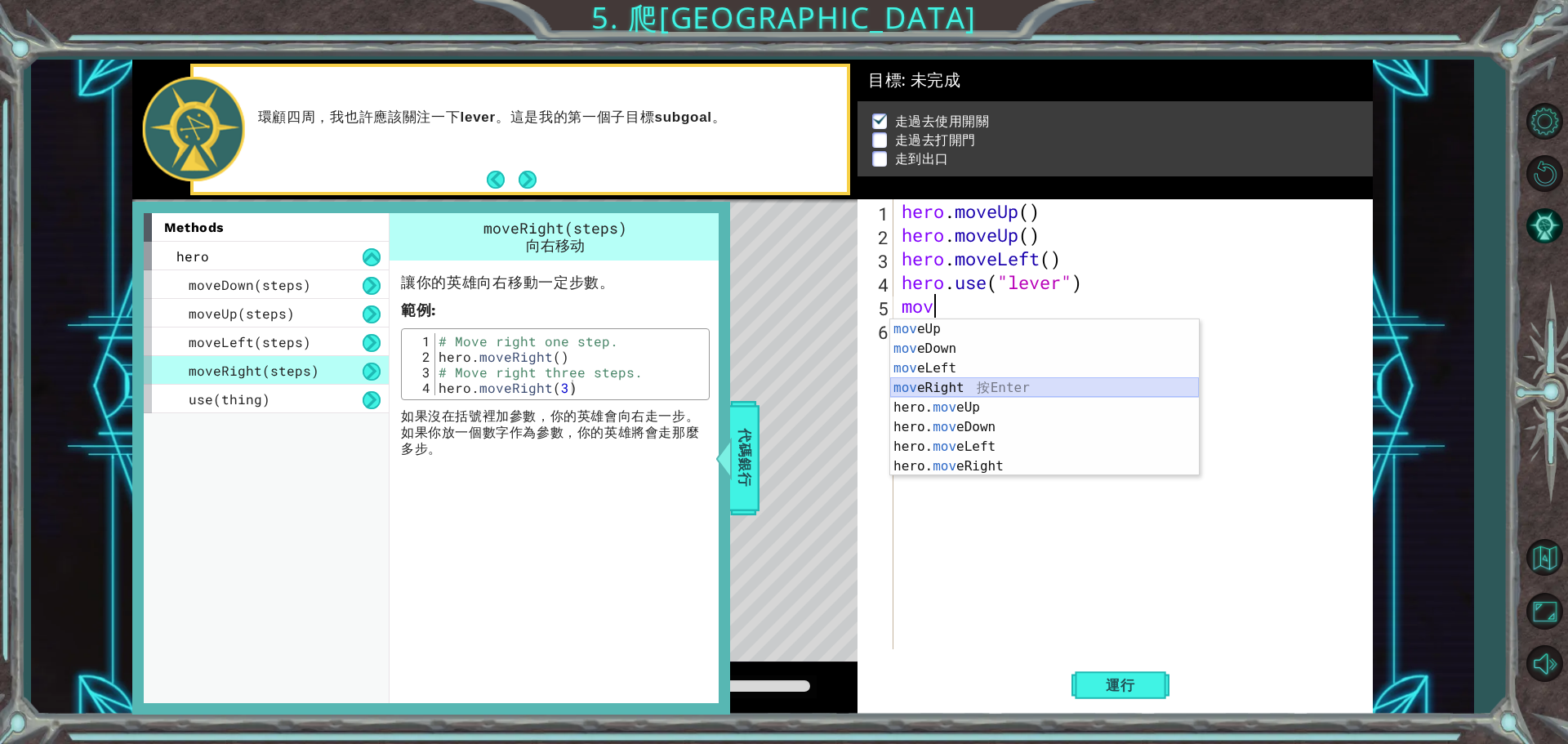
click at [956, 391] on div "mov eUp 按 Enter mov eDown 按 Enter mov eLeft 按 Enter mov eRight 按 Enter hero. mo…" at bounding box center [1044, 417] width 309 height 196
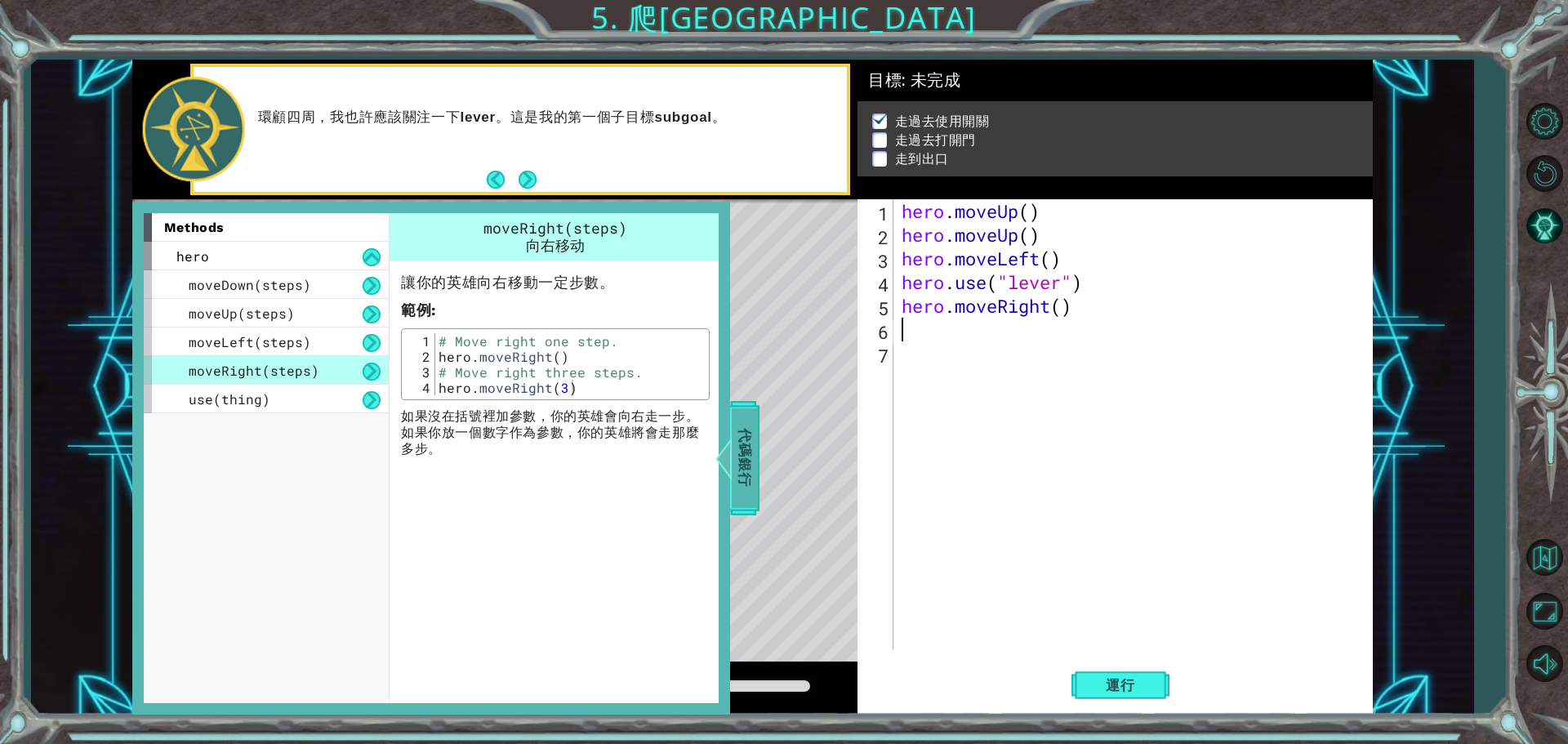
click at [754, 431] on span "代碼銀行" at bounding box center [745, 459] width 26 height 100
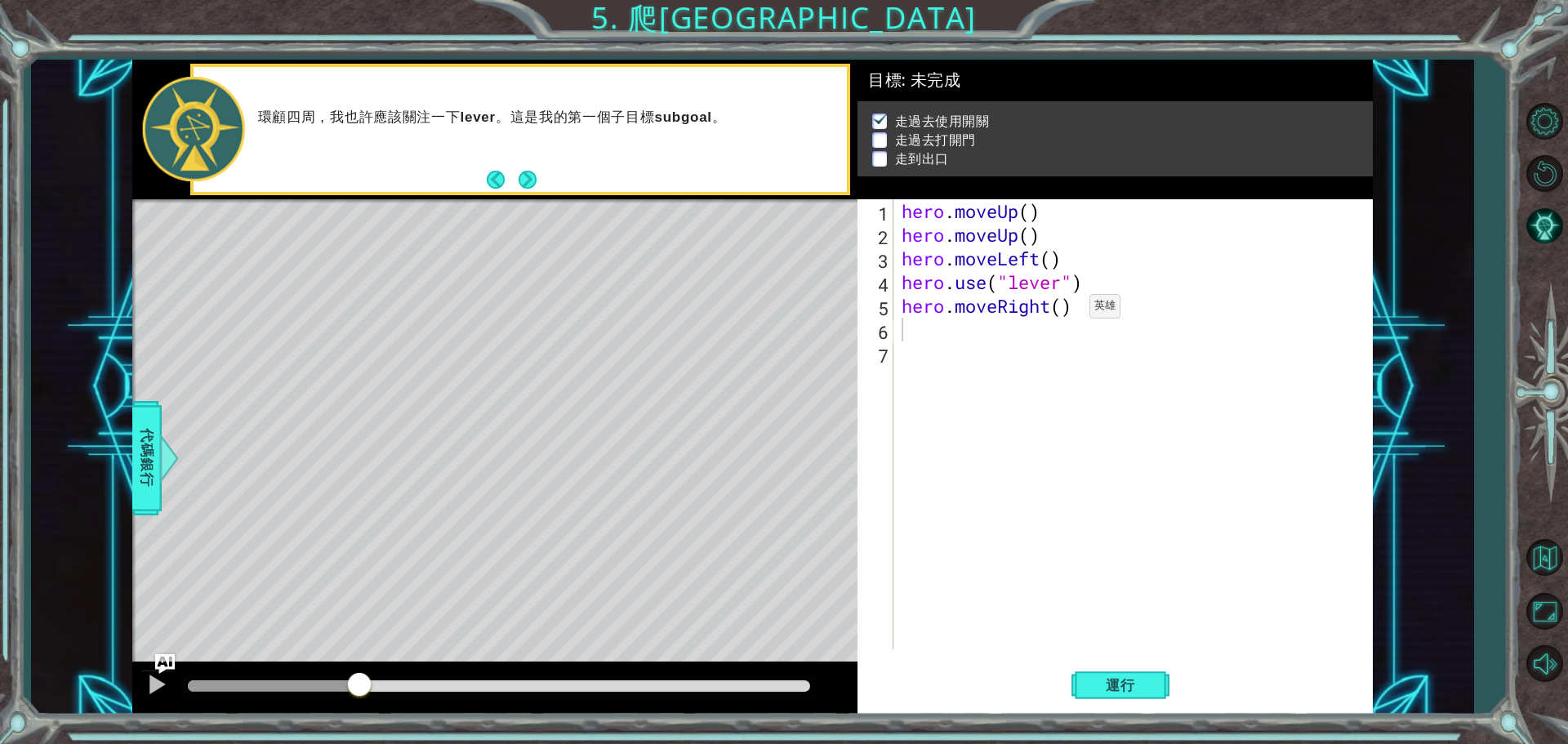
click at [1065, 311] on div "hero . moveUp ( ) hero . moveUp ( ) hero . moveLeft ( ) hero . use ( "lever" ) …" at bounding box center [1137, 447] width 478 height 497
type textarea "hero.moveRight(3)"
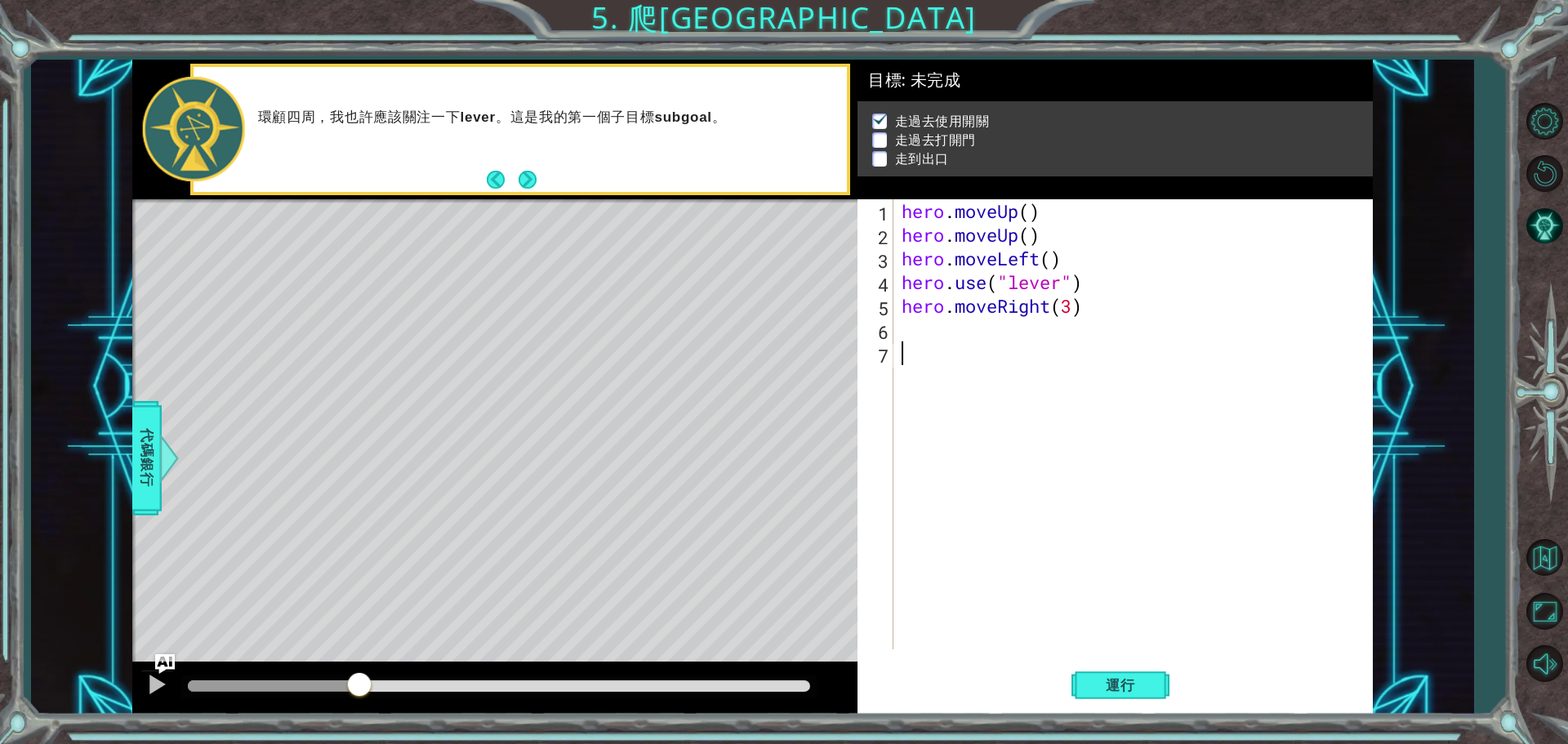
click at [902, 322] on div "hero . moveUp ( ) hero . moveUp ( ) hero . moveLeft ( ) hero . use ( "lever" ) …" at bounding box center [1137, 447] width 478 height 497
click at [139, 447] on span "代碼銀行" at bounding box center [147, 459] width 26 height 100
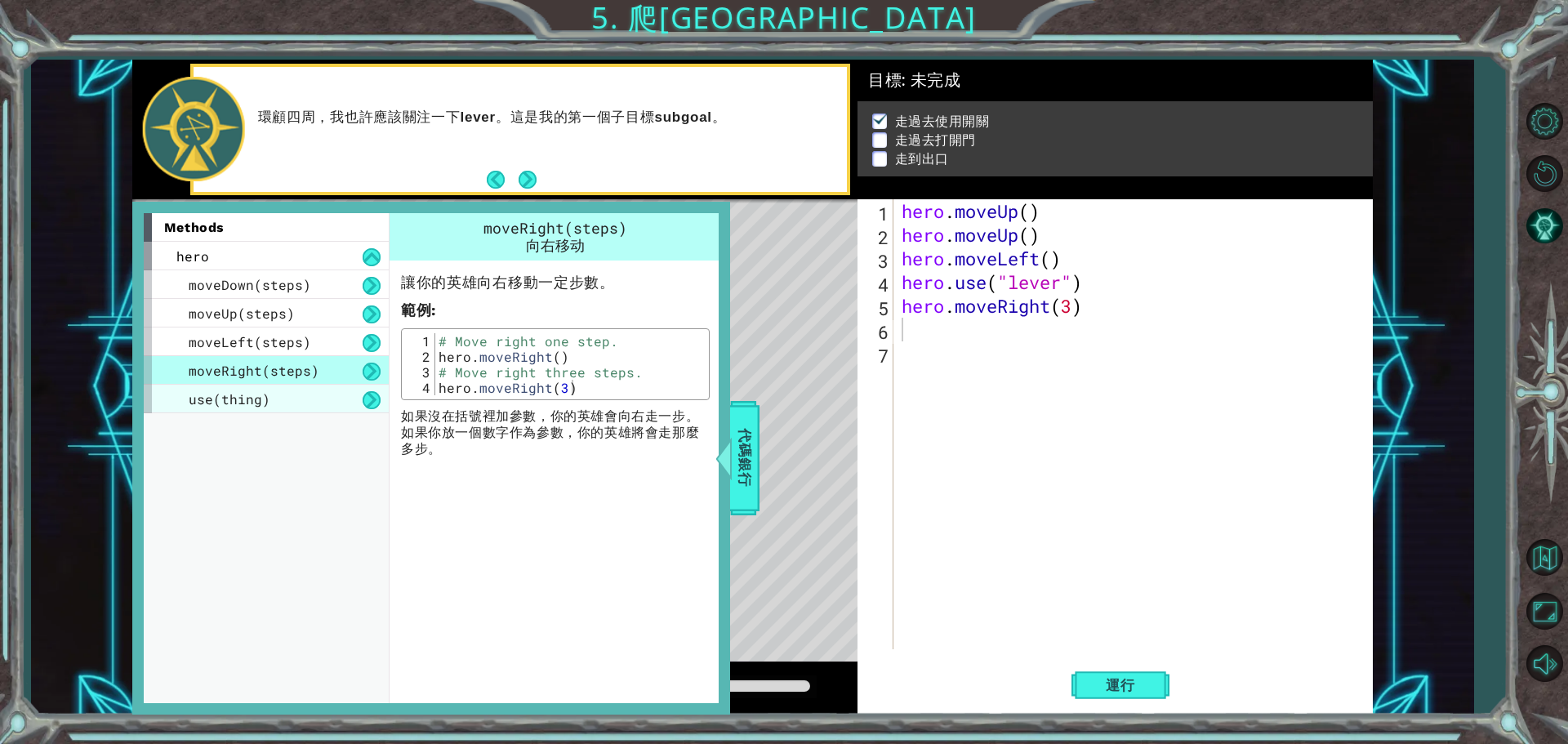
click at [225, 404] on span "use(thing)" at bounding box center [229, 399] width 82 height 18
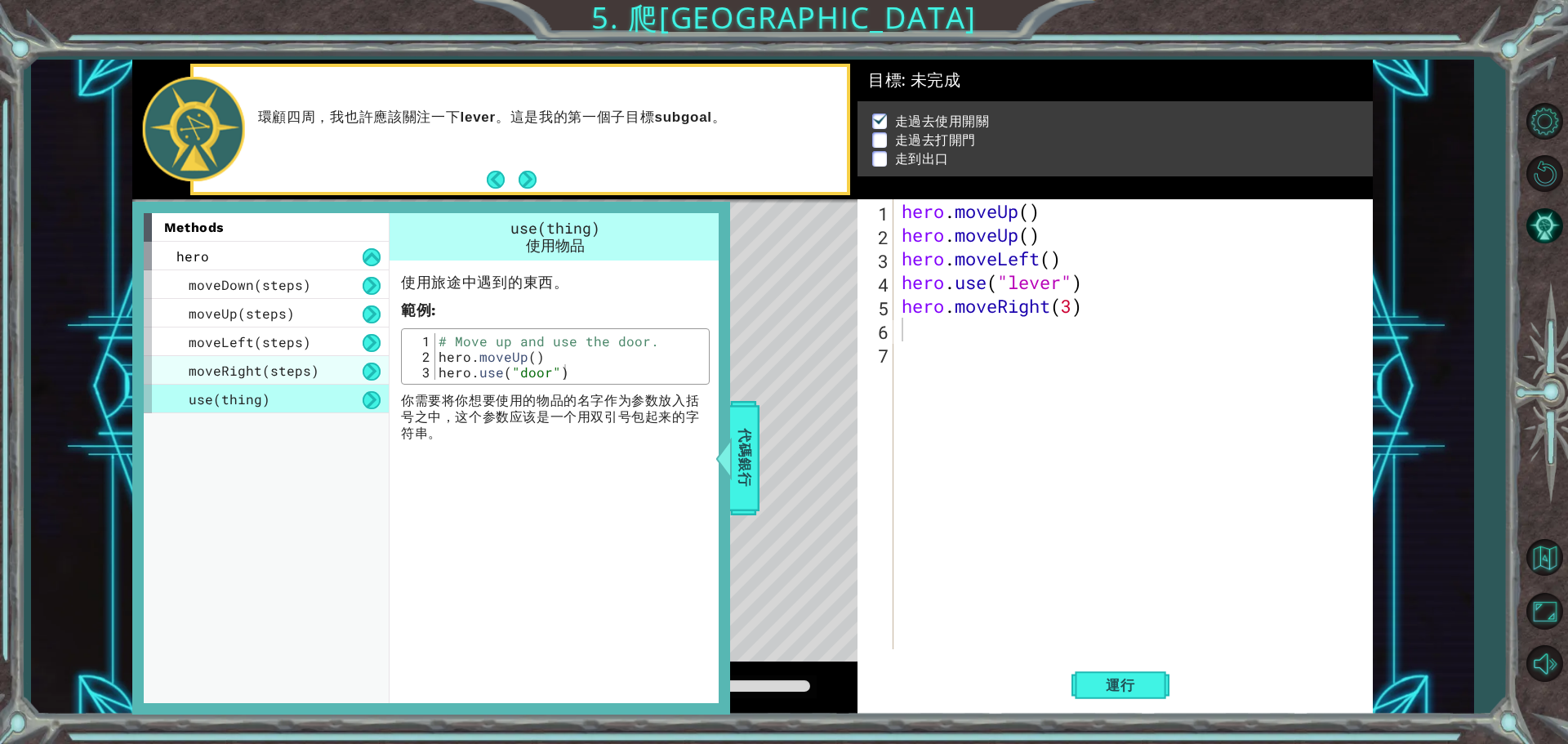
click at [232, 361] on div "moveRight(steps)" at bounding box center [266, 370] width 245 height 29
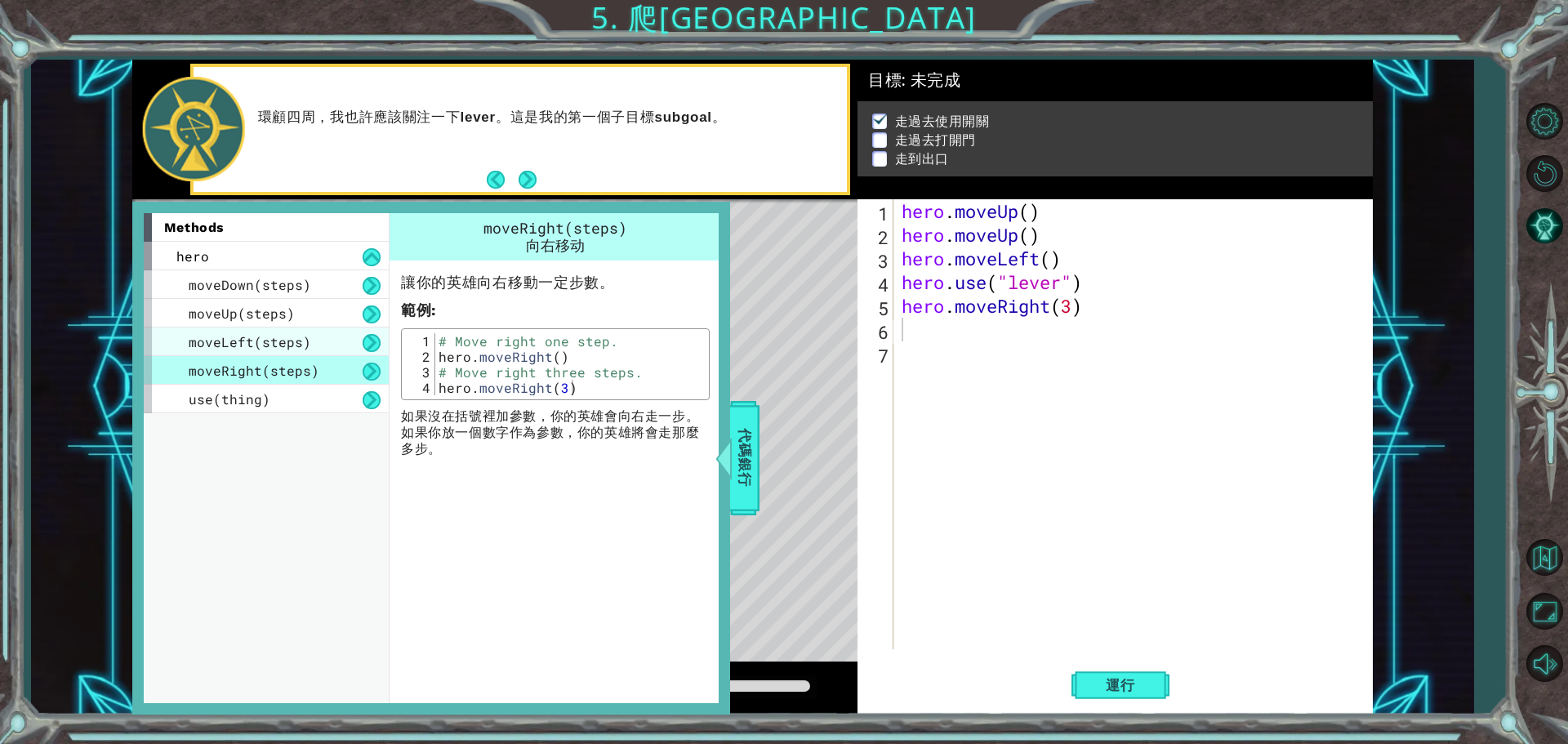
click at [243, 346] on span "moveLeft(steps)" at bounding box center [250, 342] width 123 height 18
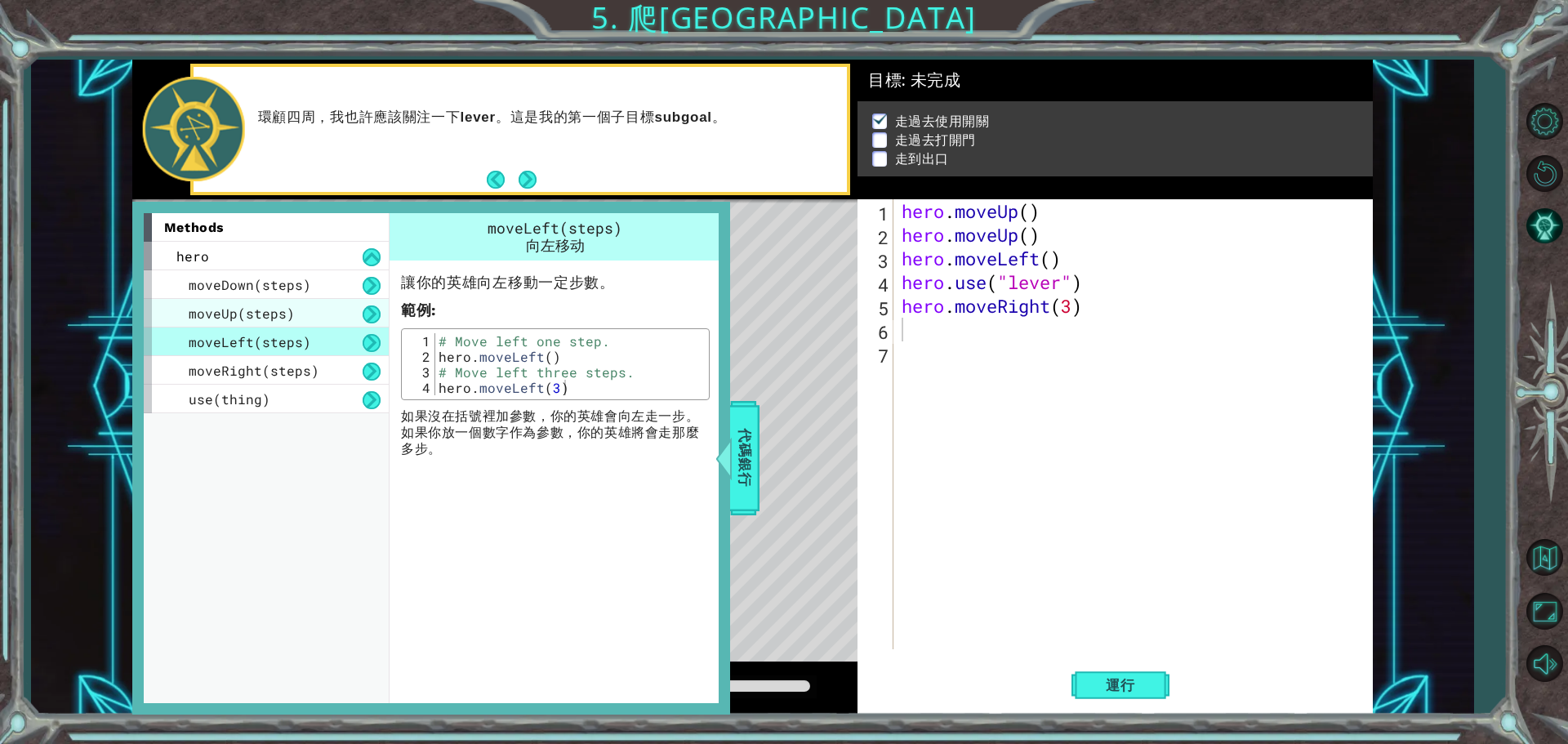
click at [255, 325] on div "moveUp(steps)" at bounding box center [266, 313] width 245 height 29
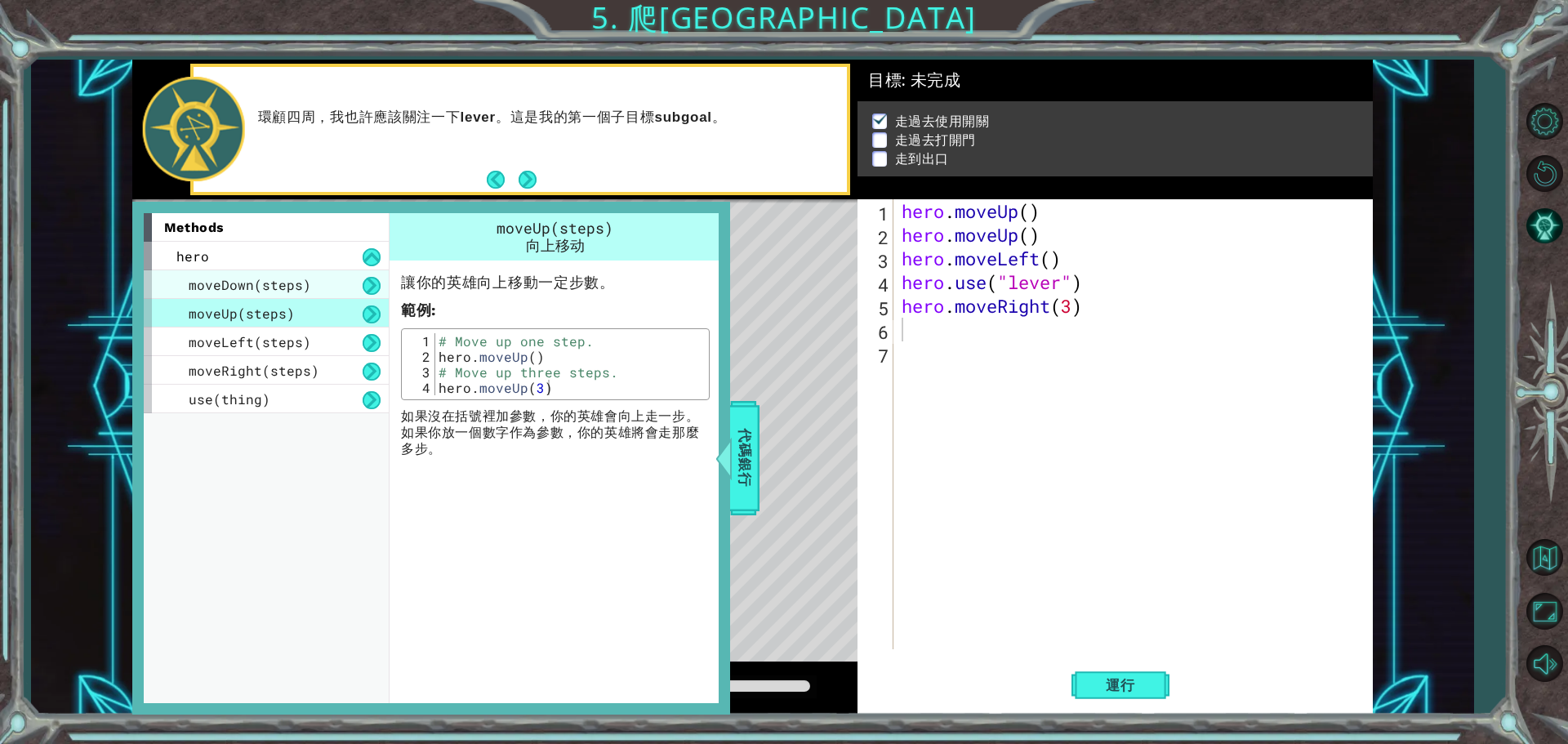
click at [273, 295] on div "moveDown(steps)" at bounding box center [266, 284] width 245 height 29
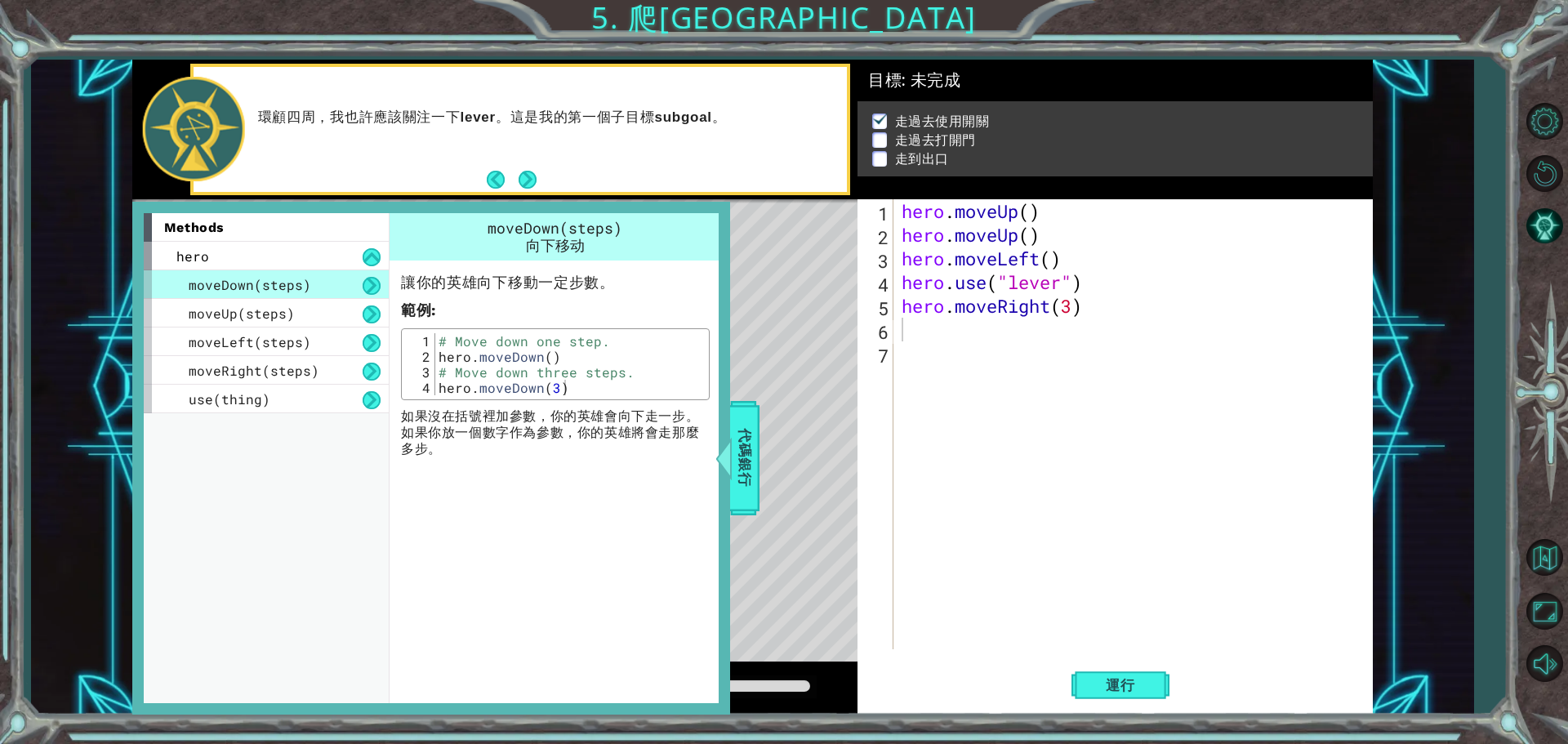
click at [280, 273] on div "moveDown(steps)" at bounding box center [266, 284] width 245 height 29
click at [289, 253] on div "hero" at bounding box center [266, 256] width 245 height 29
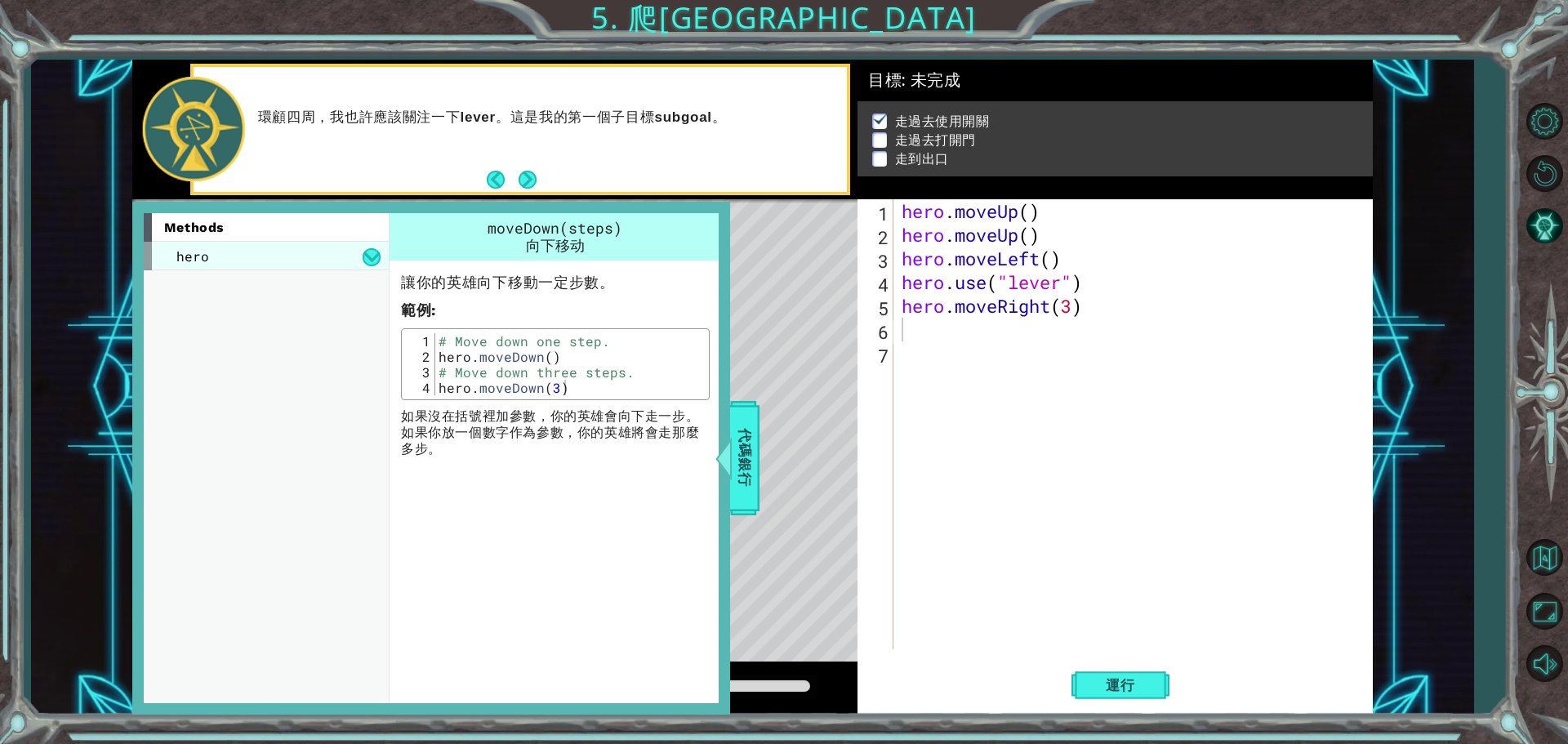
click at [357, 256] on div "hero" at bounding box center [266, 256] width 245 height 29
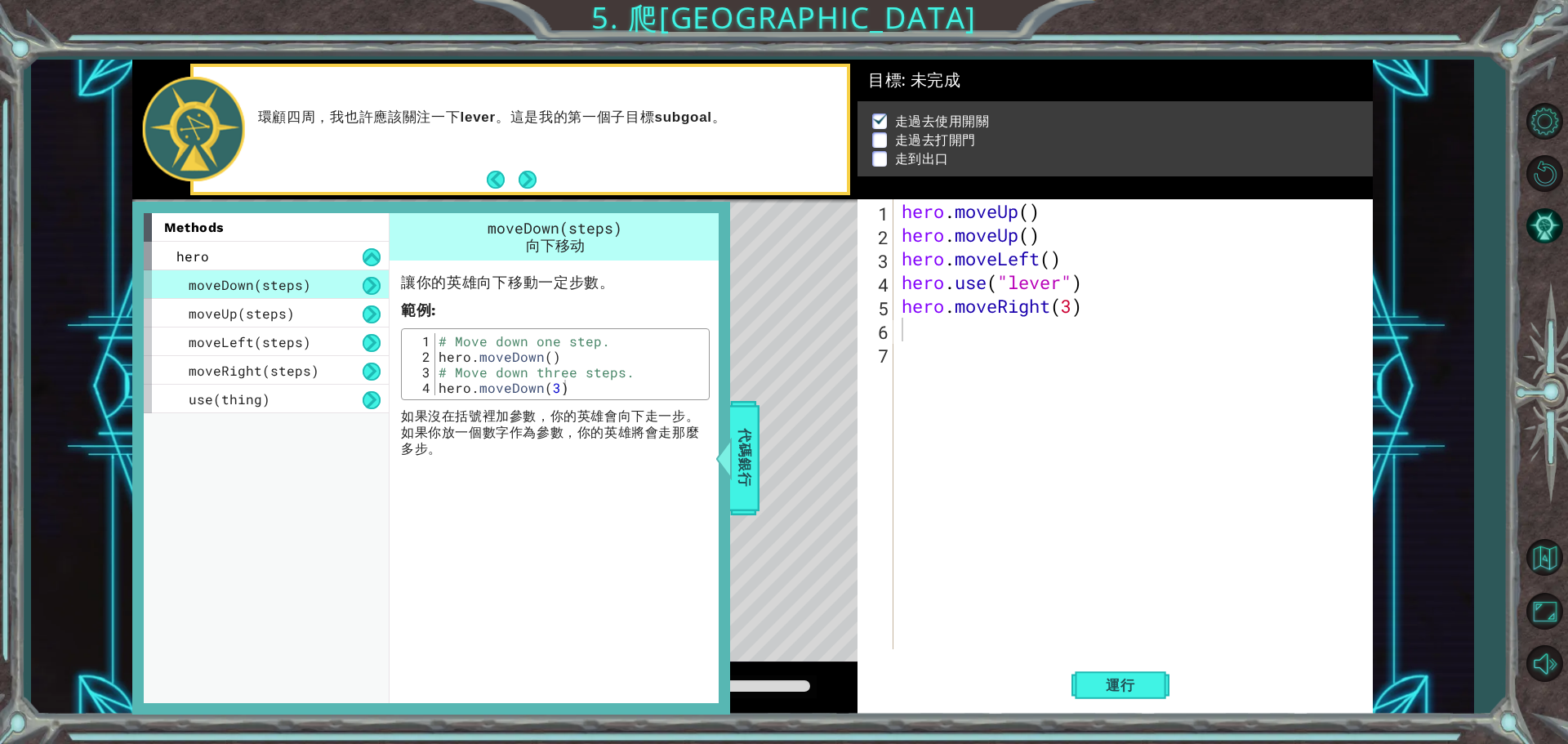
click at [342, 234] on div "methods" at bounding box center [266, 227] width 245 height 29
click at [731, 445] on div at bounding box center [723, 458] width 20 height 49
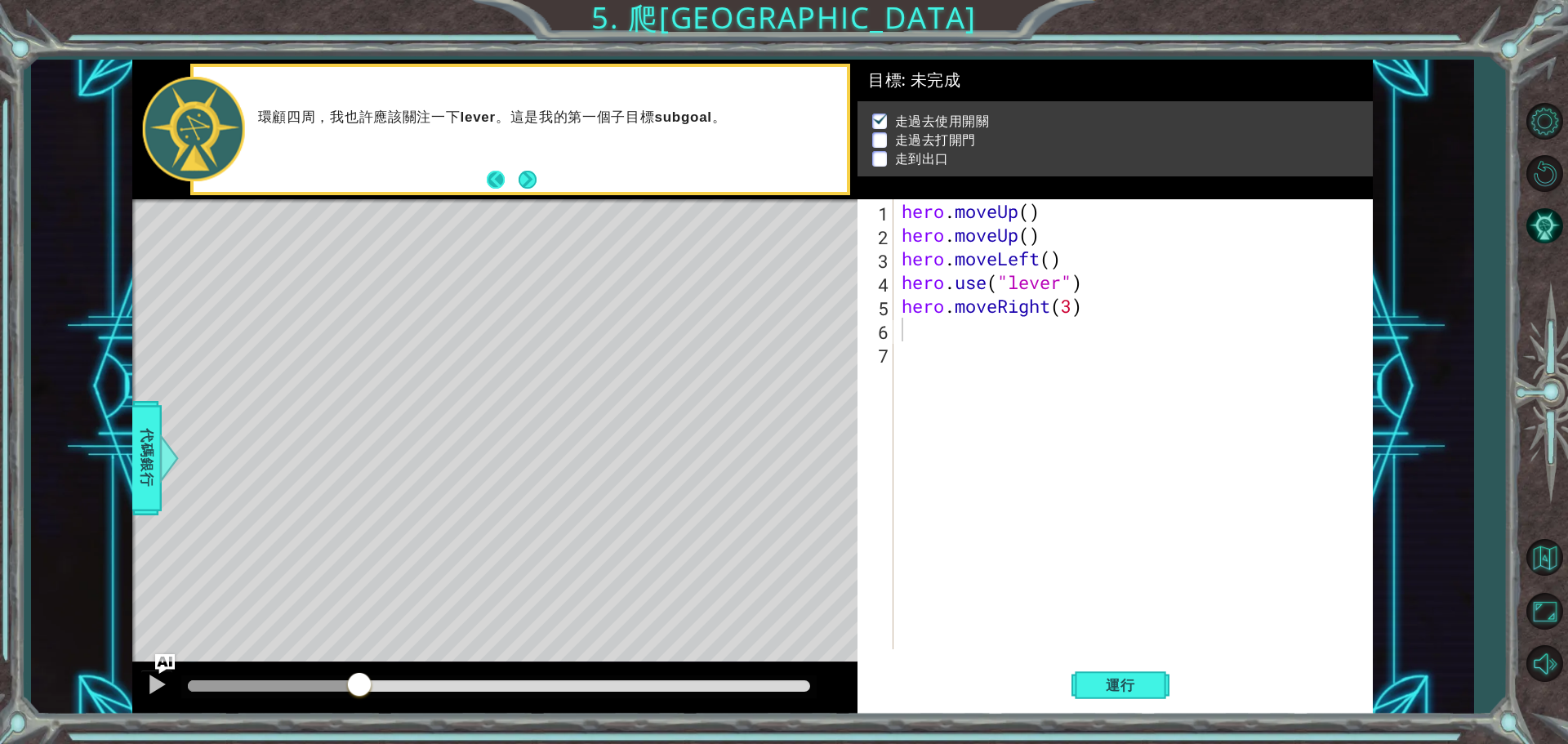
click at [495, 182] on button "Back" at bounding box center [502, 180] width 32 height 18
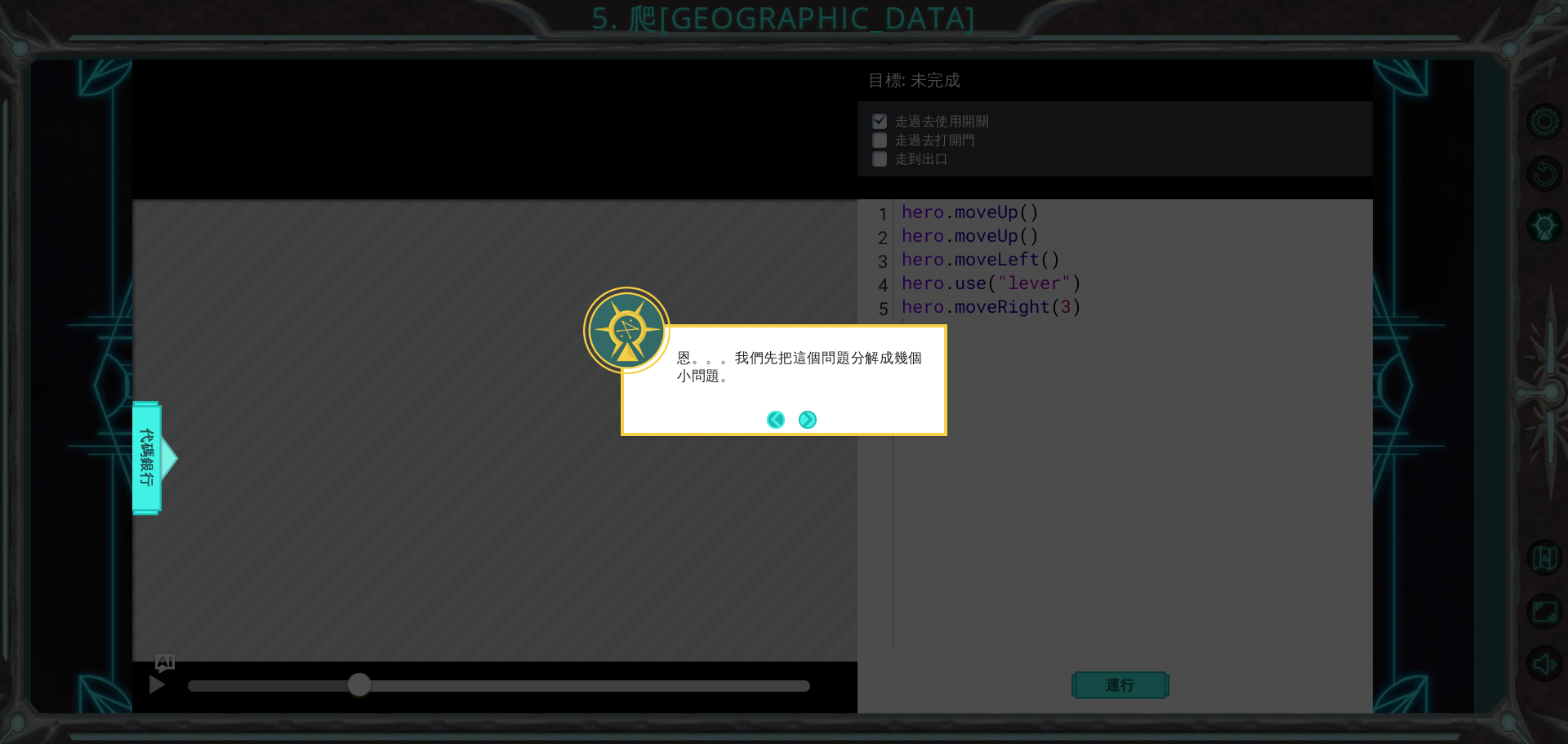
click at [777, 418] on button "Back" at bounding box center [782, 419] width 32 height 18
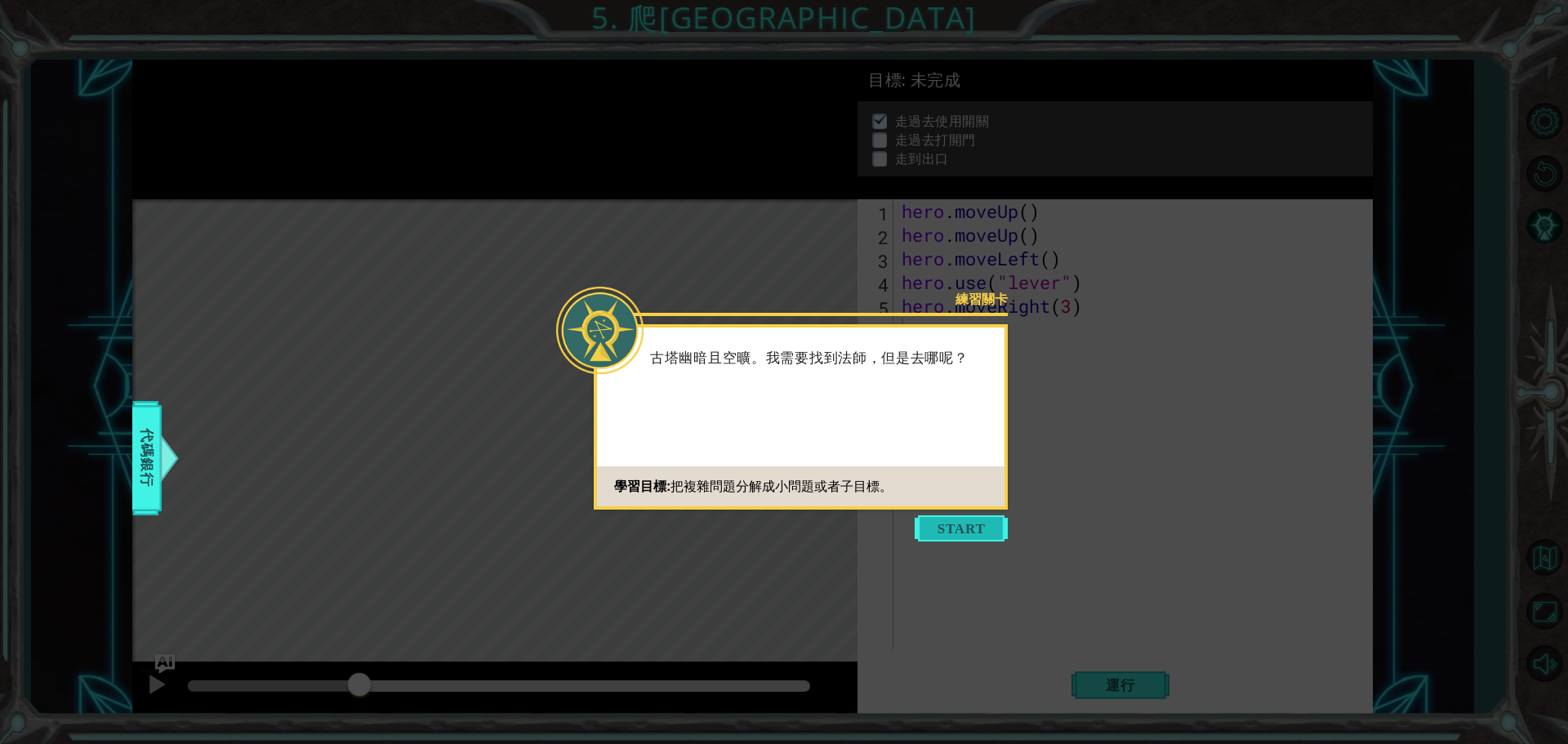
click at [925, 532] on button "Start" at bounding box center [961, 529] width 93 height 26
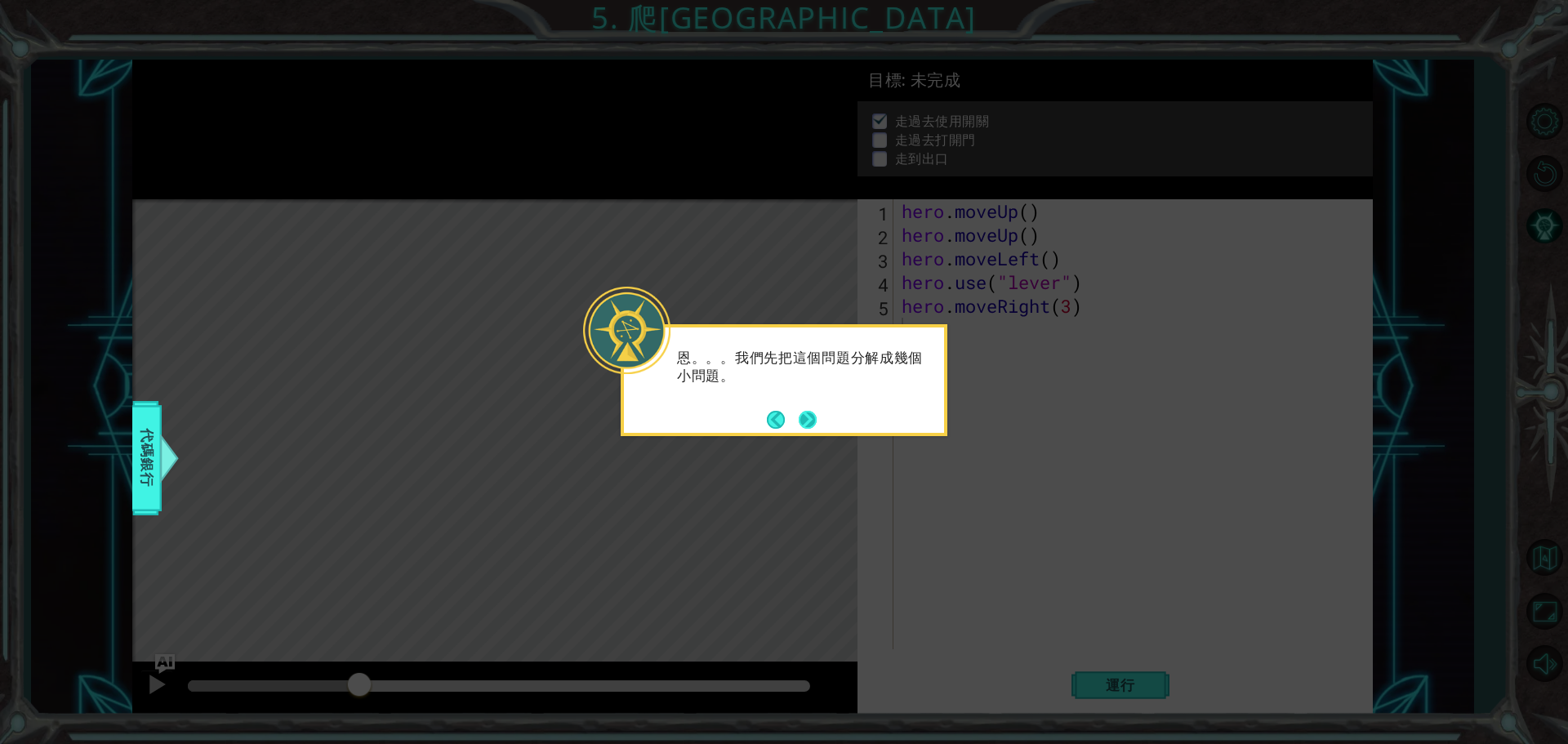
click at [803, 423] on button "Next" at bounding box center [808, 420] width 30 height 30
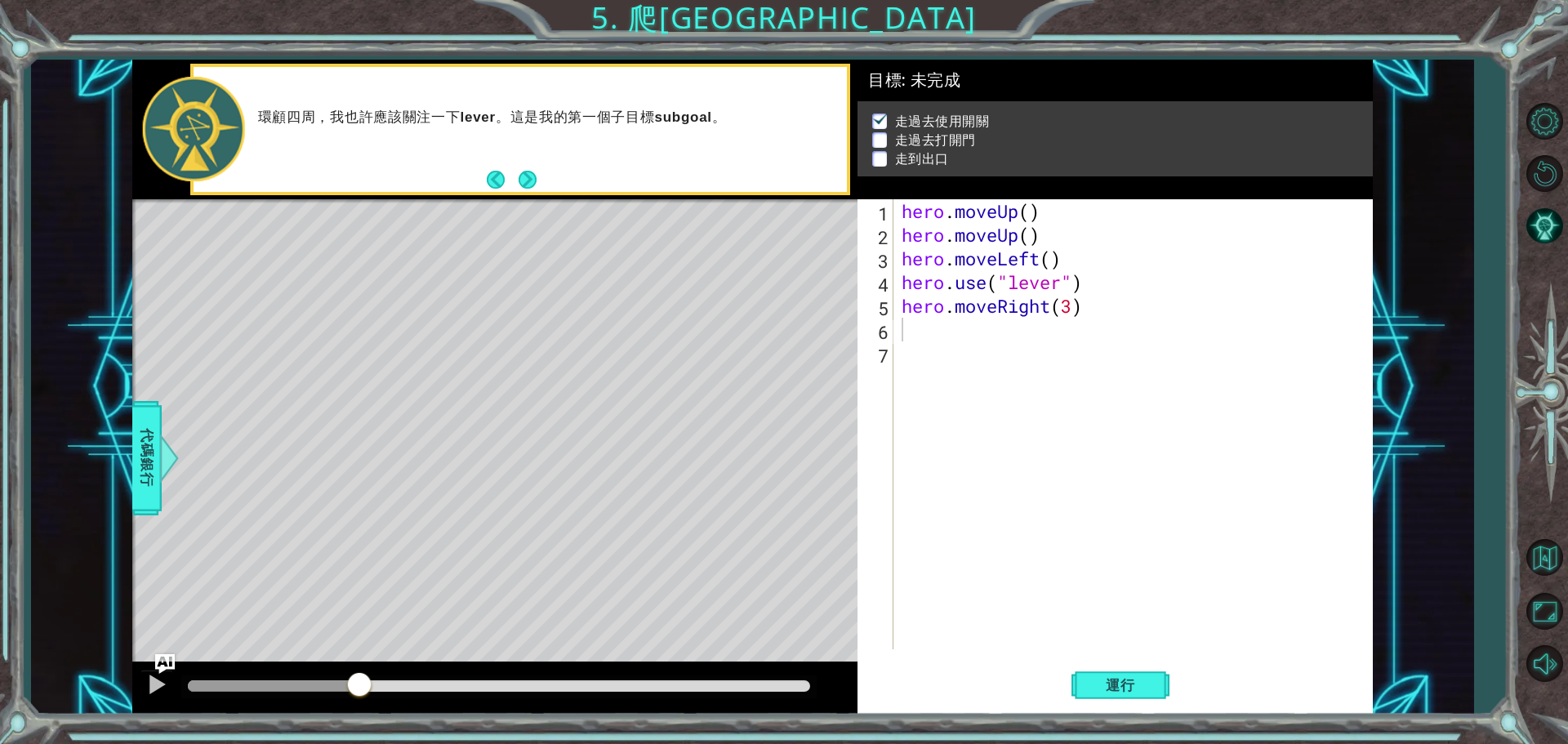
click at [233, 135] on div "環顧四周，我也許應該關注一下 lever 。這是我的第一個子目標 subgoal 。" at bounding box center [520, 129] width 653 height 125
drag, startPoint x: 308, startPoint y: 151, endPoint x: 428, endPoint y: 195, distance: 127.8
click at [346, 166] on div "環顧四周，我也許應該關注一下 lever 。這是我的第一個子目標 subgoal 。" at bounding box center [520, 129] width 653 height 125
type textarea "d"
click at [932, 348] on div "hero.move D own 按 Enter" at bounding box center [1044, 372] width 309 height 59
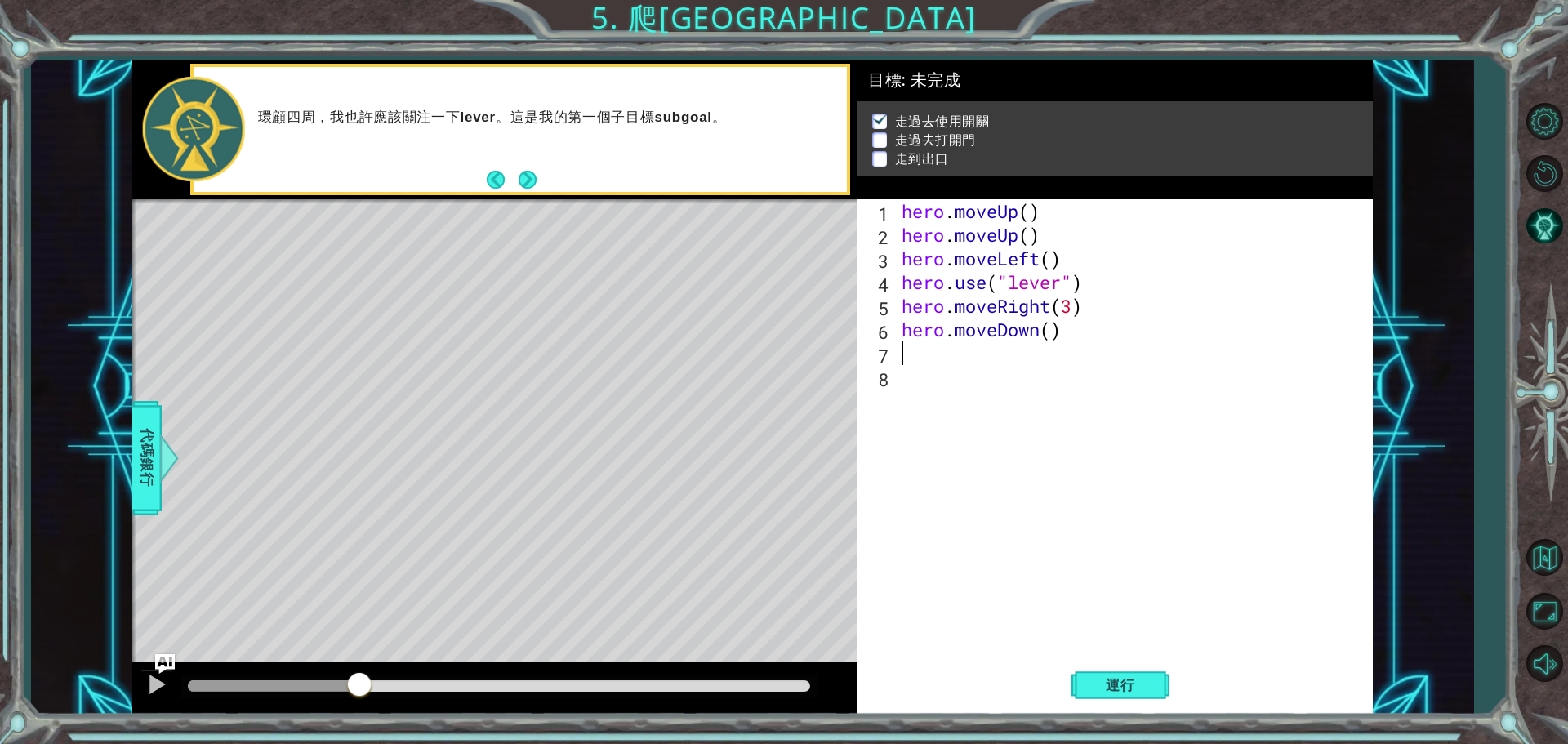
click at [1087, 330] on div "hero . moveUp ( ) hero . moveUp ( ) hero . moveLeft ( ) hero . use ( "lever" ) …" at bounding box center [1137, 447] width 478 height 497
drag, startPoint x: 1080, startPoint y: 329, endPoint x: 937, endPoint y: 347, distance: 144.1
click at [937, 347] on div "hero . moveUp ( ) hero . moveUp ( ) hero . moveLeft ( ) hero . use ( "lever" ) …" at bounding box center [1137, 447] width 478 height 497
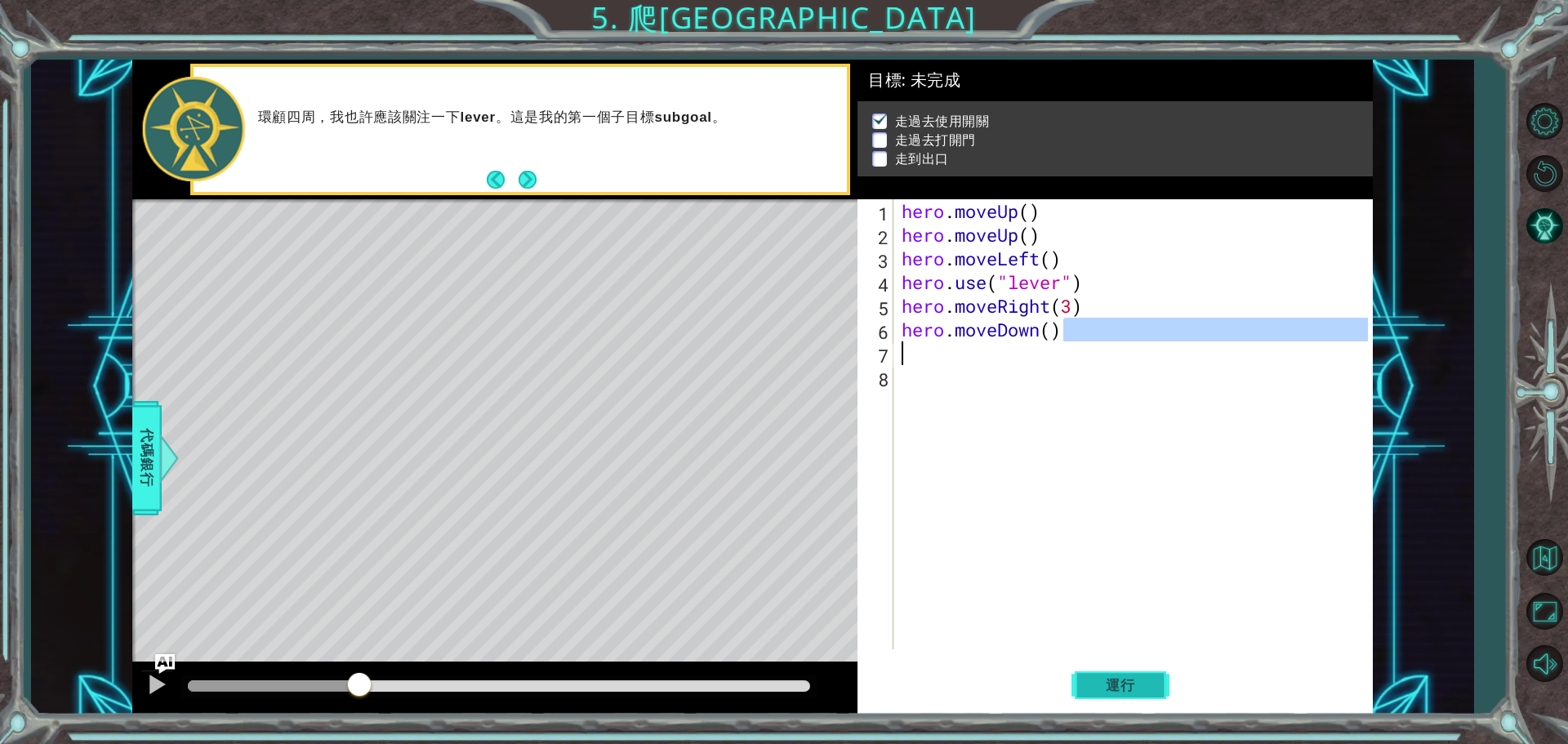
type textarea "hero.moveDown()"
click at [1125, 682] on span "運行" at bounding box center [1120, 685] width 62 height 17
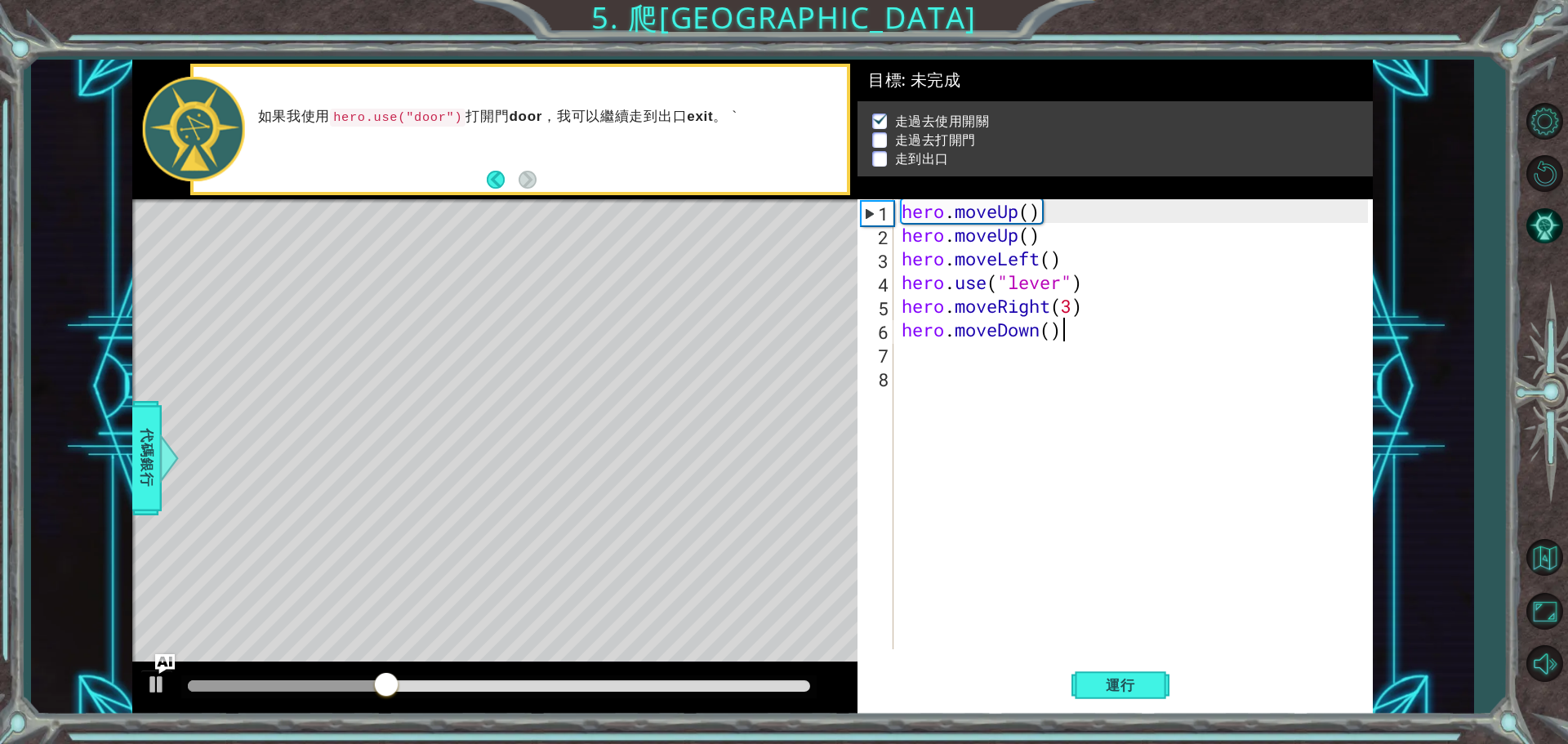
click at [1066, 332] on div "hero . moveUp ( ) hero . moveUp ( ) hero . moveLeft ( ) hero . use ( "lever" ) …" at bounding box center [1137, 447] width 478 height 497
type textarea "hero.moveDown()"
drag, startPoint x: 1043, startPoint y: 333, endPoint x: 897, endPoint y: 332, distance: 146.0
click at [897, 332] on div "hero.moveDown() 1 2 3 4 5 6 7 8 hero . moveUp ( ) hero . moveUp ( ) hero . move…" at bounding box center [1113, 424] width 510 height 450
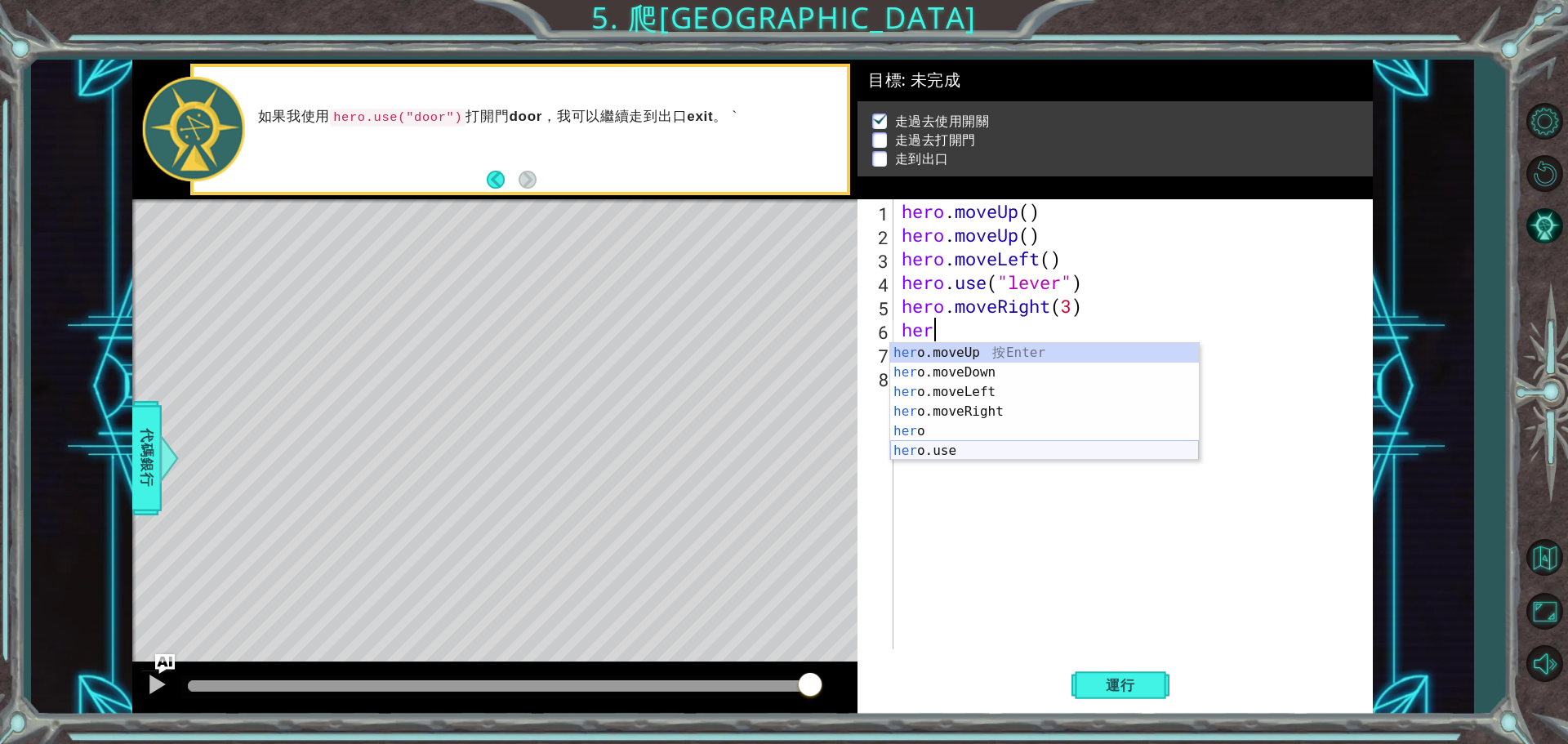
click at [952, 445] on div "her o.moveUp 按 Enter her o.moveDown 按 Enter her o.moveLeft 按 Enter her o.moveRi…" at bounding box center [1044, 421] width 309 height 157
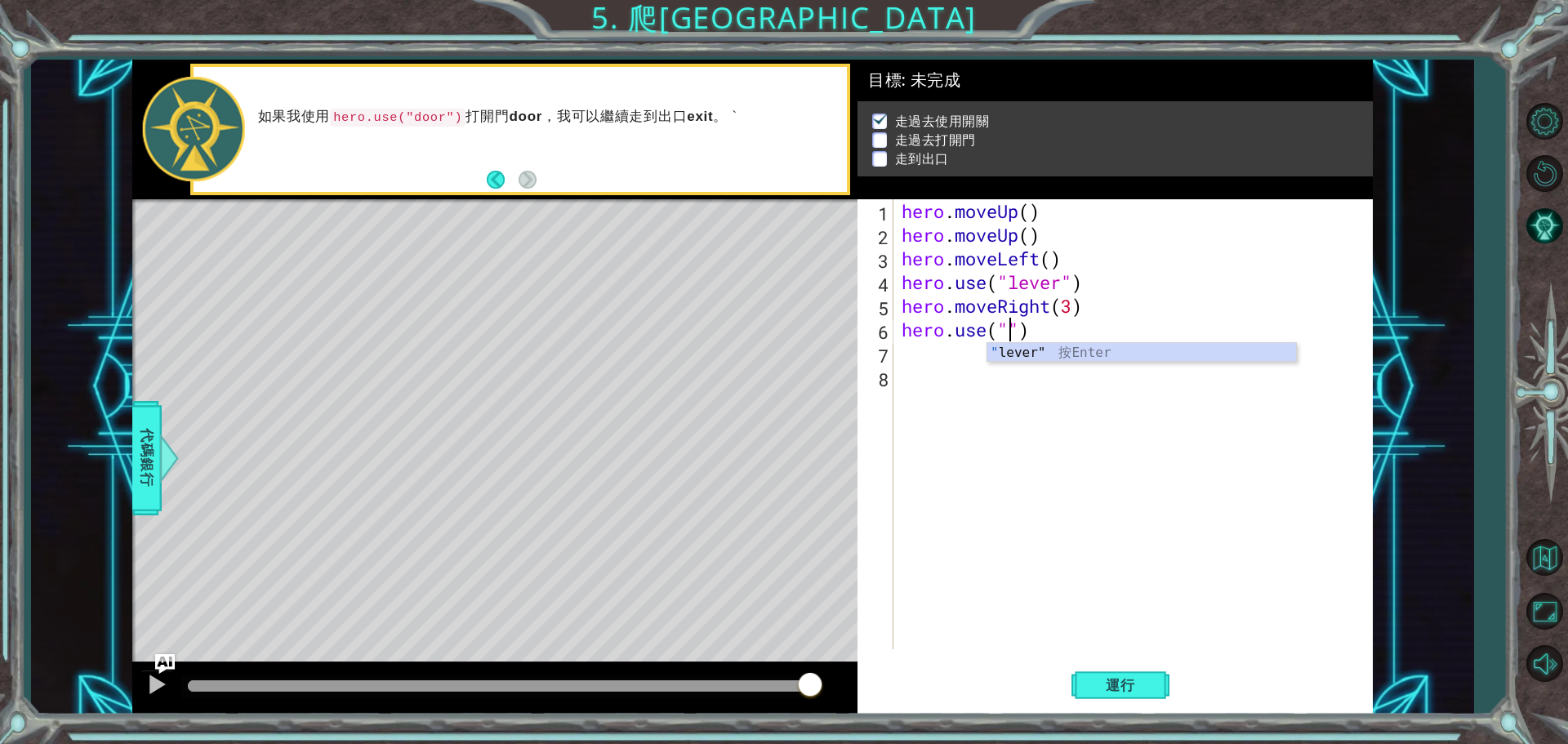
scroll to position [0, 5]
type textarea "hero.use("door")"
click at [921, 347] on div "hero . moveUp ( ) hero . moveUp ( ) hero . moveLeft ( ) hero . use ( "lever" ) …" at bounding box center [1137, 447] width 478 height 497
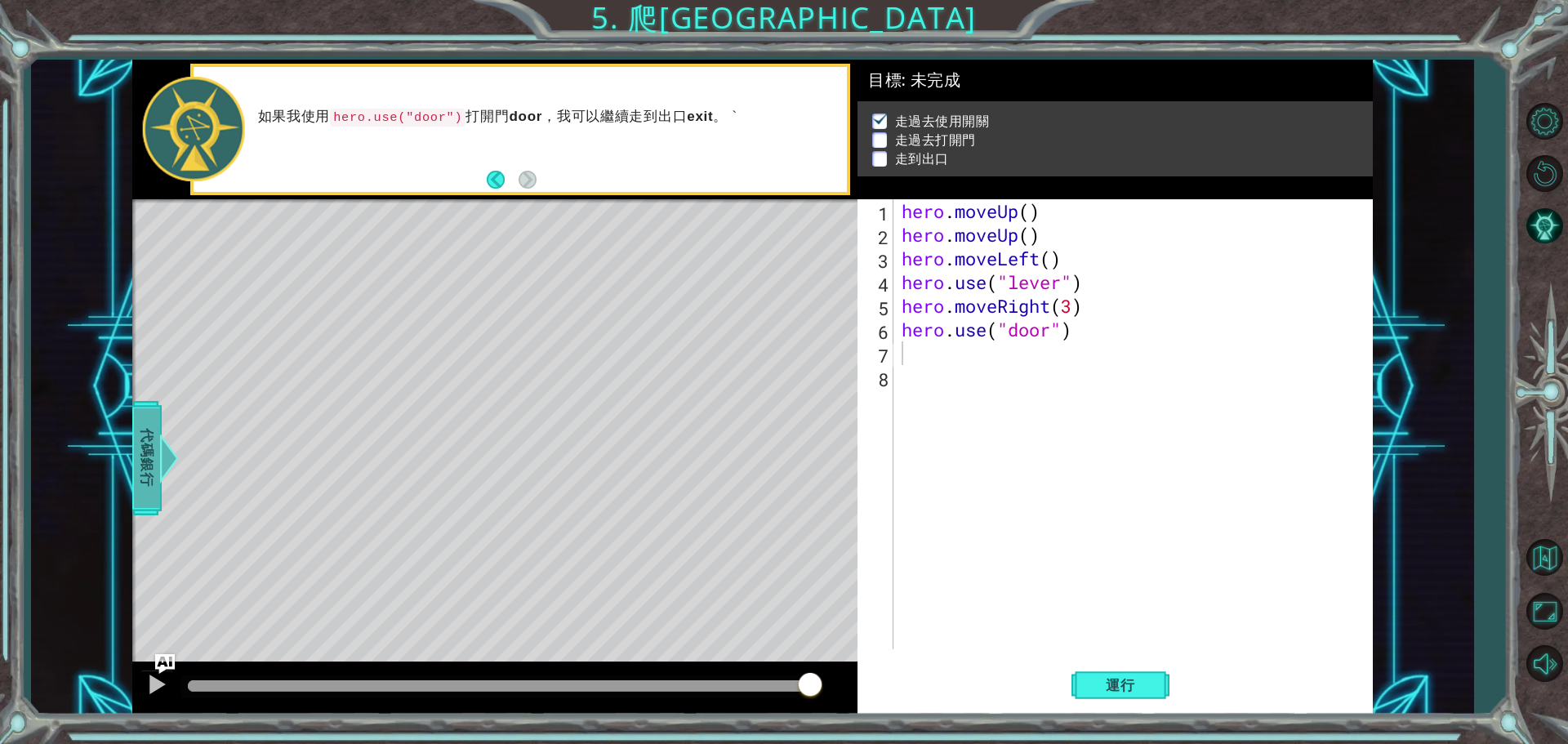
click at [149, 463] on span "代碼銀行" at bounding box center [147, 459] width 26 height 100
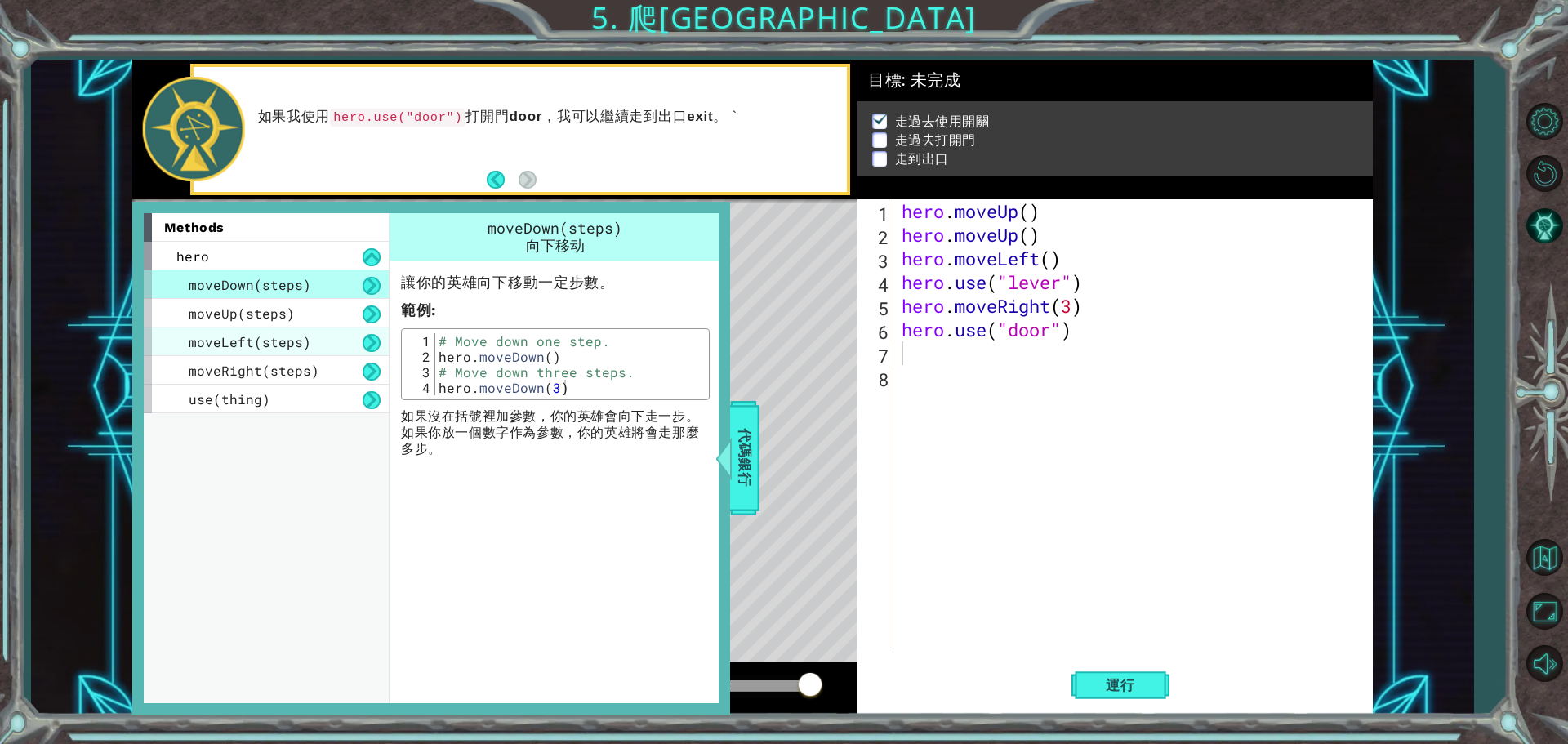
click at [263, 347] on span "moveLeft(steps)" at bounding box center [250, 342] width 123 height 18
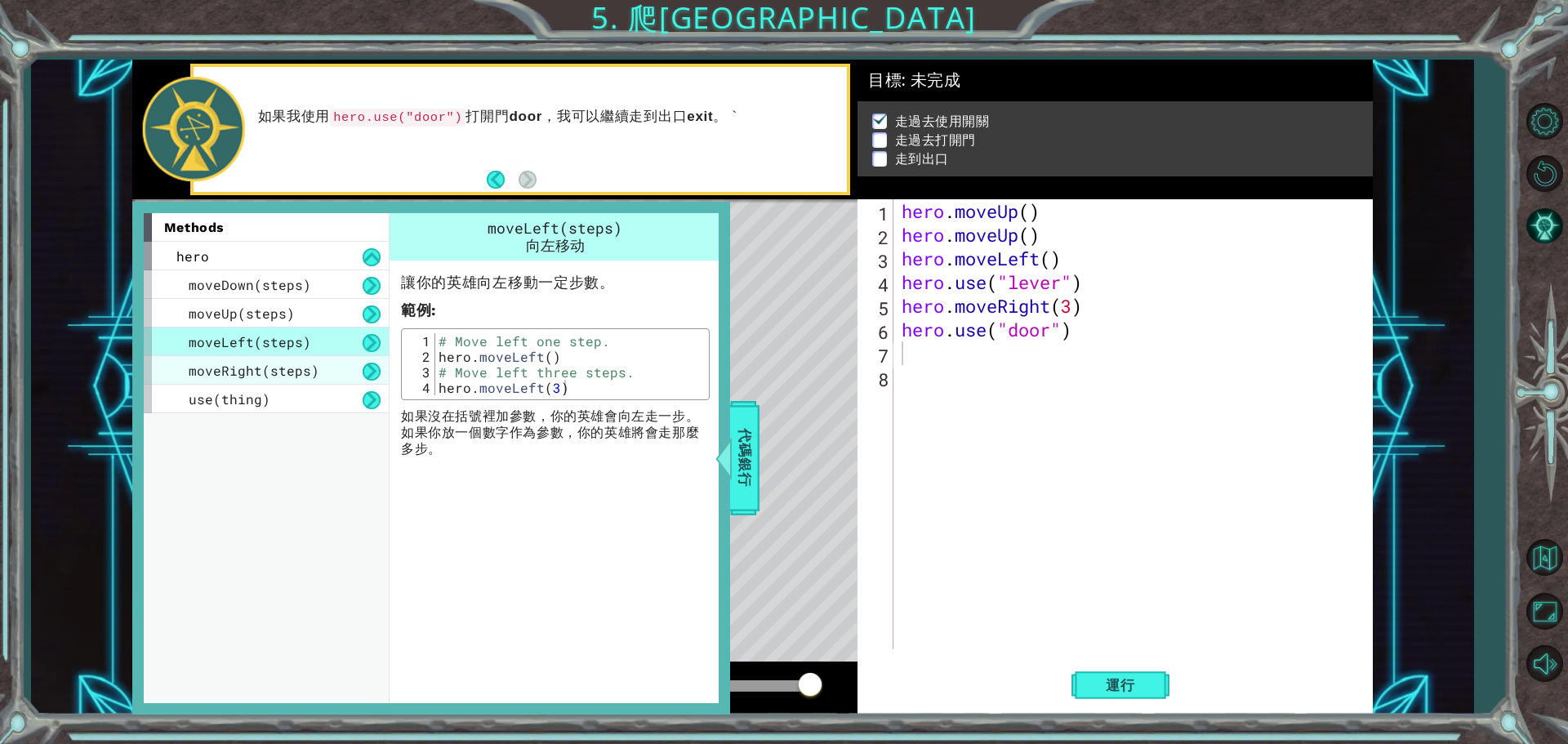
click at [273, 357] on div "moveRight(steps)" at bounding box center [266, 370] width 245 height 29
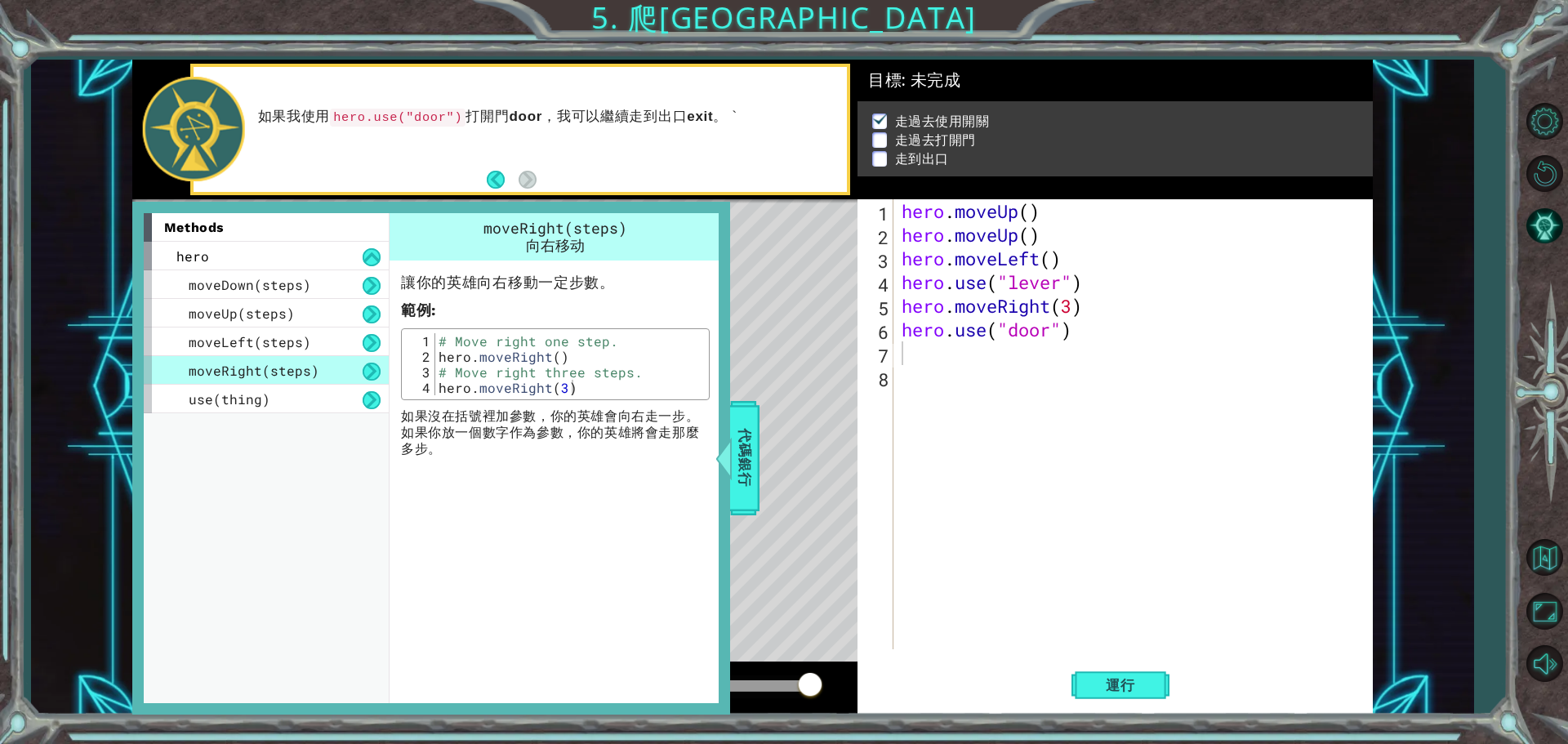
click at [273, 369] on span "moveRight(steps)" at bounding box center [253, 370] width 131 height 18
click at [285, 341] on span "moveLeft(steps)" at bounding box center [250, 342] width 123 height 18
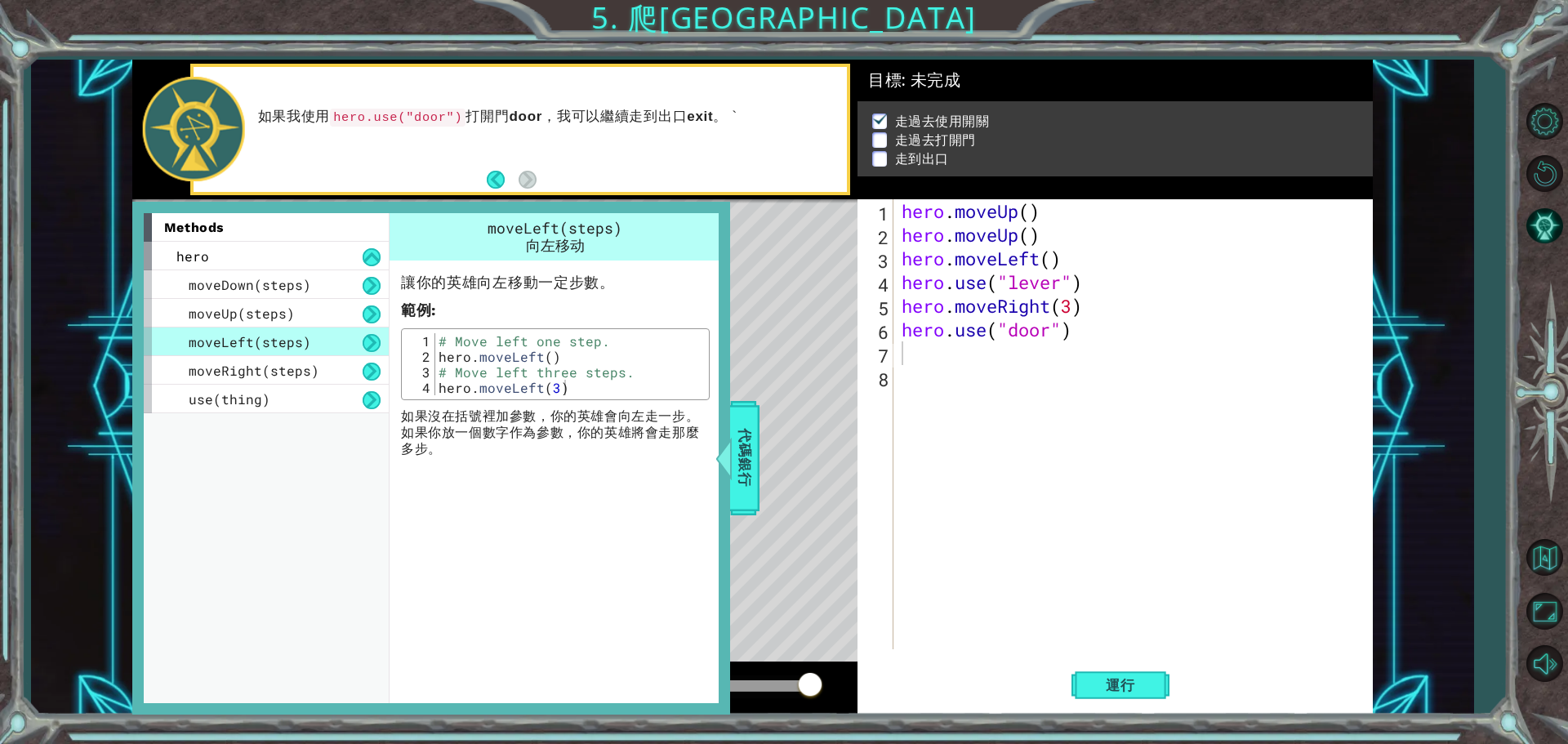
click at [917, 356] on div "hero . moveUp ( ) hero . moveUp ( ) hero . moveLeft ( ) hero . use ( "lever" ) …" at bounding box center [1137, 447] width 478 height 497
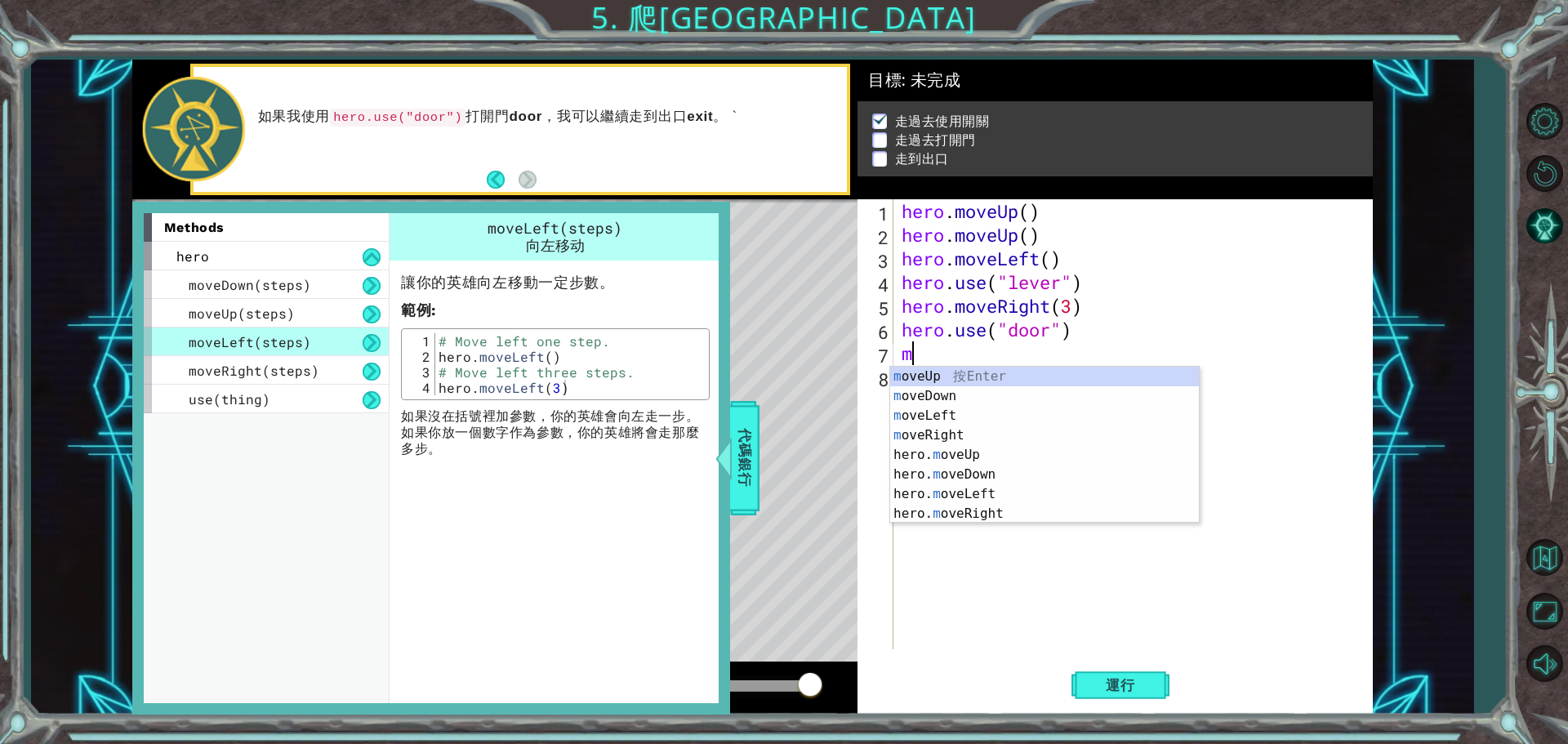
type textarea "mo"
click at [962, 409] on div "mo veUp 按 Enter mo veDown 按 Enter mo veLeft 按 Enter mo veRight 按 Enter hero. mo…" at bounding box center [1044, 464] width 309 height 196
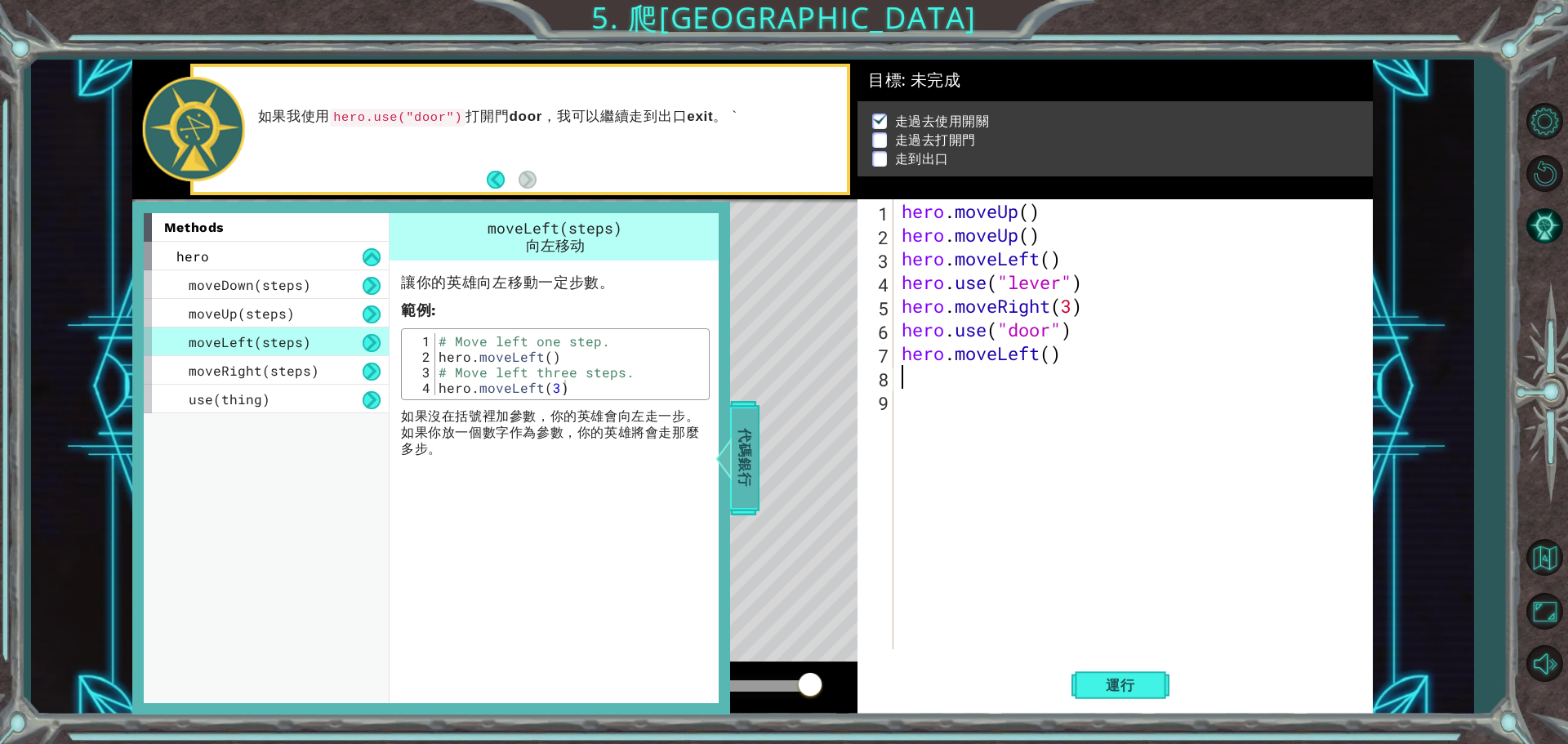
click at [752, 456] on span "代碼銀行" at bounding box center [745, 459] width 26 height 100
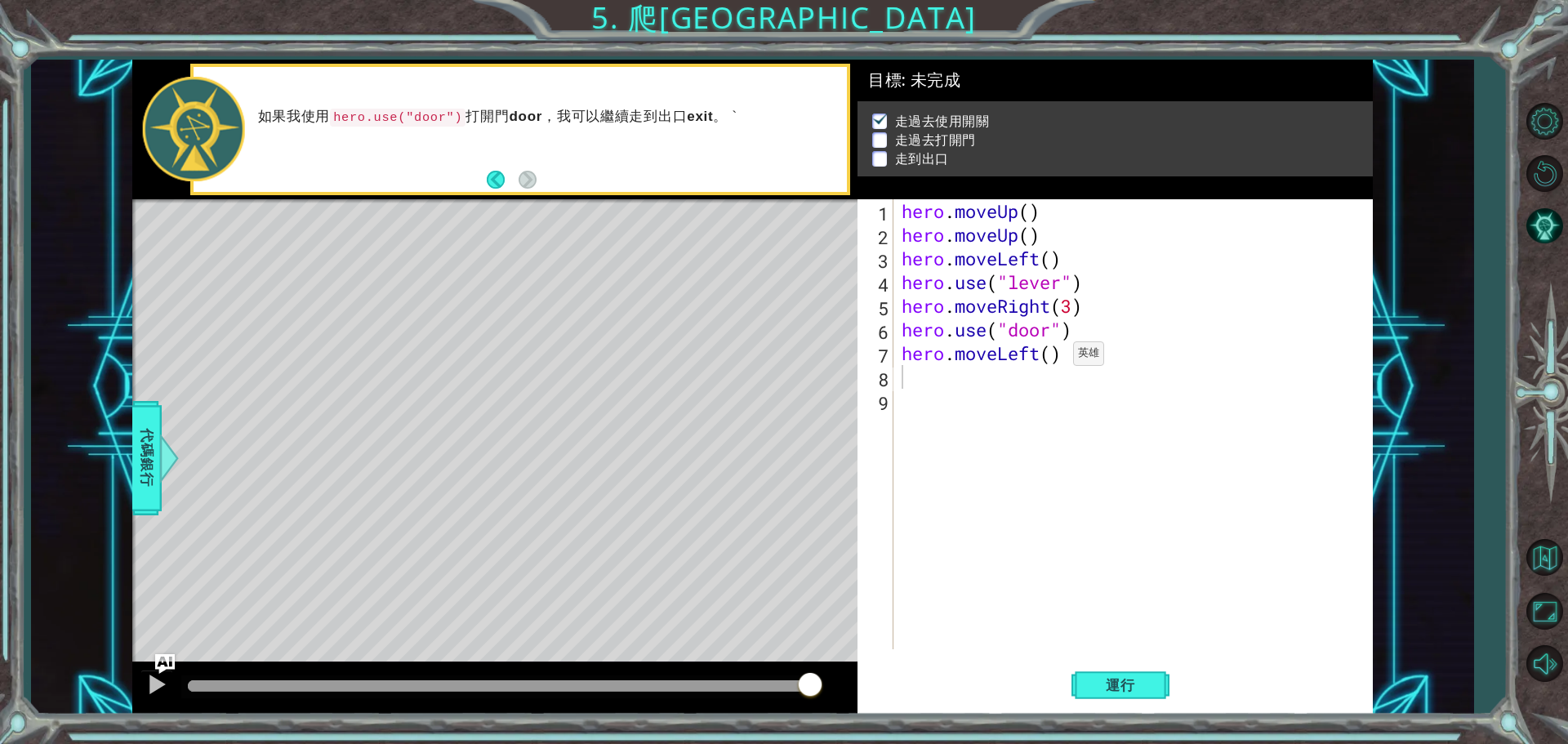
click at [1049, 358] on div "hero . moveUp ( ) hero . moveUp ( ) hero . moveLeft ( ) hero . use ( "lever" ) …" at bounding box center [1137, 447] width 478 height 497
type textarea "hero.moveLeft(3)"
click at [146, 447] on span "代碼銀行" at bounding box center [147, 459] width 26 height 100
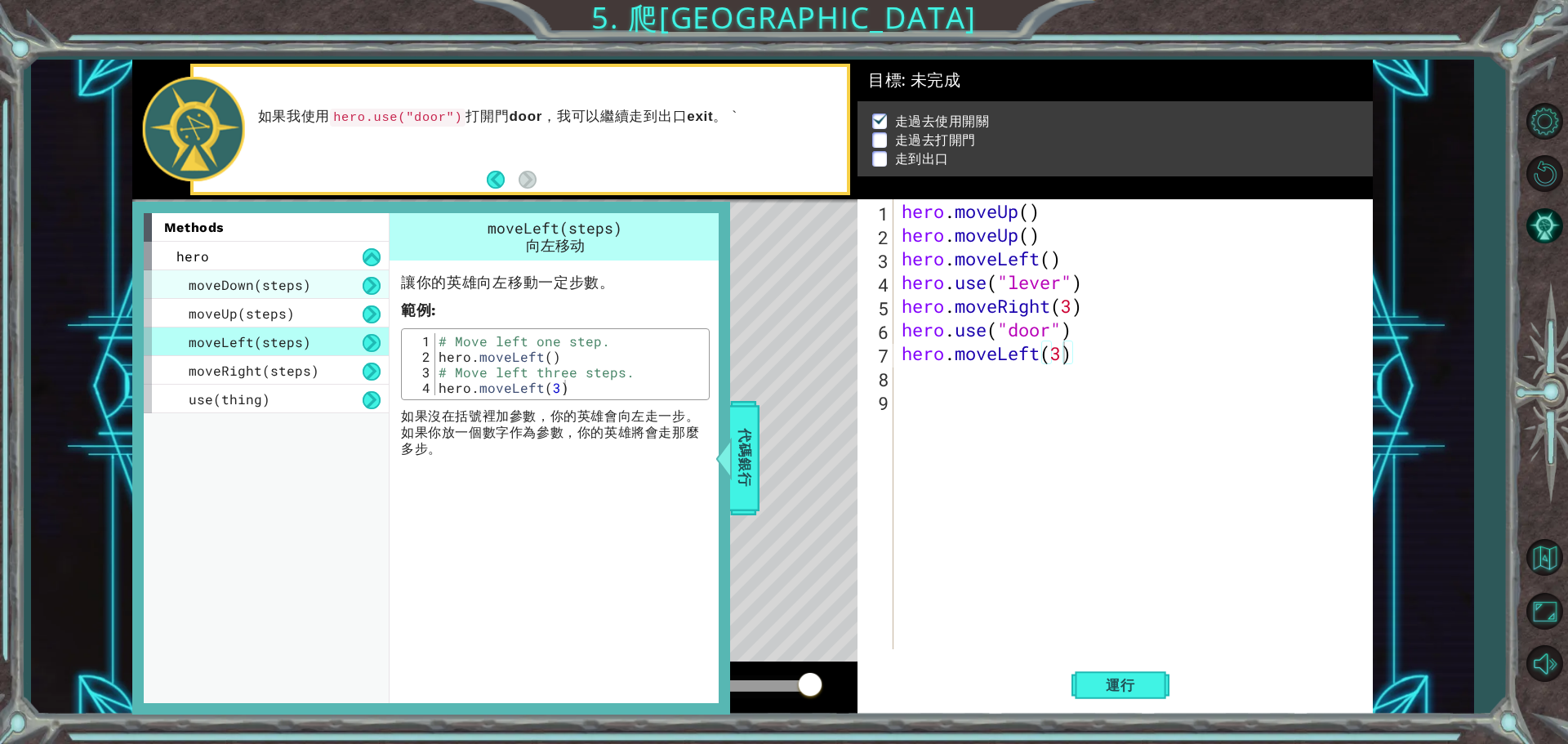
click at [234, 292] on span "moveDown(steps)" at bounding box center [250, 285] width 123 height 18
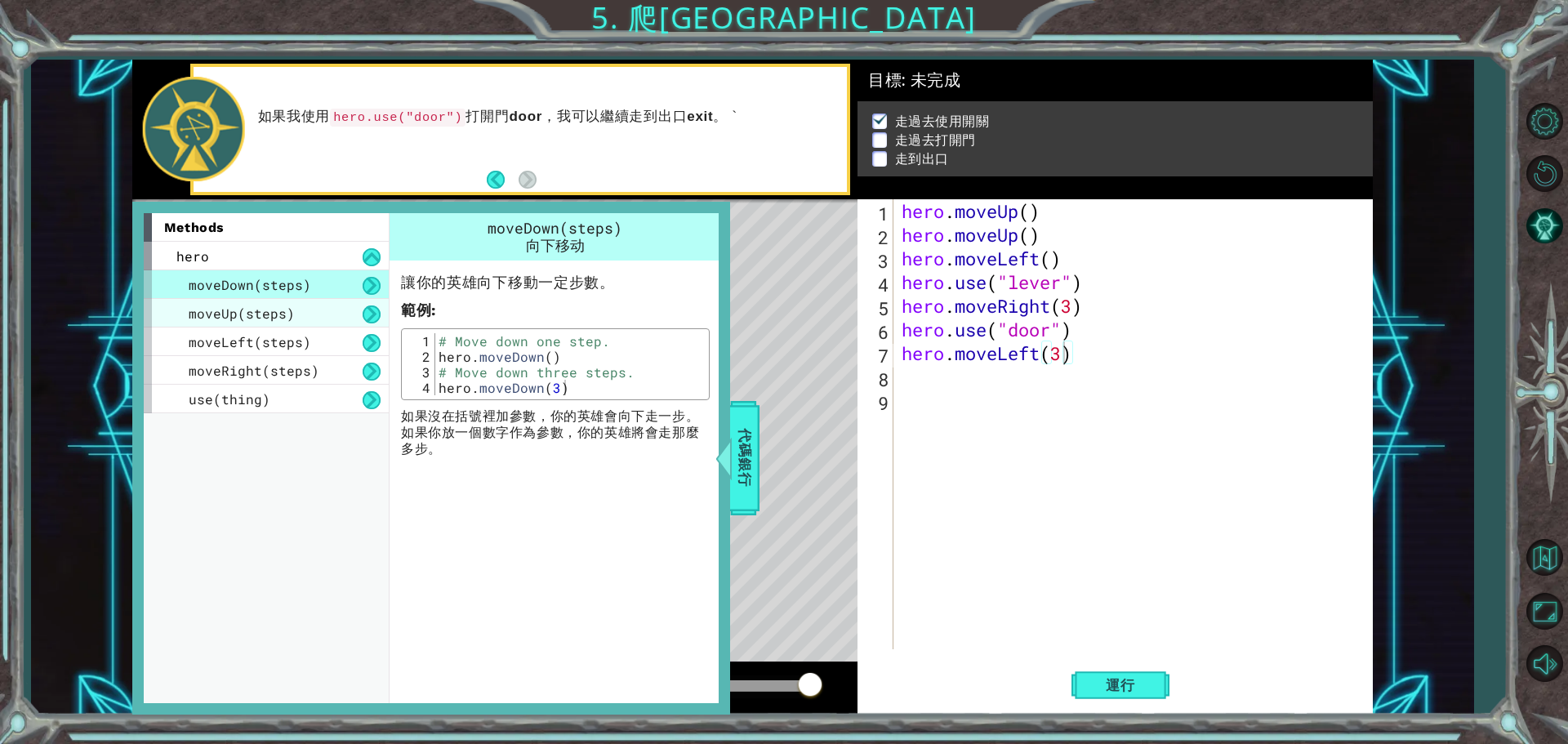
click at [238, 314] on span "moveUp(steps)" at bounding box center [241, 313] width 106 height 18
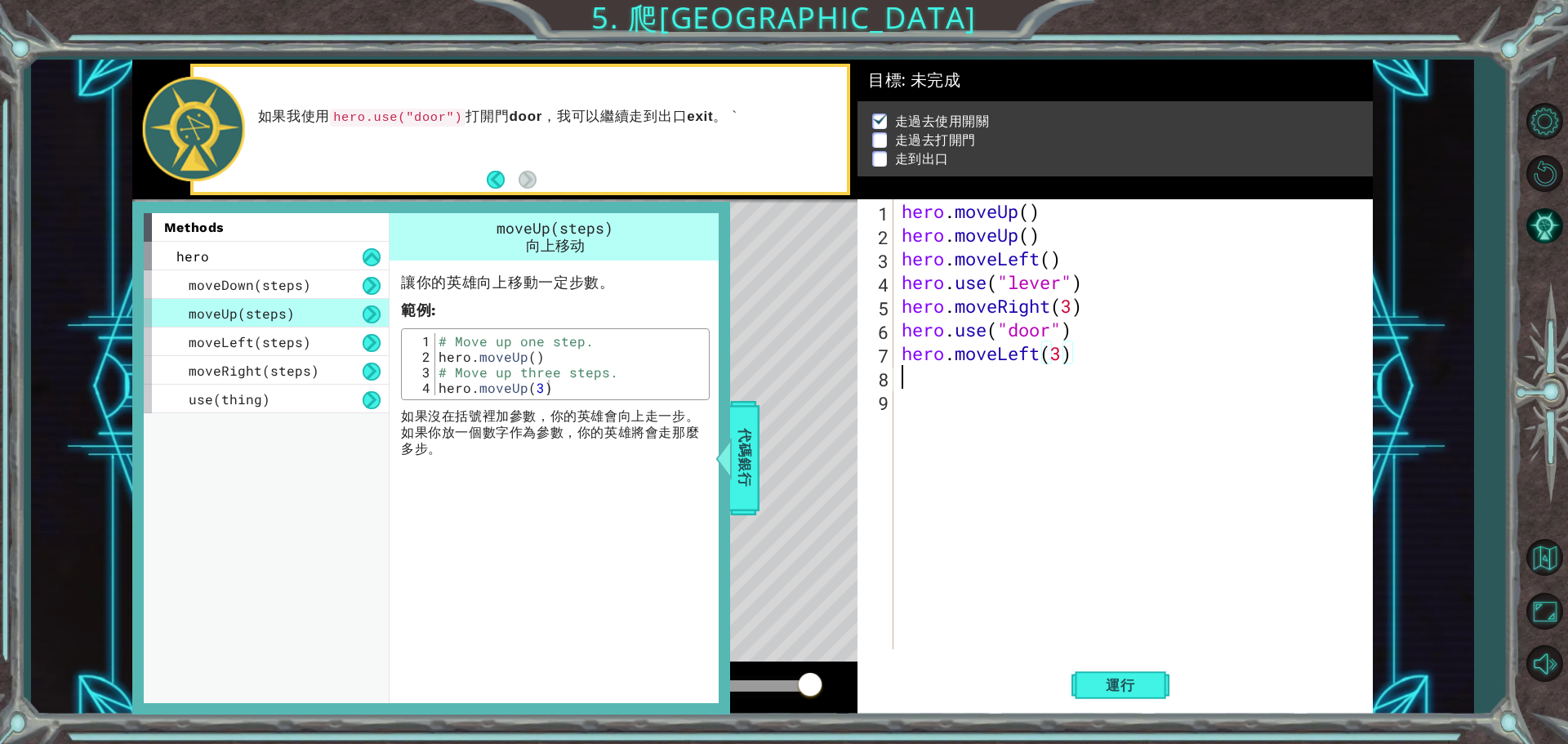
click at [900, 386] on div "hero . moveUp ( ) hero . moveUp ( ) hero . moveLeft ( ) hero . use ( "lever" ) …" at bounding box center [1137, 447] width 478 height 497
click at [745, 470] on span "代碼銀行" at bounding box center [745, 459] width 26 height 100
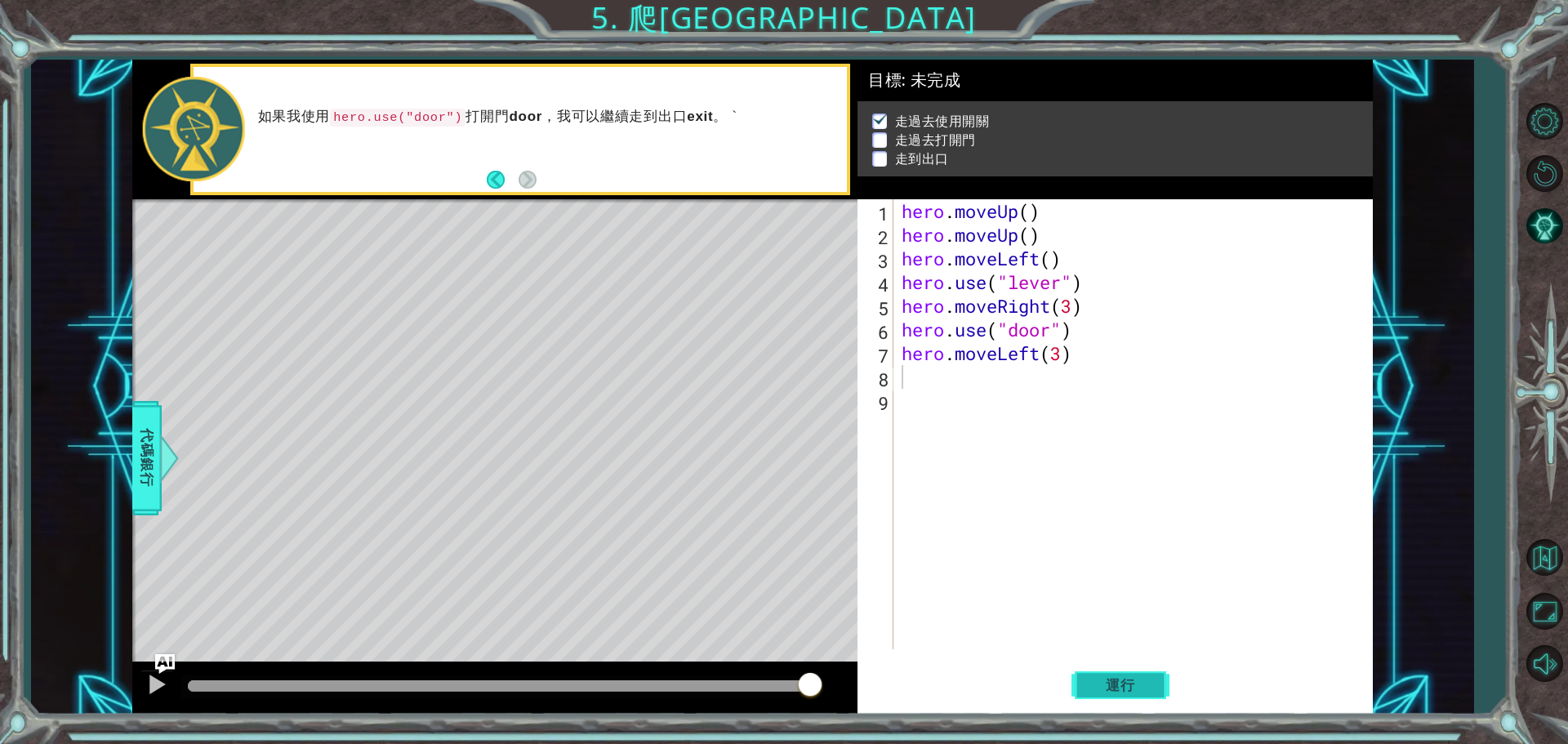
click at [1107, 690] on span "運行" at bounding box center [1120, 685] width 62 height 17
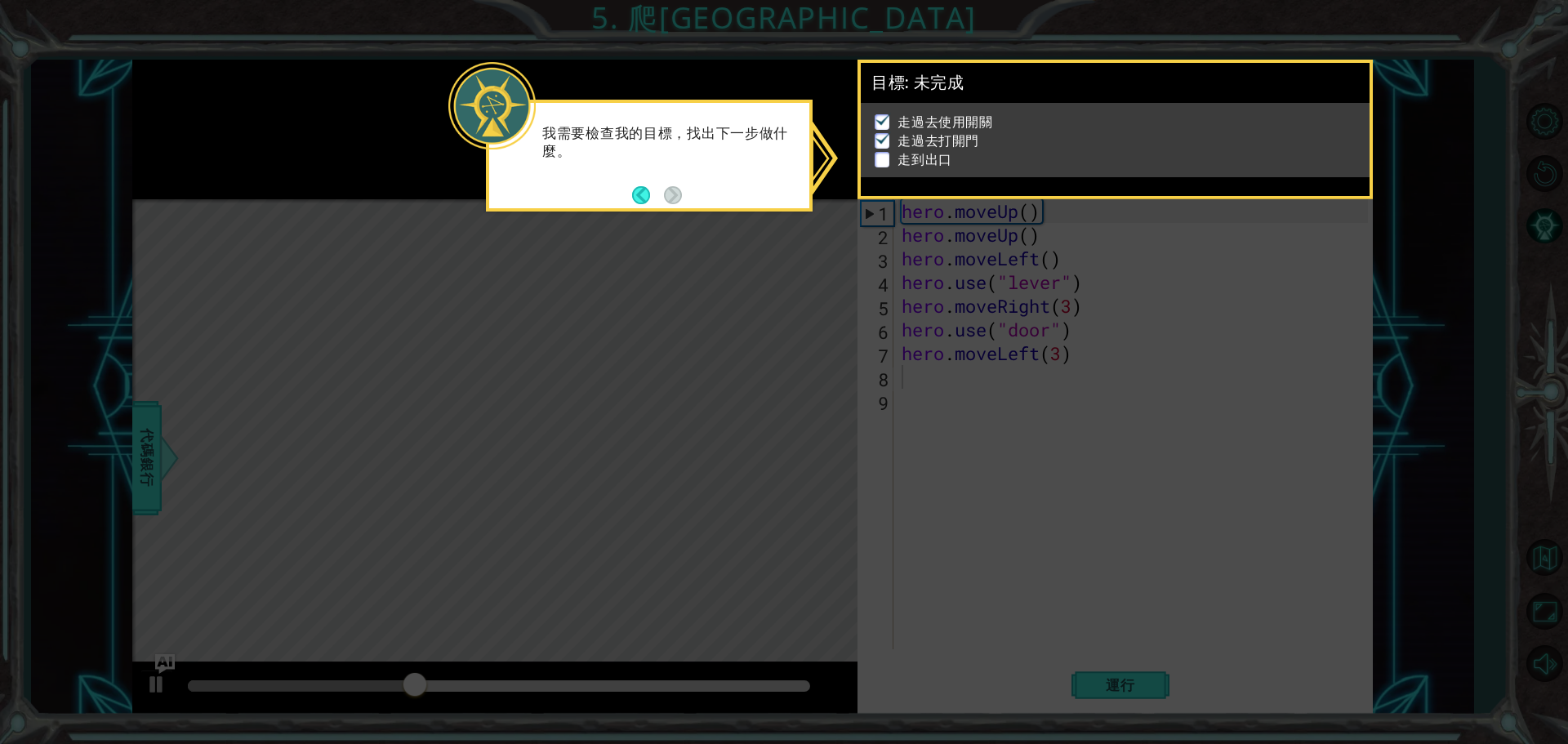
click at [880, 153] on p at bounding box center [881, 160] width 15 height 16
click at [642, 191] on button "Back" at bounding box center [648, 195] width 32 height 18
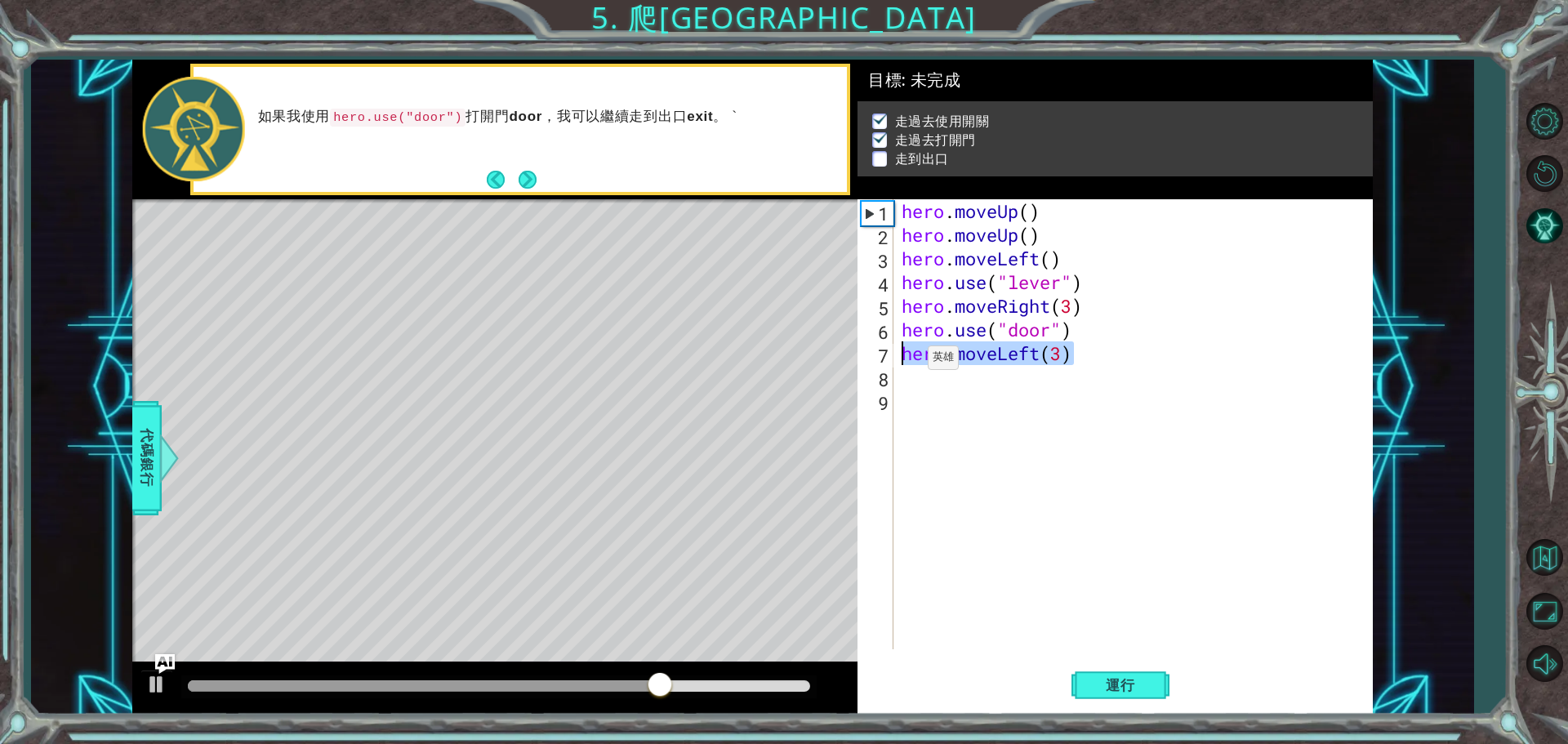
drag, startPoint x: 1044, startPoint y: 360, endPoint x: 903, endPoint y: 361, distance: 141.0
click at [903, 361] on div "hero . moveUp ( ) hero . moveUp ( ) hero . moveLeft ( ) hero . use ( "lever" ) …" at bounding box center [1137, 447] width 478 height 497
type textarea "hero.moveLeft(3)"
click at [905, 340] on div "hero . moveUp ( ) hero . moveUp ( ) hero . moveLeft ( ) hero . use ( "lever" ) …" at bounding box center [1137, 447] width 478 height 497
type textarea "hero.use("door")"
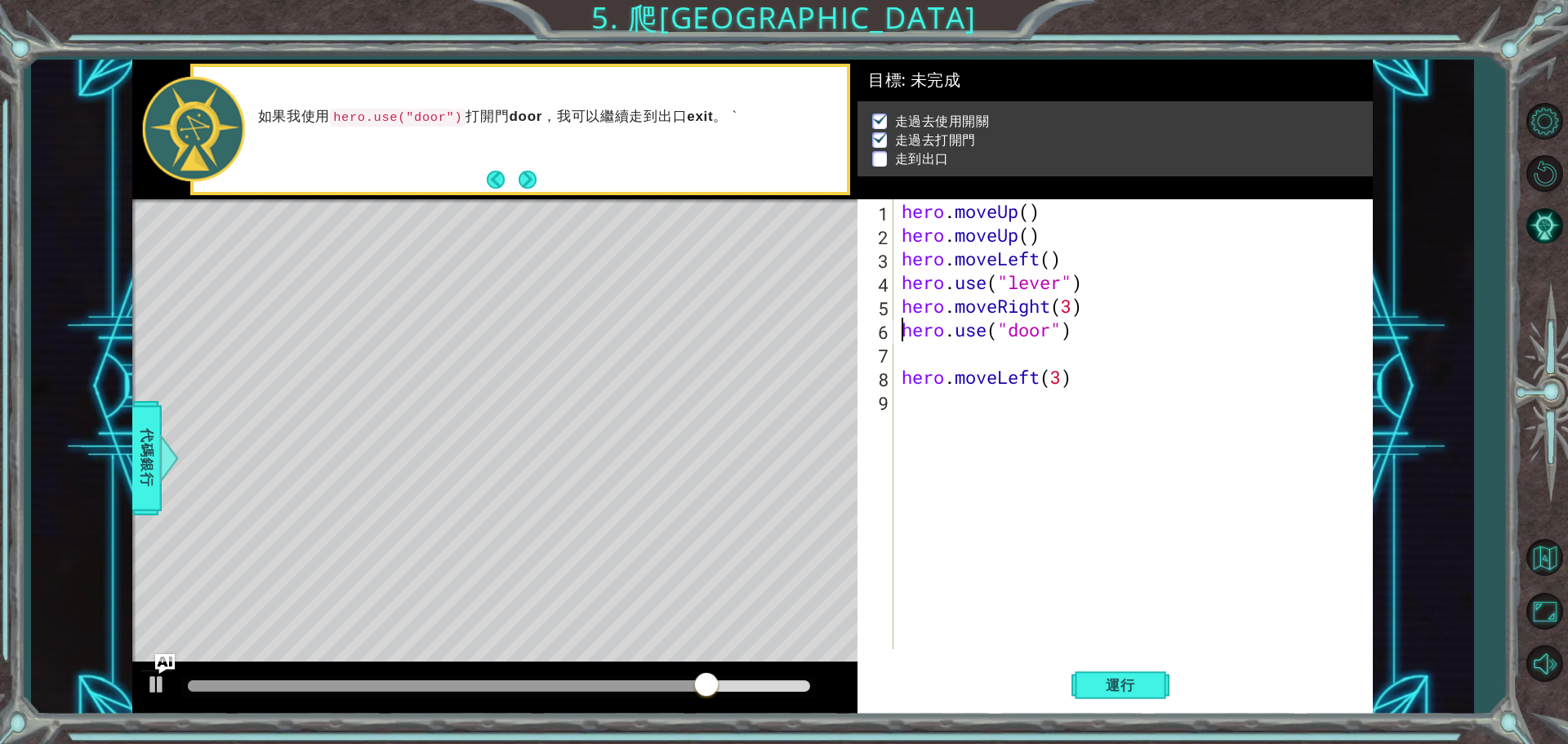
click at [909, 350] on div "hero . moveUp ( ) hero . moveUp ( ) hero . moveLeft ( ) hero . use ( "lever" ) …" at bounding box center [1137, 447] width 478 height 497
click at [148, 441] on span "代碼銀行" at bounding box center [147, 459] width 26 height 100
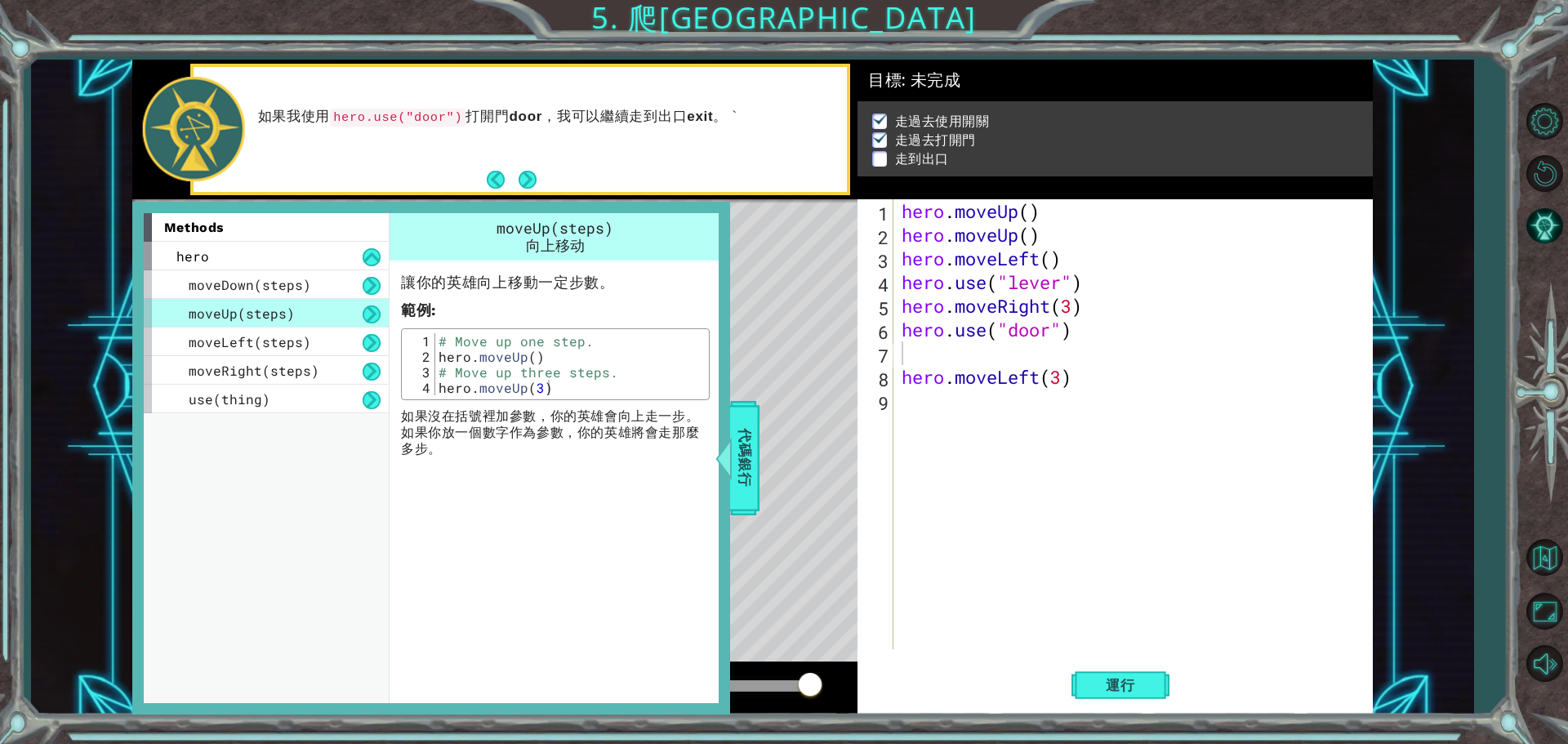
click at [911, 356] on div "hero . moveUp ( ) hero . moveUp ( ) hero . moveLeft ( ) hero . use ( "lever" ) …" at bounding box center [1137, 447] width 478 height 497
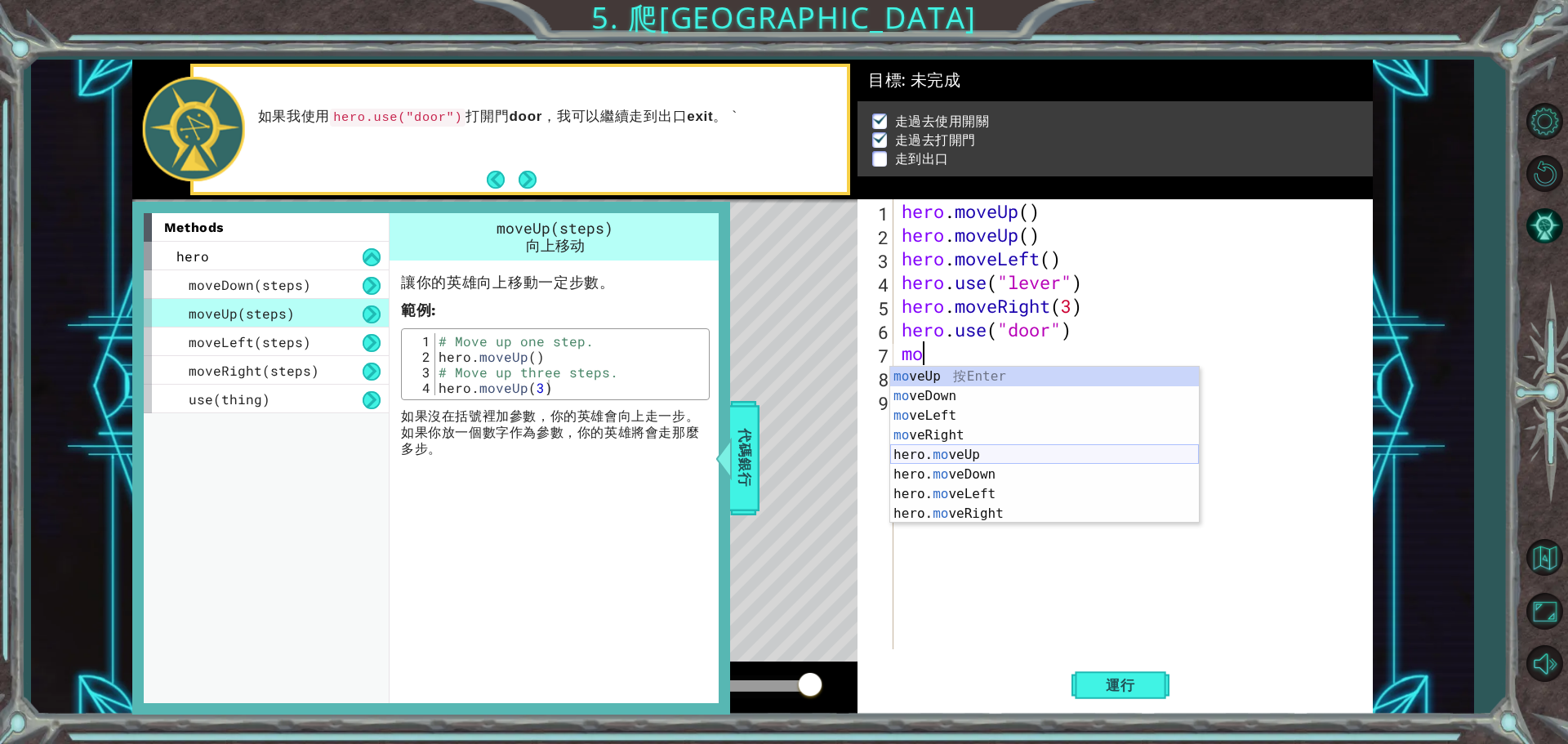
type textarea "mov"
click at [938, 378] on div "mov eUp 按 Enter mov eDown 按 Enter mov eLeft 按 Enter mov eRight 按 Enter hero. mo…" at bounding box center [1044, 464] width 309 height 196
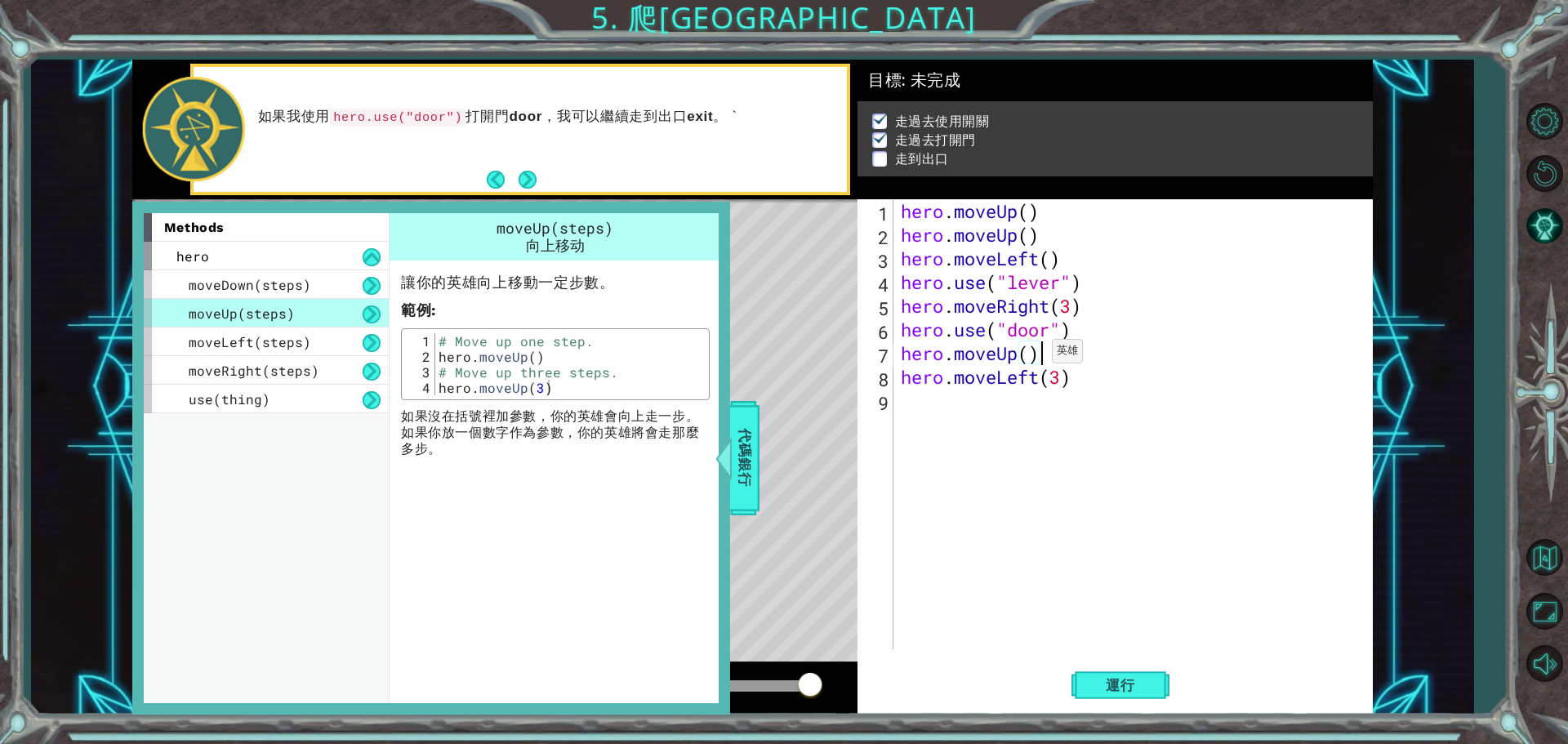
click at [1026, 355] on div "hero . moveUp ( ) hero . moveUp ( ) hero . moveLeft ( ) hero . use ( "lever" ) …" at bounding box center [1137, 447] width 479 height 497
click at [752, 470] on span "代碼銀行" at bounding box center [745, 459] width 26 height 100
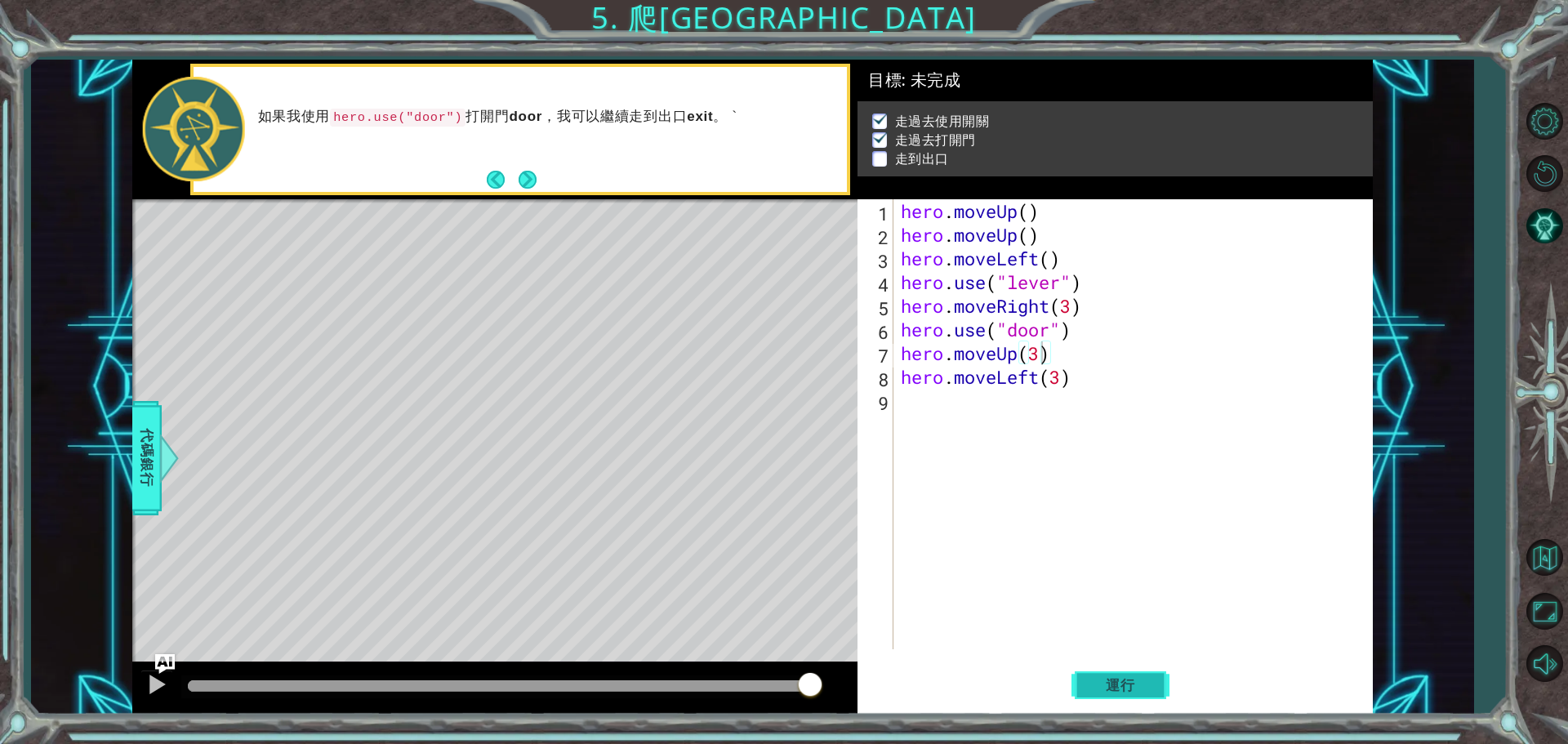
click at [1143, 679] on span "運行" at bounding box center [1120, 685] width 62 height 17
type textarea "hero.moveUp(2)"
click at [1131, 670] on button "運行" at bounding box center [1121, 684] width 98 height 52
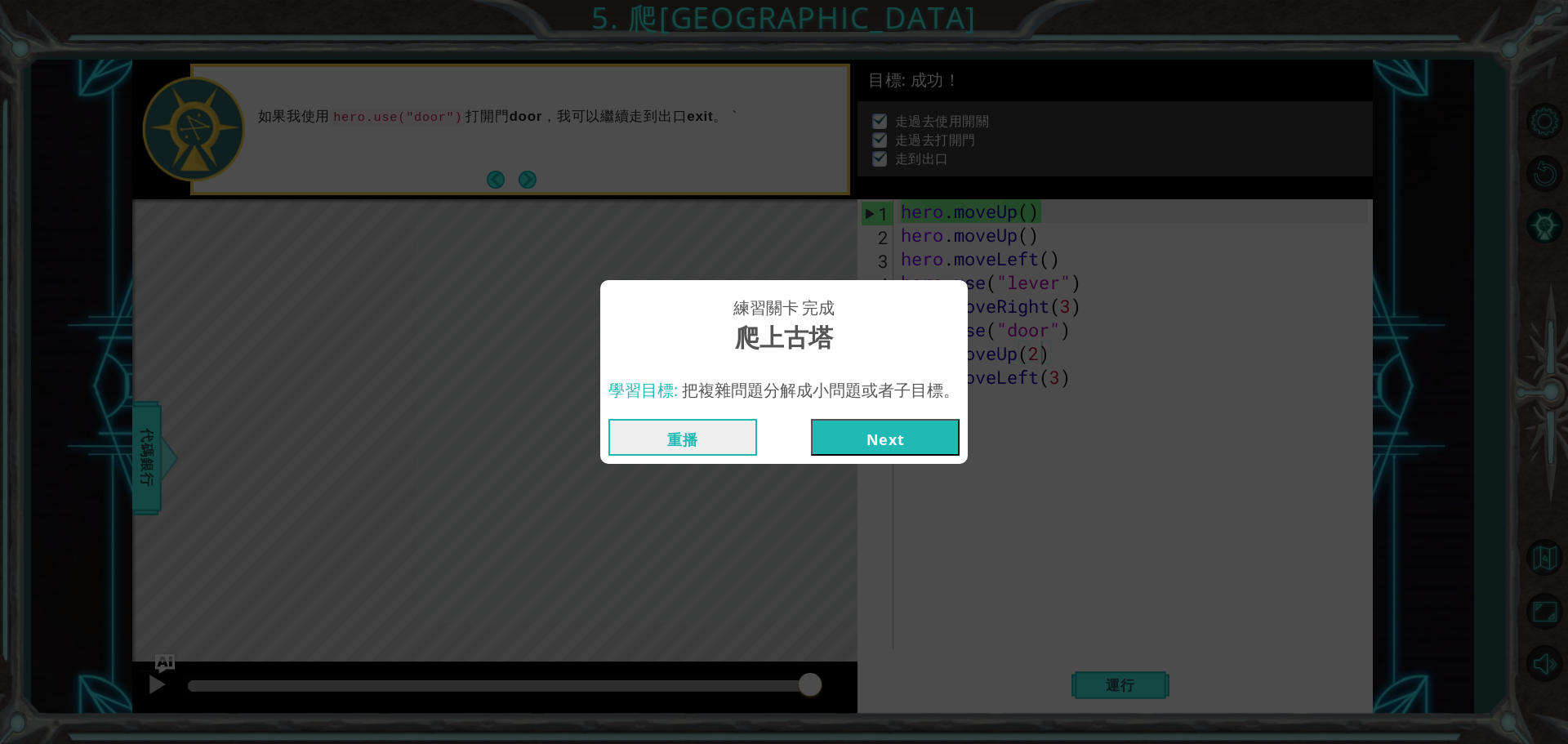
click at [837, 432] on button "Next" at bounding box center [885, 438] width 148 height 37
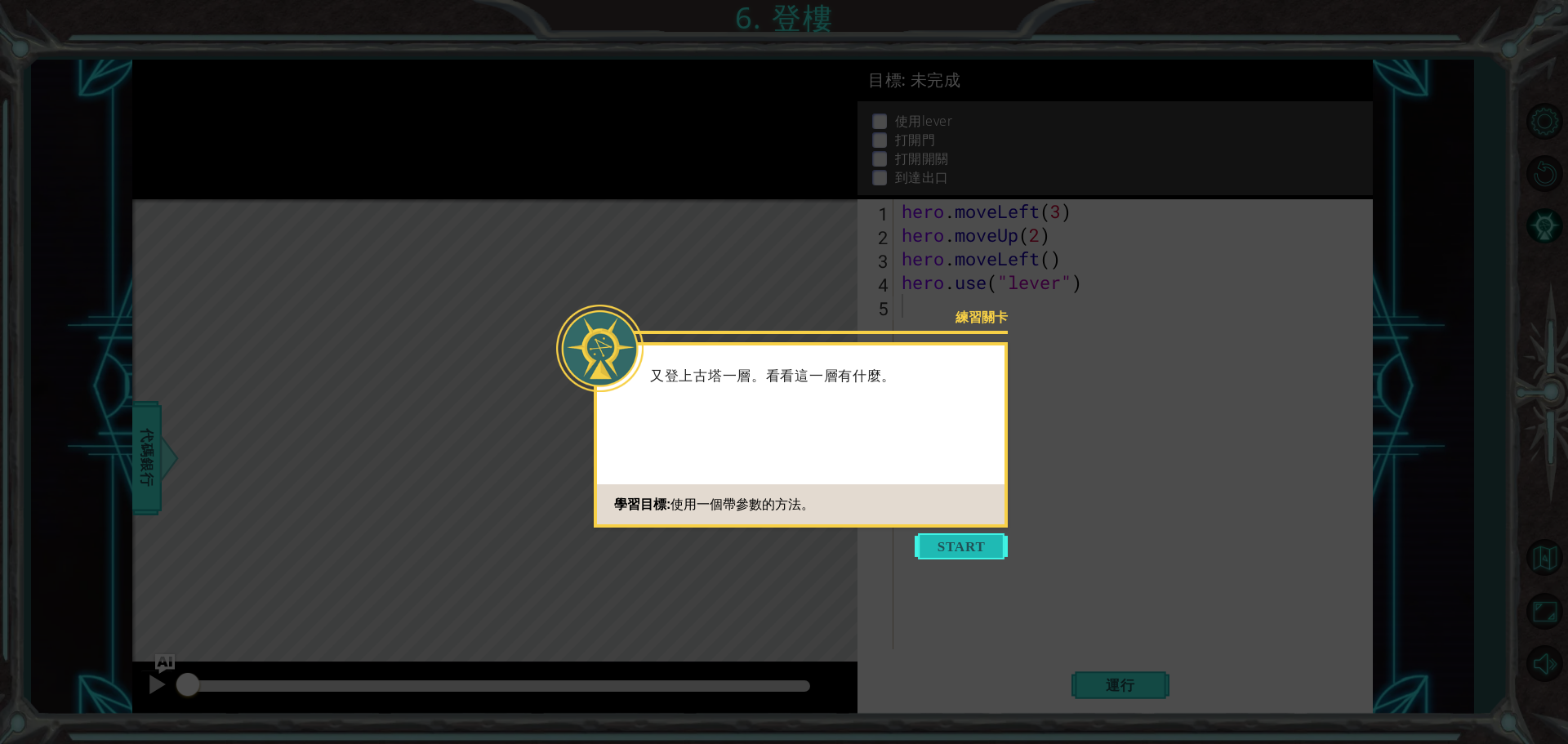
click at [940, 550] on button "Start" at bounding box center [961, 547] width 93 height 26
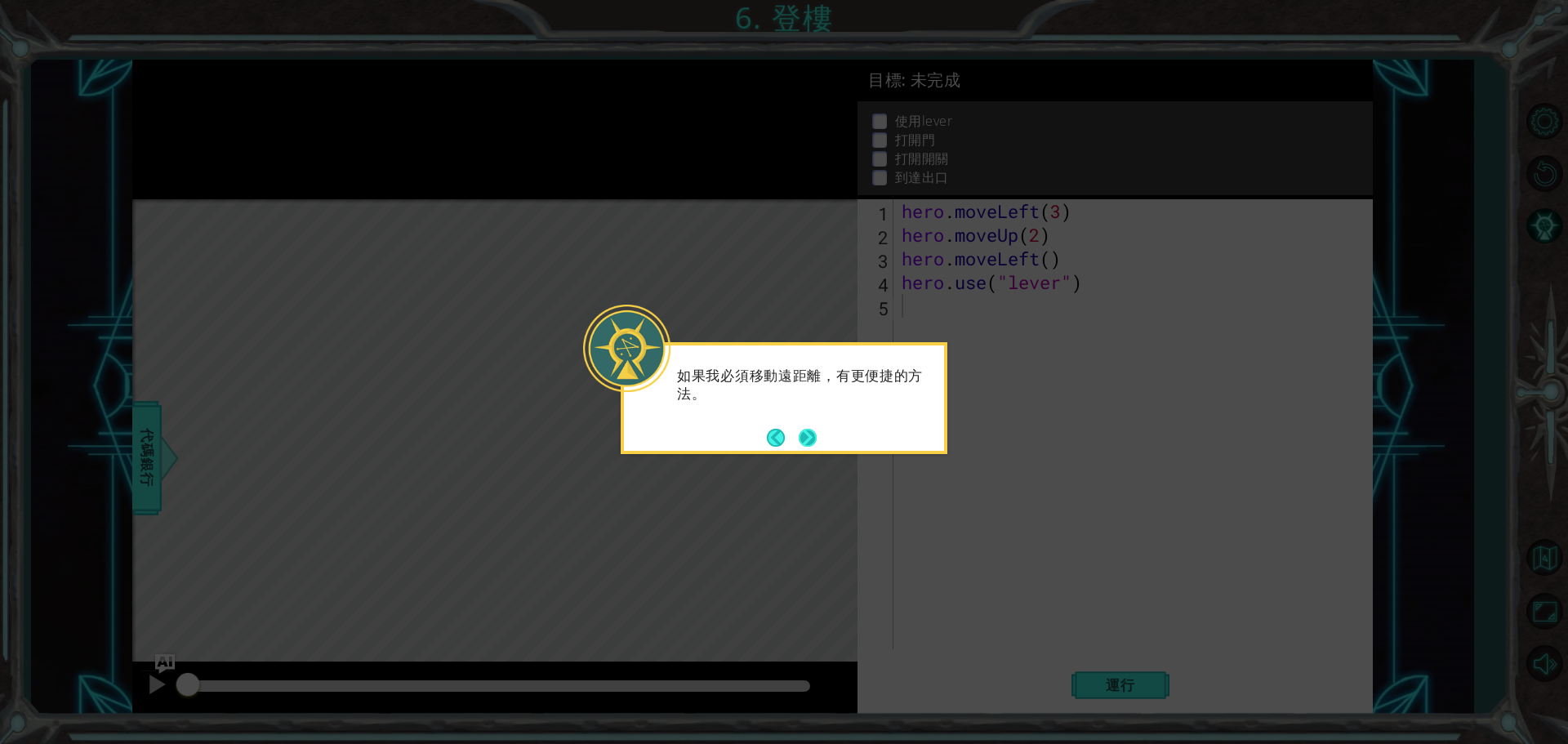
click at [816, 436] on button "Next" at bounding box center [808, 437] width 18 height 18
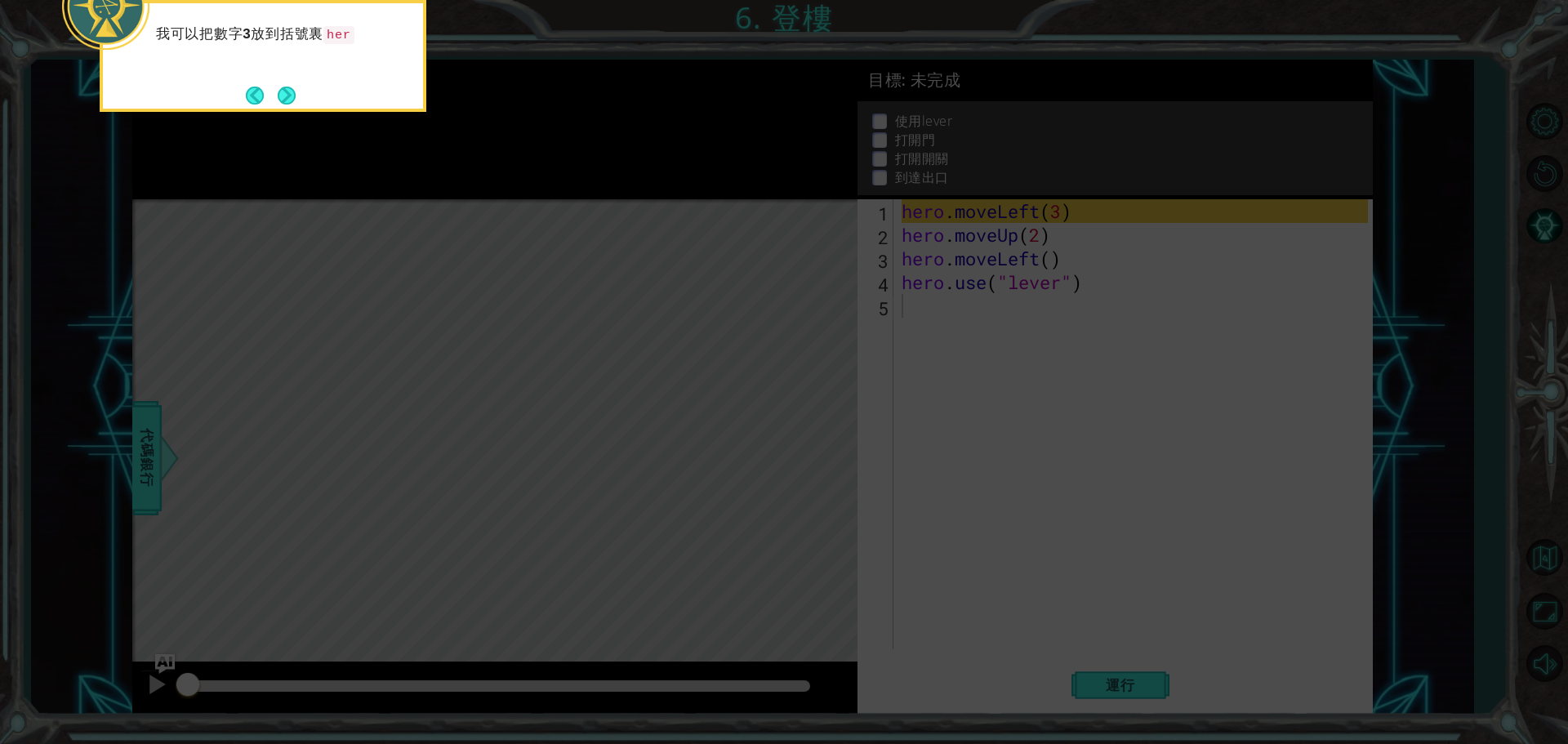
click at [534, 318] on icon at bounding box center [784, 111] width 1568 height 1265
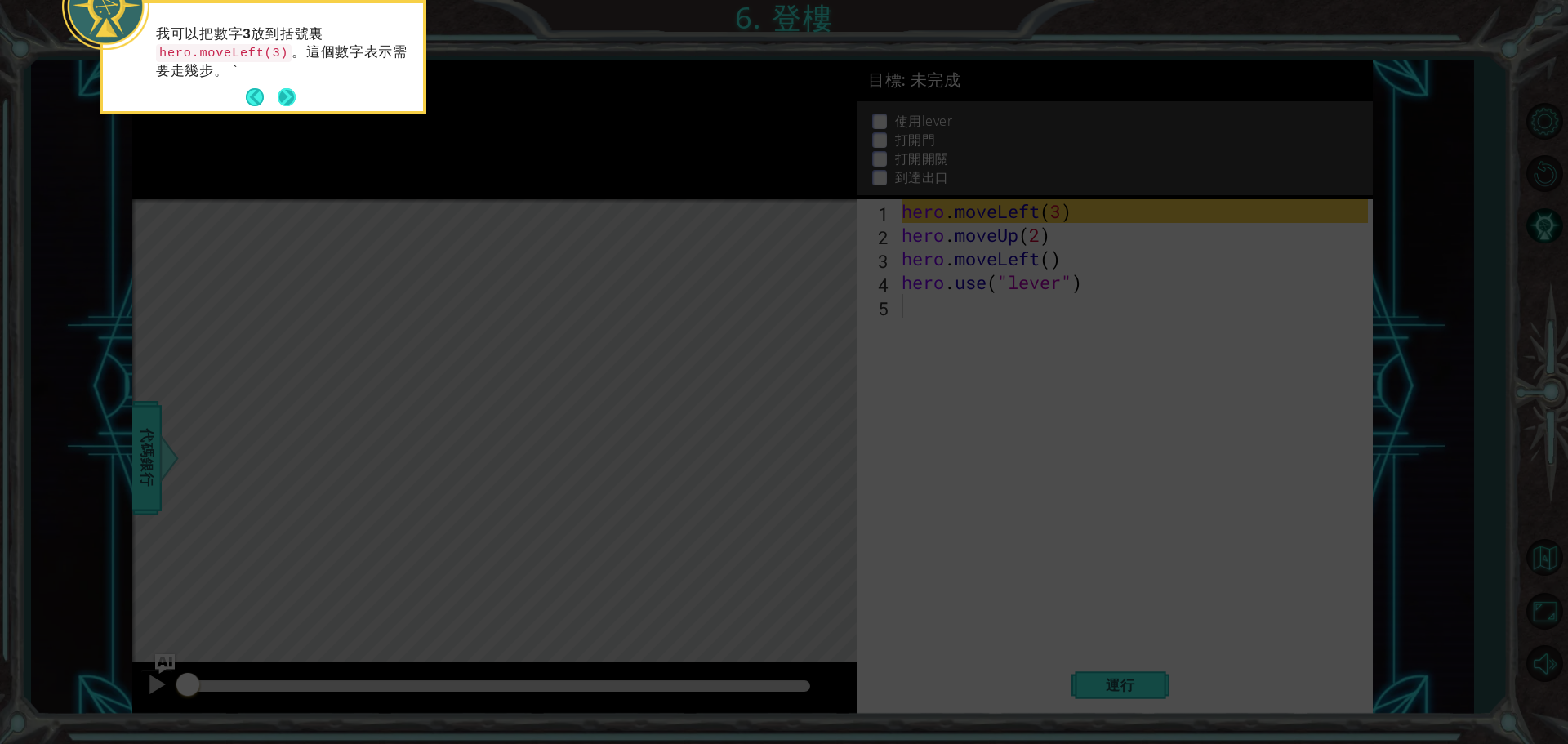
click at [285, 89] on button "Next" at bounding box center [287, 97] width 18 height 18
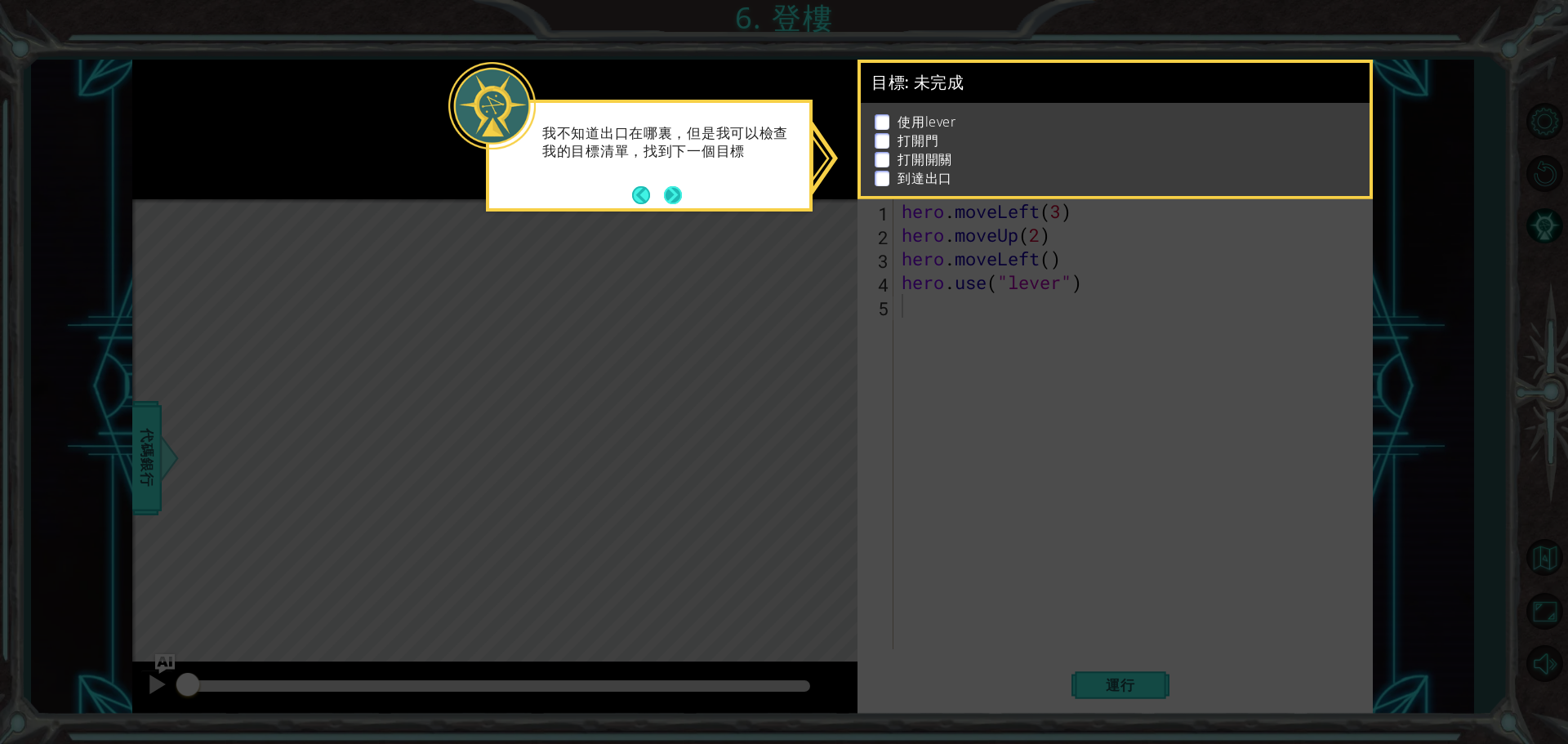
click at [674, 196] on button "Next" at bounding box center [673, 195] width 18 height 18
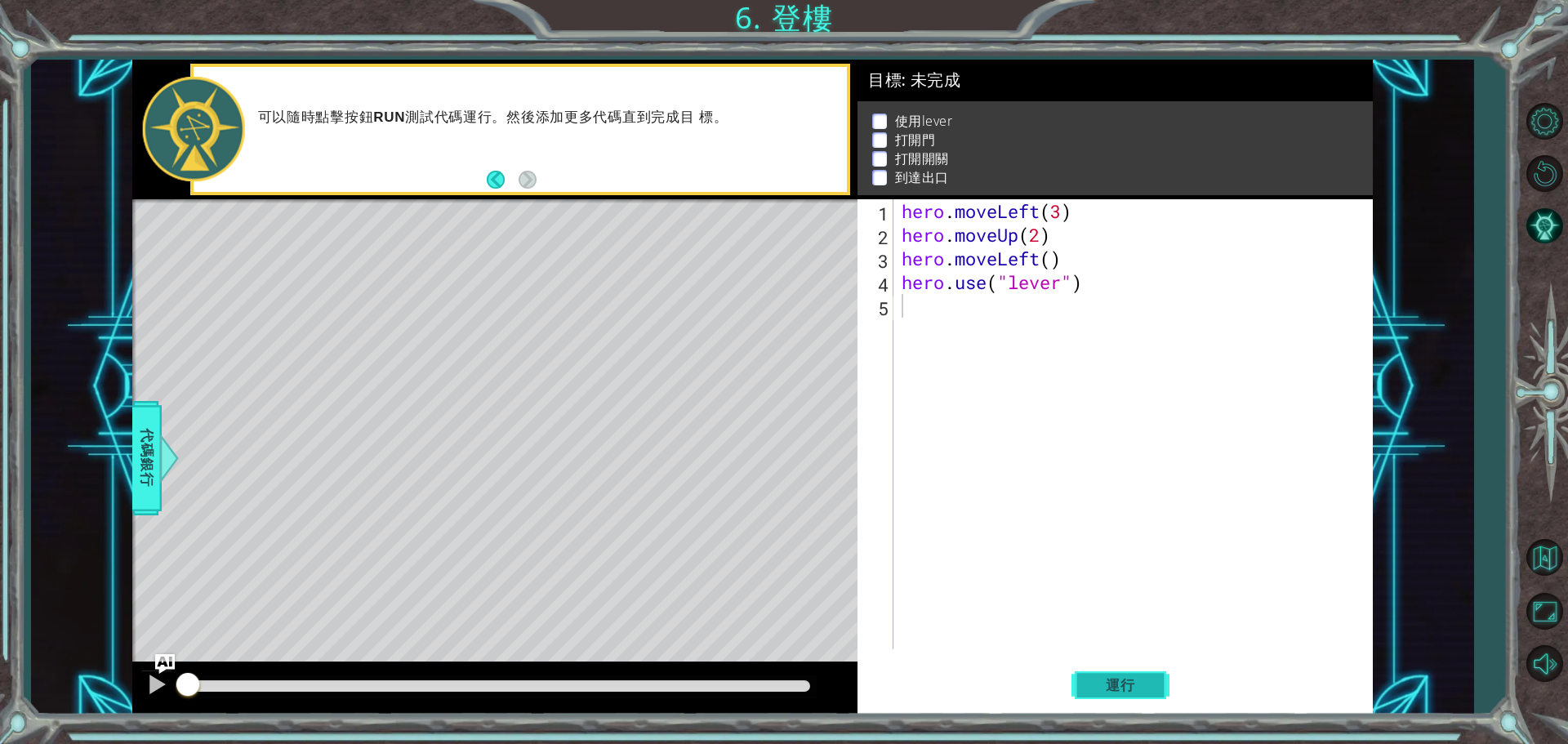
click at [1127, 693] on span "運行" at bounding box center [1120, 685] width 62 height 17
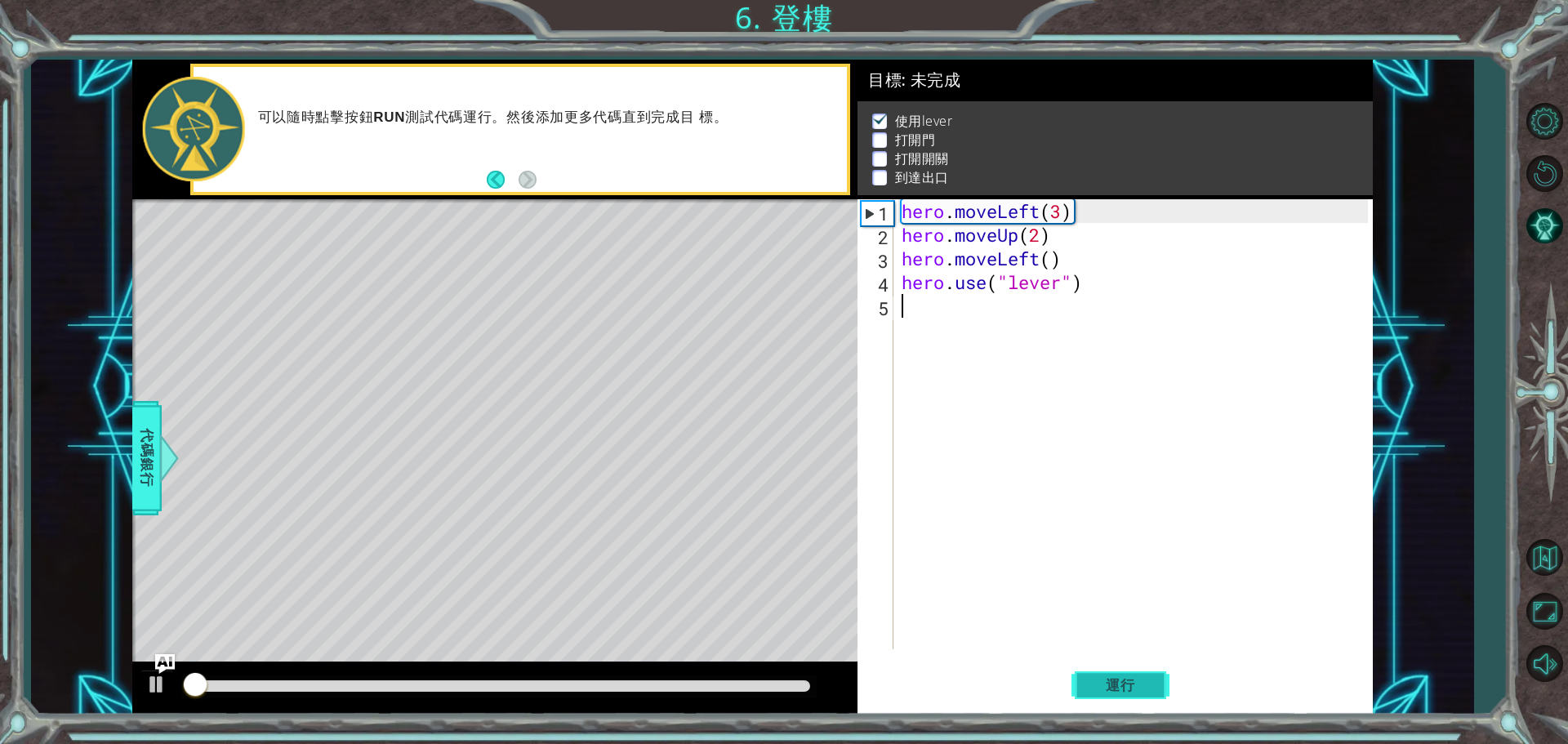
scroll to position [8, 0]
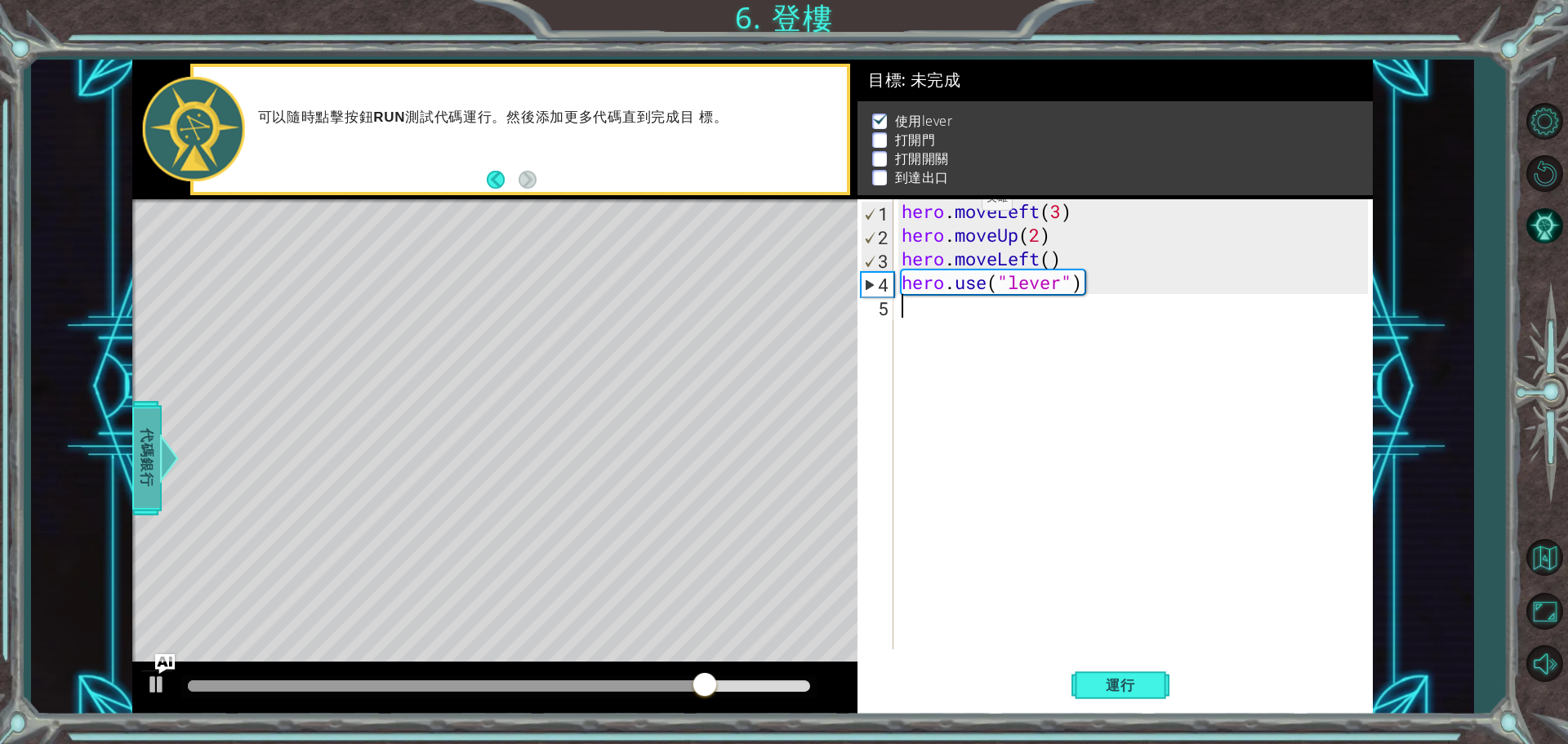
click at [143, 427] on span "代碼銀行" at bounding box center [147, 459] width 26 height 100
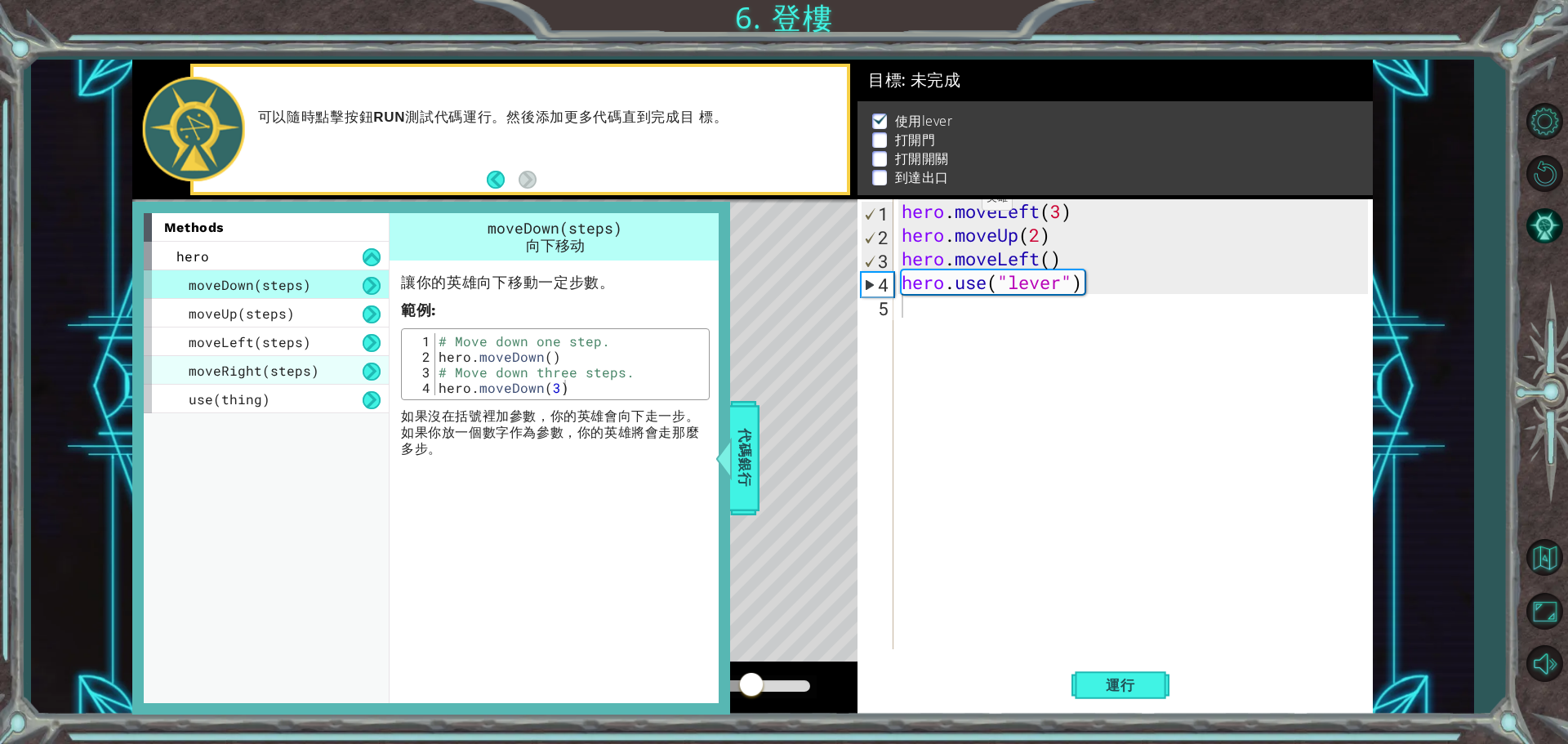
click at [216, 359] on div "moveRight(steps)" at bounding box center [266, 370] width 245 height 29
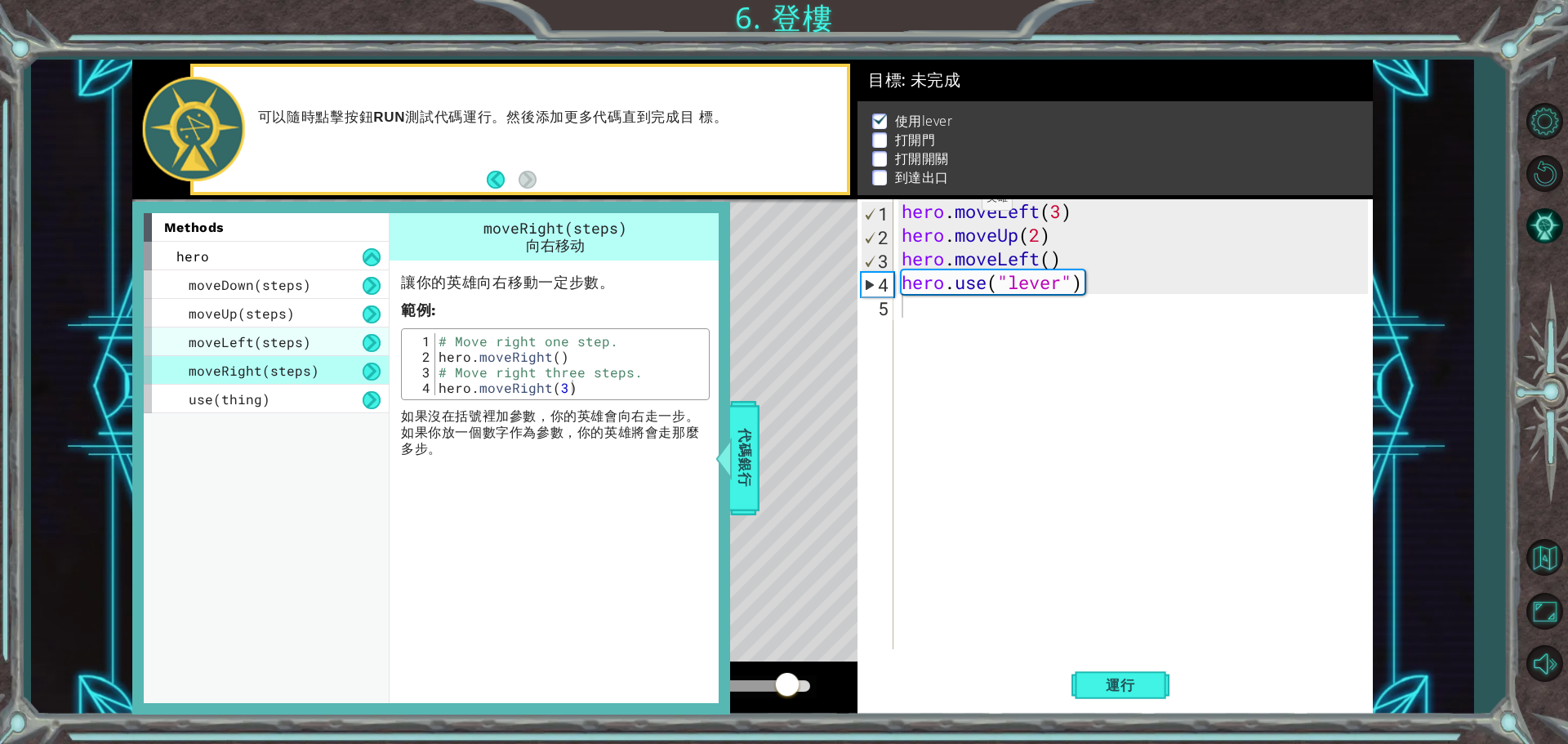
click at [308, 345] on div "moveLeft(steps)" at bounding box center [266, 341] width 245 height 29
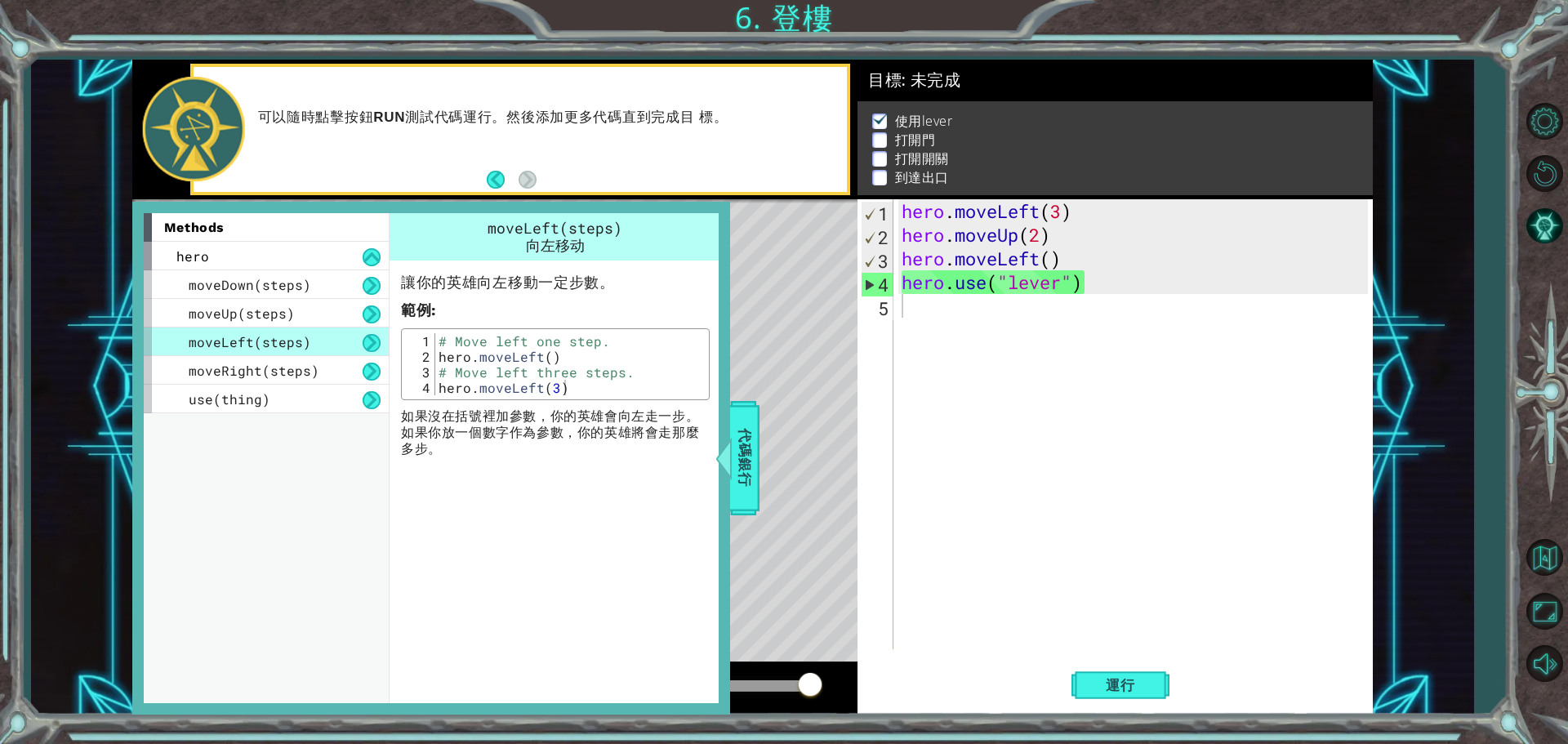
click at [927, 310] on div "hero . moveLeft ( 3 ) hero . moveUp ( 2 ) hero . moveLeft ( ) hero . use ( "lev…" at bounding box center [1137, 447] width 478 height 497
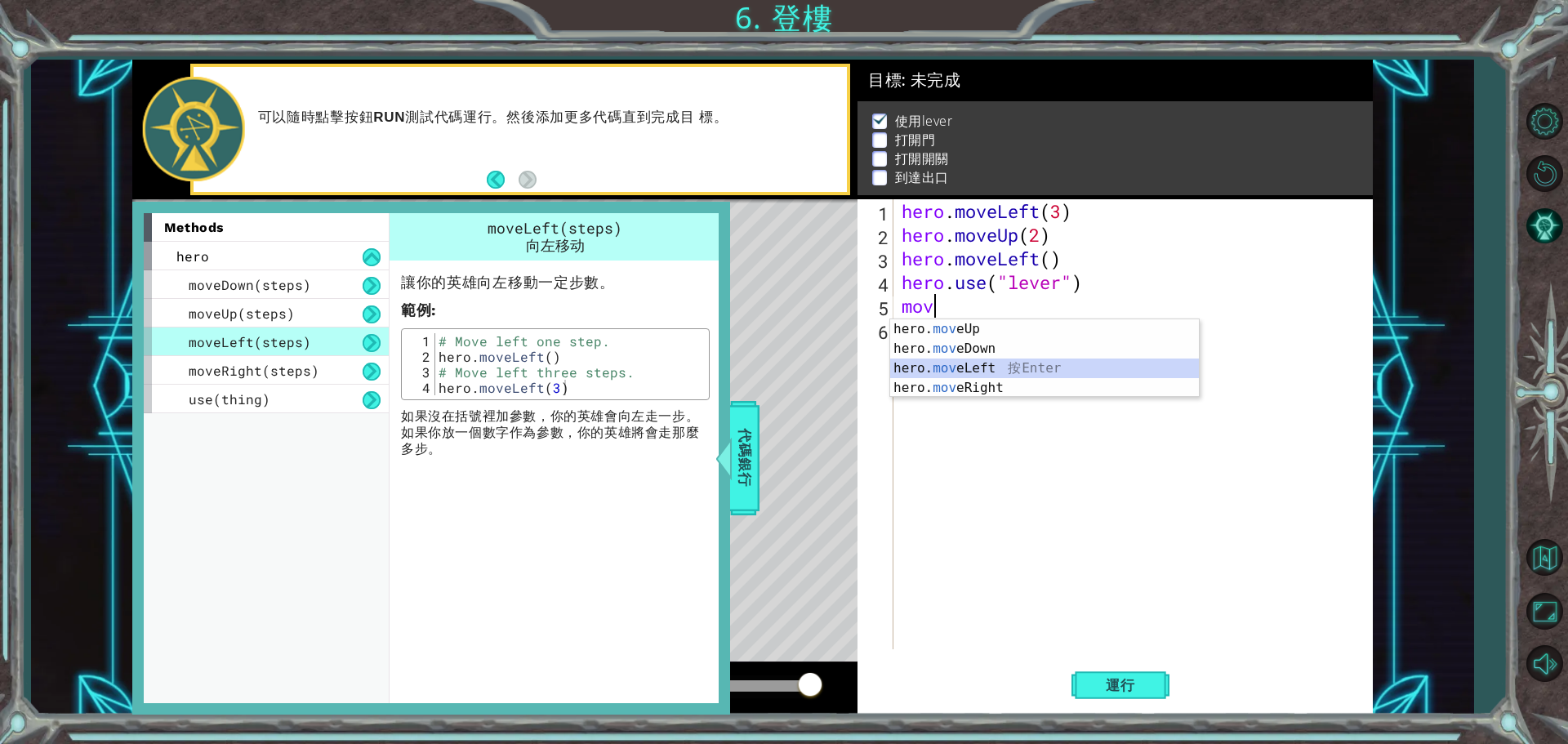
click at [955, 373] on div "hero. mov eUp 按 Enter hero. mov eDown 按 Enter hero. mov eLeft 按 Enter hero. mov…" at bounding box center [1044, 378] width 309 height 118
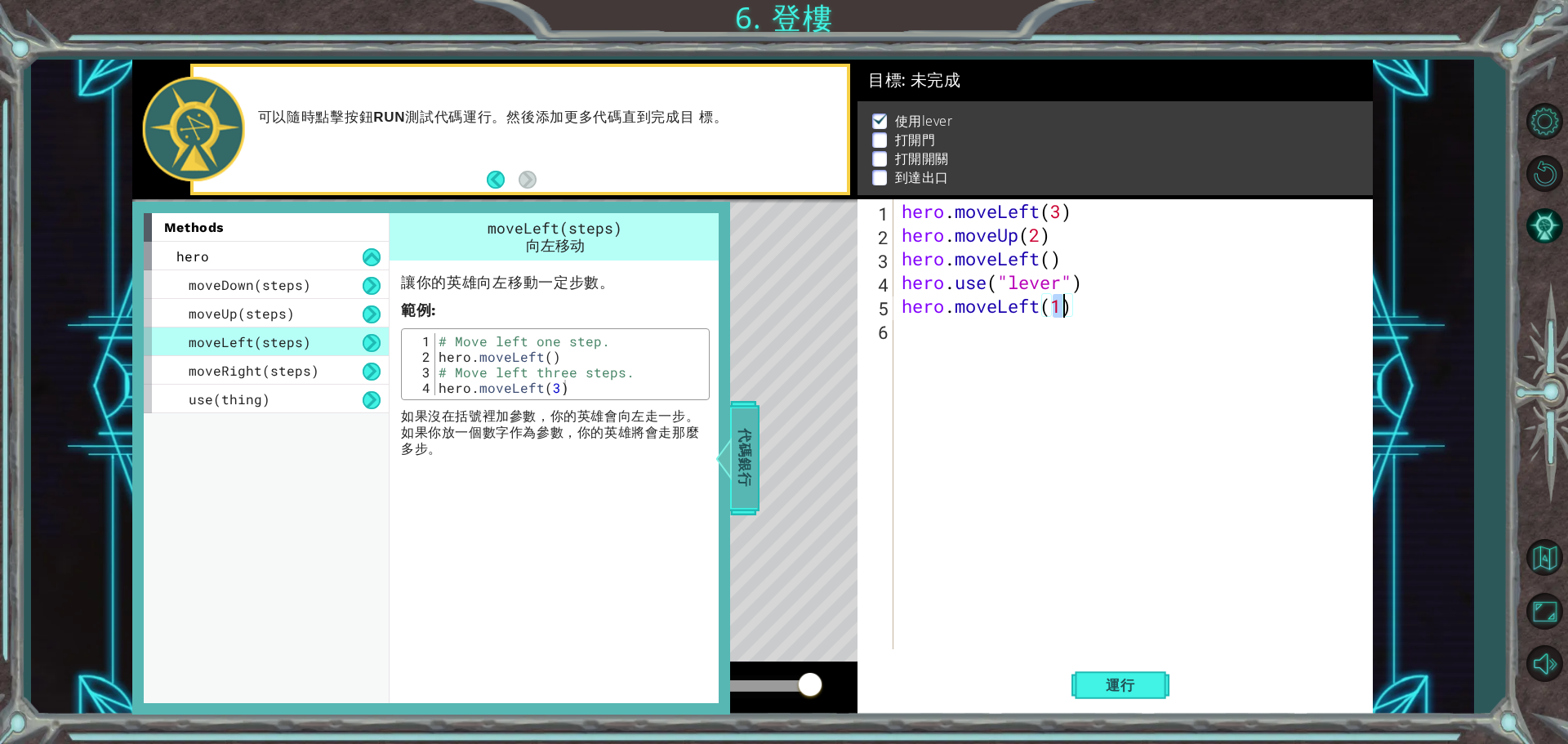
type textarea "hero.moveLeft(1)"
click at [753, 466] on span "代碼銀行" at bounding box center [745, 459] width 26 height 100
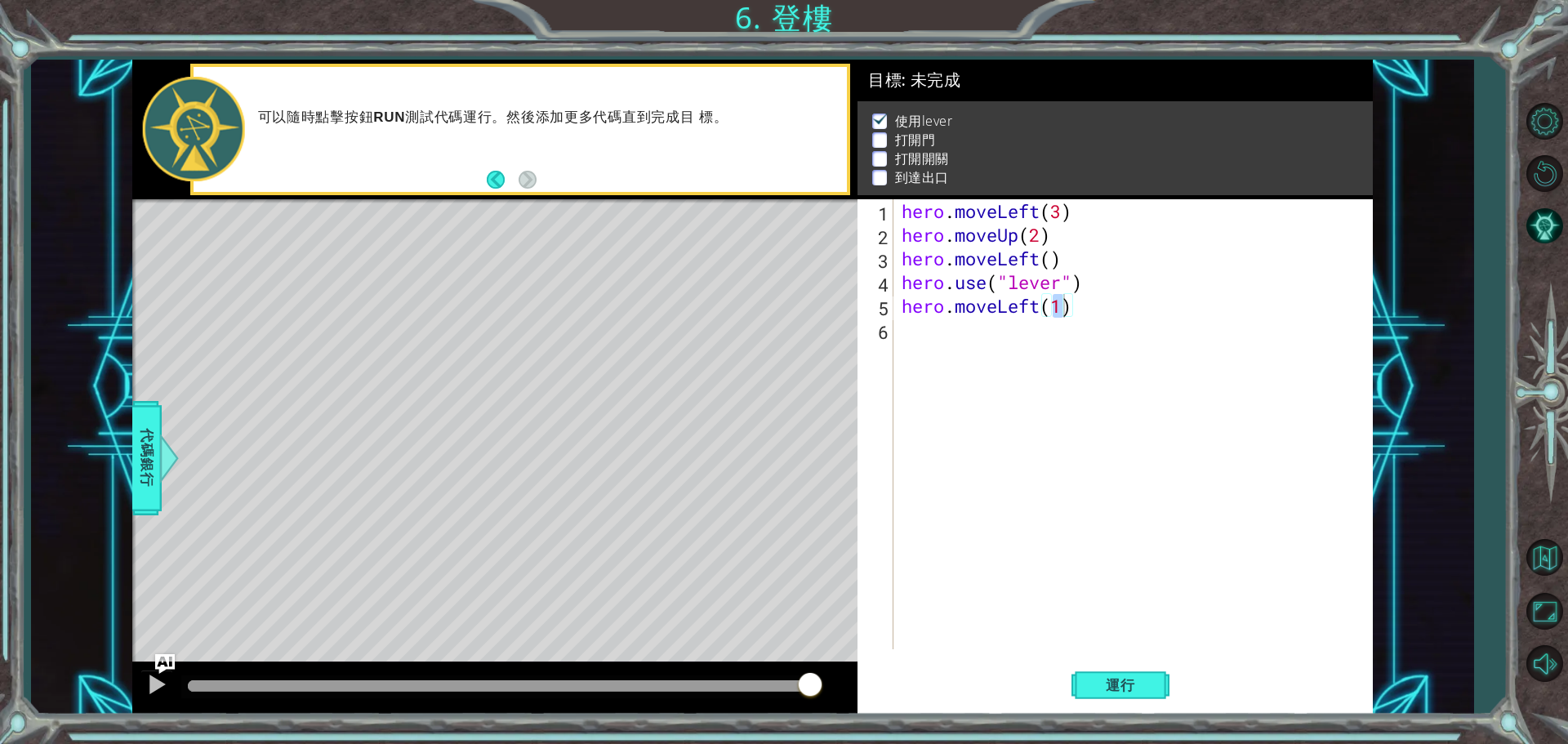
click at [962, 440] on div "hero . moveLeft ( 3 ) hero . moveUp ( 2 ) hero . moveLeft ( ) hero . use ( "lev…" at bounding box center [1137, 447] width 478 height 497
click at [1099, 665] on button "運行" at bounding box center [1121, 684] width 98 height 52
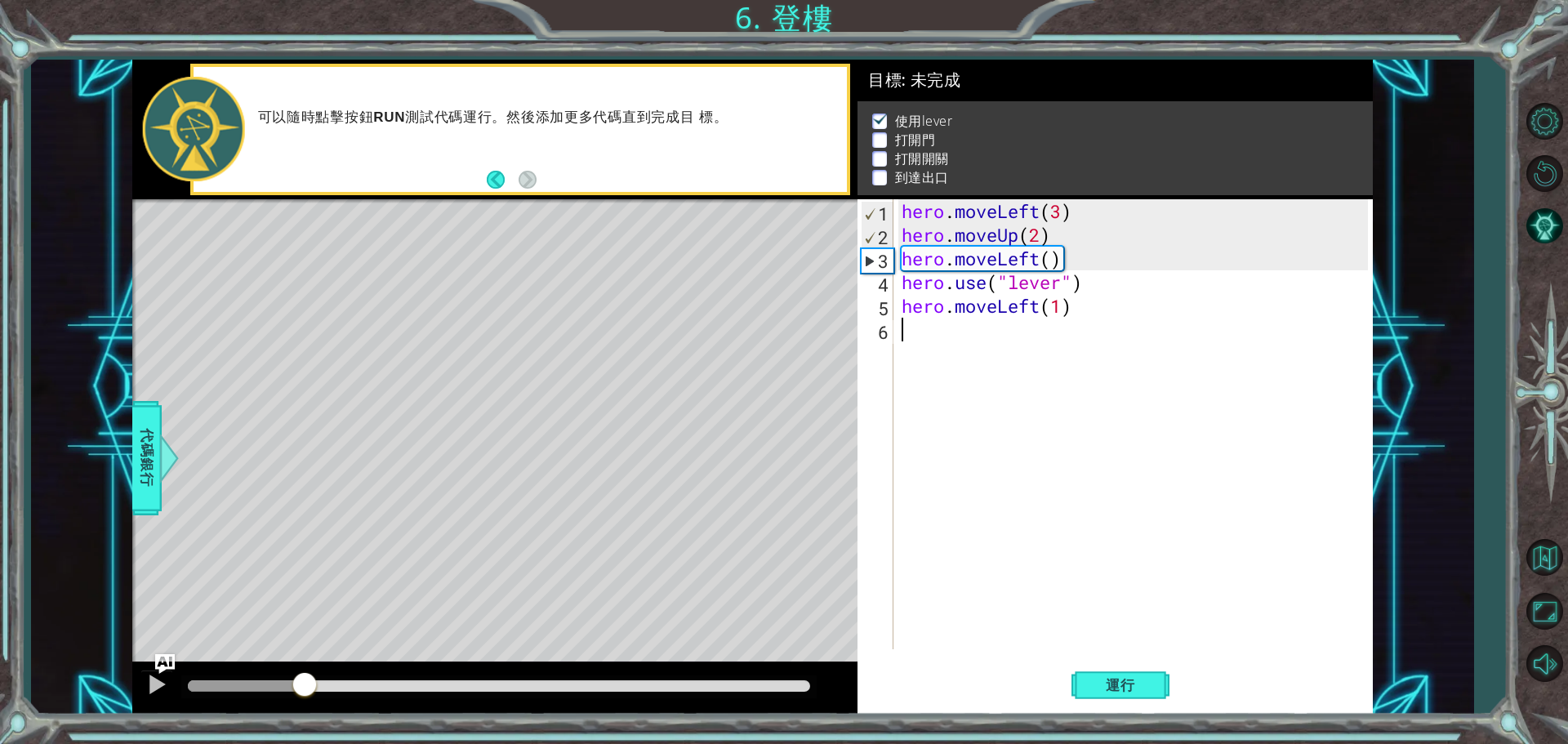
drag, startPoint x: 248, startPoint y: 681, endPoint x: 317, endPoint y: 671, distance: 69.7
click at [314, 673] on div at bounding box center [305, 686] width 30 height 30
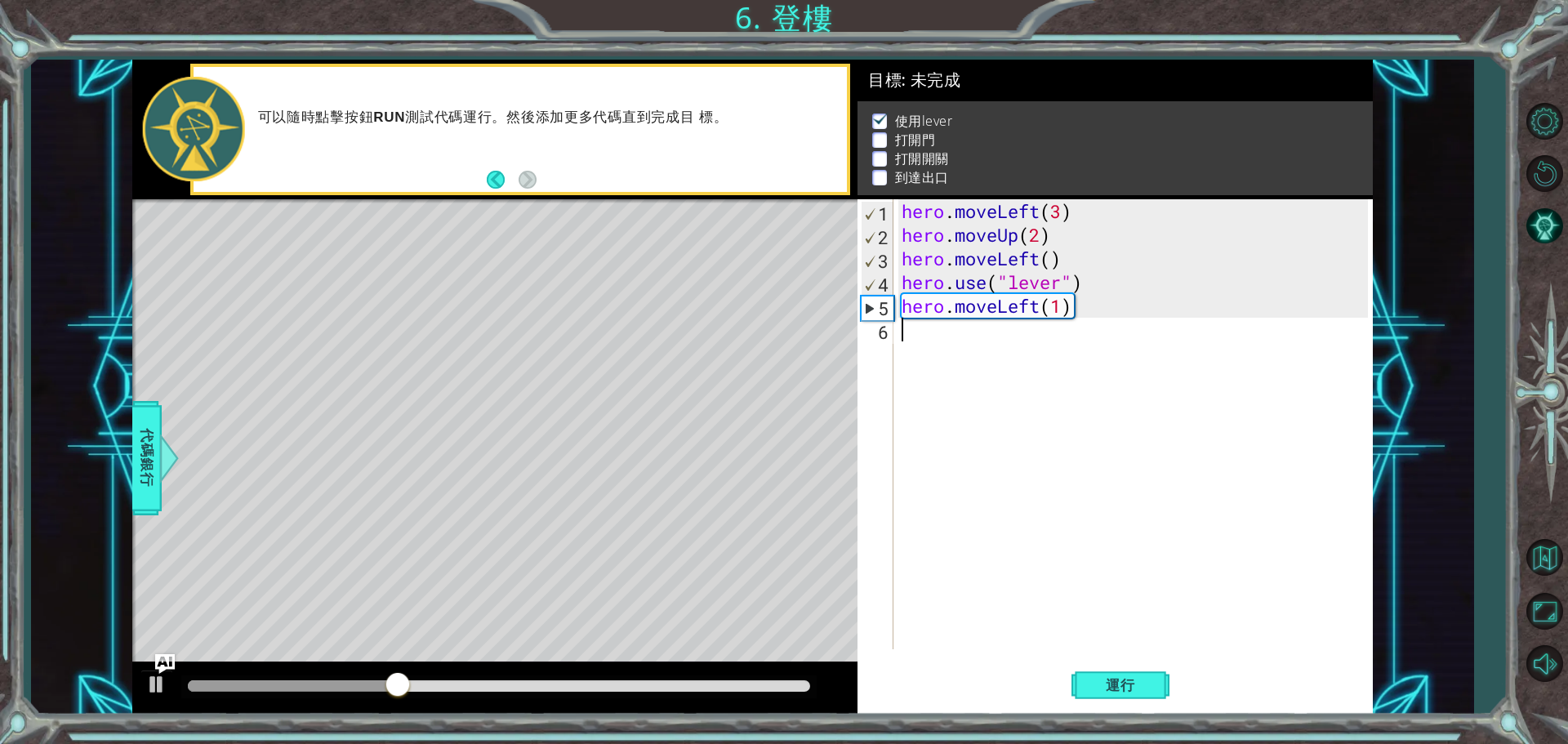
click at [350, 407] on div "Level Map" at bounding box center [510, 440] width 754 height 481
click at [934, 340] on div "hero . moveLeft ( 3 ) hero . moveUp ( 2 ) hero . moveLeft ( ) hero . use ( "lev…" at bounding box center [1137, 447] width 478 height 497
click at [149, 454] on span "代碼銀行" at bounding box center [147, 459] width 26 height 100
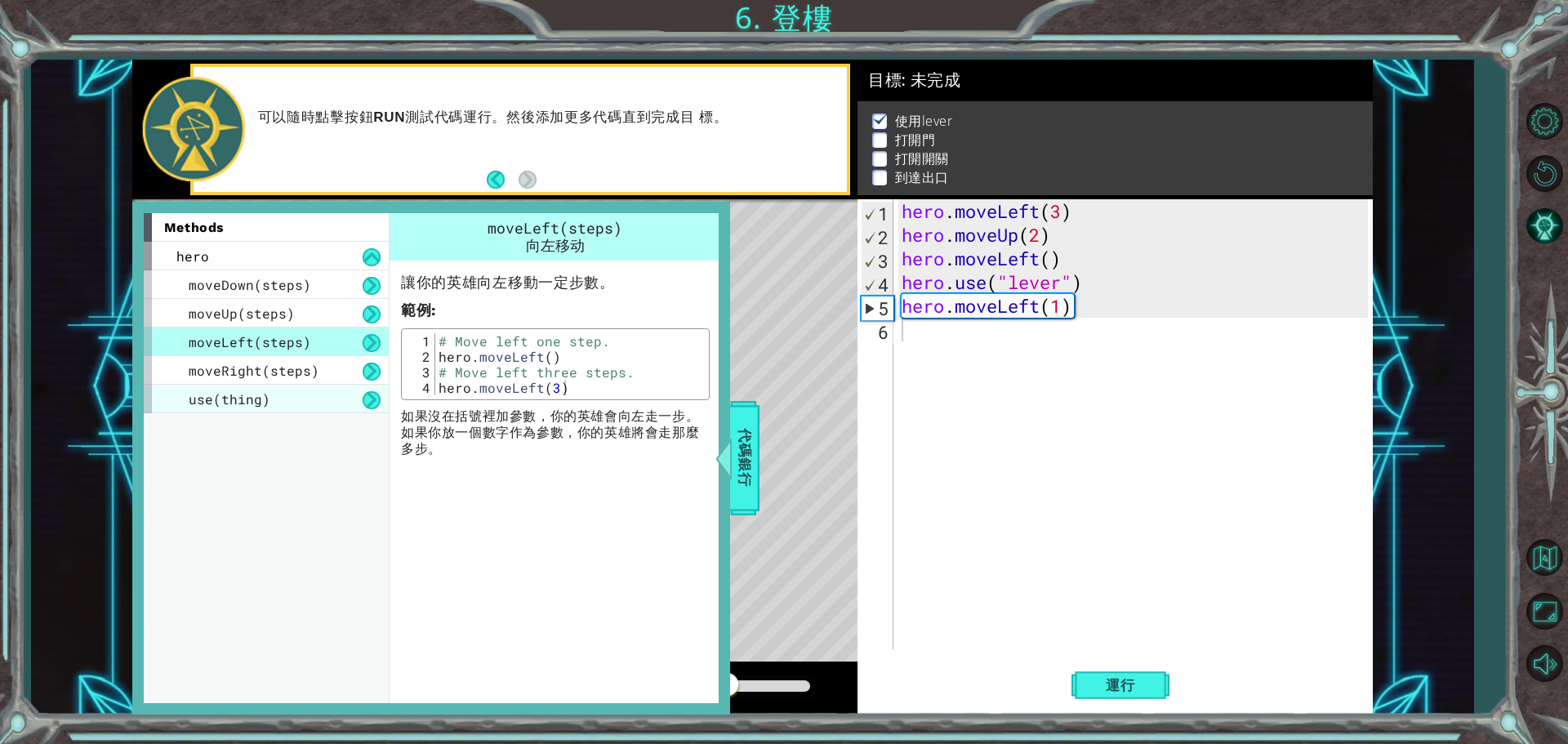
click at [253, 397] on span "use(thing)" at bounding box center [229, 399] width 82 height 18
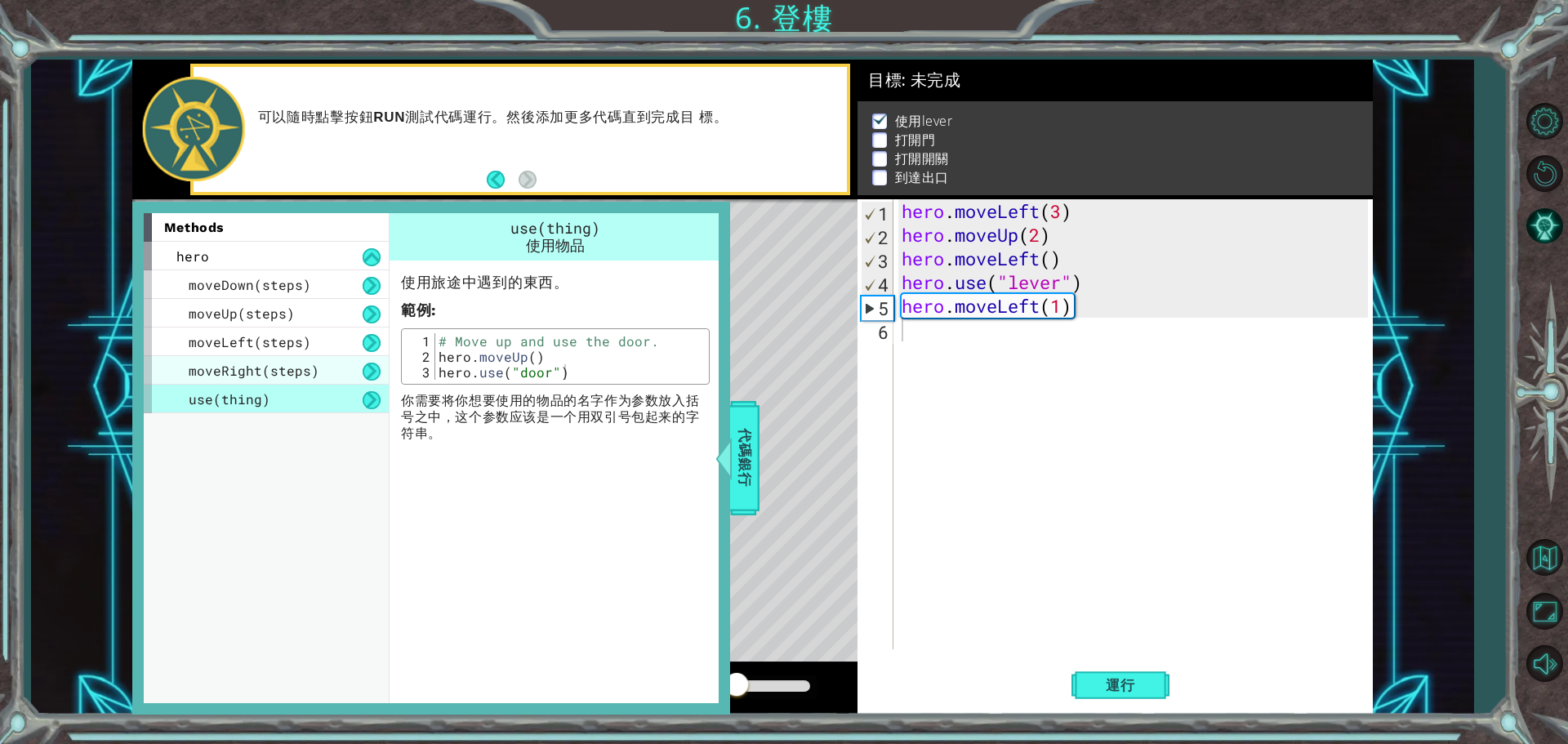
click at [275, 371] on span "moveRight(steps)" at bounding box center [253, 370] width 131 height 18
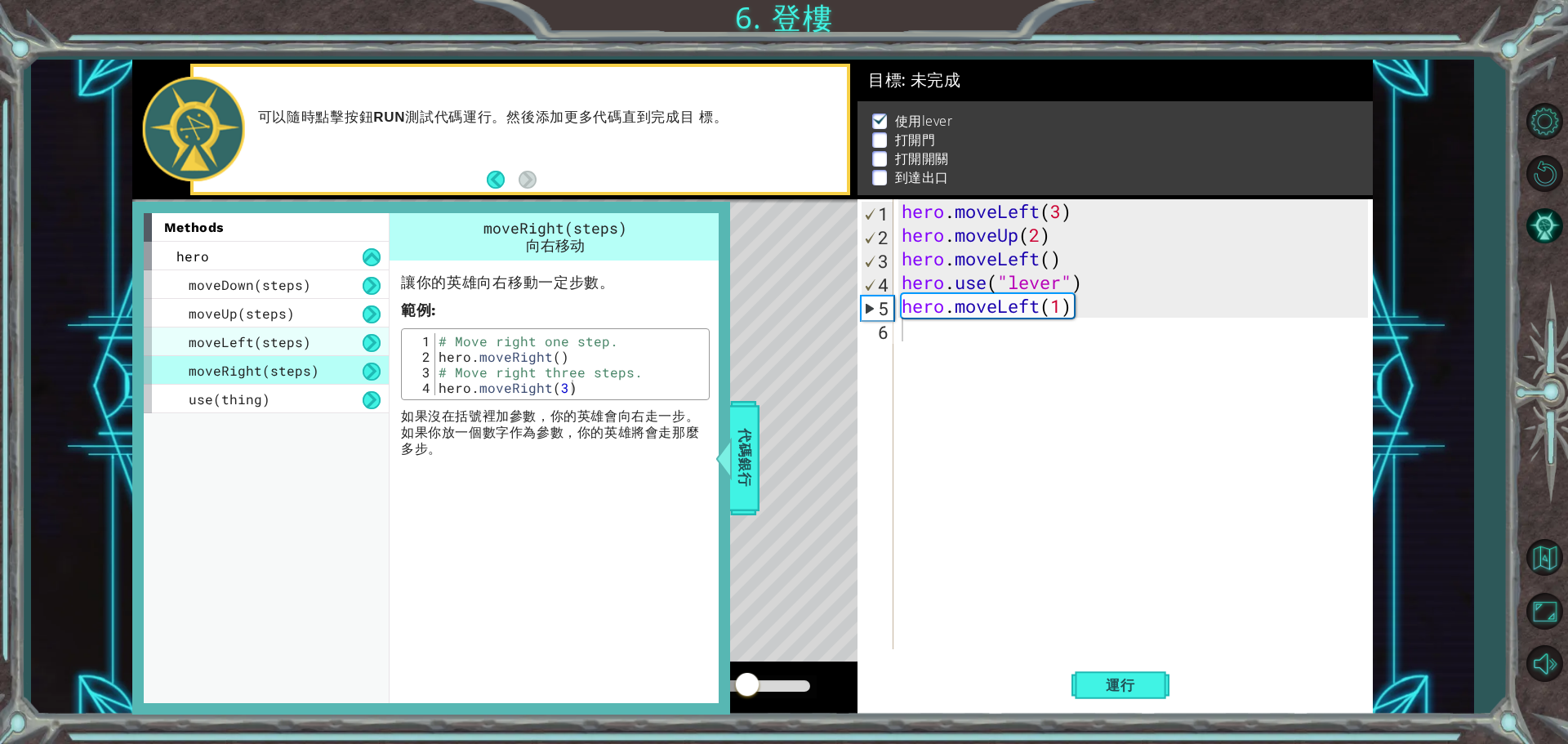
click at [281, 350] on span "moveLeft(steps)" at bounding box center [250, 342] width 123 height 18
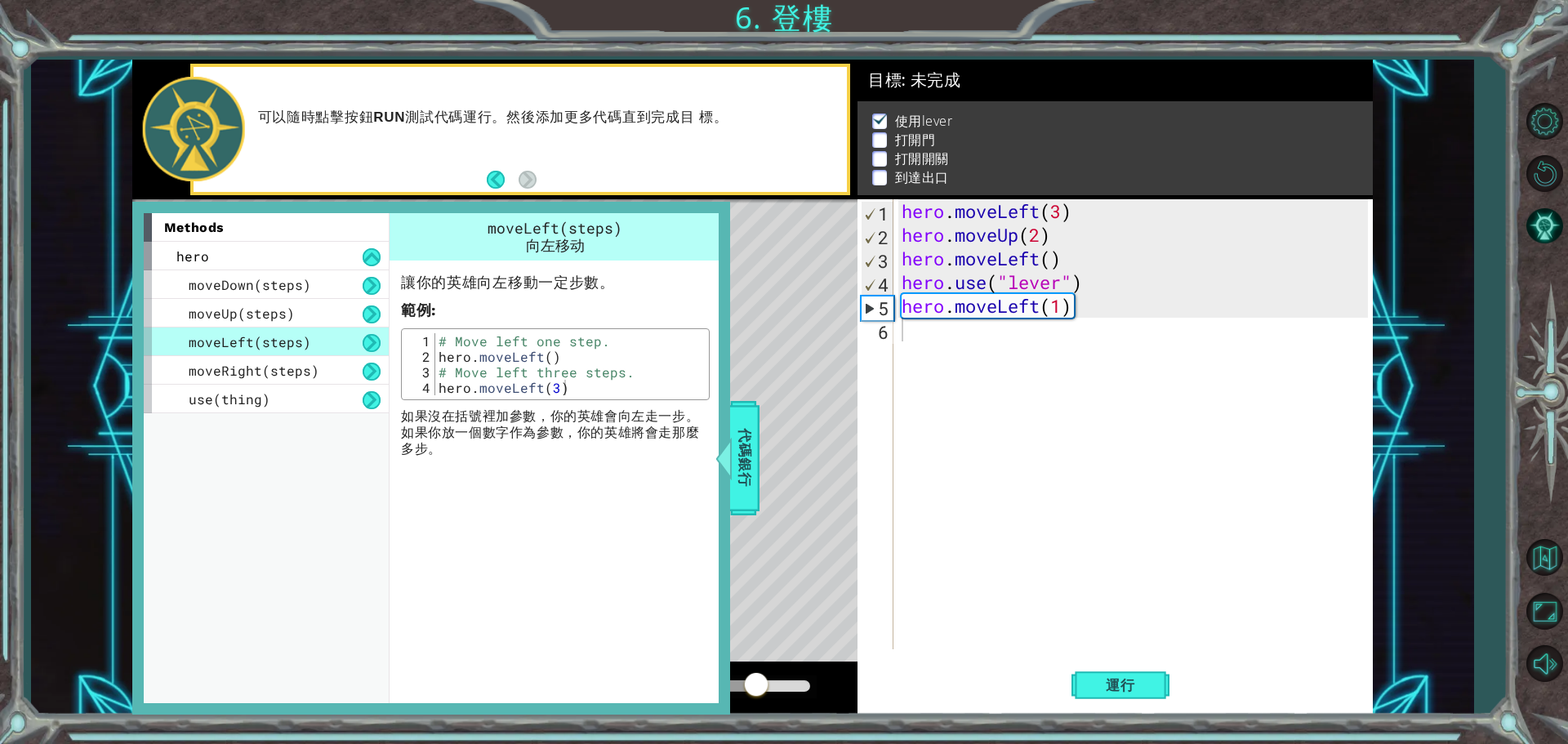
click at [281, 331] on div "moveLeft(steps)" at bounding box center [266, 341] width 245 height 29
click at [279, 308] on span "moveUp(steps)" at bounding box center [241, 313] width 106 height 18
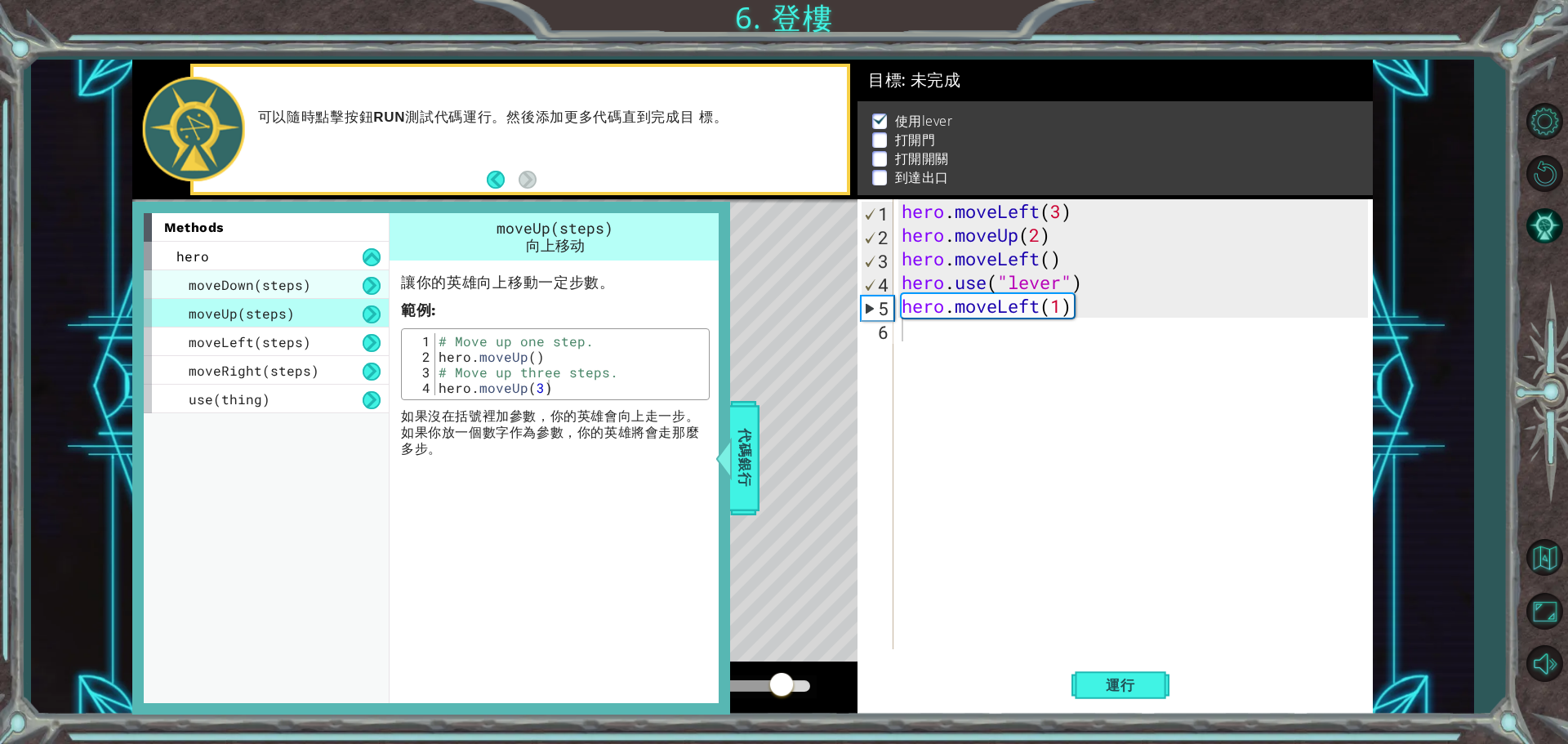
click at [284, 285] on span "moveDown(steps)" at bounding box center [250, 285] width 123 height 18
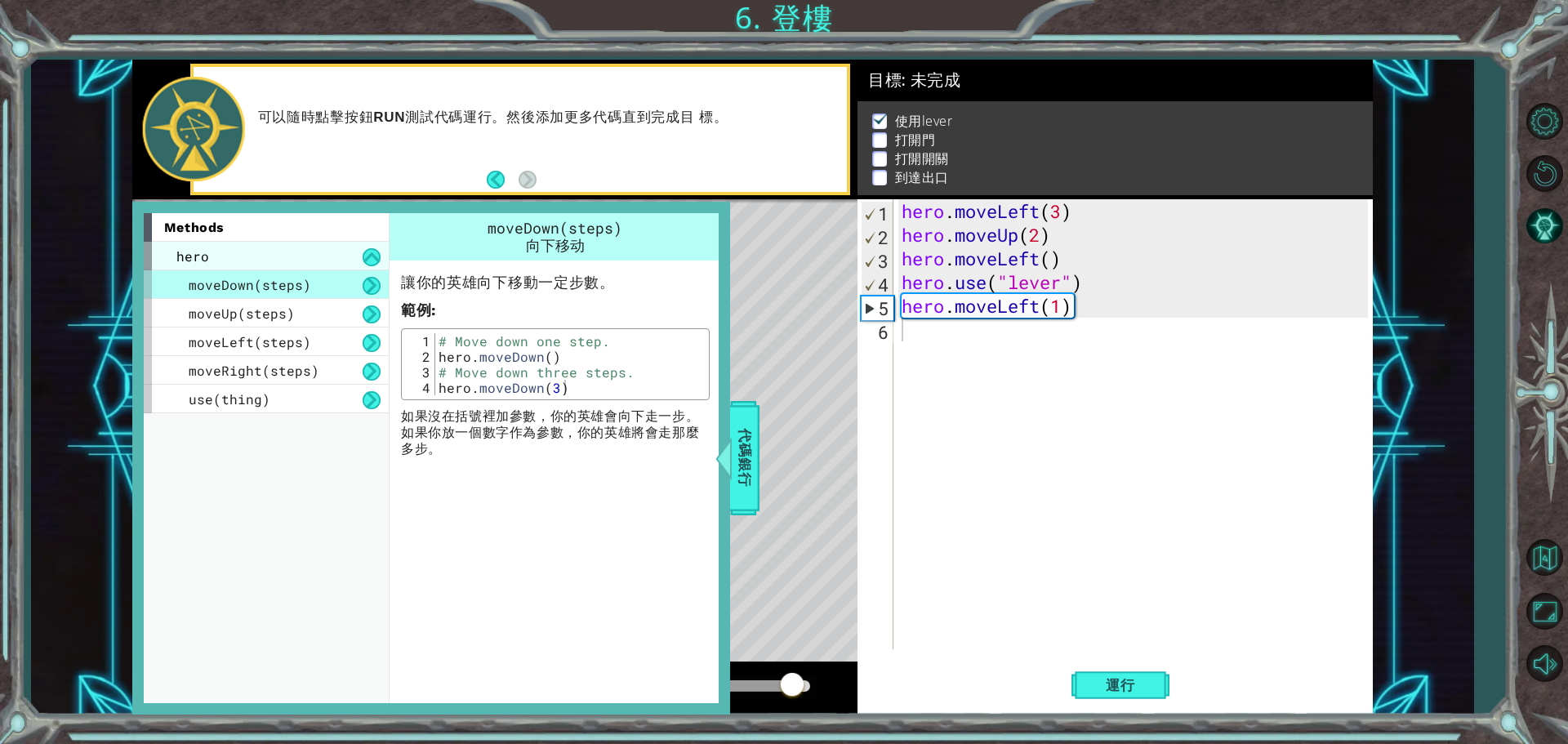
click at [294, 256] on div "hero" at bounding box center [266, 256] width 245 height 29
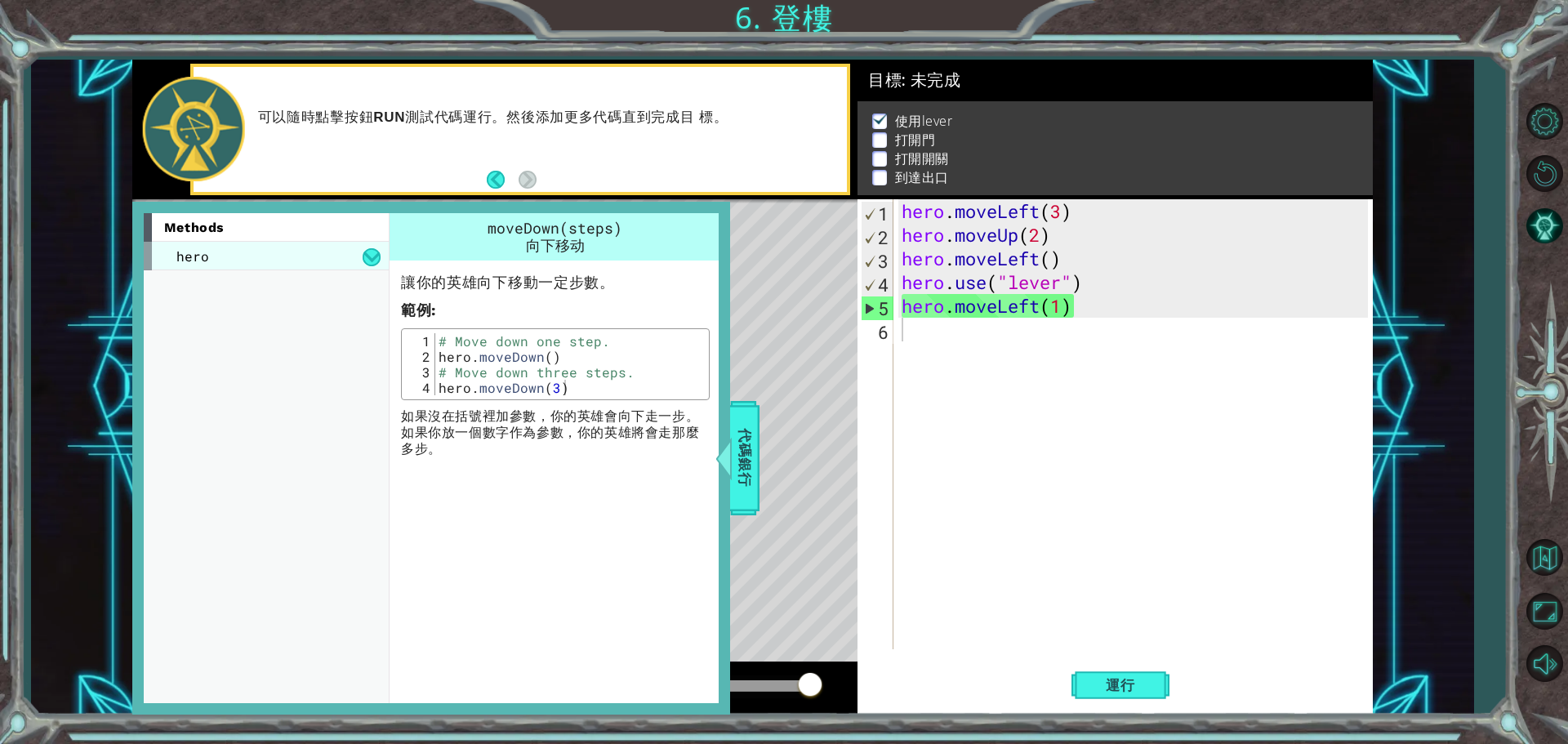
click at [324, 248] on div "hero" at bounding box center [266, 256] width 245 height 29
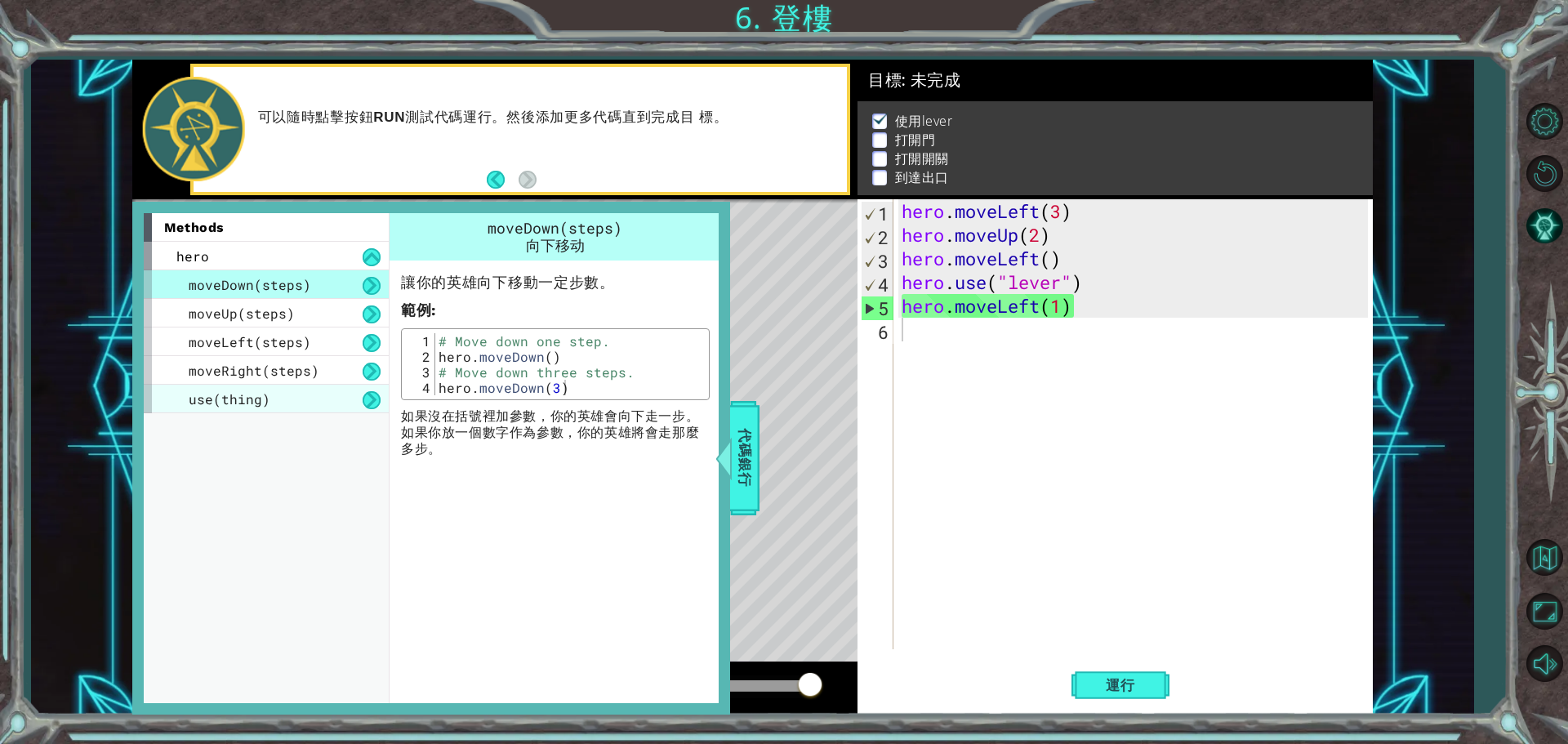
click at [311, 394] on div "use(thing)" at bounding box center [266, 399] width 245 height 29
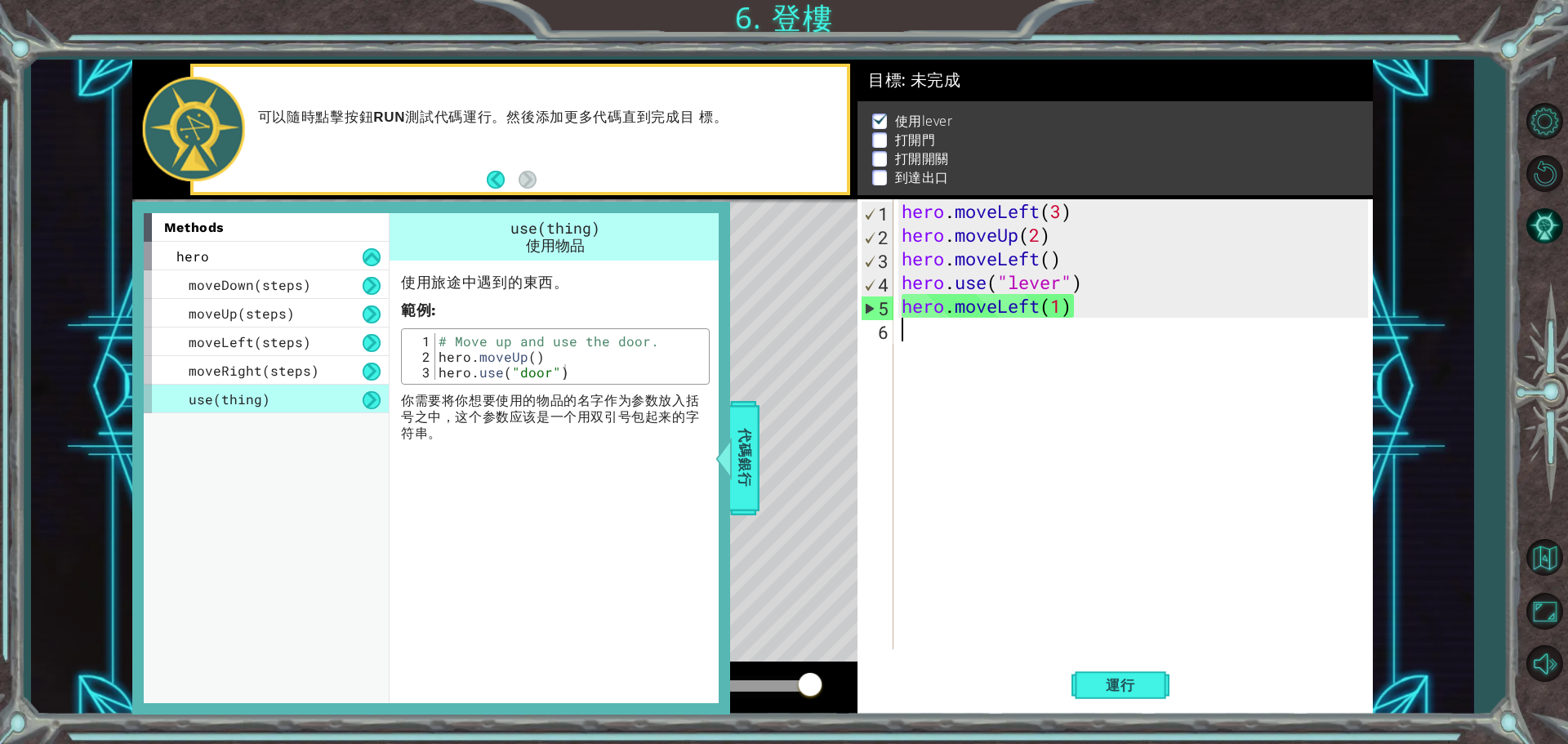
click at [907, 332] on div "hero . moveLeft ( 3 ) hero . moveUp ( 2 ) hero . moveLeft ( ) hero . use ( "lev…" at bounding box center [1137, 447] width 478 height 497
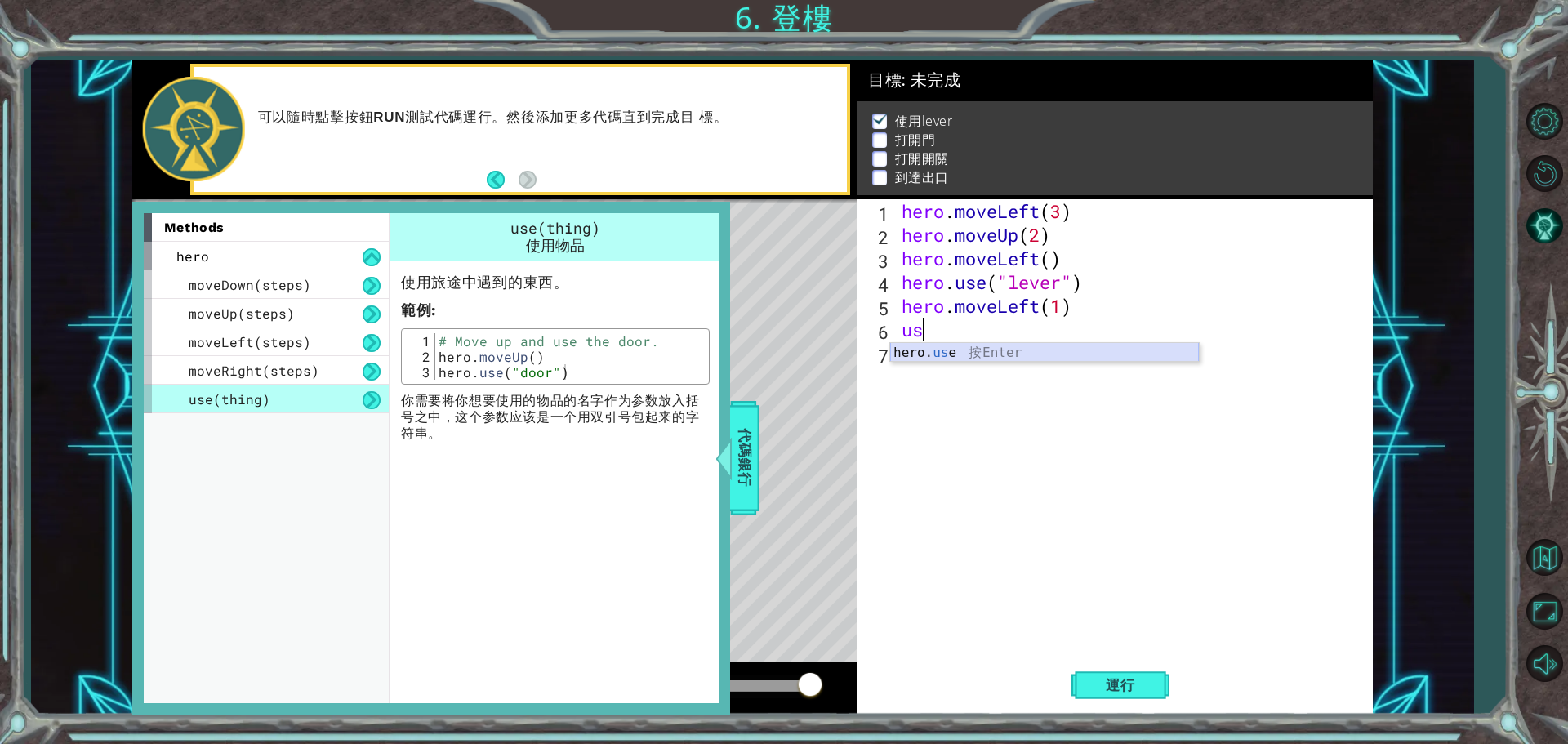
click at [942, 353] on div "hero. us e 按 Enter" at bounding box center [1044, 372] width 309 height 59
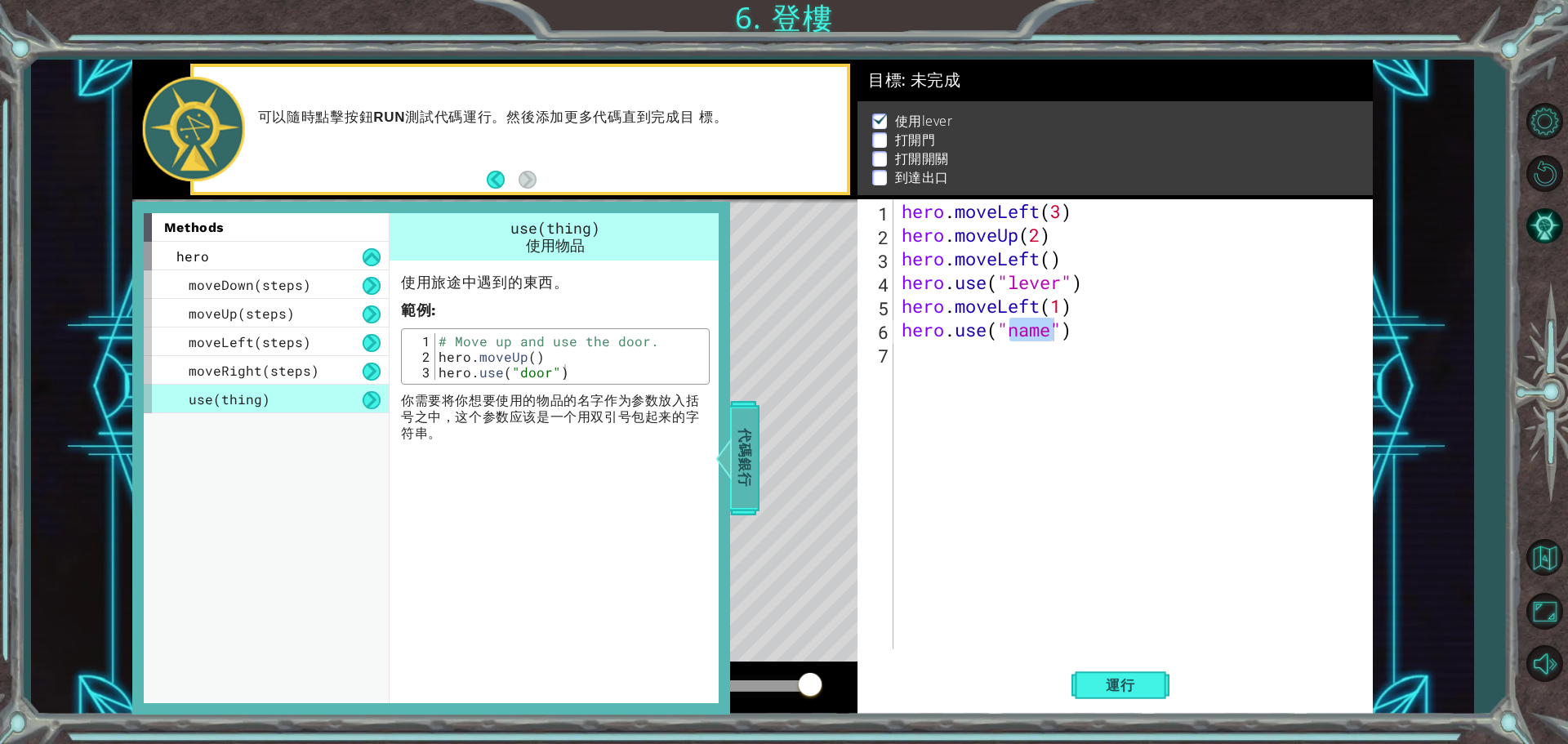
click at [738, 468] on span "代碼銀行" at bounding box center [745, 459] width 26 height 100
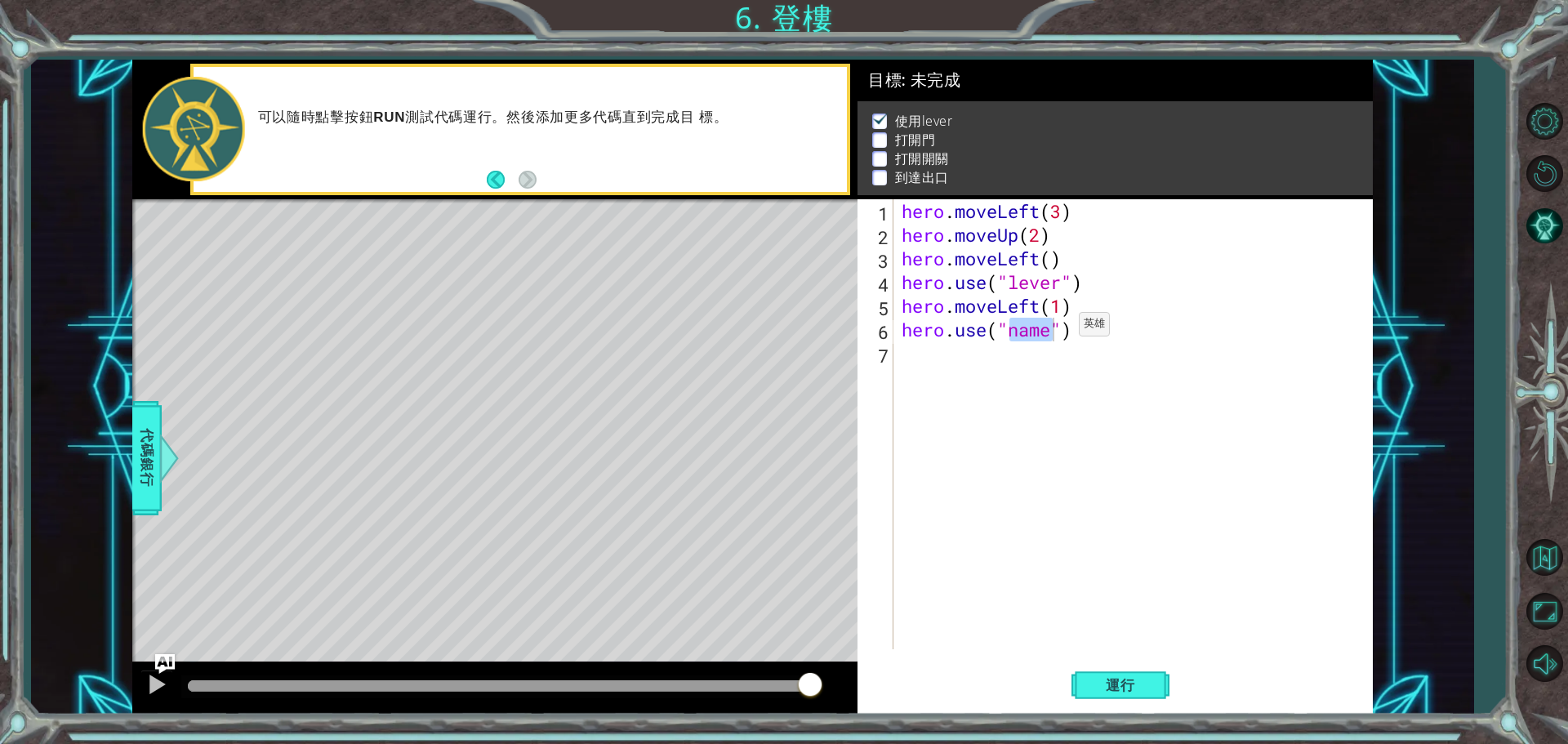
click at [1054, 328] on div "hero . moveLeft ( 3 ) hero . moveUp ( 2 ) hero . moveLeft ( ) hero . use ( "lev…" at bounding box center [1132, 424] width 469 height 450
type textarea "hero.use("door")"
click at [1120, 683] on span "運行" at bounding box center [1120, 685] width 62 height 17
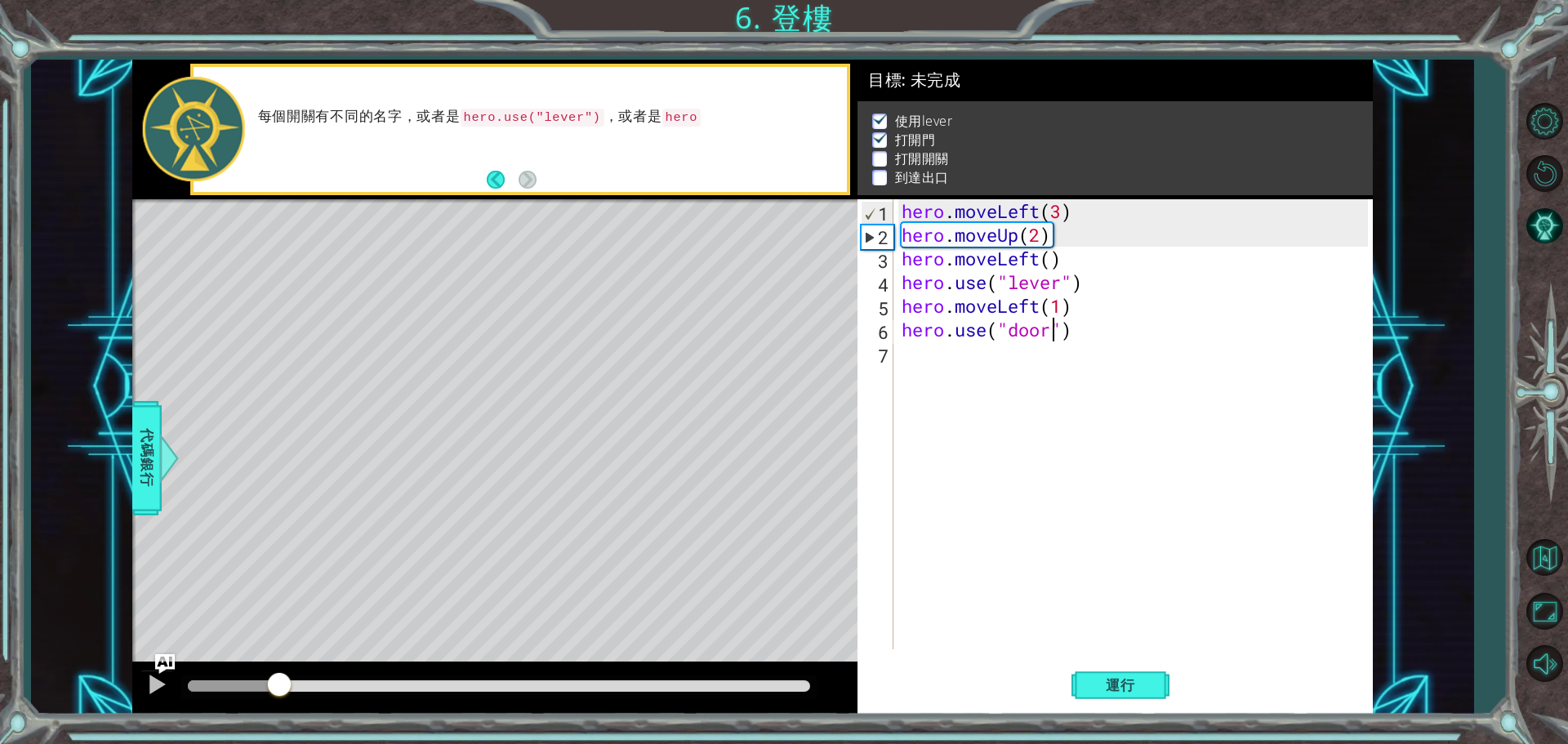
drag, startPoint x: 219, startPoint y: 682, endPoint x: 324, endPoint y: 681, distance: 105.0
click at [294, 681] on div at bounding box center [280, 686] width 30 height 30
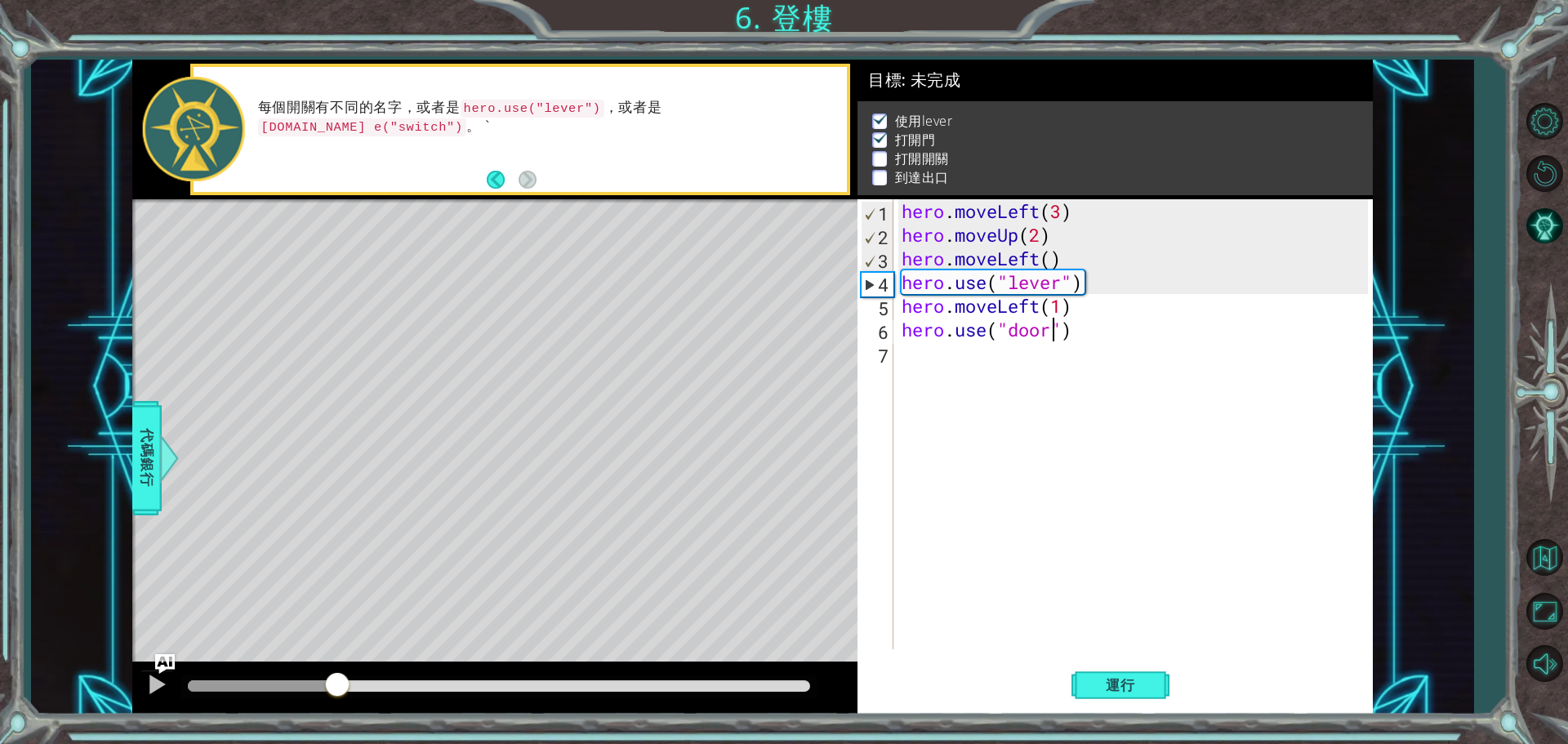
drag, startPoint x: 338, startPoint y: 681, endPoint x: 385, endPoint y: 673, distance: 47.7
click at [352, 673] on div at bounding box center [338, 686] width 30 height 30
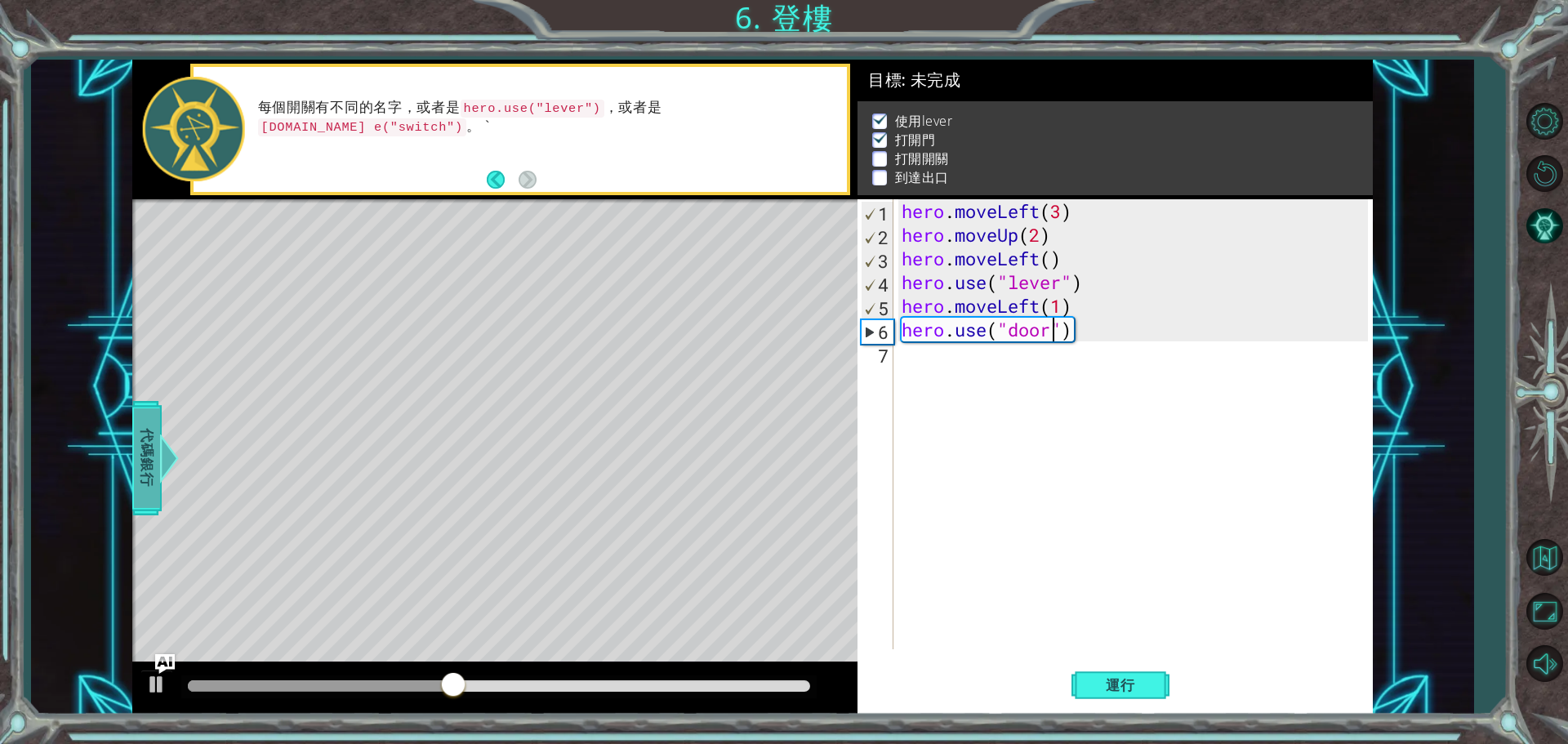
click at [155, 433] on span "代碼銀行" at bounding box center [147, 459] width 26 height 100
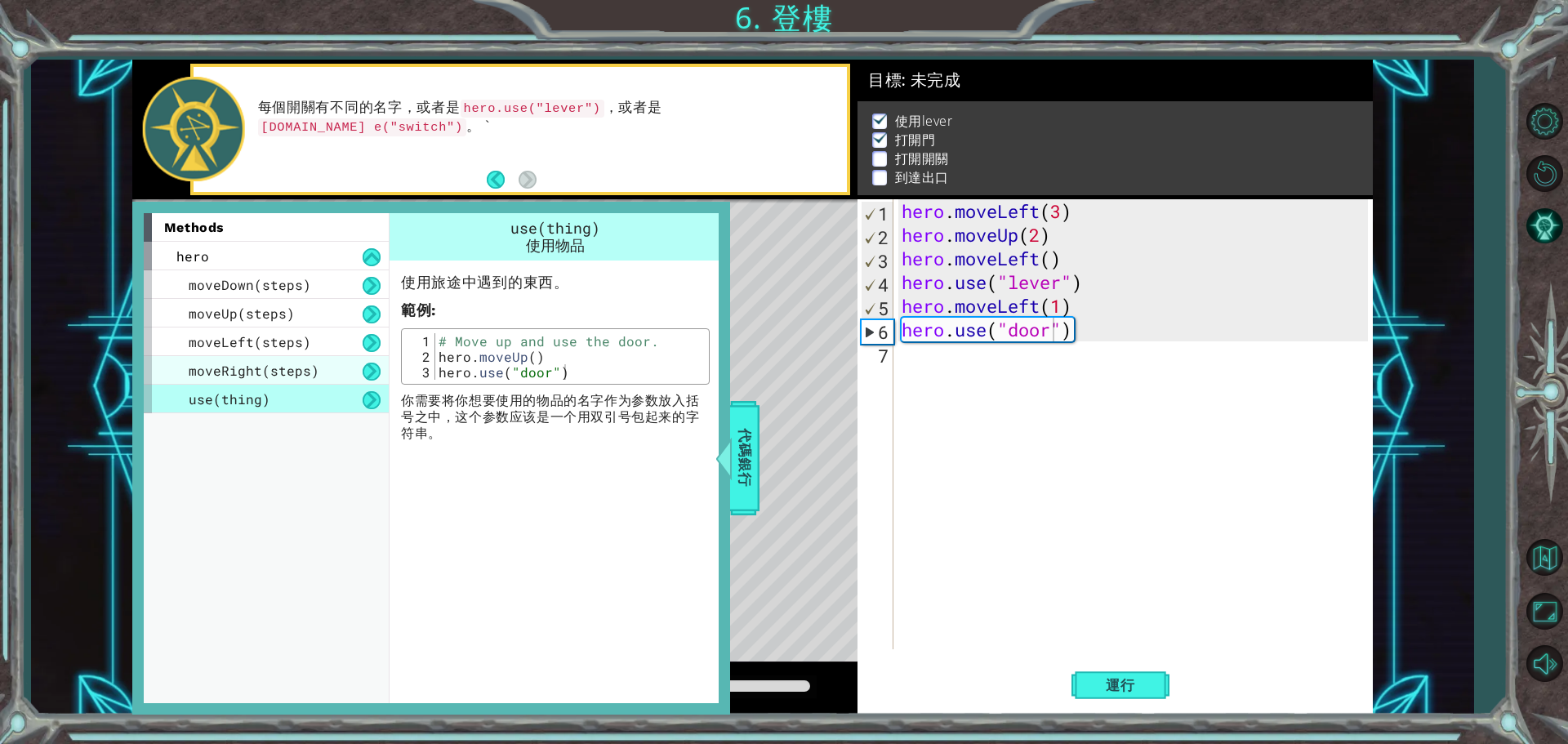
click at [243, 375] on span "moveRight(steps)" at bounding box center [253, 370] width 131 height 18
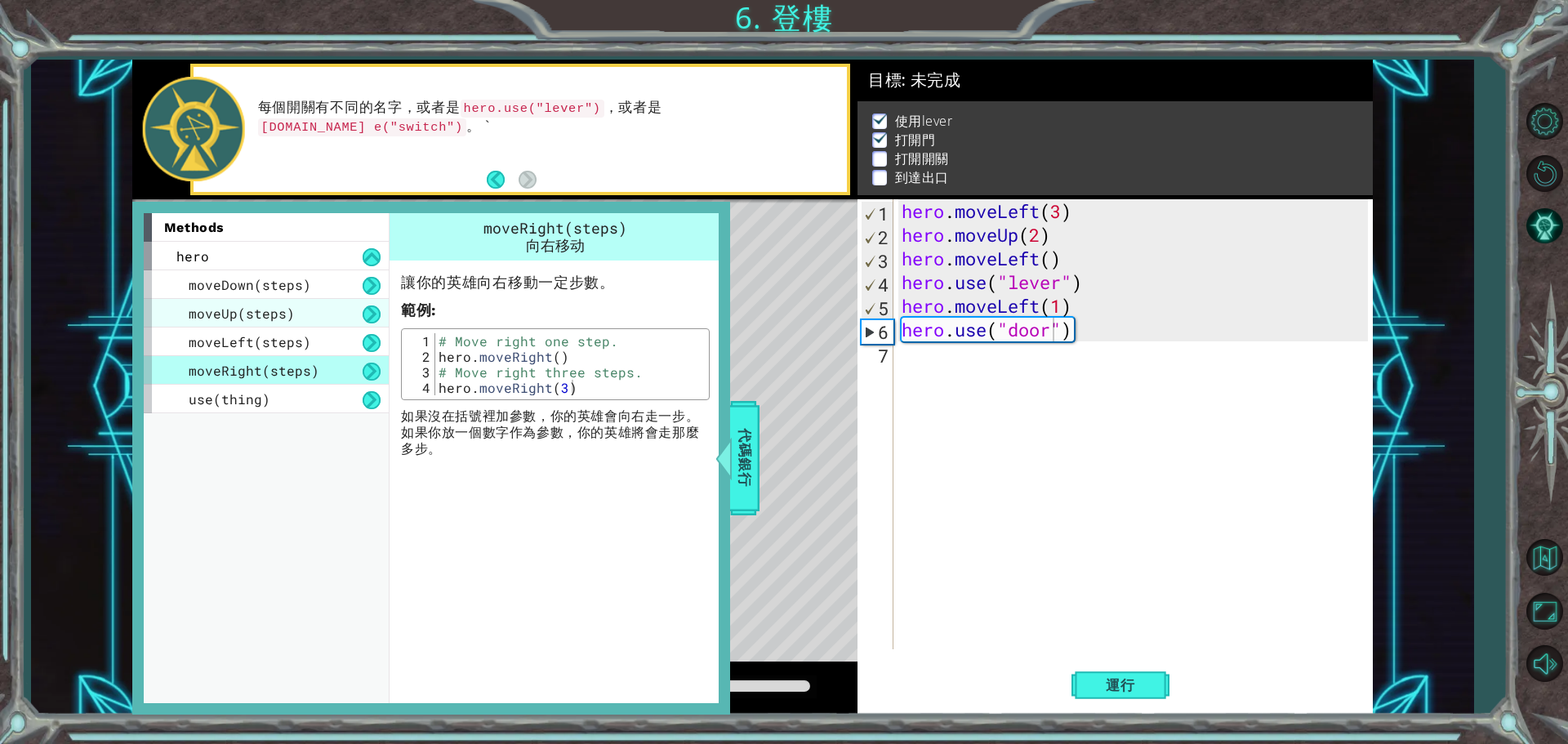
click at [270, 305] on span "moveUp(steps)" at bounding box center [241, 313] width 106 height 18
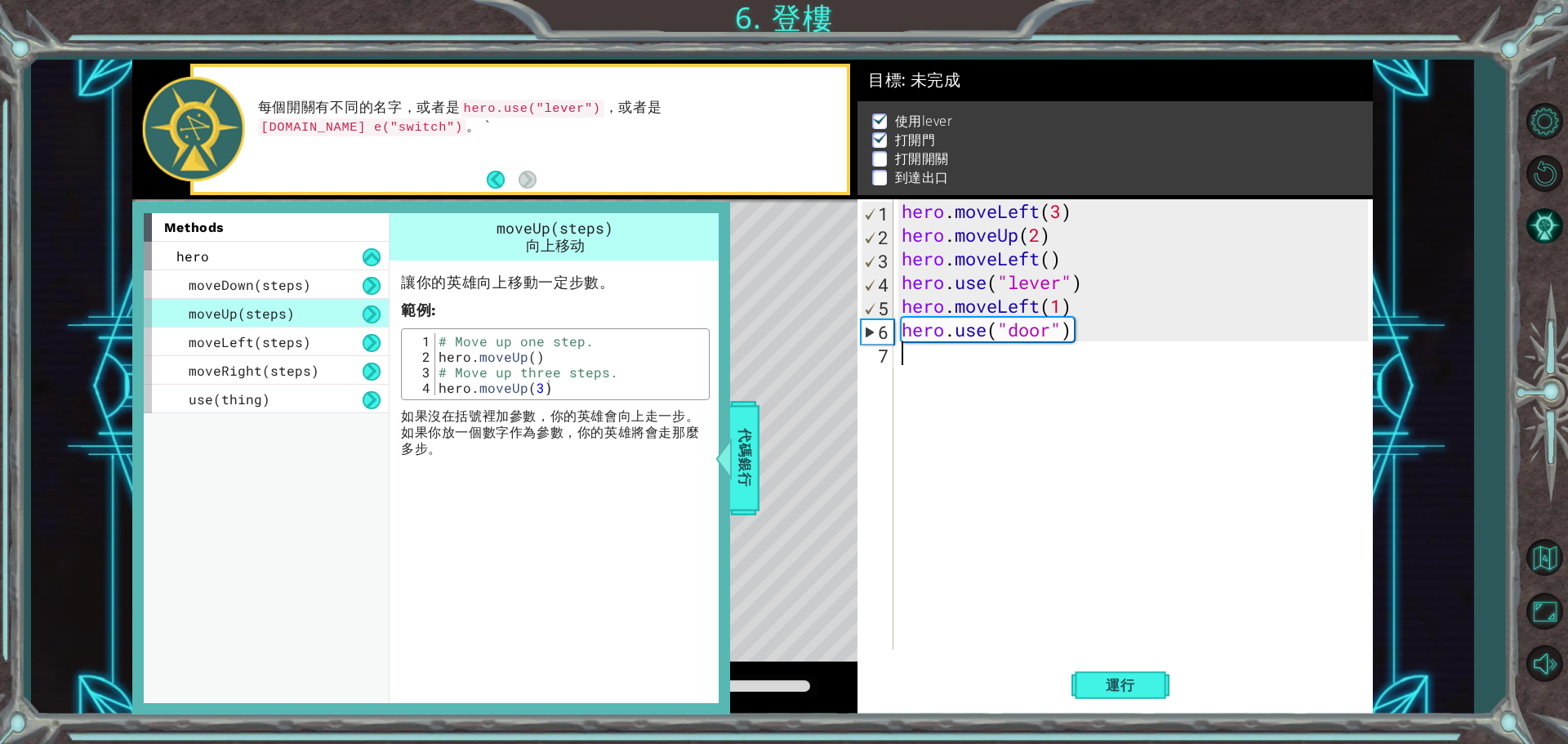
click at [908, 358] on div "hero . moveLeft ( 3 ) hero . moveUp ( 2 ) hero . moveLeft ( ) hero . use ( "lev…" at bounding box center [1137, 447] width 478 height 497
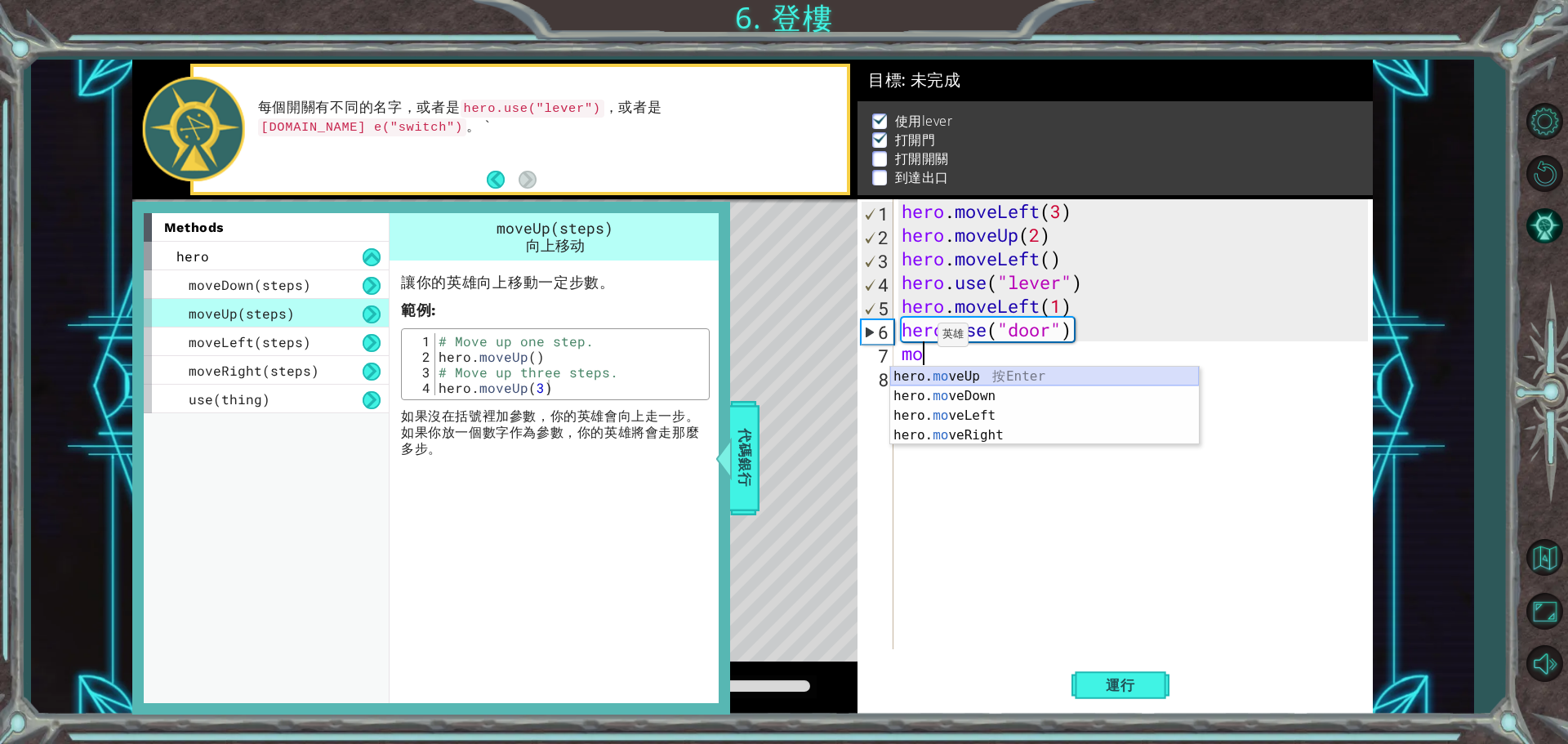
click at [959, 379] on div "hero. mo veUp 按 Enter hero. mo veDown 按 Enter hero. mo veLeft 按 Enter hero. mo …" at bounding box center [1044, 426] width 309 height 118
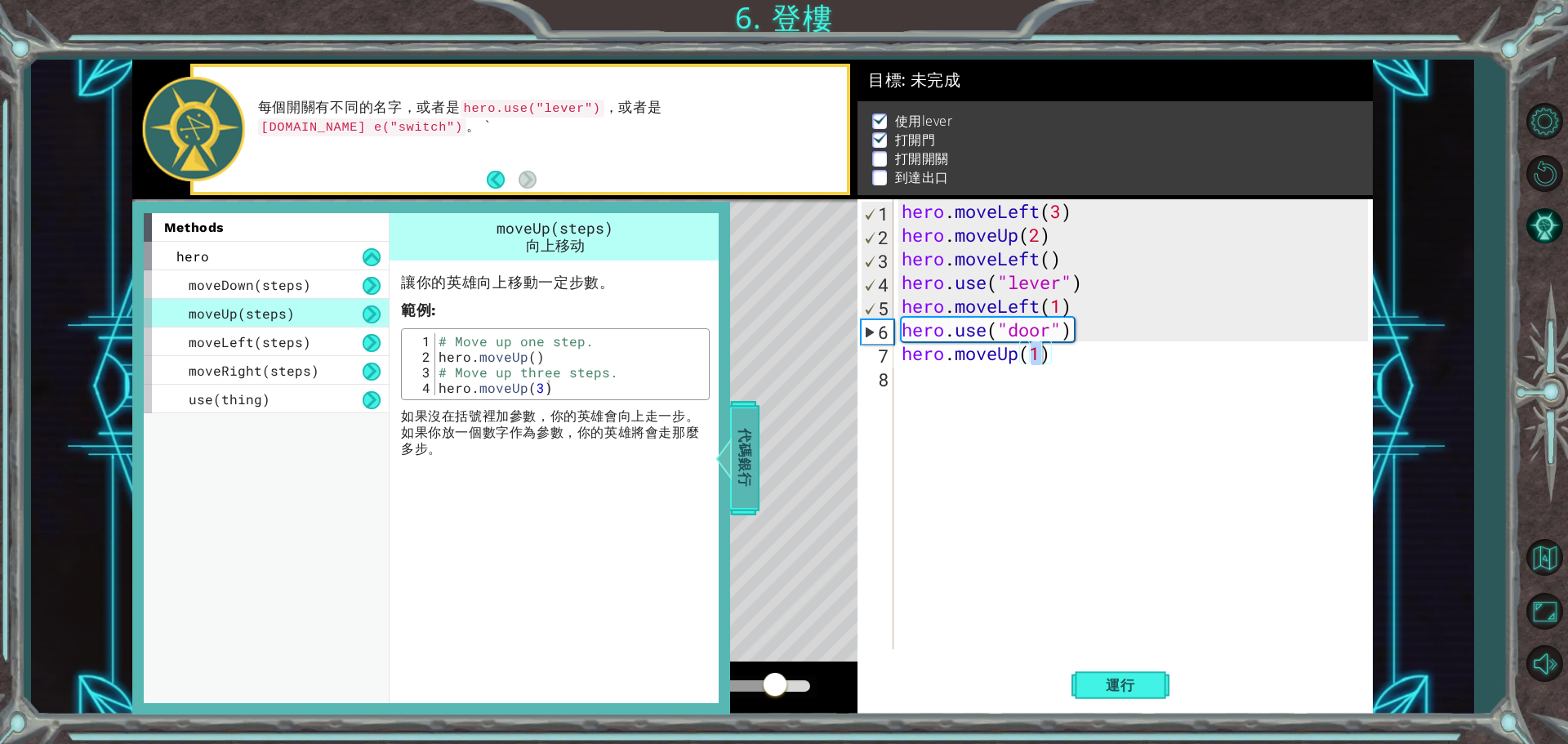
click at [736, 474] on span "代碼銀行" at bounding box center [745, 459] width 26 height 100
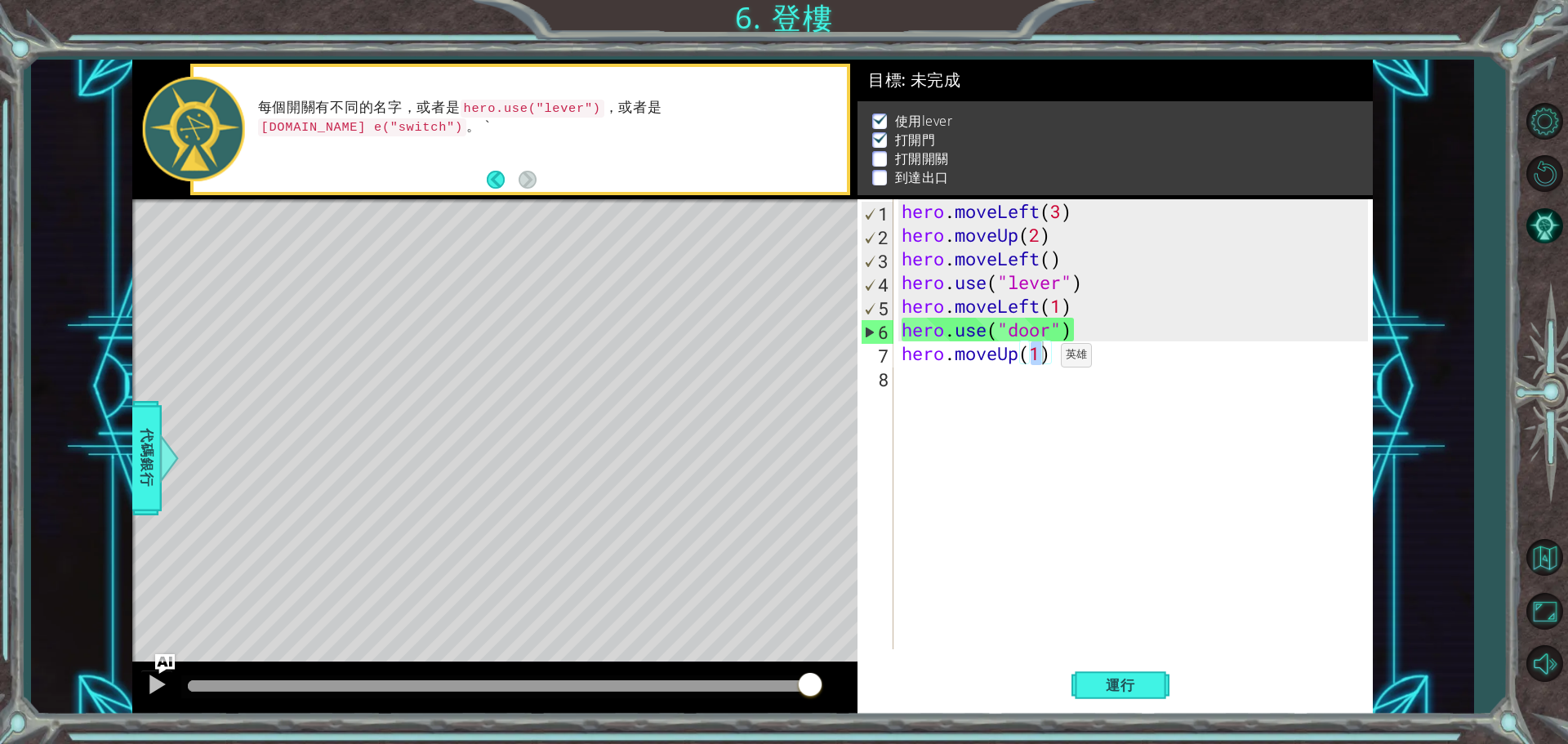
click at [1037, 359] on div "hero . moveLeft ( 3 ) hero . moveUp ( 2 ) hero . moveLeft ( ) hero . use ( "lev…" at bounding box center [1132, 424] width 469 height 450
click at [1037, 355] on div "hero . moveLeft ( 3 ) hero . moveUp ( 2 ) hero . moveLeft ( ) hero . use ( "lev…" at bounding box center [1137, 447] width 478 height 497
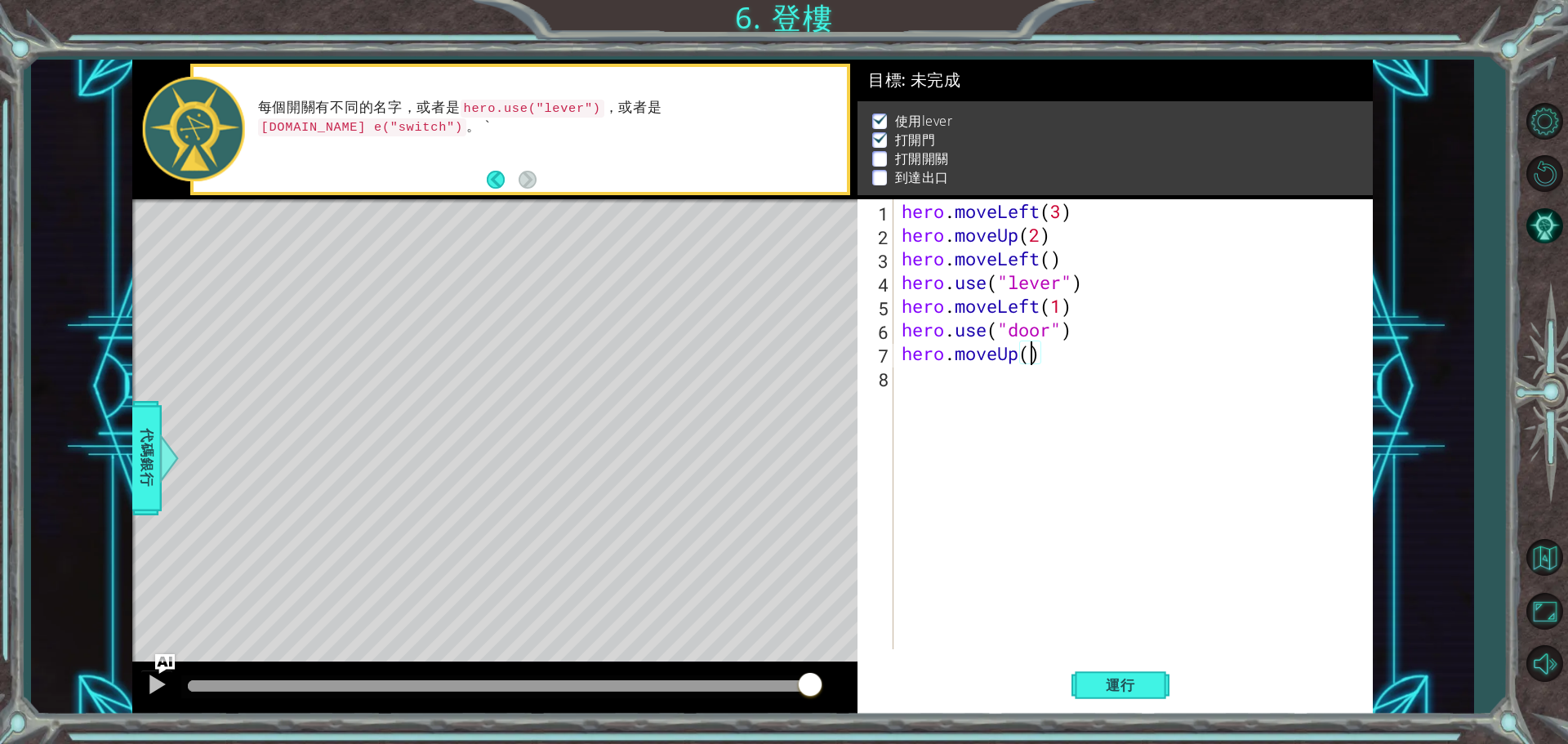
scroll to position [0, 6]
type textarea "hero.moveUp(2)"
click at [1103, 686] on span "運行" at bounding box center [1120, 685] width 62 height 17
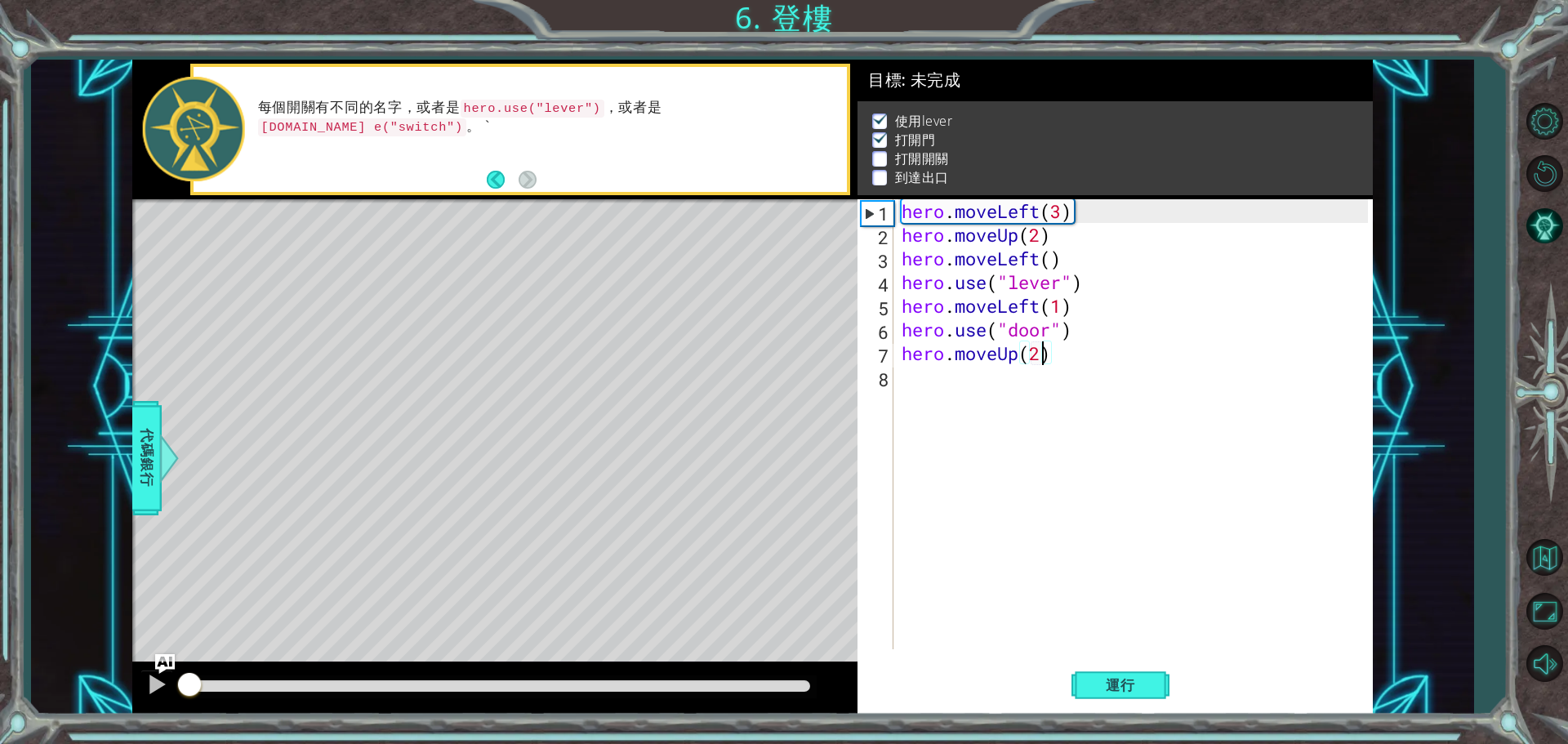
drag, startPoint x: 619, startPoint y: 674, endPoint x: 53, endPoint y: 698, distance: 566.5
click at [53, 698] on div "1 ההההההההההההההההההההההההההההההההההההההההההההההההההההההההההההההההההההההההההההה…" at bounding box center [752, 387] width 1442 height 655
click at [157, 669] on img "Ask AI" at bounding box center [165, 663] width 21 height 21
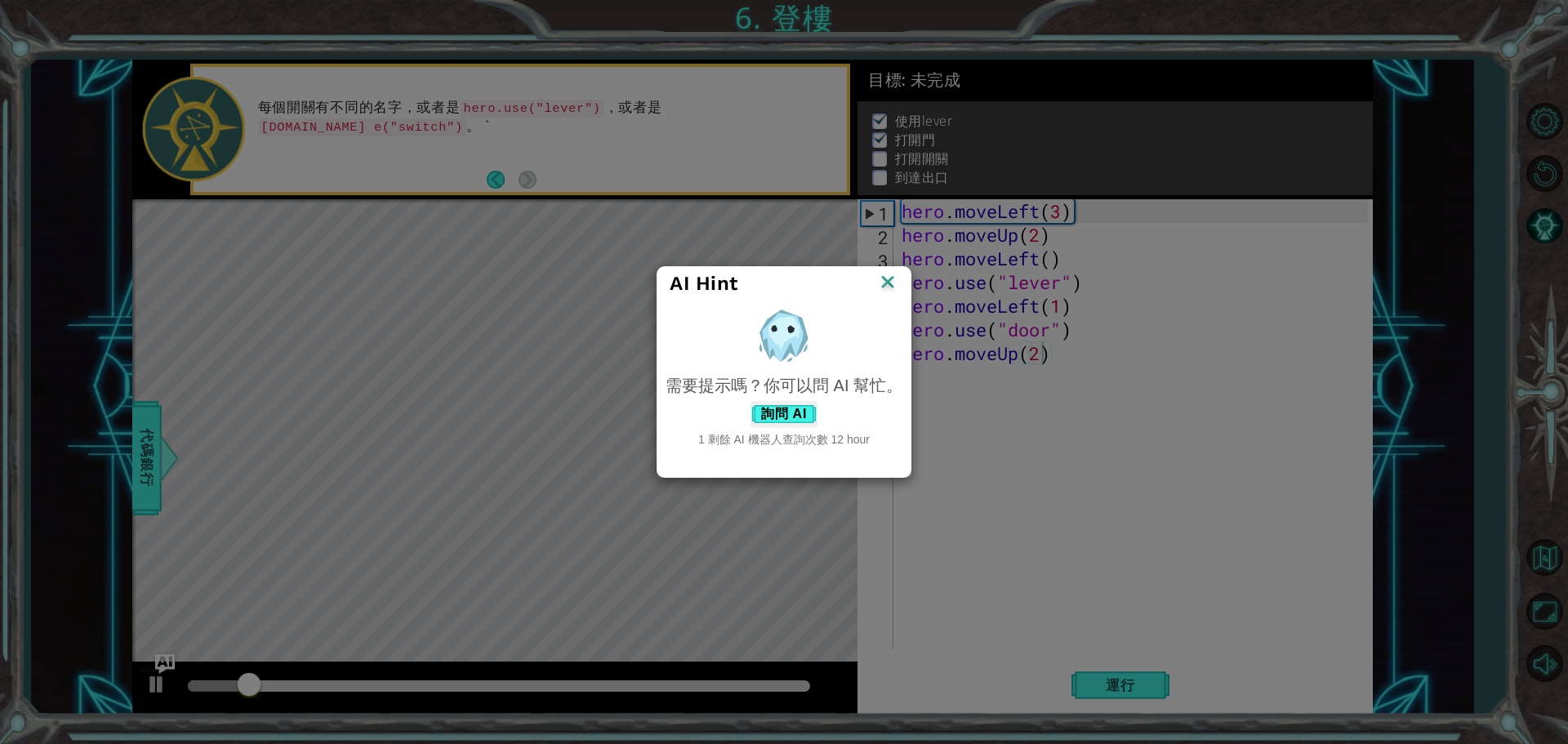
click at [892, 279] on img at bounding box center [887, 283] width 21 height 25
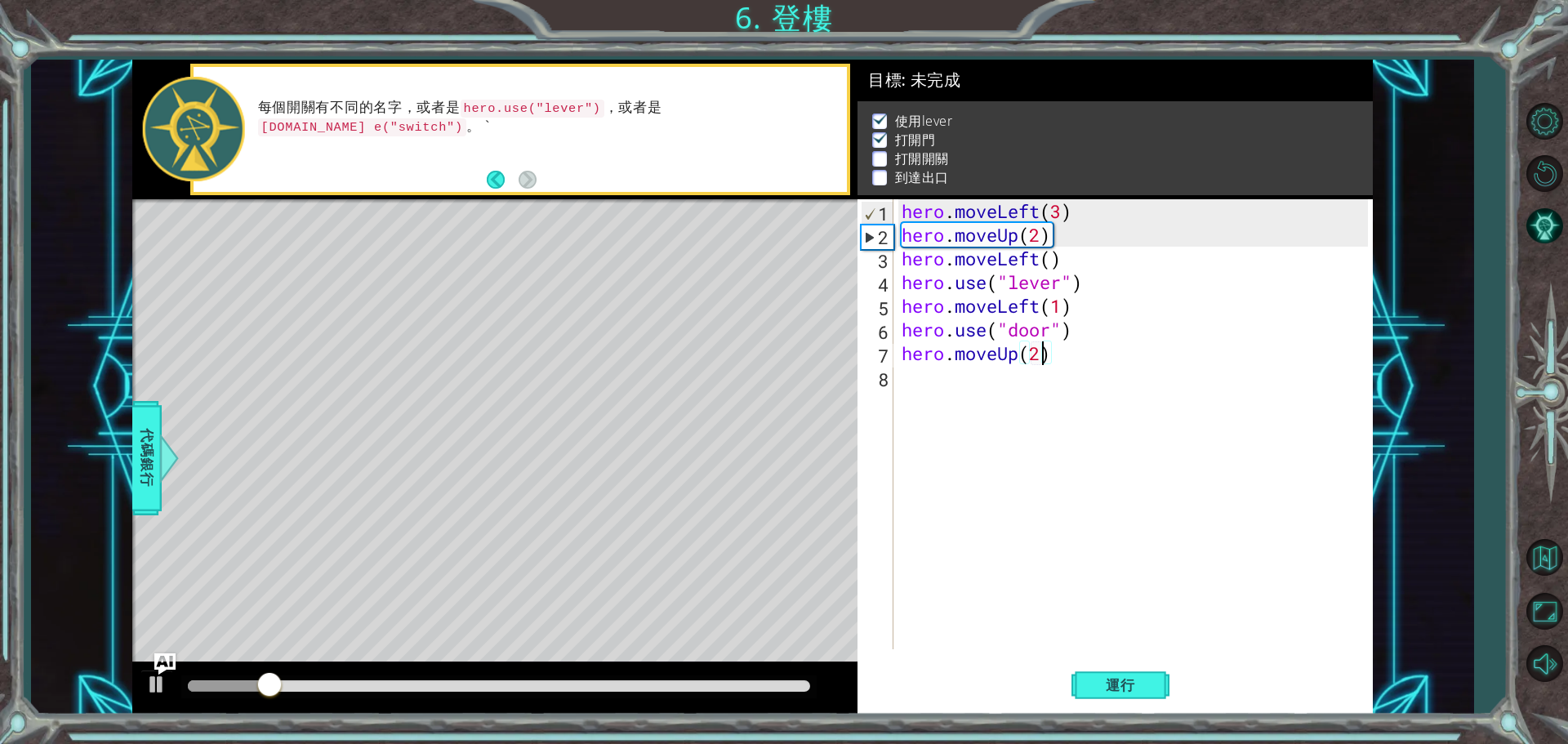
click at [158, 672] on img "Ask AI" at bounding box center [165, 663] width 21 height 21
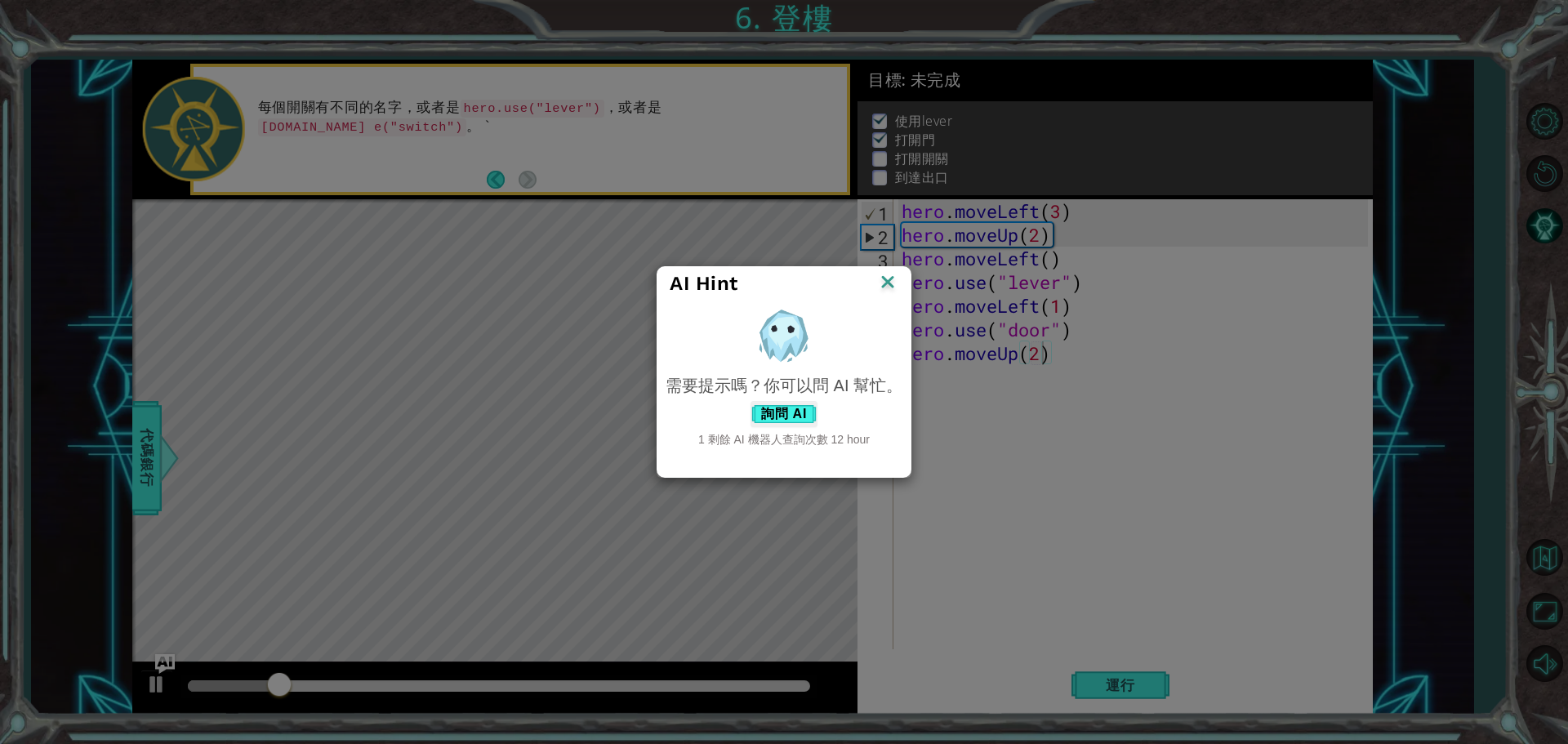
click at [157, 686] on div "AI Hint 需要提示嗎？你可以問 AI 幫忙。 詢問 AI 1 剩餘 AI 機器人查詢次數 12 hour" at bounding box center [784, 372] width 1568 height 744
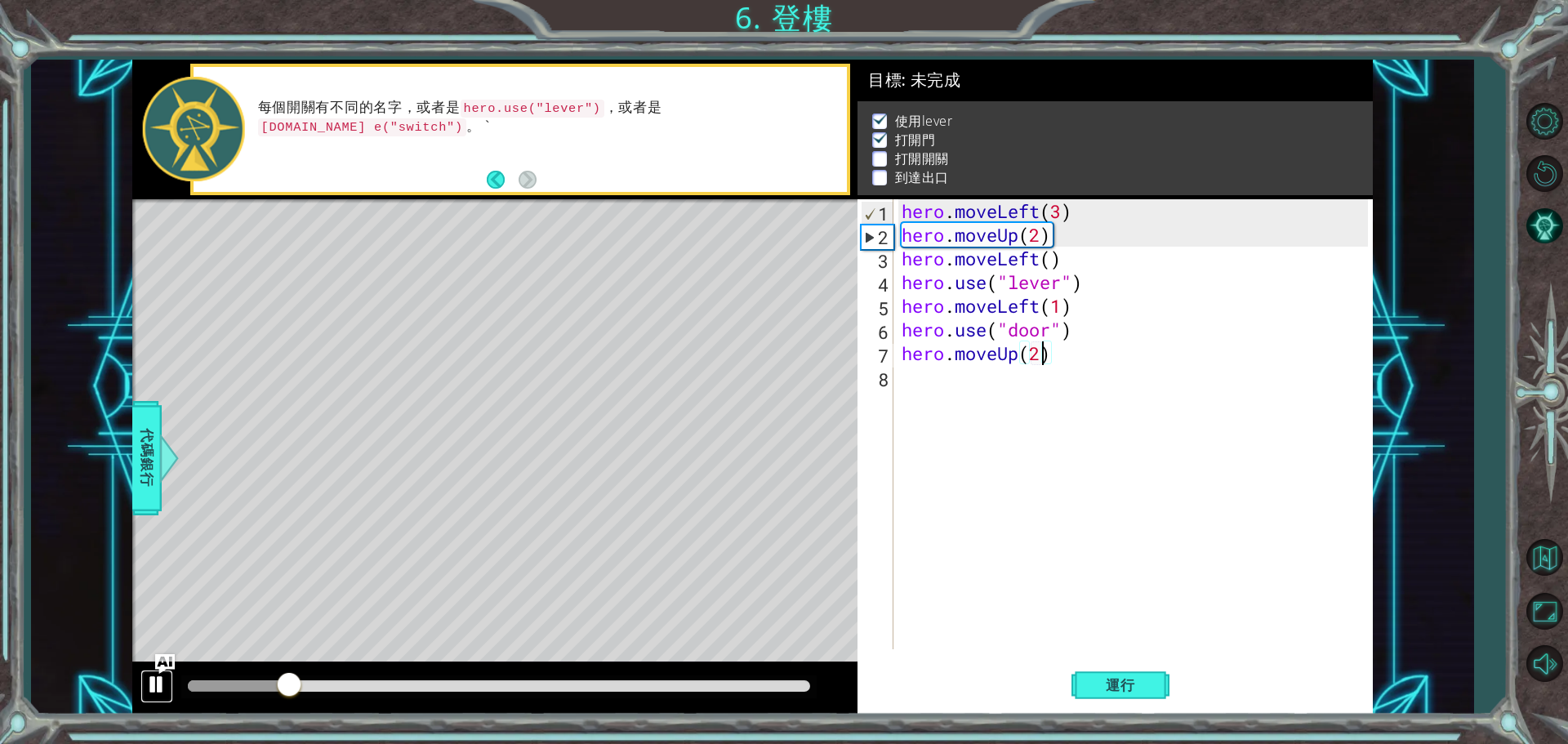
click at [154, 686] on div at bounding box center [157, 684] width 21 height 21
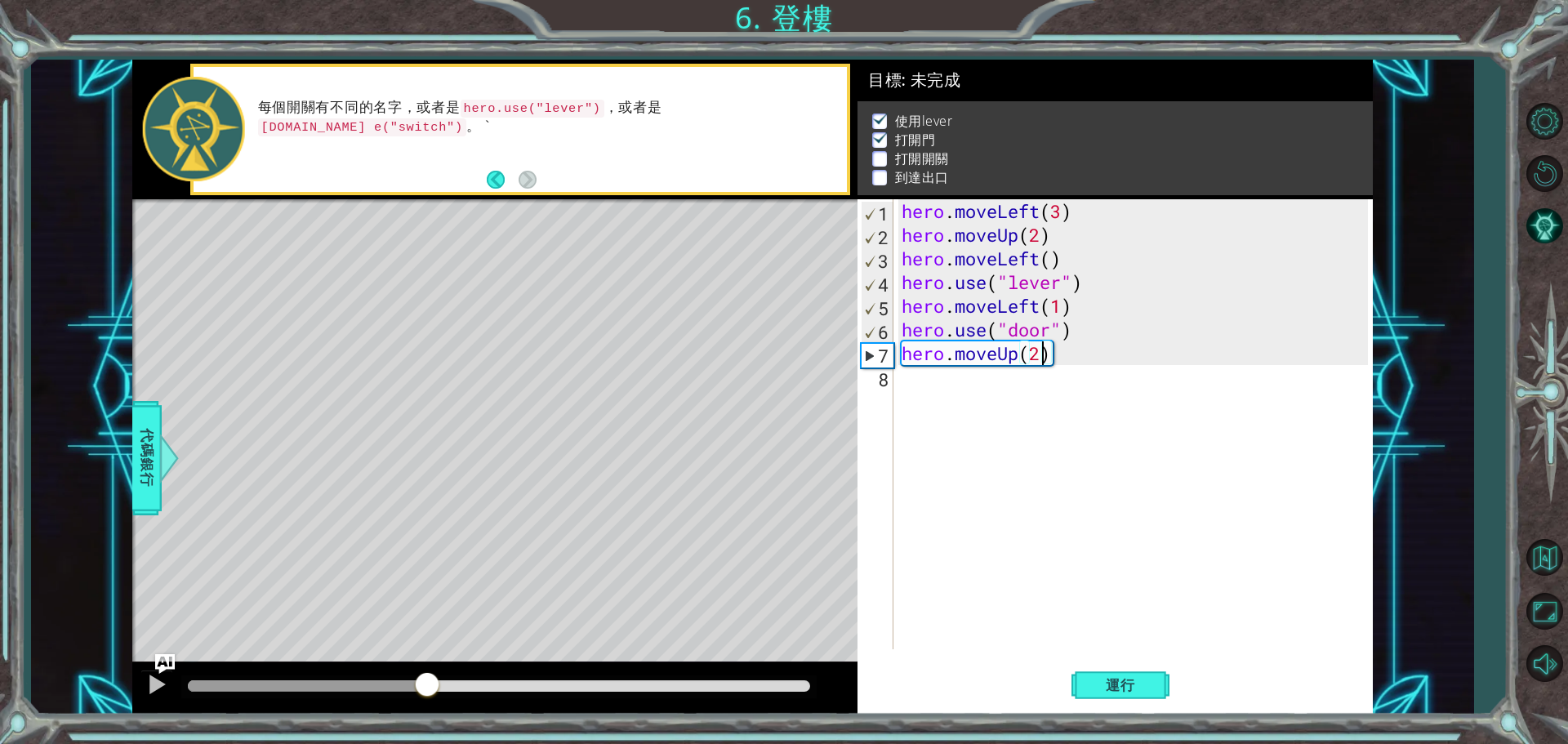
drag, startPoint x: 295, startPoint y: 672, endPoint x: 426, endPoint y: 690, distance: 132.2
click at [426, 690] on div at bounding box center [427, 686] width 30 height 30
click at [144, 483] on span "代碼銀行" at bounding box center [147, 459] width 26 height 100
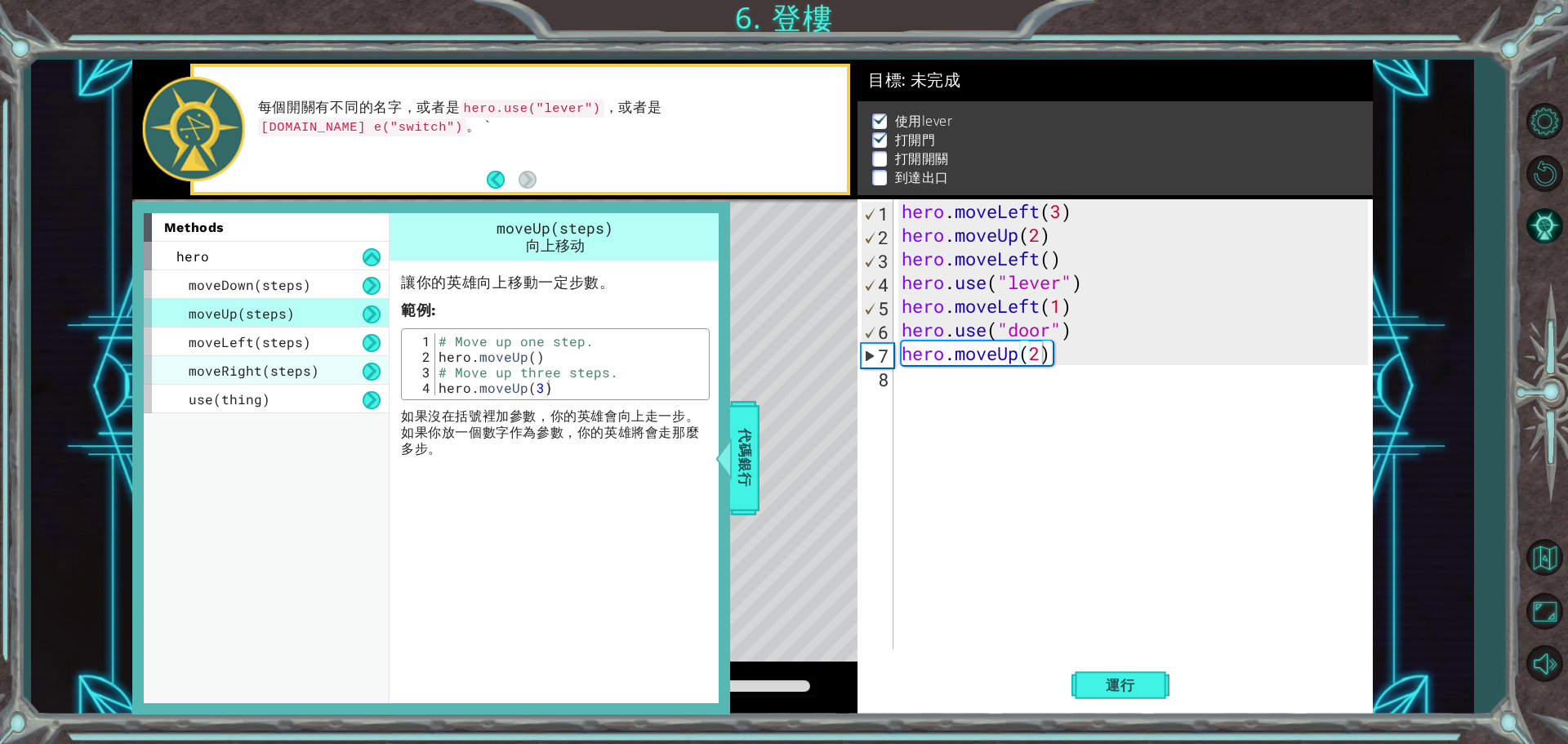
click at [303, 361] on div "moveRight(steps)" at bounding box center [266, 370] width 245 height 29
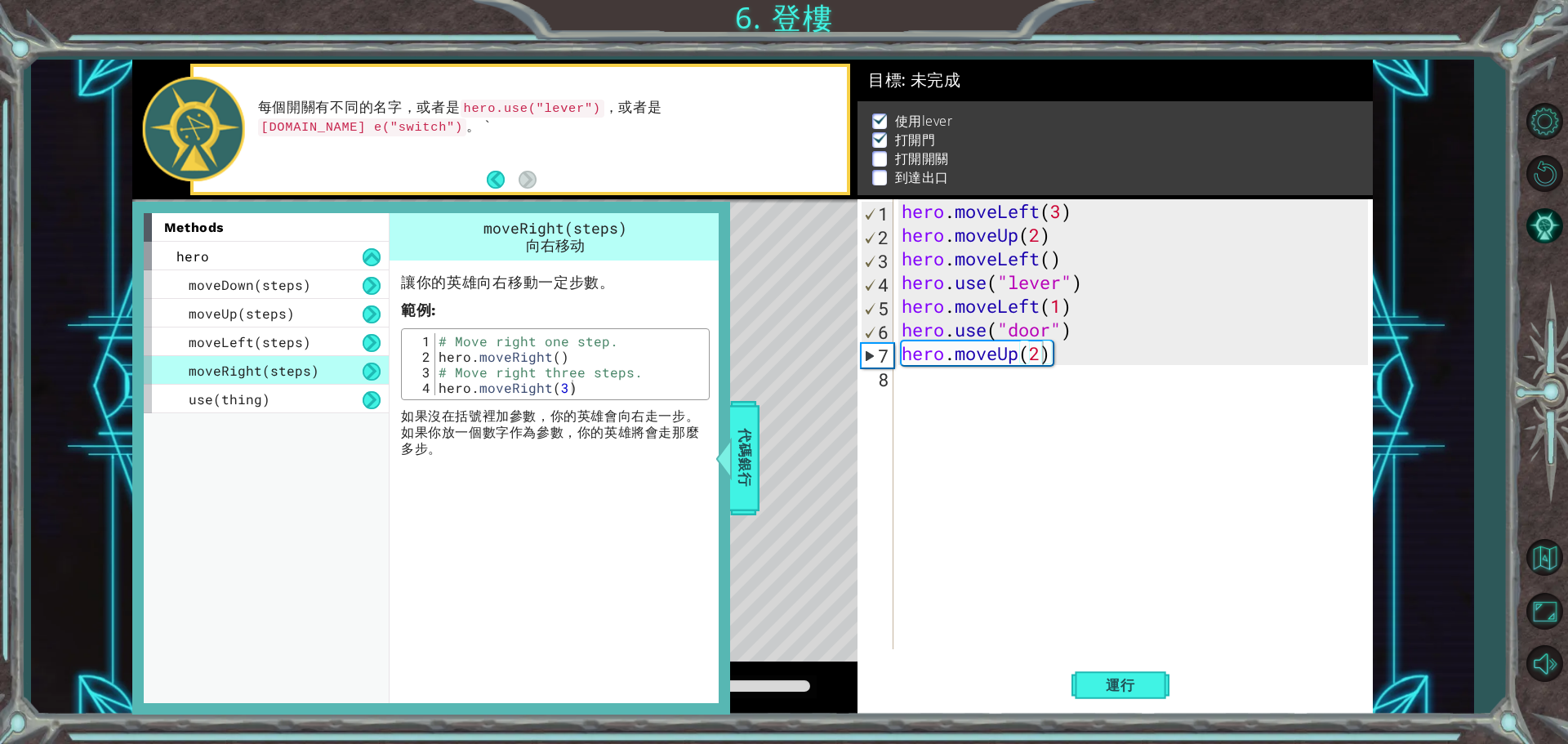
scroll to position [0, 0]
click at [906, 383] on div "hero . moveLeft ( 3 ) hero . moveUp ( 2 ) hero . moveLeft ( ) hero . use ( "lev…" at bounding box center [1137, 447] width 478 height 497
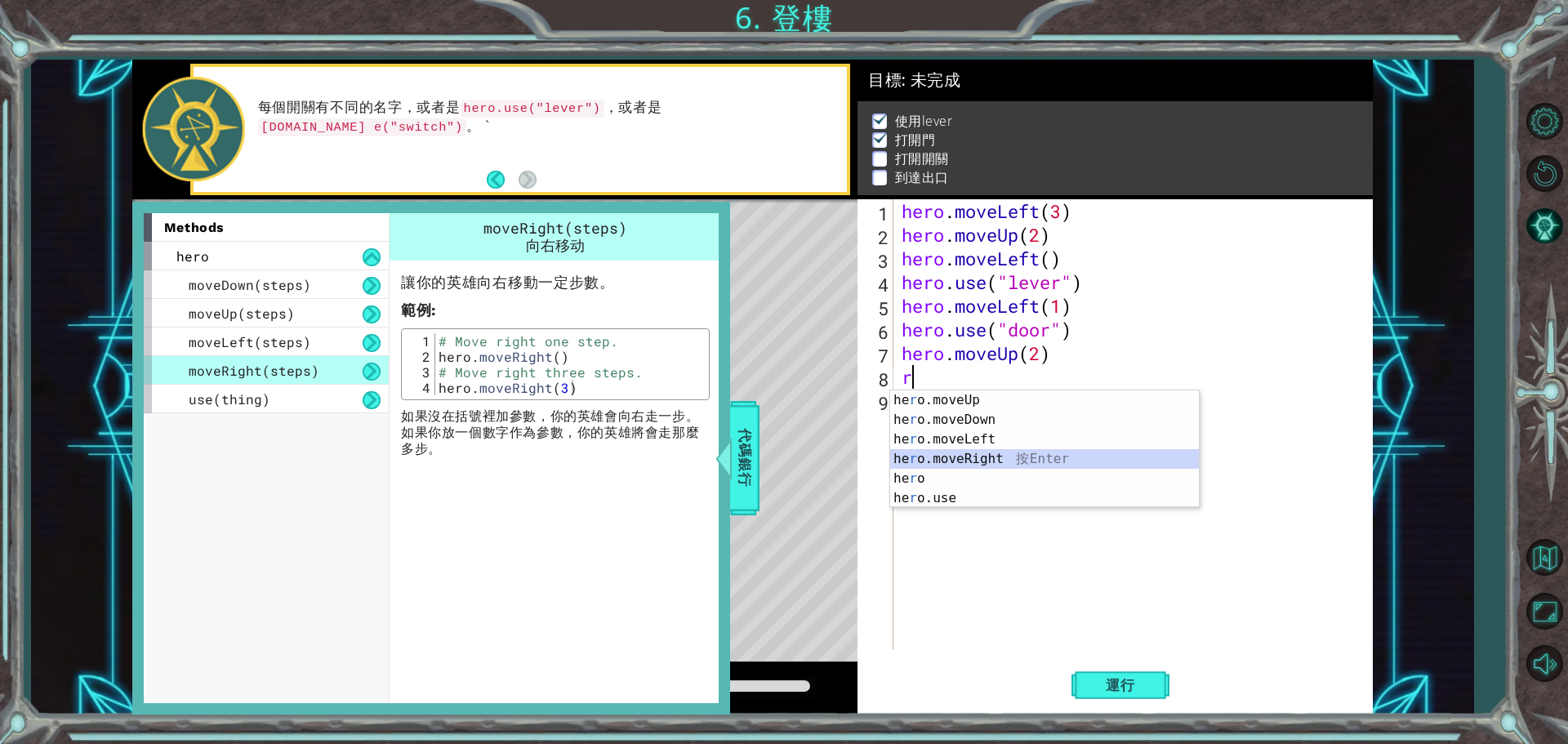
click at [983, 457] on div "he r o.moveUp 按 Enter he r o.moveDown 按 Enter he r o.moveLeft 按 Enter he r o.mo…" at bounding box center [1044, 469] width 309 height 157
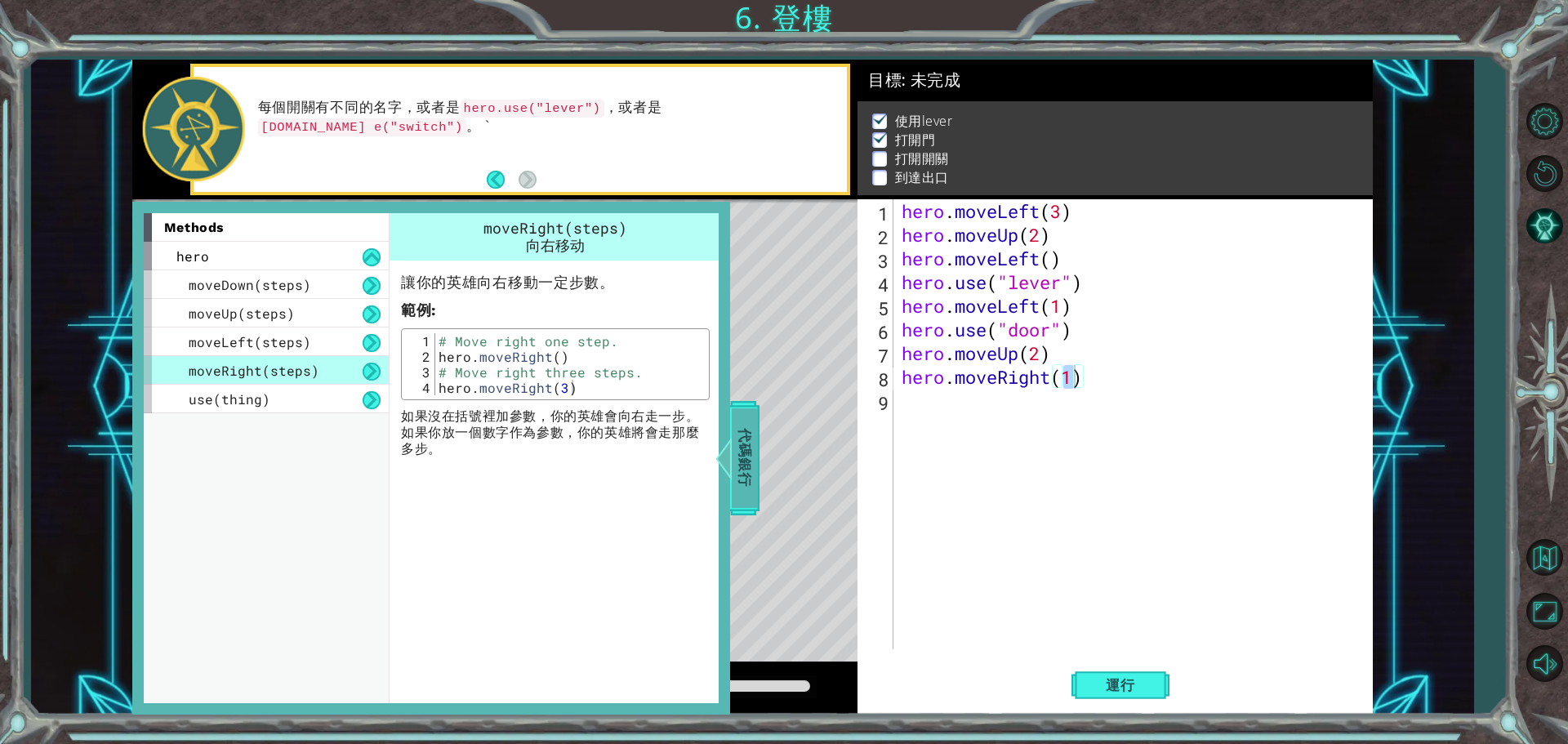
click at [756, 439] on span "代碼銀行" at bounding box center [745, 459] width 26 height 100
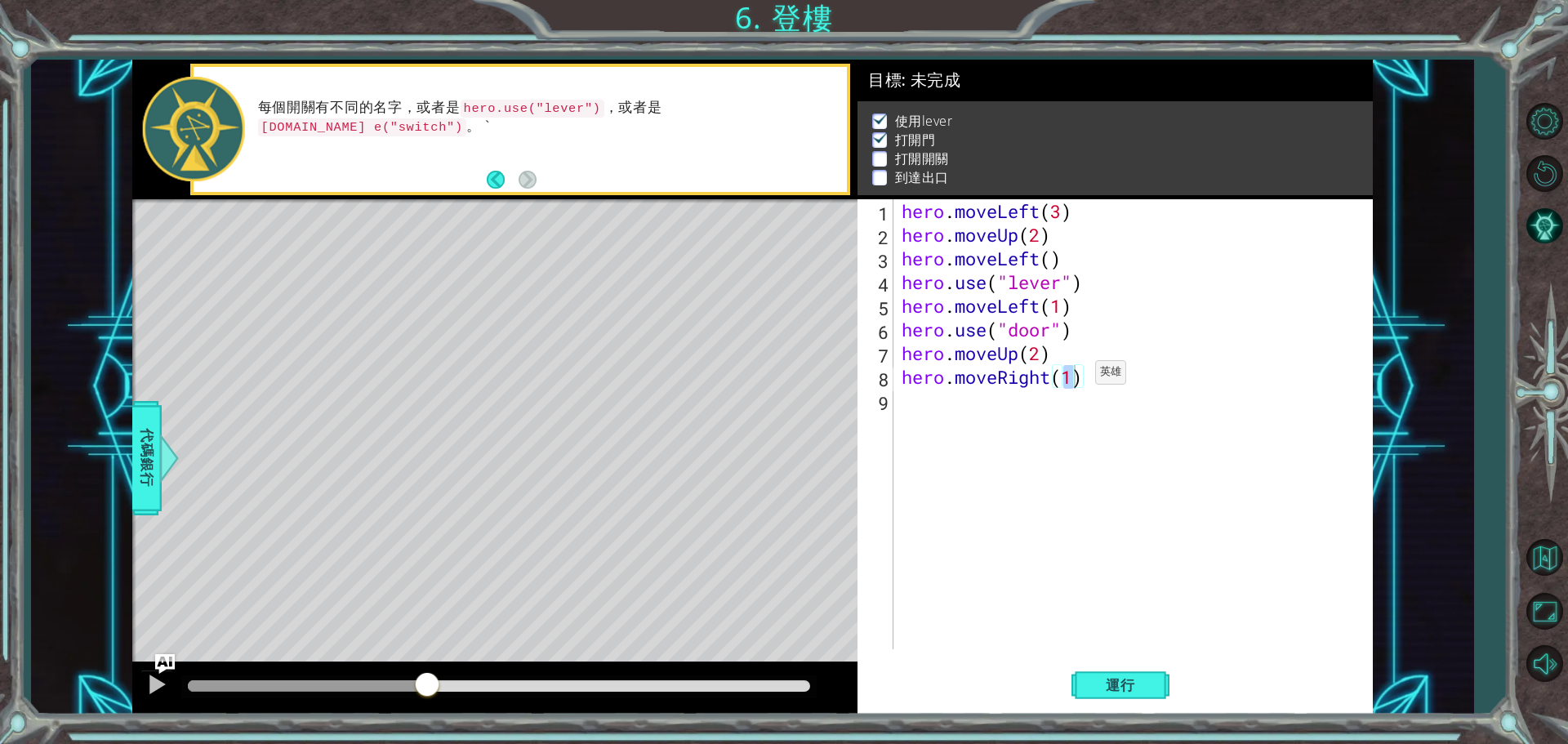
click at [1071, 376] on div "hero . moveLeft ( 3 ) hero . moveUp ( 2 ) hero . moveLeft ( ) hero . use ( "lev…" at bounding box center [1132, 424] width 469 height 450
type textarea "hero.moveRight(2)"
click at [934, 399] on div "hero . moveLeft ( 3 ) hero . moveUp ( 2 ) hero . moveLeft ( ) hero . use ( "lev…" at bounding box center [1137, 447] width 478 height 497
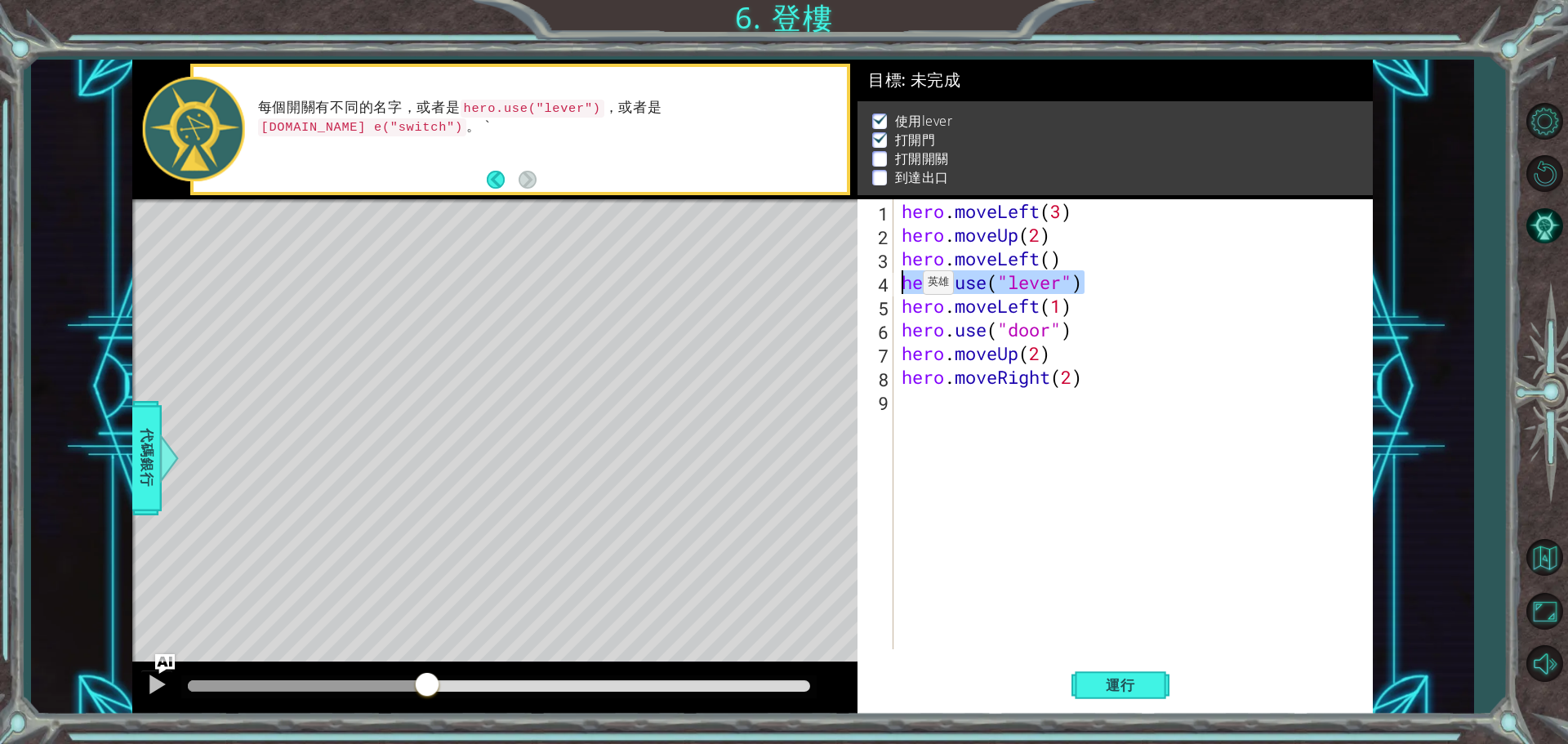
drag, startPoint x: 1092, startPoint y: 283, endPoint x: 897, endPoint y: 288, distance: 195.1
click at [897, 288] on div "1 2 3 4 5 6 7 8 9 hero . moveLeft ( 3 ) hero . moveUp ( 2 ) hero . moveLeft ( )…" at bounding box center [1113, 424] width 510 height 450
type textarea "hero.use("lever")"
click at [916, 404] on div "hero . moveLeft ( 3 ) hero . moveUp ( 2 ) hero . moveLeft ( ) hero . use ( "lev…" at bounding box center [1137, 447] width 478 height 497
paste textarea "hero.use("lever")"
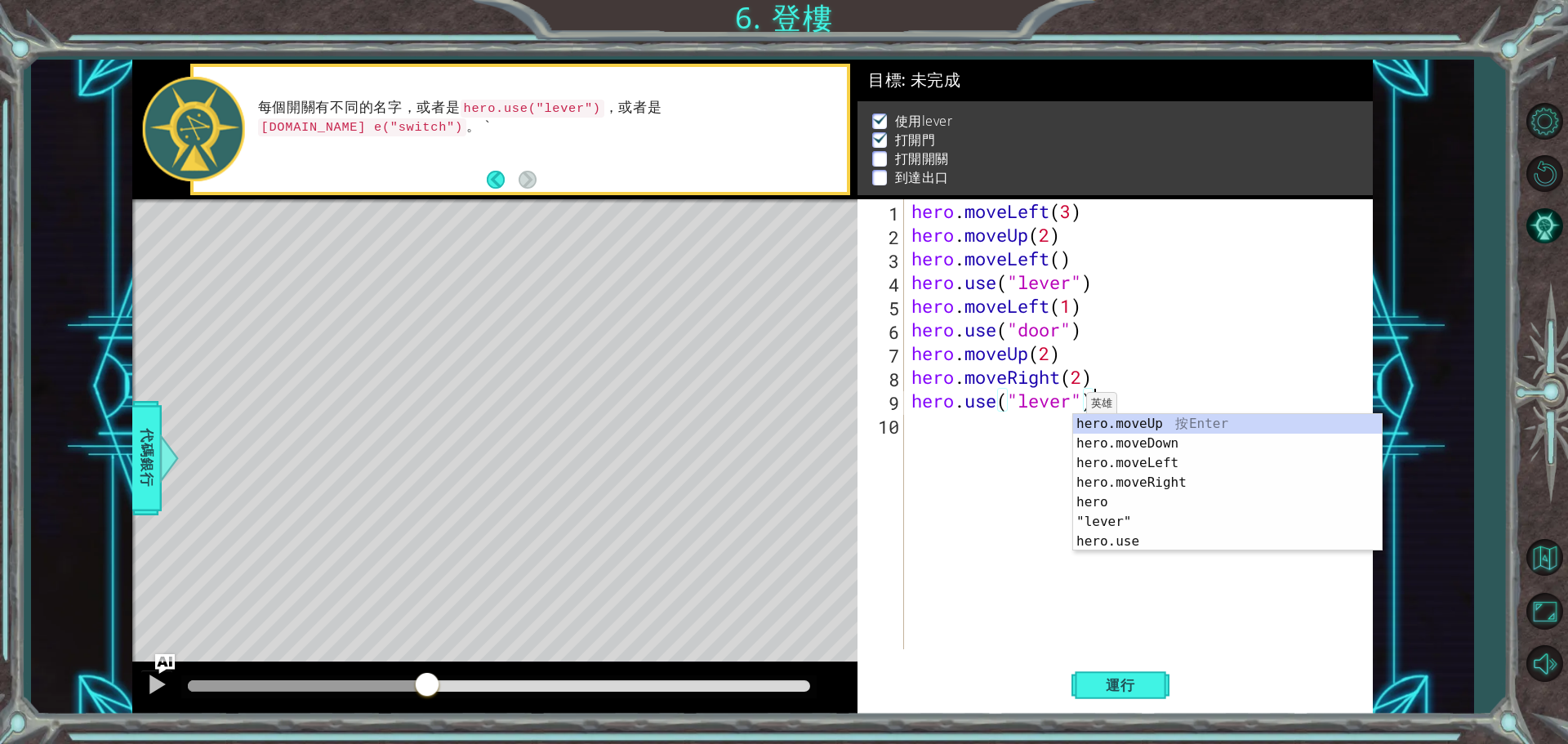
click at [1072, 409] on div "hero . moveLeft ( 3 ) hero . moveUp ( 2 ) hero . moveLeft ( ) hero . use ( "lev…" at bounding box center [1142, 447] width 468 height 497
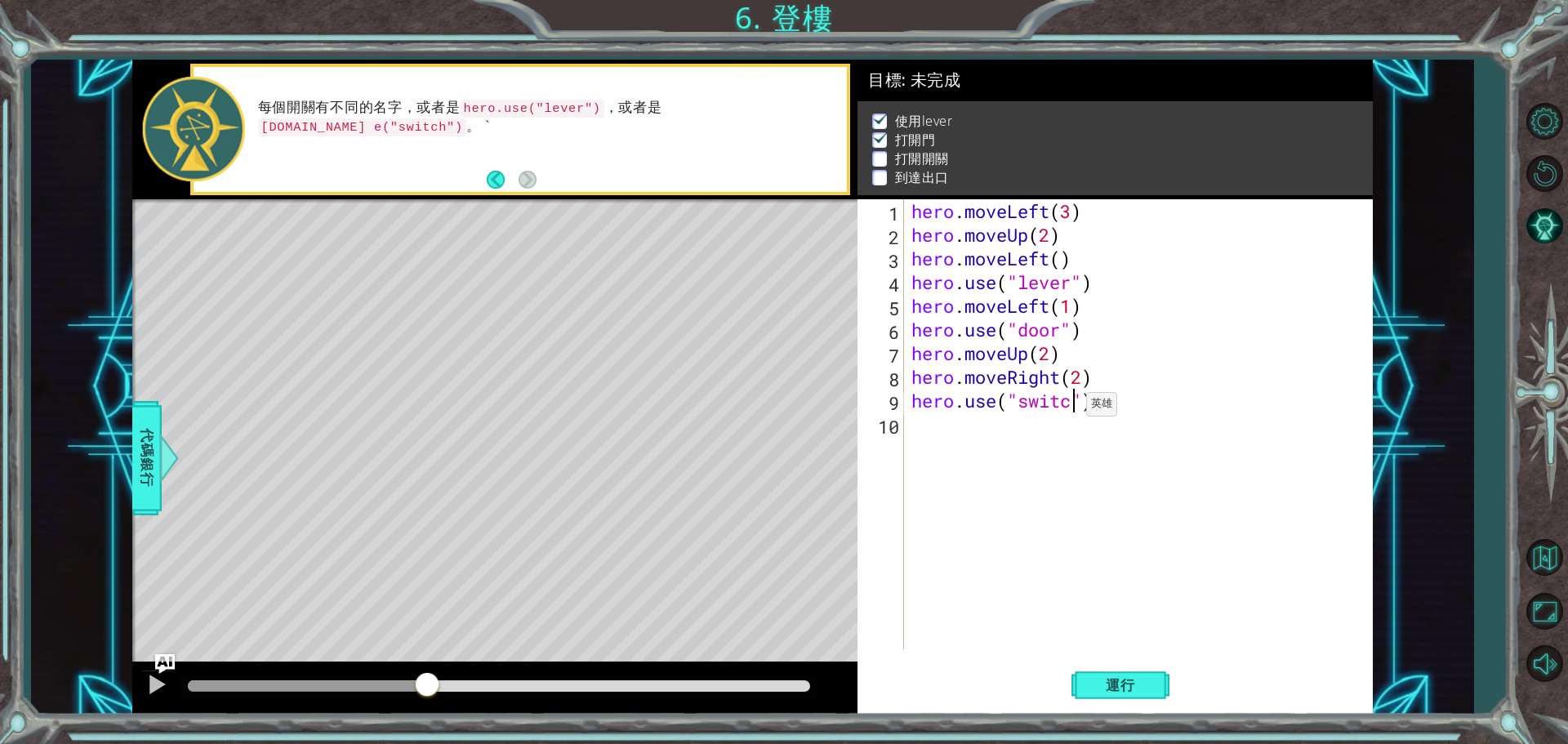
scroll to position [0, 7]
click at [1108, 681] on span "運行" at bounding box center [1120, 685] width 62 height 17
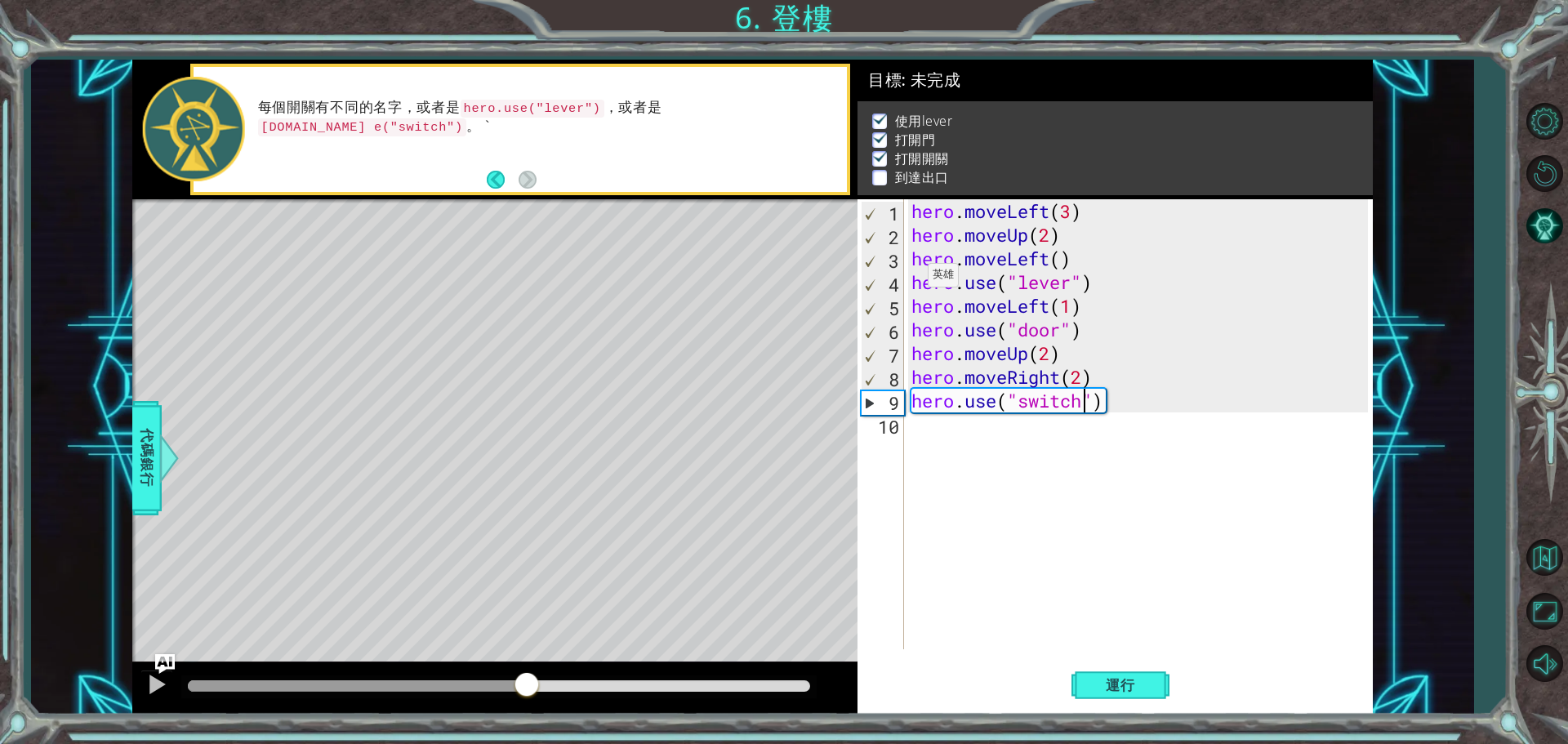
drag, startPoint x: 232, startPoint y: 680, endPoint x: 526, endPoint y: 647, distance: 295.8
click at [526, 647] on div "methods hero moveDown(steps) moveUp(steps) moveLeft(steps) moveRight(steps) use…" at bounding box center [752, 387] width 1240 height 655
click at [161, 682] on div at bounding box center [157, 684] width 21 height 21
click at [1105, 370] on div "hero . moveLeft ( 3 ) hero . moveUp ( 2 ) hero . moveLeft ( ) hero . use ( "lev…" at bounding box center [1142, 447] width 468 height 497
type textarea "hero.moveRight(2)"
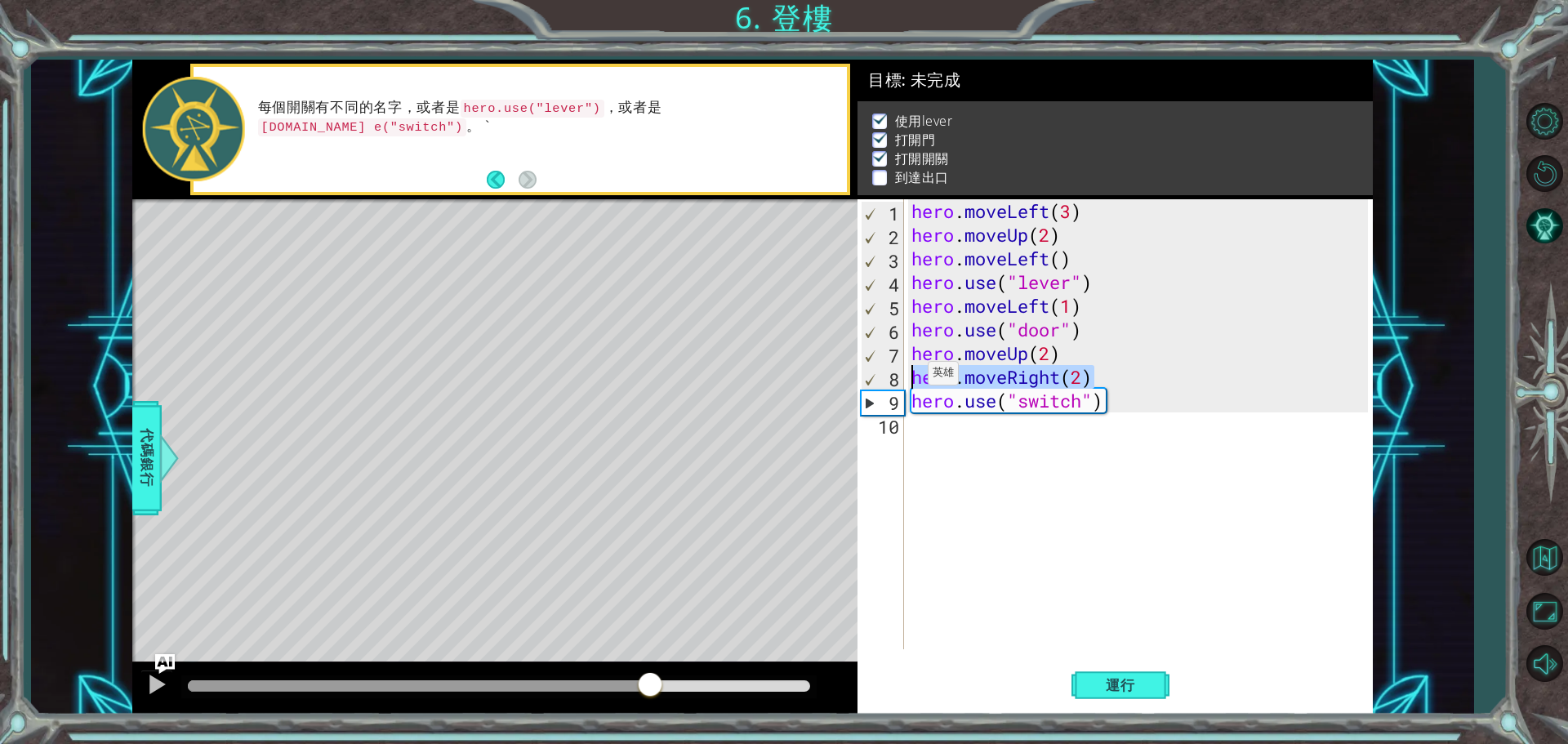
drag, startPoint x: 1103, startPoint y: 376, endPoint x: 913, endPoint y: 377, distance: 190.0
click at [913, 377] on div "hero . moveLeft ( 3 ) hero . moveUp ( 2 ) hero . moveLeft ( ) hero . use ( "lev…" at bounding box center [1142, 447] width 468 height 497
drag, startPoint x: 948, startPoint y: 430, endPoint x: 928, endPoint y: 431, distance: 20.0
click at [928, 431] on div "hero . moveLeft ( 3 ) hero . moveUp ( 2 ) hero . moveLeft ( ) hero . use ( "lev…" at bounding box center [1142, 447] width 468 height 497
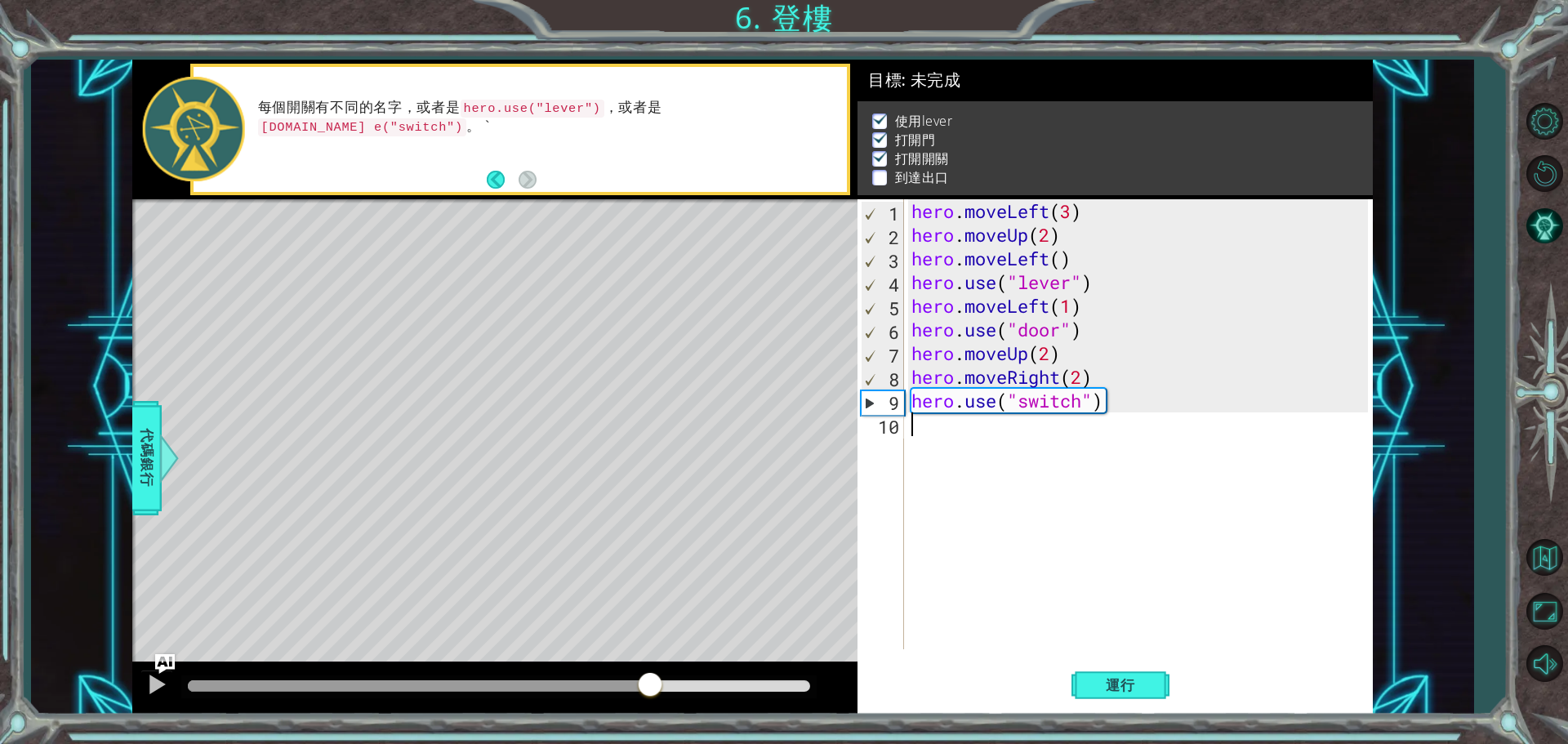
paste textarea "hero.moveRight(2)"
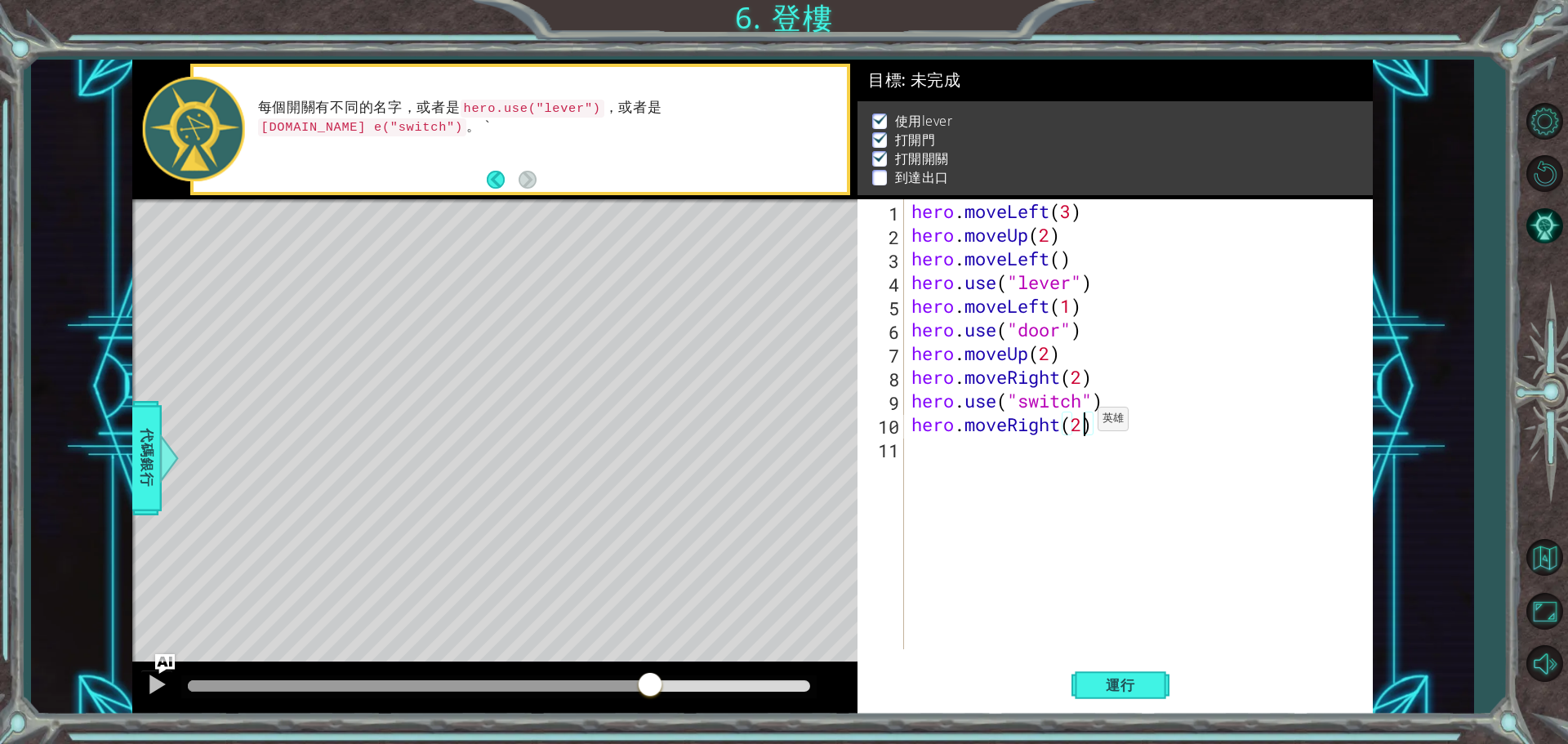
click at [1083, 423] on div "hero . moveLeft ( 3 ) hero . moveUp ( 2 ) hero . moveLeft ( ) hero . use ( "lev…" at bounding box center [1142, 447] width 468 height 497
type textarea "hero.moveRight(1)"
click at [1104, 675] on button "運行" at bounding box center [1121, 684] width 98 height 52
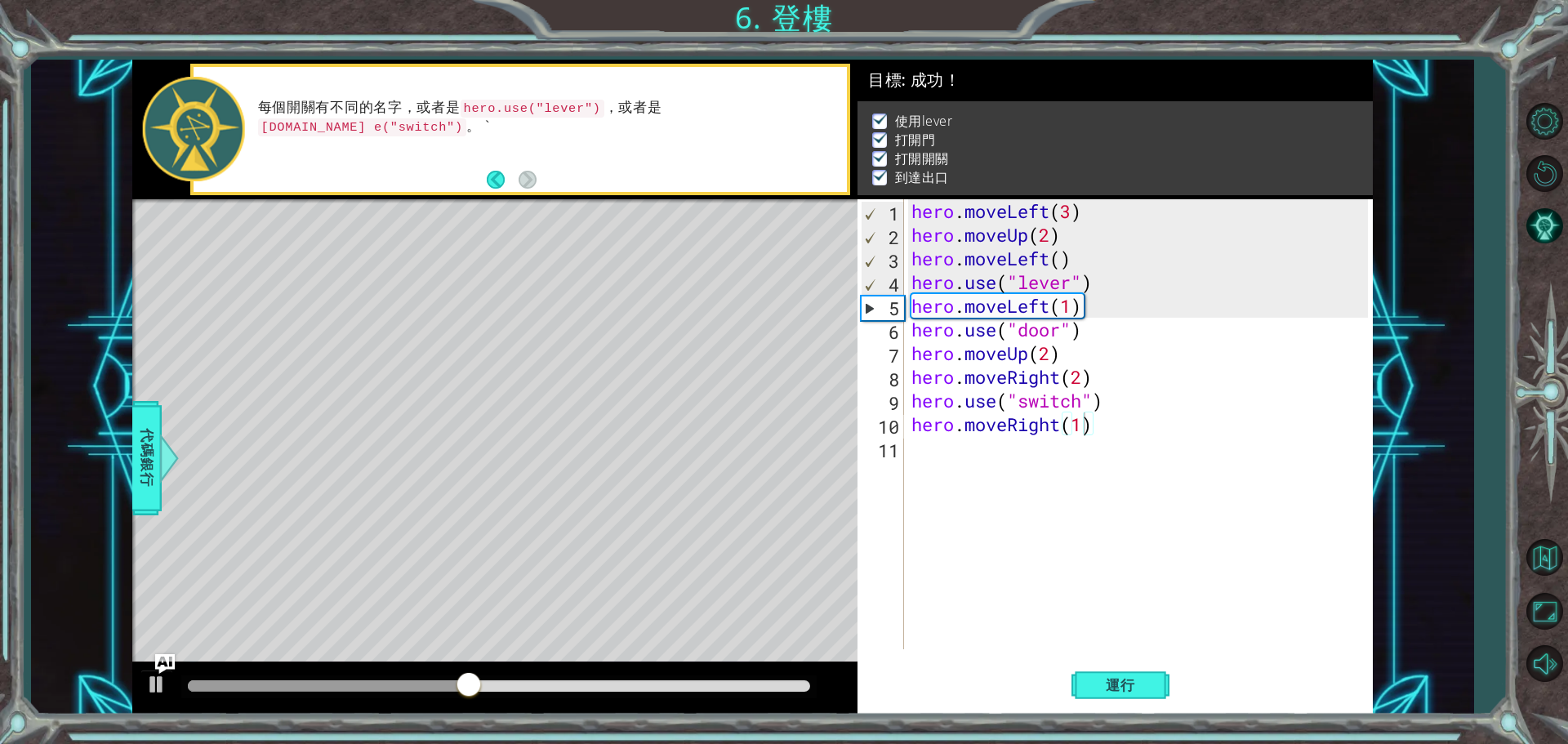
drag, startPoint x: 473, startPoint y: 676, endPoint x: 674, endPoint y: 662, distance: 201.5
click at [666, 662] on div at bounding box center [495, 689] width 725 height 53
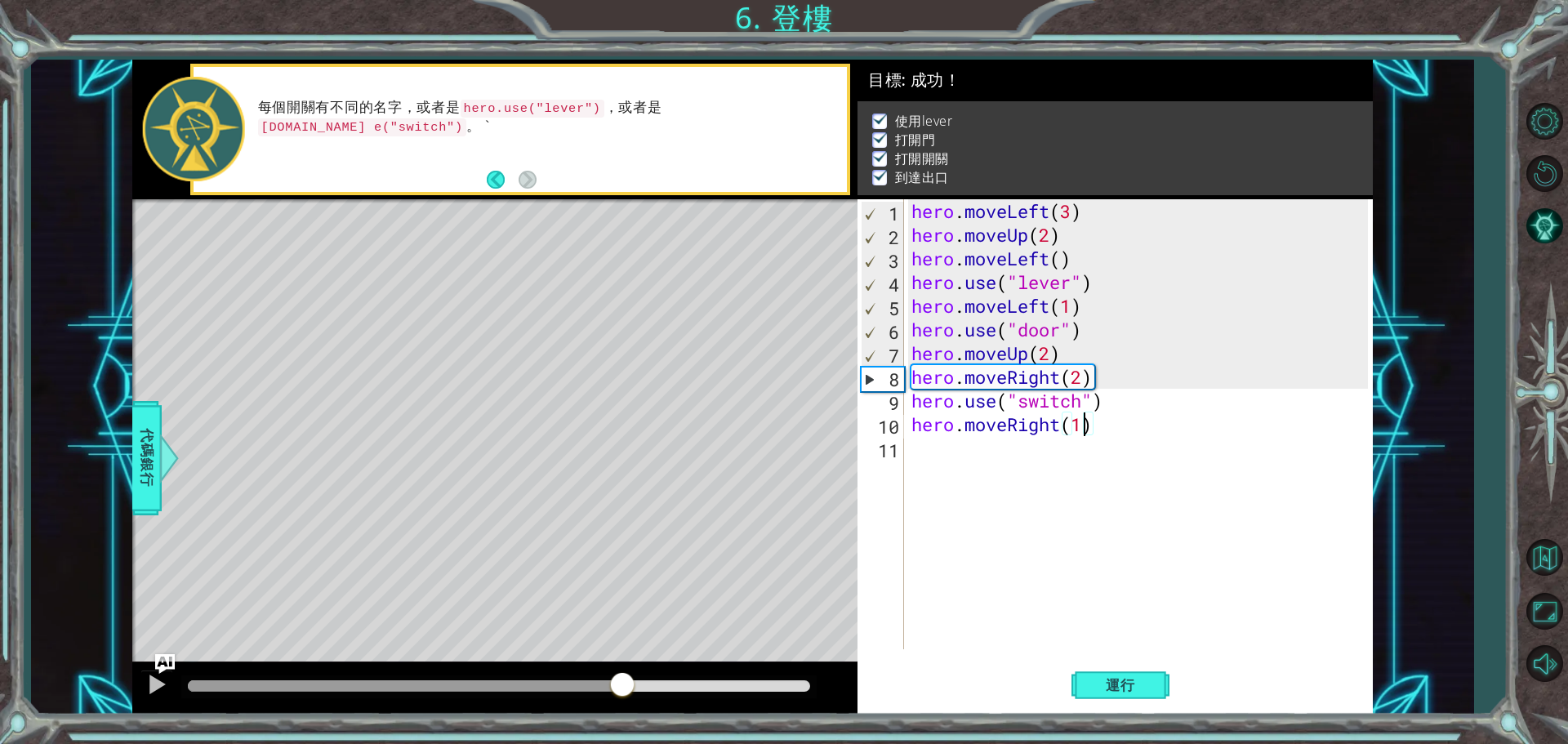
drag, startPoint x: 495, startPoint y: 683, endPoint x: 628, endPoint y: 686, distance: 133.0
click at [628, 686] on div at bounding box center [623, 686] width 30 height 30
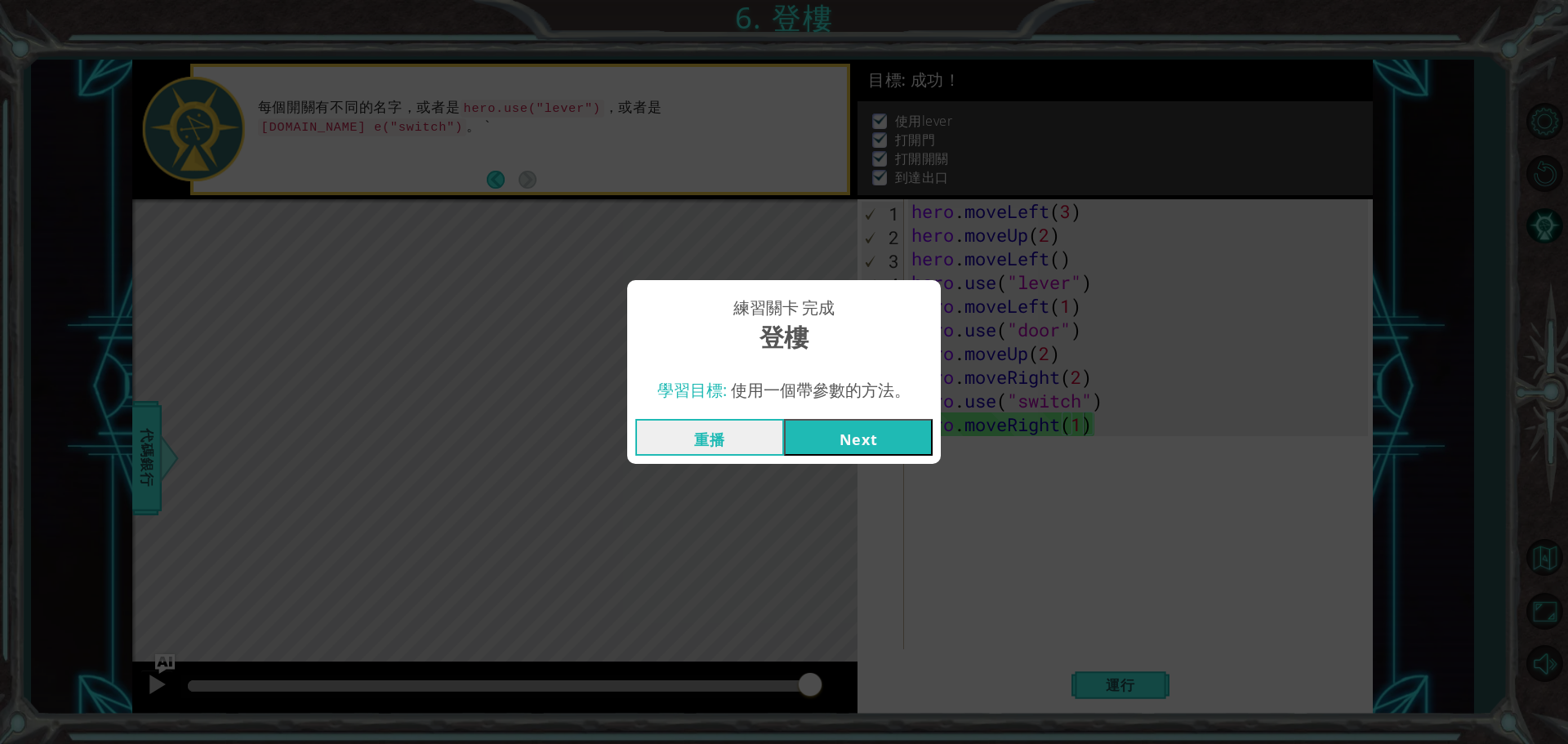
click at [854, 440] on button "Next" at bounding box center [858, 438] width 148 height 37
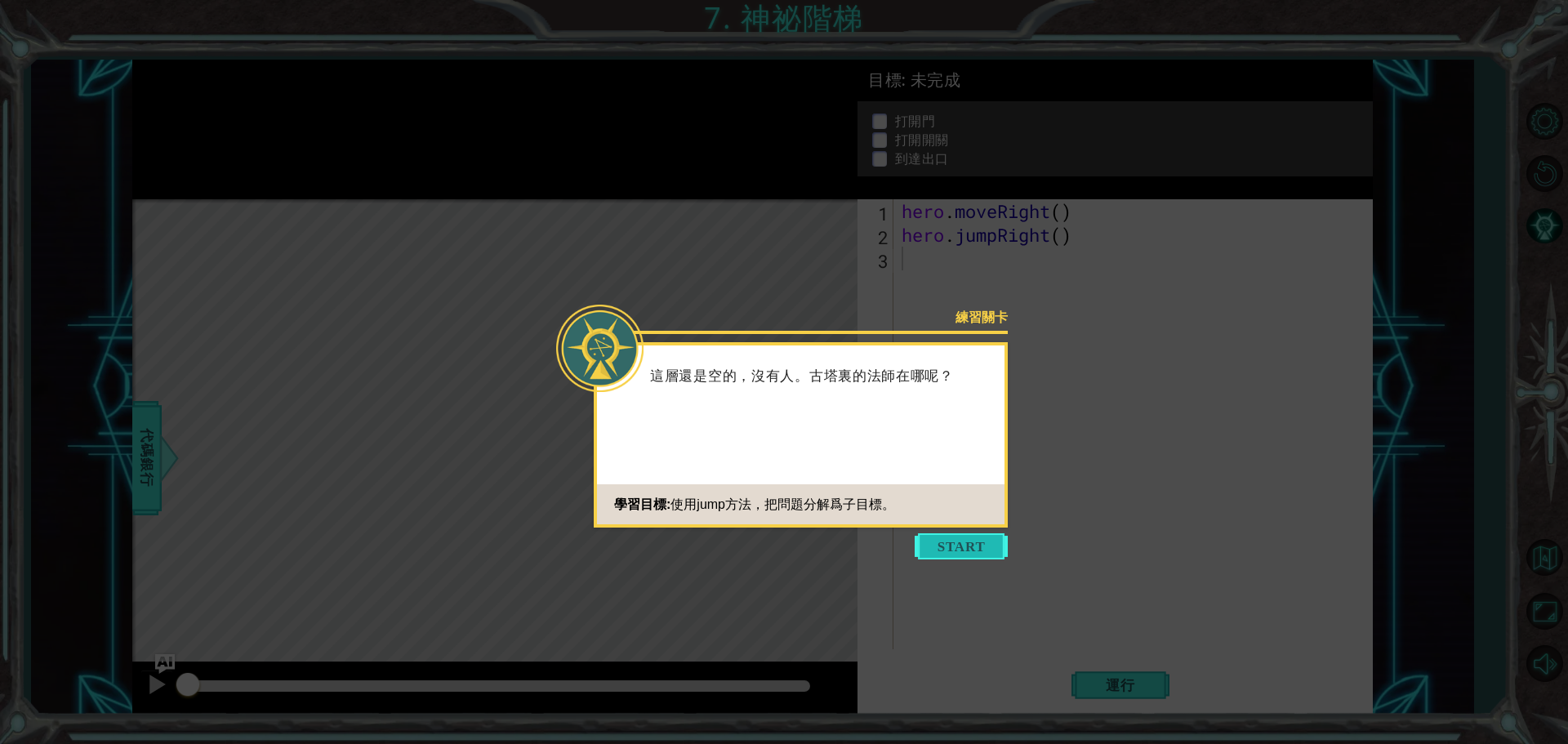
click at [950, 551] on button "Start" at bounding box center [961, 547] width 93 height 26
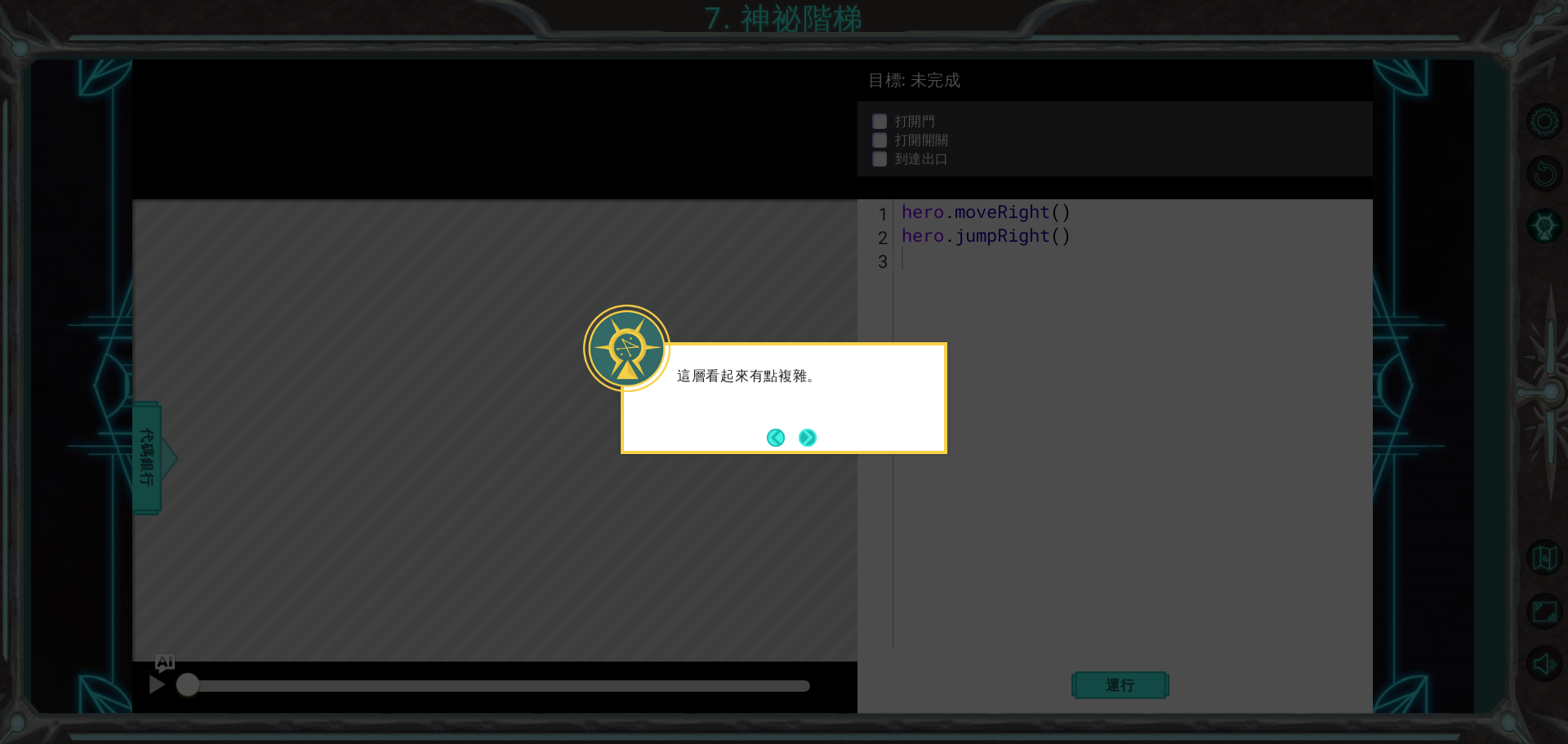
click at [814, 440] on button "Next" at bounding box center [808, 438] width 18 height 18
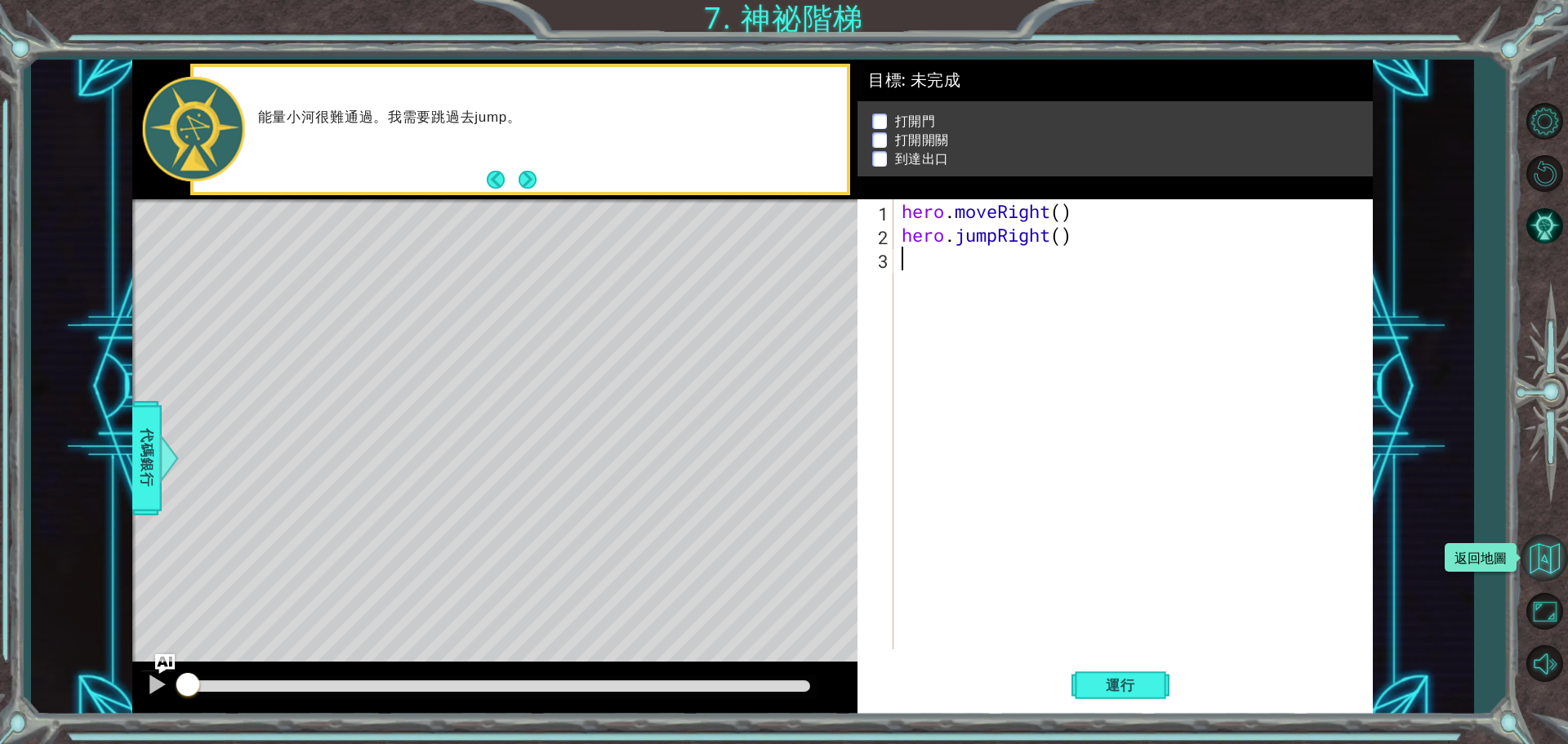
click at [1547, 558] on button "返回地圖" at bounding box center [1544, 558] width 47 height 47
